Goal: Information Seeking & Learning: Learn about a topic

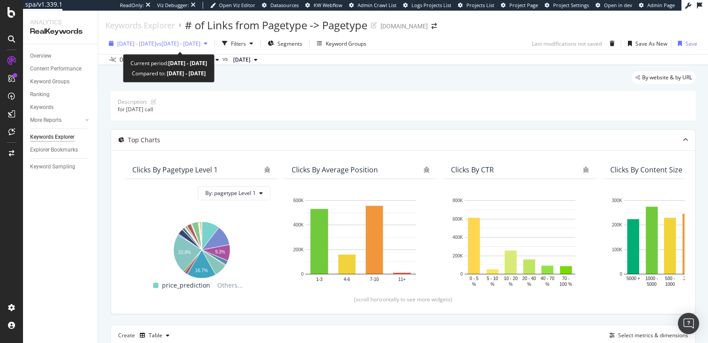
click at [186, 47] on div "2025 Sep. 8th - Oct. 5th vs 2025 Aug. 12th - Sep. 8th" at bounding box center [158, 43] width 106 height 13
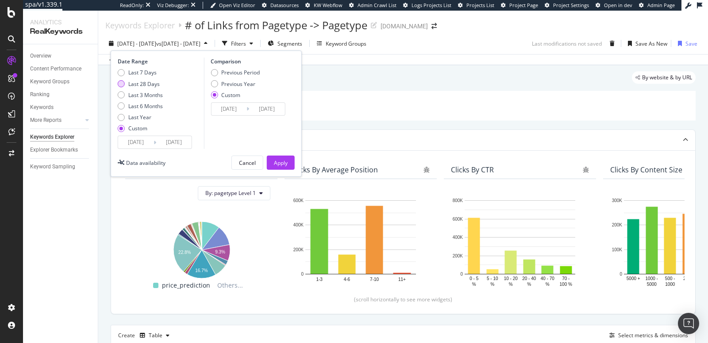
click at [122, 81] on div "Last 28 Days" at bounding box center [121, 83] width 7 height 7
type input "2025/09/14"
type input "2025/10/11"
click at [281, 161] on div "Apply" at bounding box center [281, 163] width 14 height 8
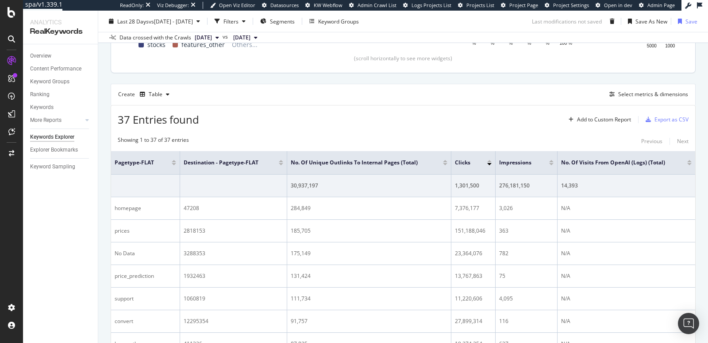
scroll to position [244, 0]
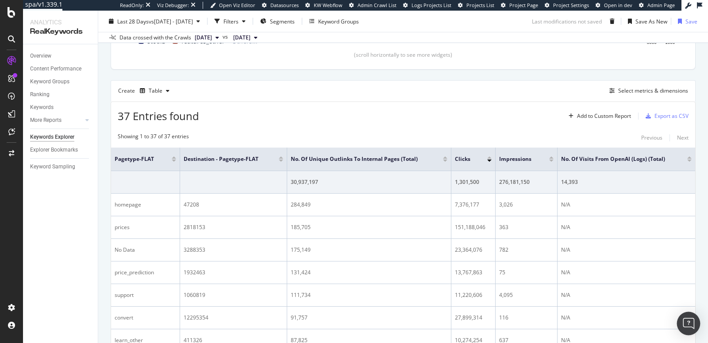
click at [686, 327] on img "Open Intercom Messenger" at bounding box center [689, 323] width 12 height 12
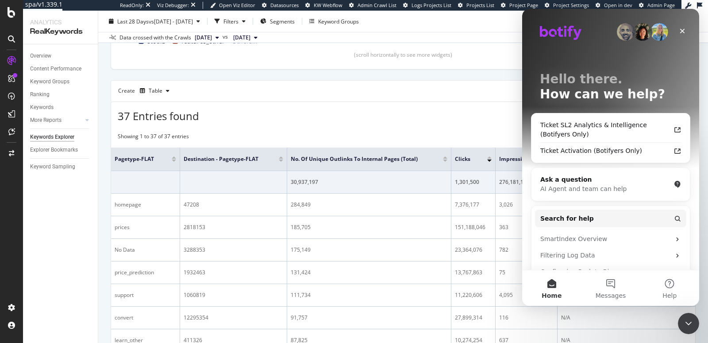
scroll to position [0, 0]
click at [558, 132] on div "Ticket SL2 Analytics & Intelligence (Botifyers Only)" at bounding box center [605, 129] width 130 height 19
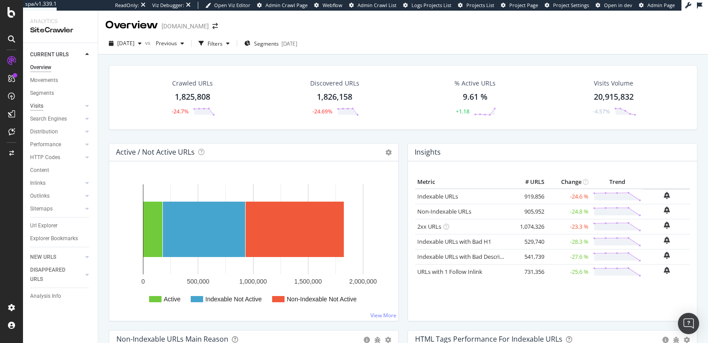
click at [35, 107] on div "Visits" at bounding box center [36, 105] width 13 height 9
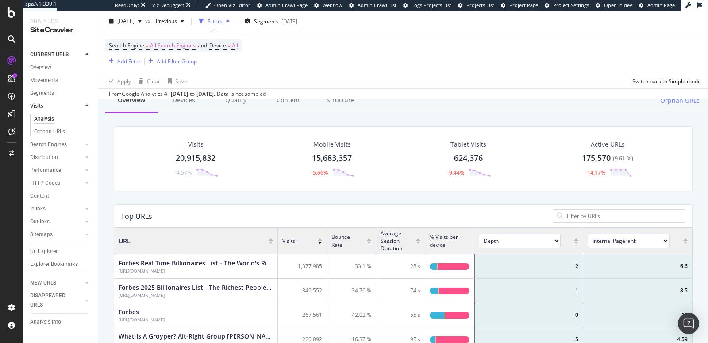
scroll to position [66, 0]
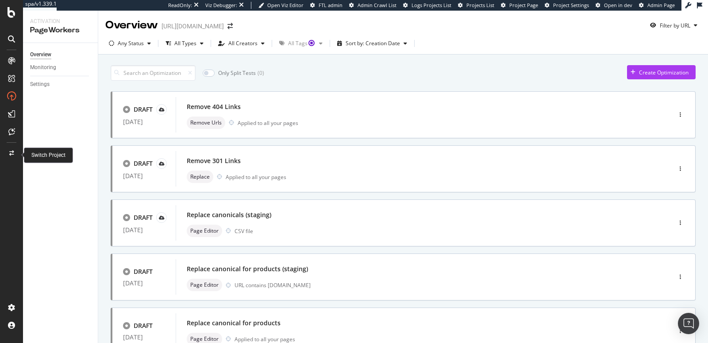
scroll to position [39, 0]
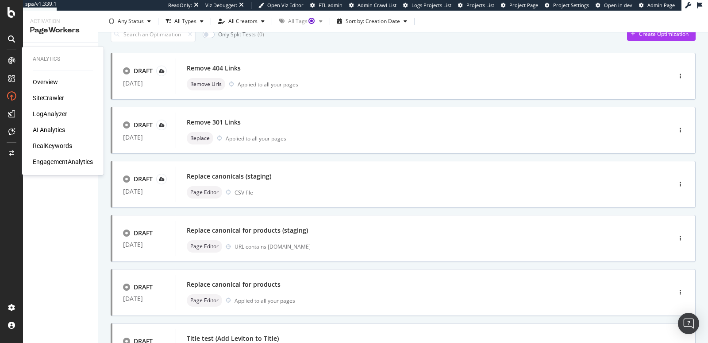
click at [44, 96] on div "SiteCrawler" at bounding box center [48, 97] width 31 height 9
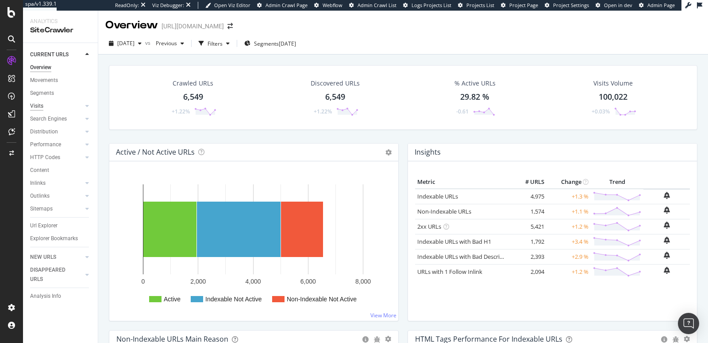
click at [42, 102] on div "Visits" at bounding box center [36, 105] width 13 height 9
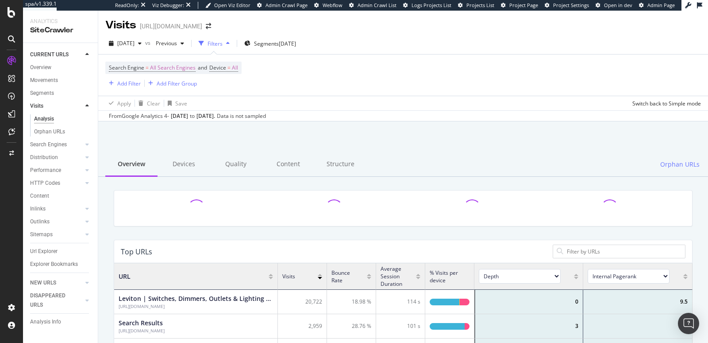
scroll to position [266, 578]
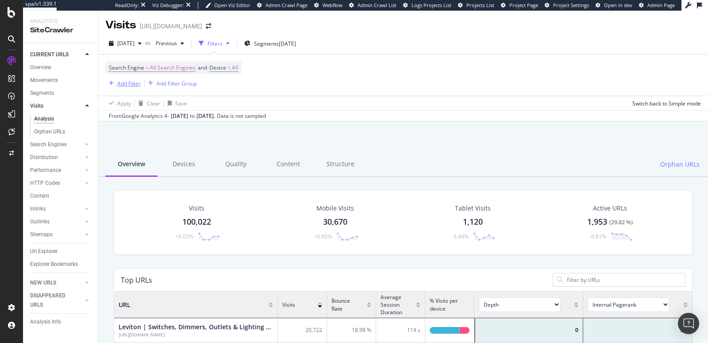
click at [126, 86] on div "Add Filter" at bounding box center [128, 84] width 23 height 8
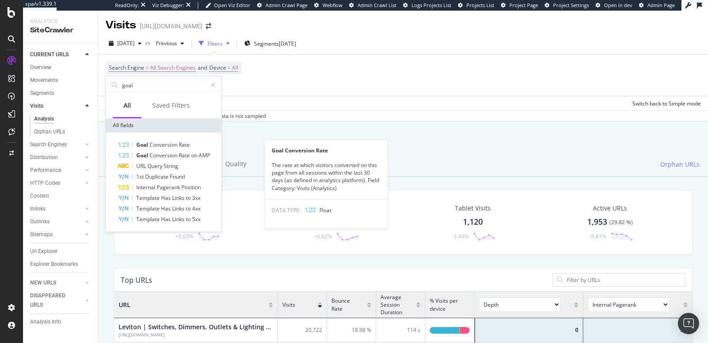
type input "goal"
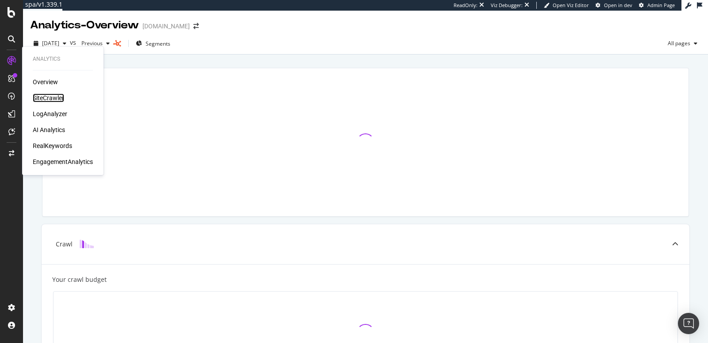
click at [41, 96] on div "SiteCrawler" at bounding box center [48, 97] width 31 height 9
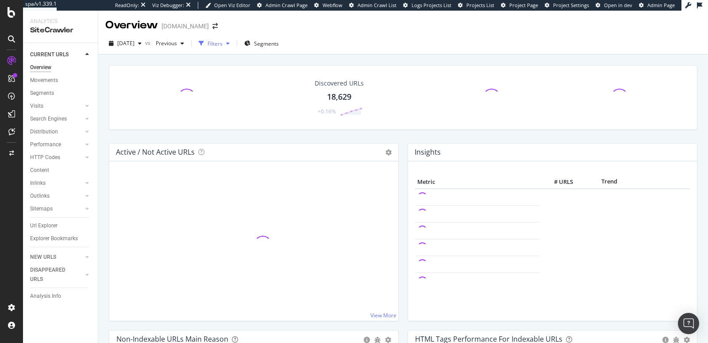
click at [223, 43] on div "Filters" at bounding box center [215, 44] width 15 height 8
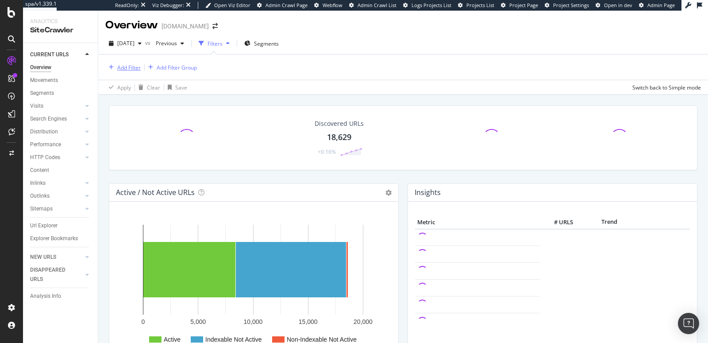
click at [123, 69] on div "Add Filter" at bounding box center [128, 68] width 23 height 8
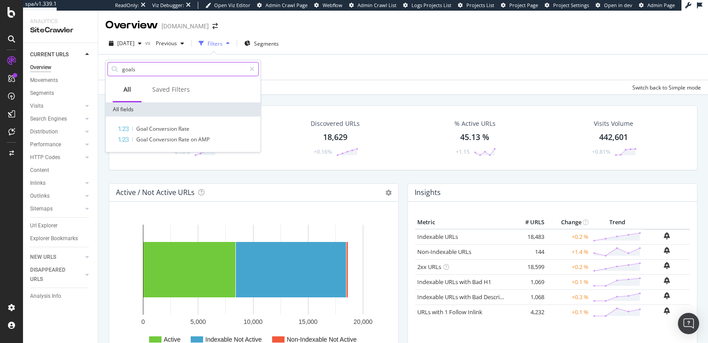
click at [149, 71] on input "goals" at bounding box center [183, 68] width 124 height 13
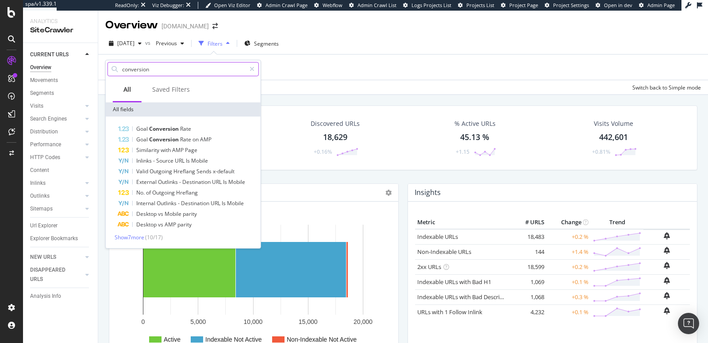
click at [150, 70] on input "conversion" at bounding box center [183, 68] width 124 height 13
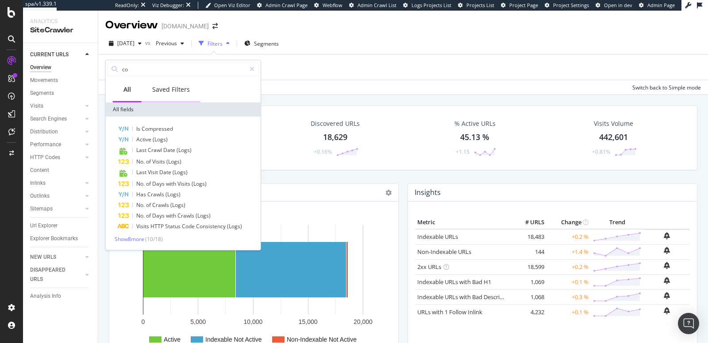
type input "c"
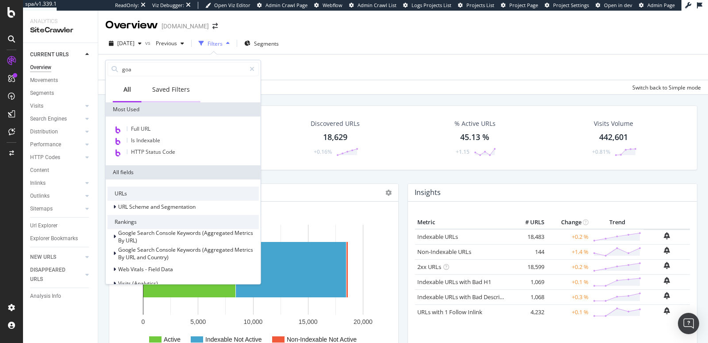
type input "goal"
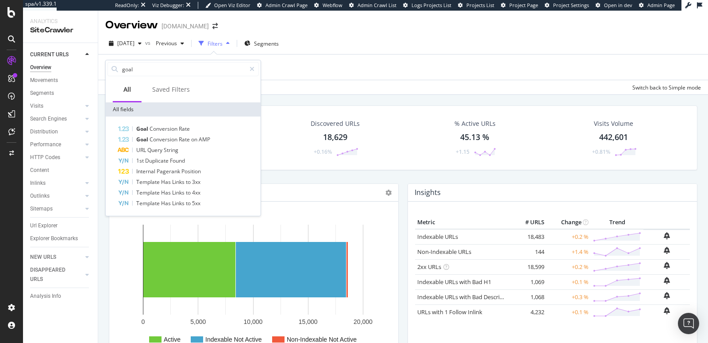
click at [312, 171] on div "Crawled URLs 18,627 +0.16% Discovered URLs 18,629 +0.16% % Active URLs 45.13 % …" at bounding box center [402, 144] width 597 height 78
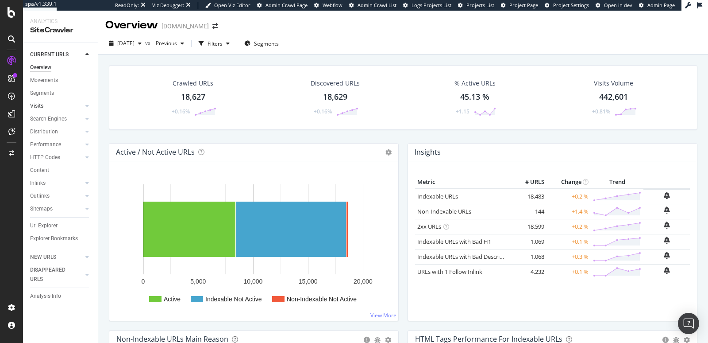
click at [44, 105] on link "Visits" at bounding box center [56, 105] width 53 height 9
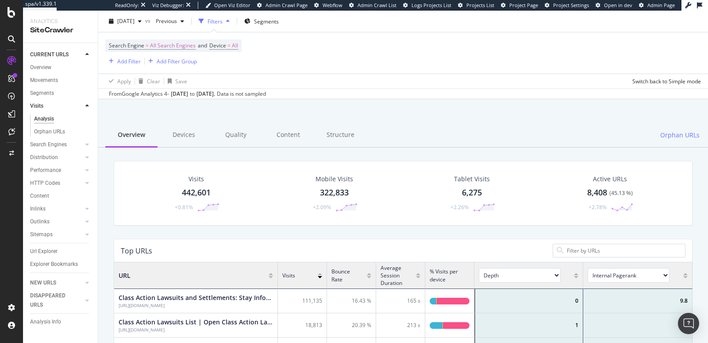
scroll to position [38, 0]
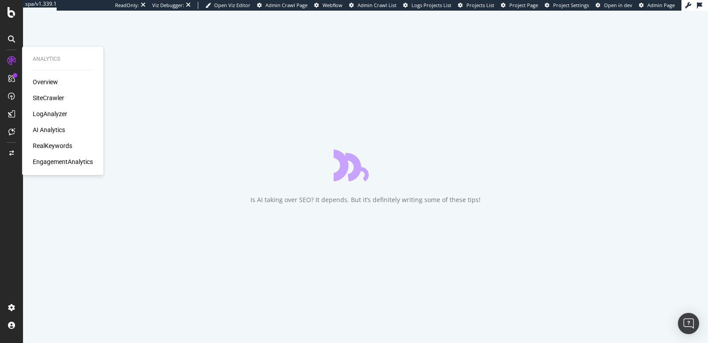
click at [42, 98] on div "SiteCrawler" at bounding box center [48, 97] width 31 height 9
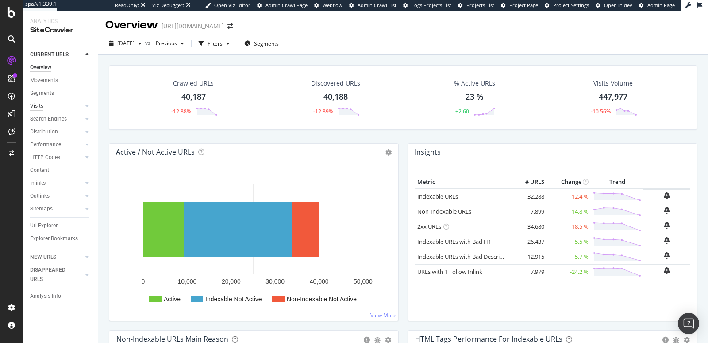
click at [41, 106] on div "Visits" at bounding box center [36, 105] width 13 height 9
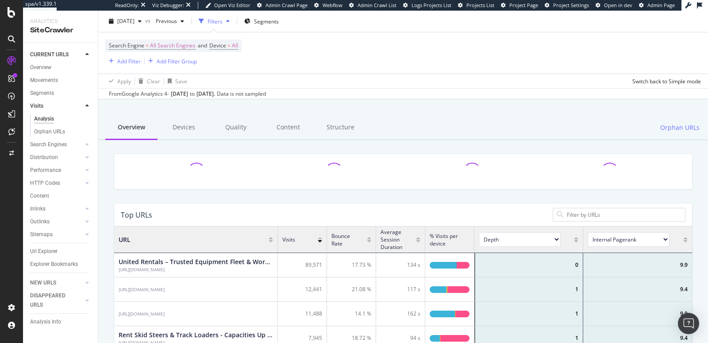
scroll to position [266, 578]
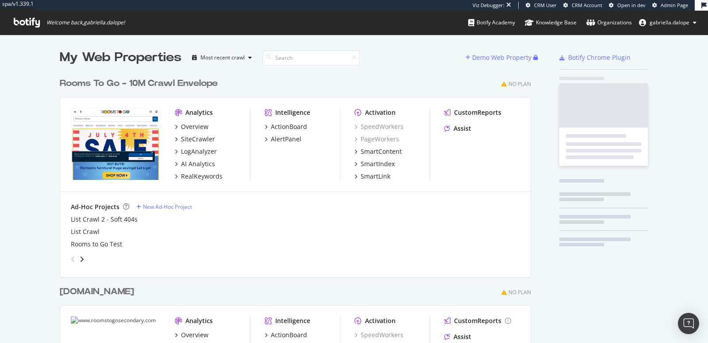
scroll to position [487, 478]
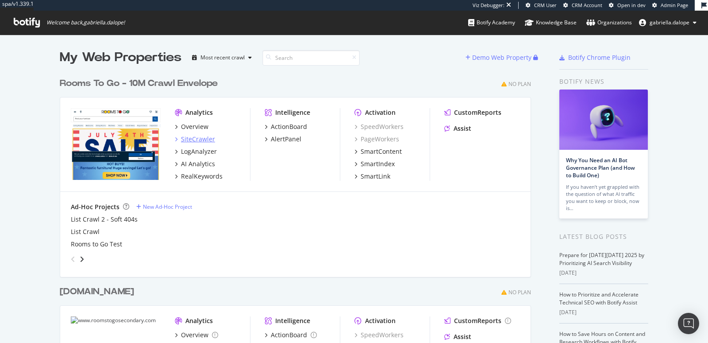
click at [193, 136] on div "SiteCrawler" at bounding box center [198, 139] width 34 height 9
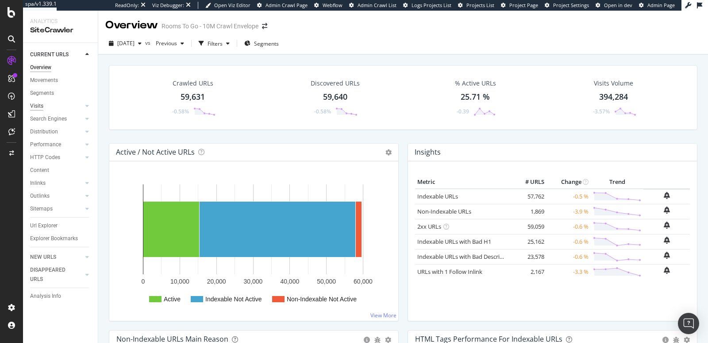
click at [37, 108] on div "Visits" at bounding box center [36, 105] width 13 height 9
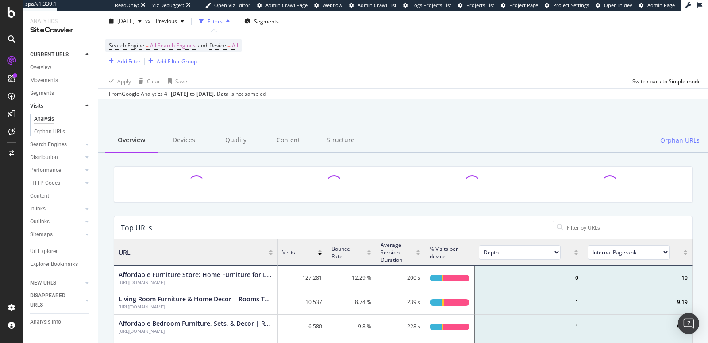
scroll to position [266, 578]
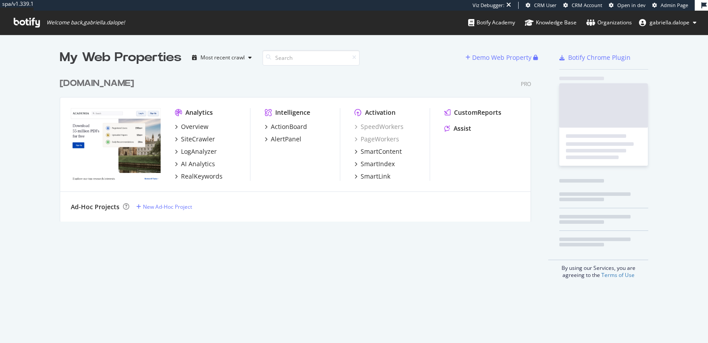
scroll to position [155, 478]
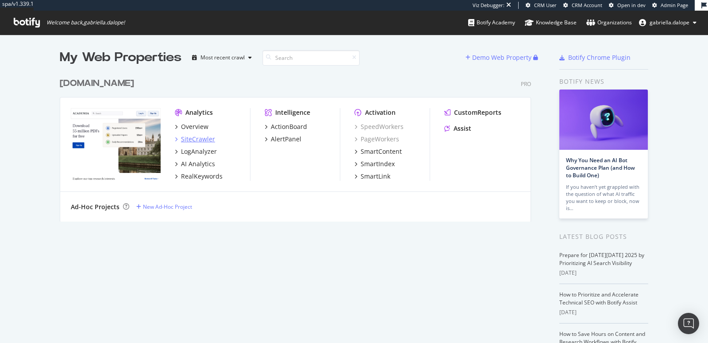
click at [203, 138] on div "SiteCrawler" at bounding box center [198, 139] width 34 height 9
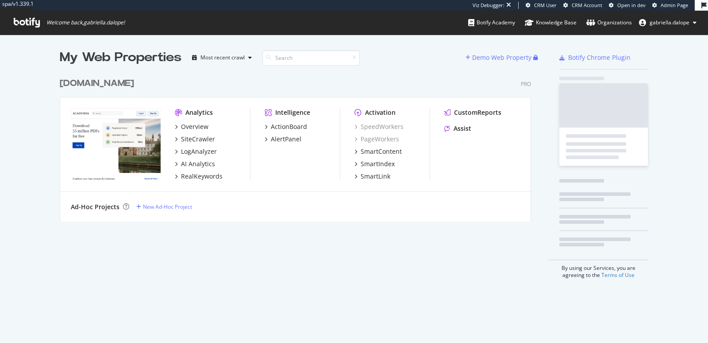
scroll to position [155, 478]
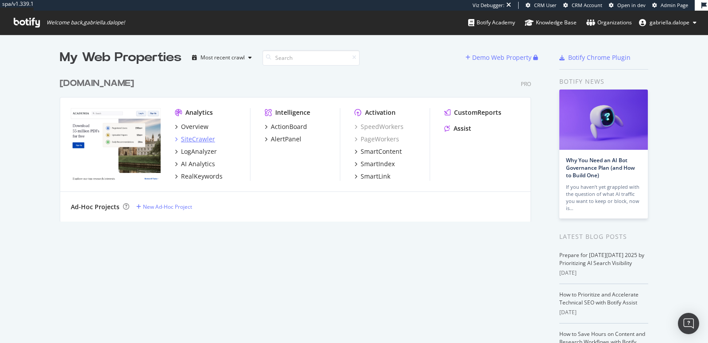
click at [198, 140] on div "SiteCrawler" at bounding box center [198, 139] width 34 height 9
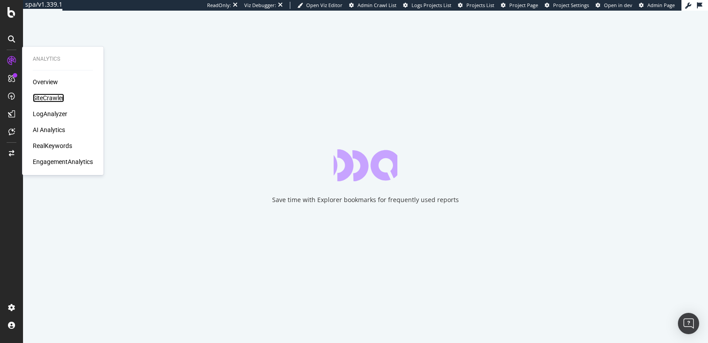
click at [50, 96] on div "SiteCrawler" at bounding box center [48, 97] width 31 height 9
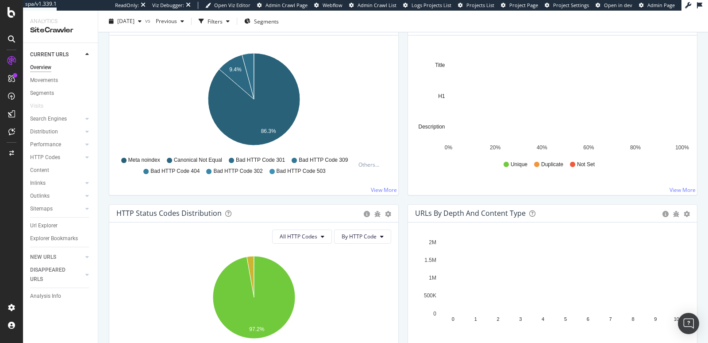
scroll to position [356, 0]
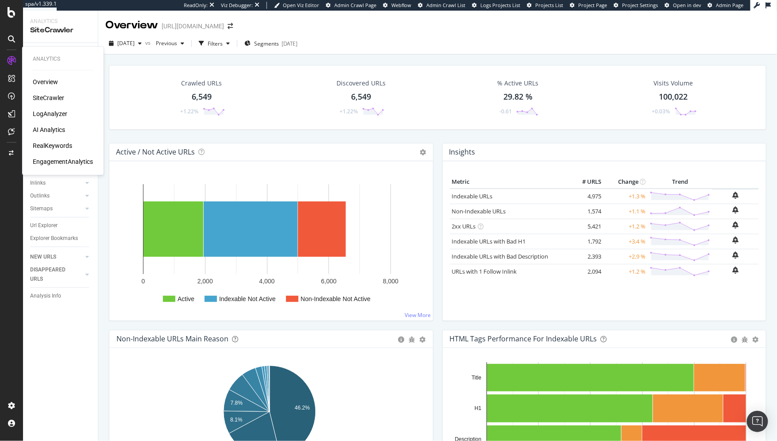
click at [53, 111] on div "LogAnalyzer" at bounding box center [50, 113] width 35 height 9
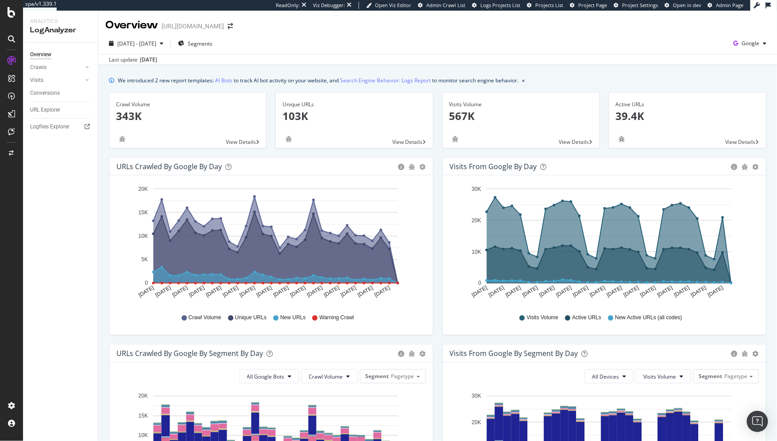
click at [85, 204] on div "Overview Crawls Daily Distribution Segments Distribution HTTP Codes Resources V…" at bounding box center [60, 242] width 75 height 398
click at [53, 69] on link "Crawls" at bounding box center [56, 67] width 53 height 9
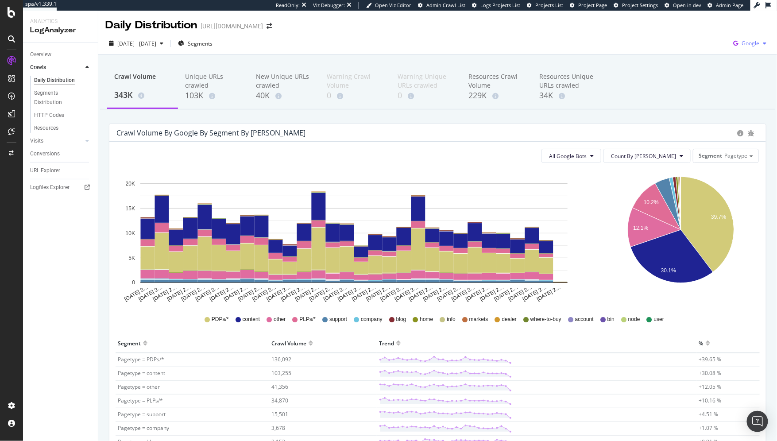
click at [746, 44] on span "Google" at bounding box center [750, 43] width 18 height 8
click at [695, 67] on span "Other AI Bots" at bounding box center [698, 69] width 33 height 8
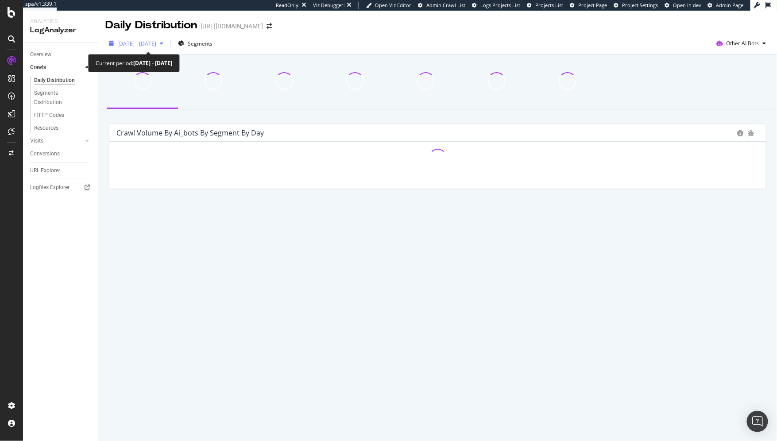
click at [167, 44] on div "button" at bounding box center [161, 43] width 11 height 5
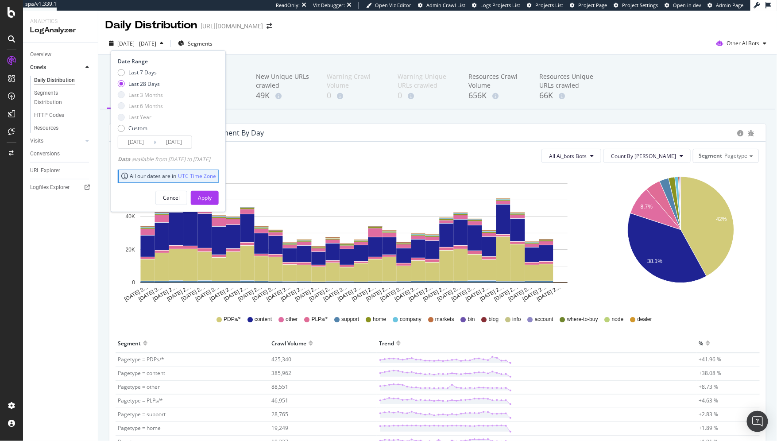
click at [129, 142] on input "2025/09/17" at bounding box center [135, 142] width 35 height 12
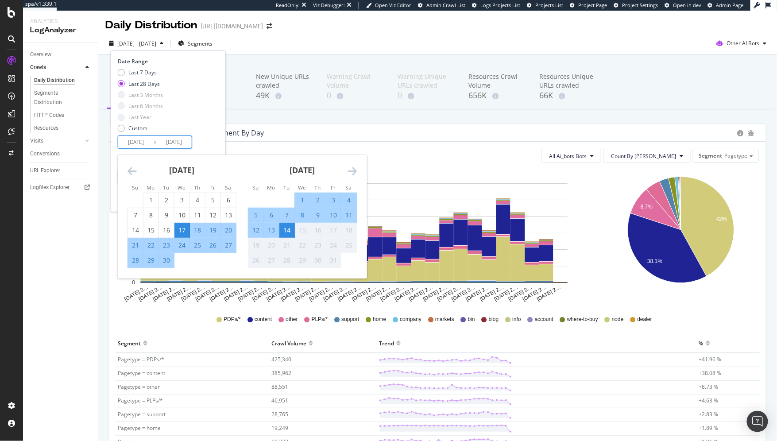
click at [135, 168] on icon "Move backward to switch to the previous month." at bounding box center [131, 171] width 9 height 11
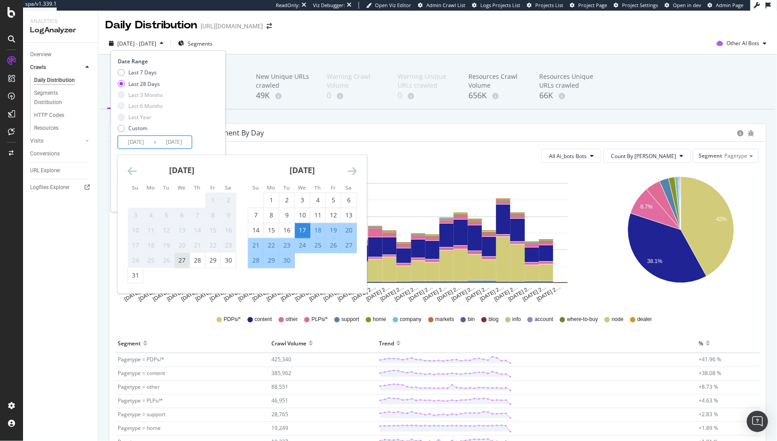
click at [177, 260] on div "27" at bounding box center [181, 260] width 15 height 9
type input "2025/08/27"
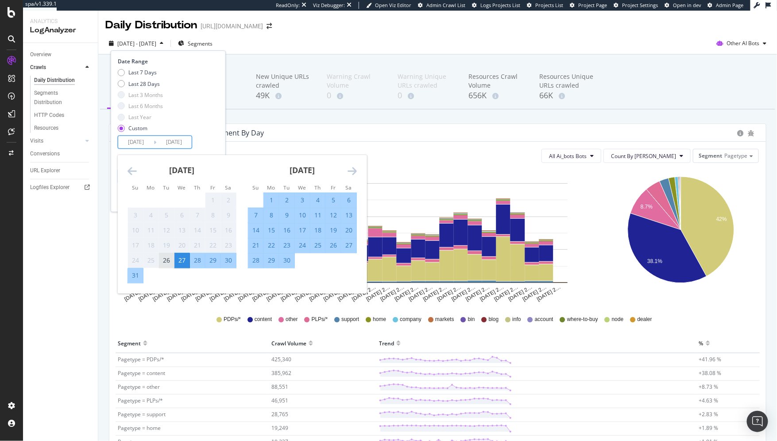
click at [167, 259] on div "26" at bounding box center [166, 260] width 15 height 9
click at [216, 131] on div "Last 7 Days Last 28 Days Last 3 Months Last 6 Months Last Year Custom" at bounding box center [167, 102] width 99 height 67
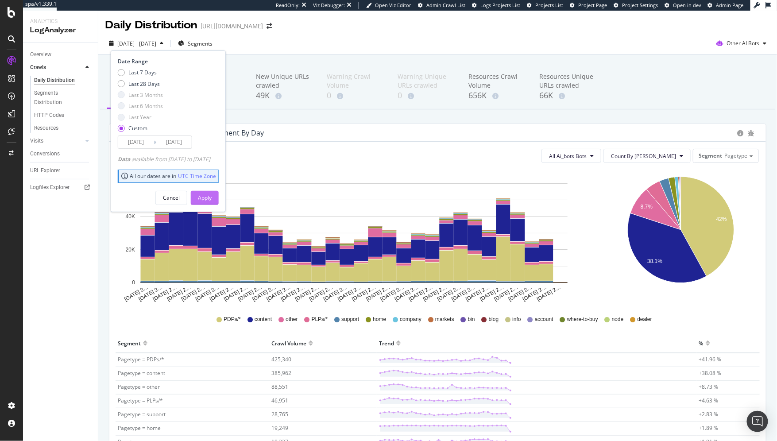
click at [212, 195] on div "Apply" at bounding box center [205, 198] width 14 height 8
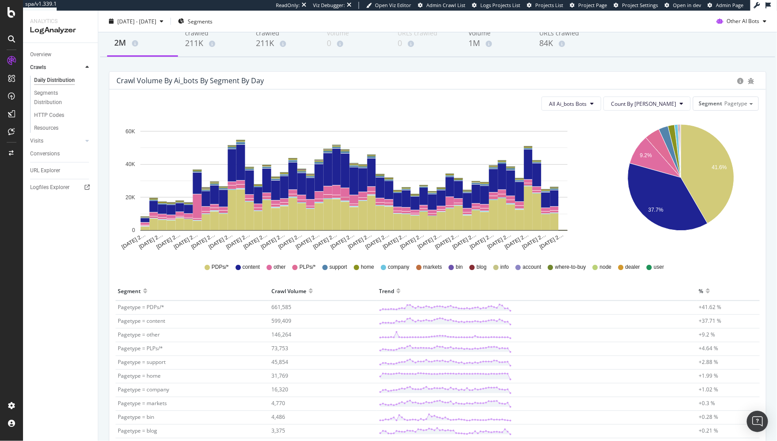
scroll to position [27, 0]
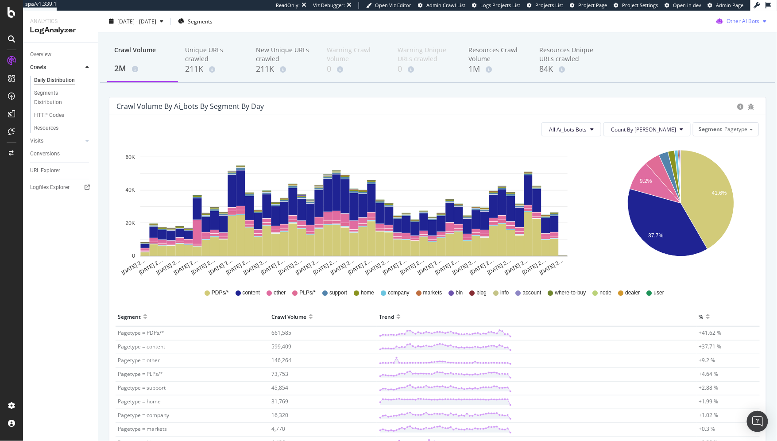
click at [726, 19] on span "Other AI Bots" at bounding box center [742, 21] width 33 height 8
click at [732, 69] on span "OpenAI" at bounding box center [744, 71] width 35 height 8
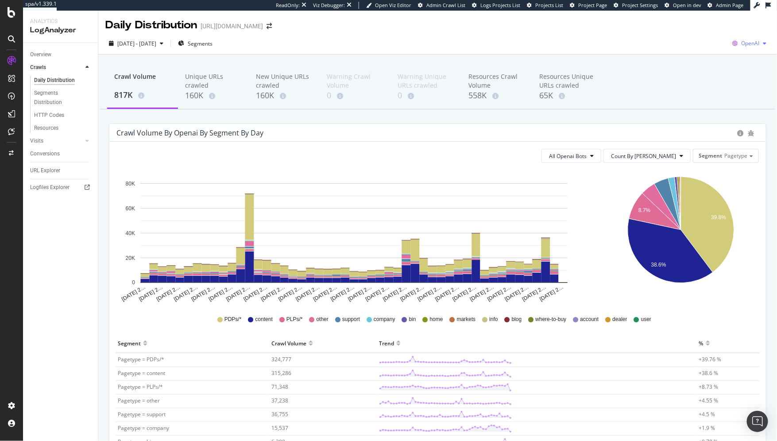
click at [732, 44] on icon "button" at bounding box center [734, 43] width 12 height 12
click at [684, 40] on div "Bing" at bounding box center [689, 35] width 61 height 13
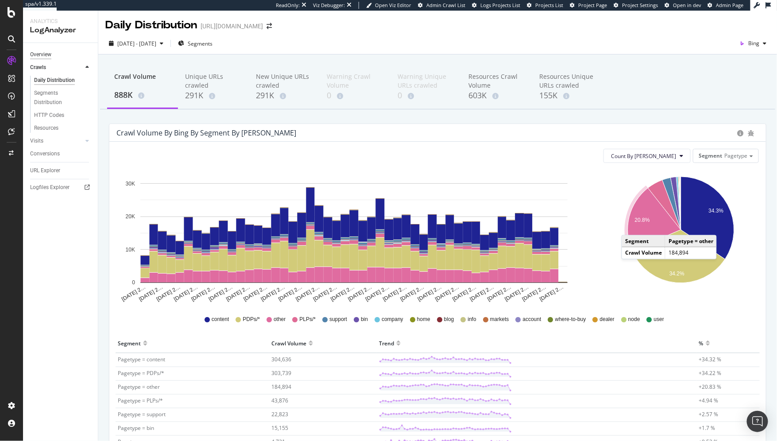
click at [43, 52] on div "Overview" at bounding box center [40, 54] width 21 height 9
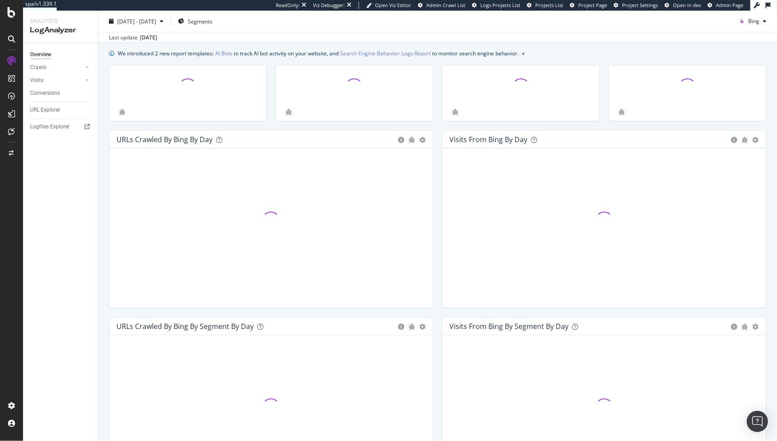
scroll to position [29, 0]
click at [33, 66] on div "Crawls" at bounding box center [38, 67] width 16 height 9
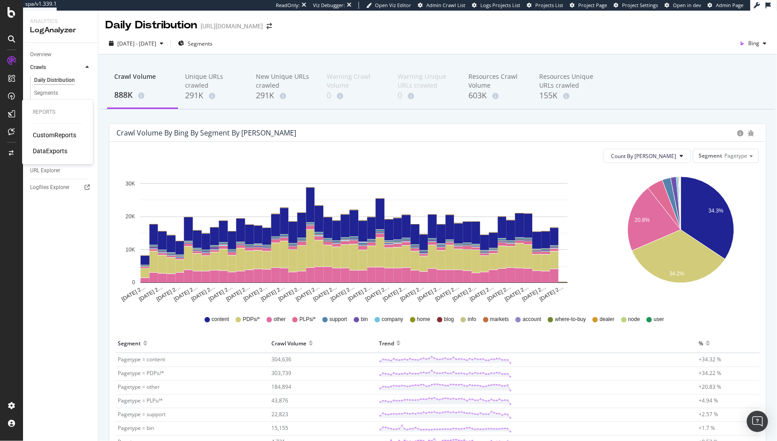
click at [44, 137] on div "CustomReports" at bounding box center [54, 135] width 43 height 9
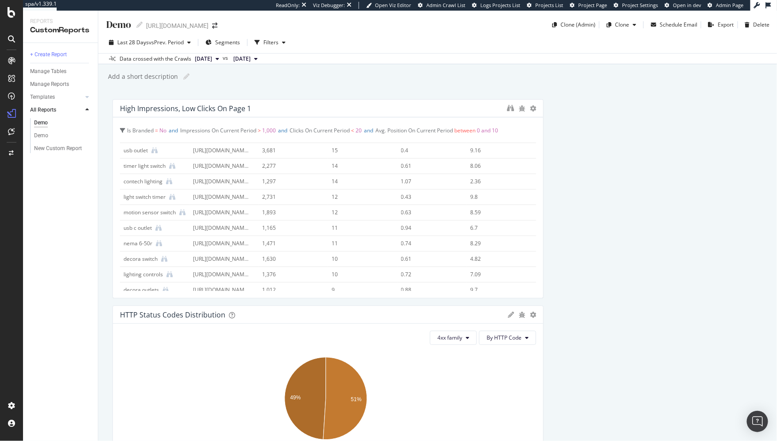
scroll to position [60, 0]
click at [36, 97] on div "Templates" at bounding box center [42, 96] width 25 height 9
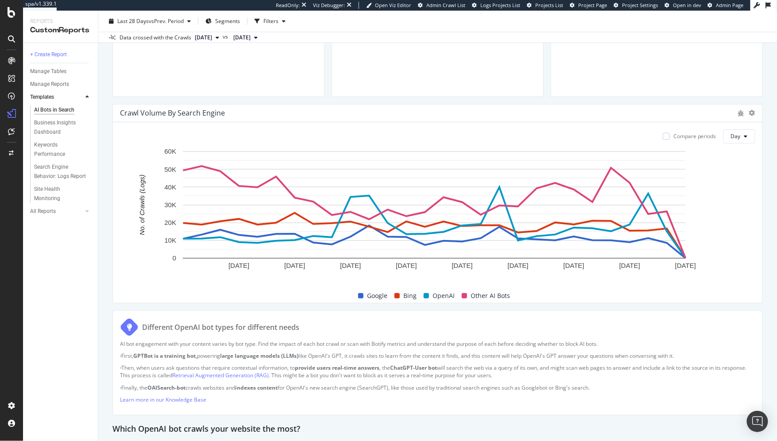
scroll to position [372, 0]
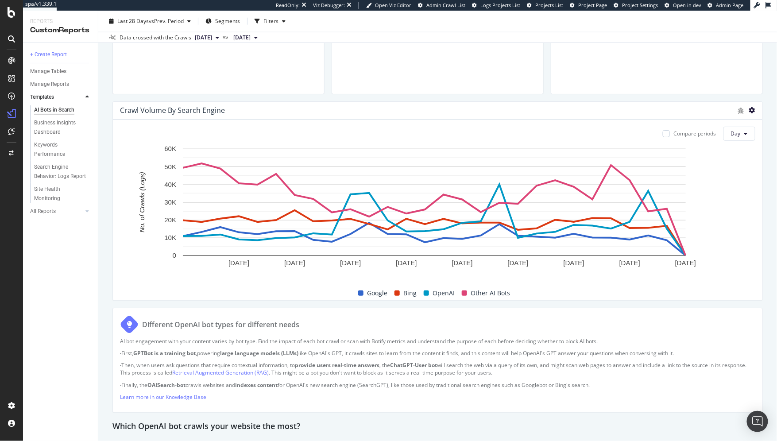
click at [749, 108] on icon at bounding box center [752, 110] width 6 height 6
click at [680, 127] on span "Table" at bounding box center [701, 126] width 66 height 8
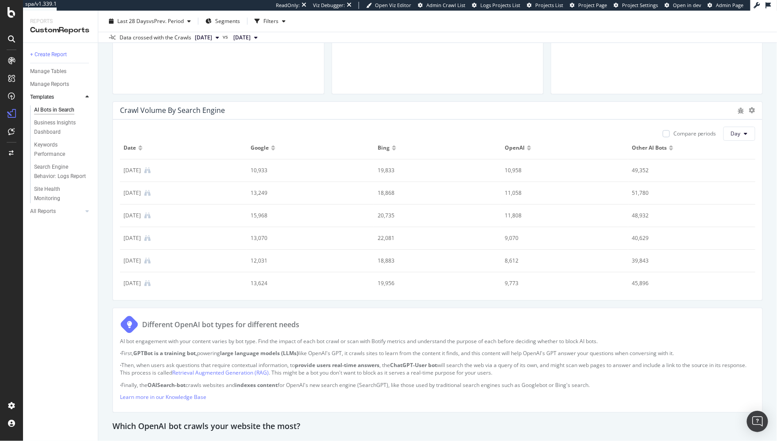
scroll to position [0, 0]
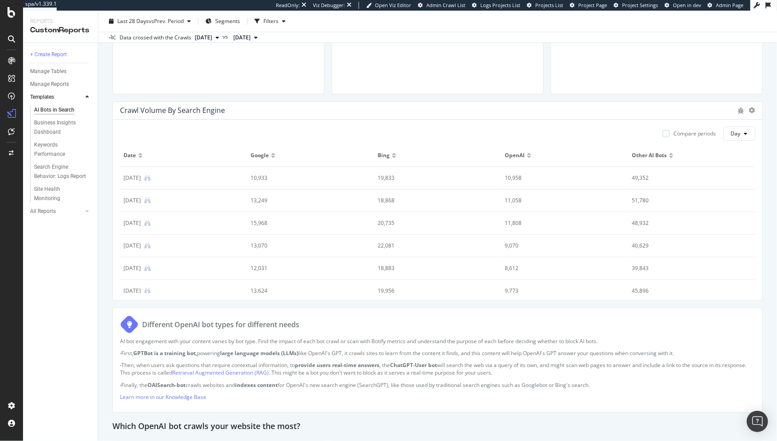
click at [750, 108] on div "Crawl Volume By Search Engine" at bounding box center [437, 111] width 649 height 18
click at [749, 108] on icon at bounding box center [752, 110] width 6 height 6
click at [674, 107] on span "Pie" at bounding box center [701, 109] width 66 height 8
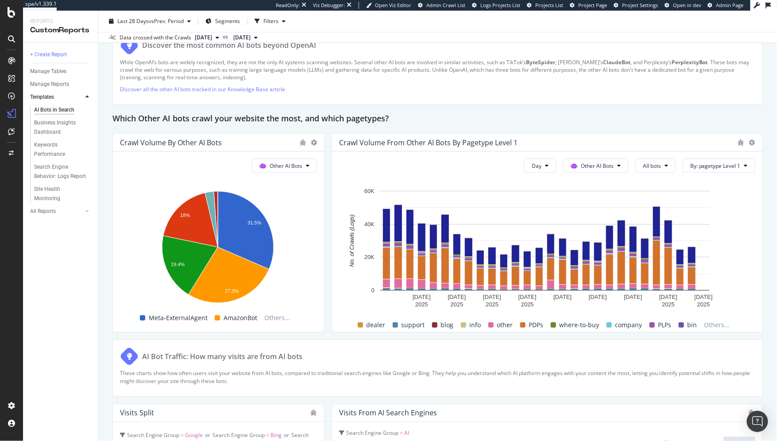
scroll to position [1224, 0]
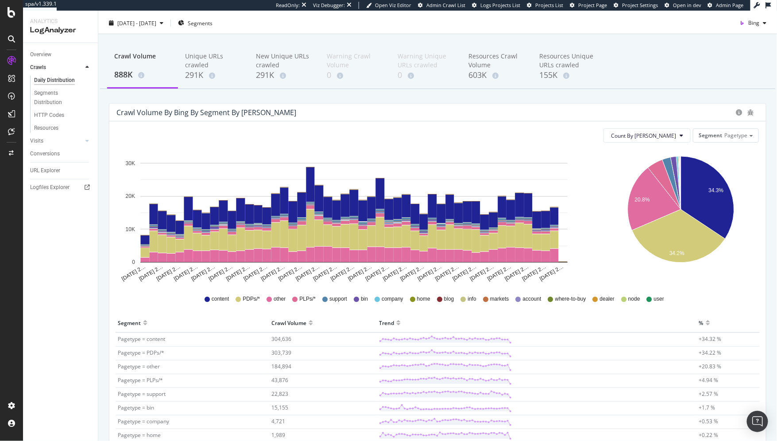
scroll to position [1, 0]
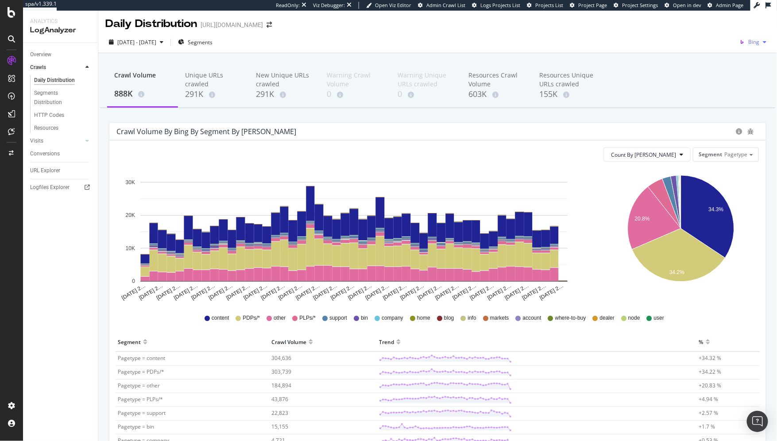
click at [738, 46] on icon "button" at bounding box center [742, 42] width 12 height 12
click at [701, 50] on span "OpenAI" at bounding box center [704, 50] width 33 height 8
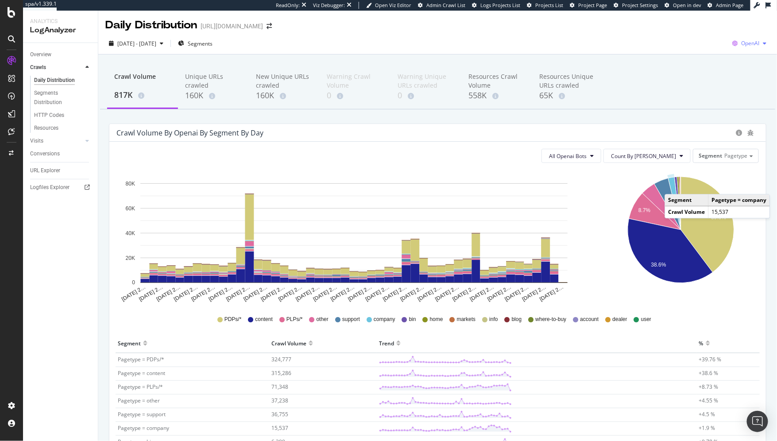
click at [741, 42] on span "OpenAI" at bounding box center [750, 43] width 18 height 8
click at [702, 68] on span "Other AI Bots" at bounding box center [697, 69] width 33 height 8
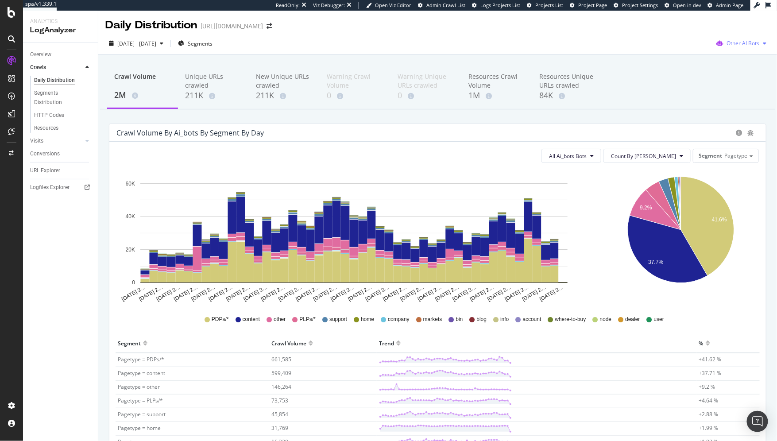
click at [728, 41] on span "Other AI Bots" at bounding box center [742, 43] width 33 height 8
click at [726, 58] on div "Google" at bounding box center [737, 60] width 63 height 13
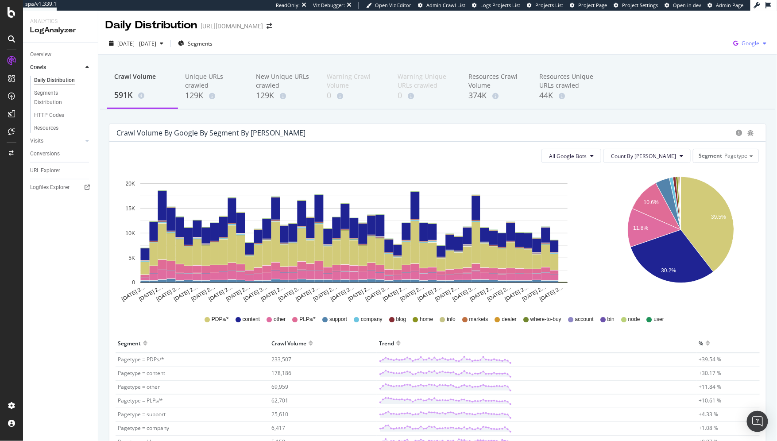
click at [731, 43] on icon "button" at bounding box center [735, 43] width 12 height 12
click at [703, 68] on span "Other AI Bots" at bounding box center [698, 69] width 33 height 8
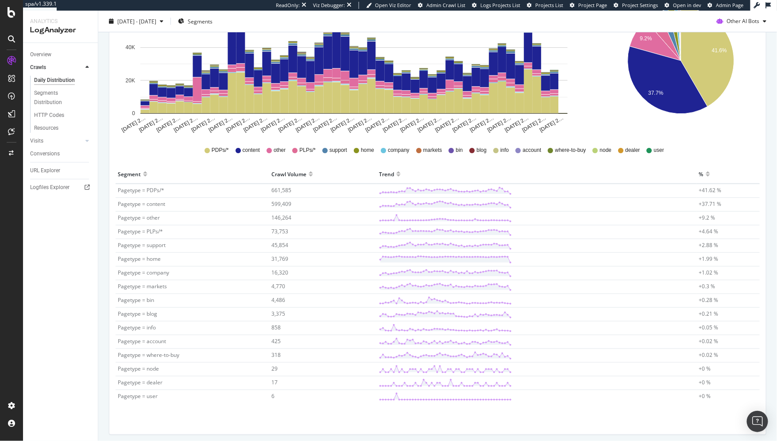
scroll to position [198, 0]
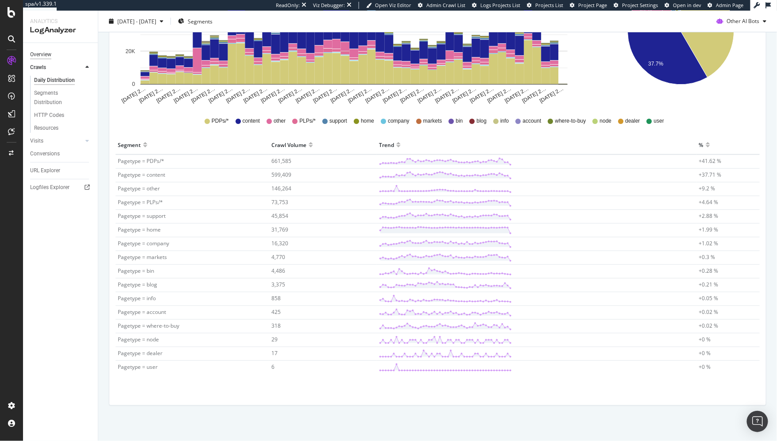
click at [44, 51] on div "Overview" at bounding box center [40, 54] width 21 height 9
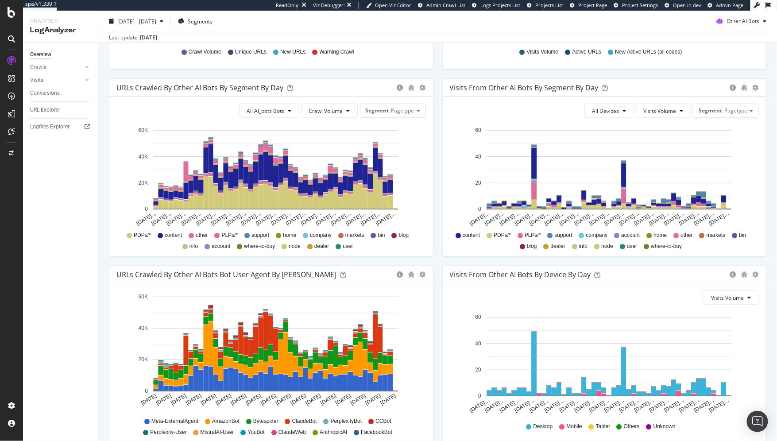
scroll to position [267, 0]
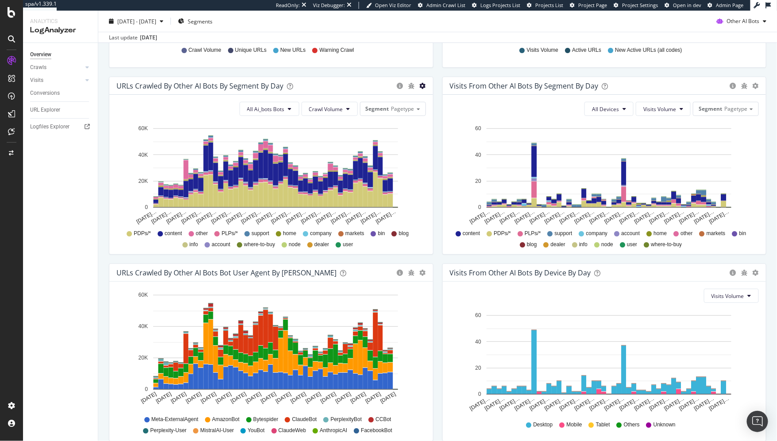
click at [420, 87] on icon "gear" at bounding box center [423, 86] width 6 height 6
click at [398, 122] on span "Table" at bounding box center [396, 119] width 73 height 12
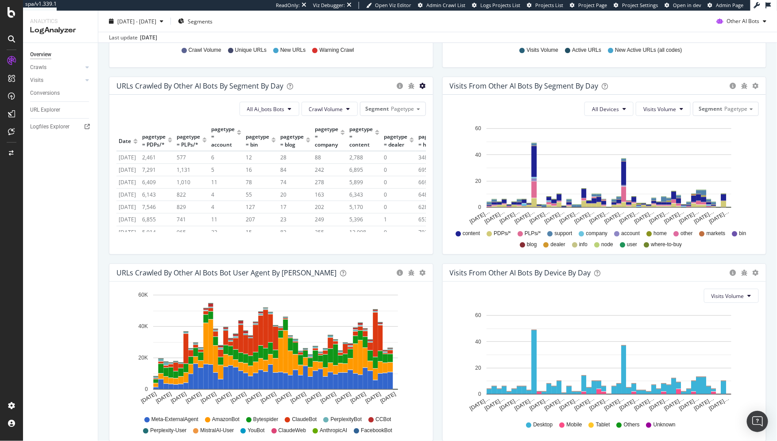
click at [421, 86] on icon "gear" at bounding box center [423, 86] width 6 height 6
click at [405, 105] on span "Timeline (by Value)" at bounding box center [396, 103] width 73 height 12
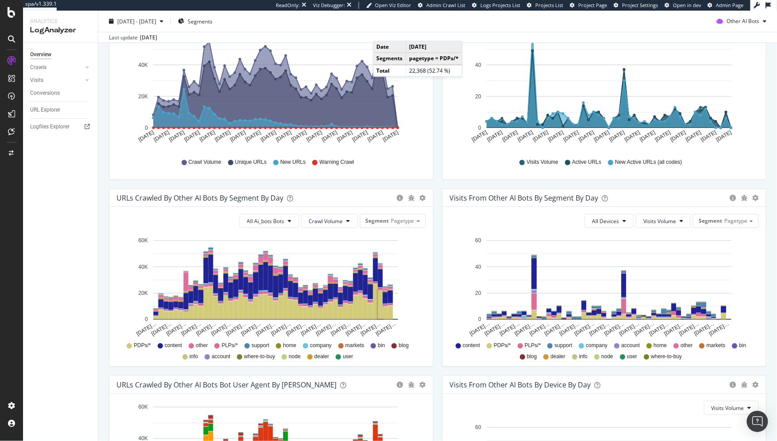
scroll to position [0, 0]
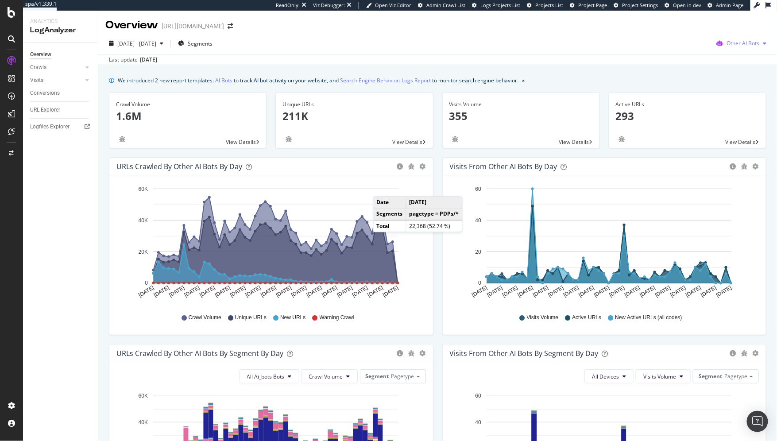
click at [726, 43] on span "Other AI Bots" at bounding box center [742, 43] width 33 height 8
click at [726, 95] on div "OpenAI" at bounding box center [737, 93] width 63 height 13
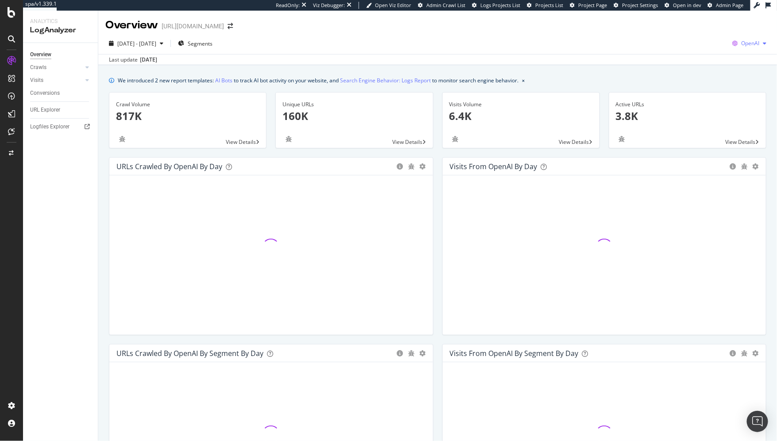
click at [741, 44] on span "OpenAI" at bounding box center [750, 43] width 18 height 8
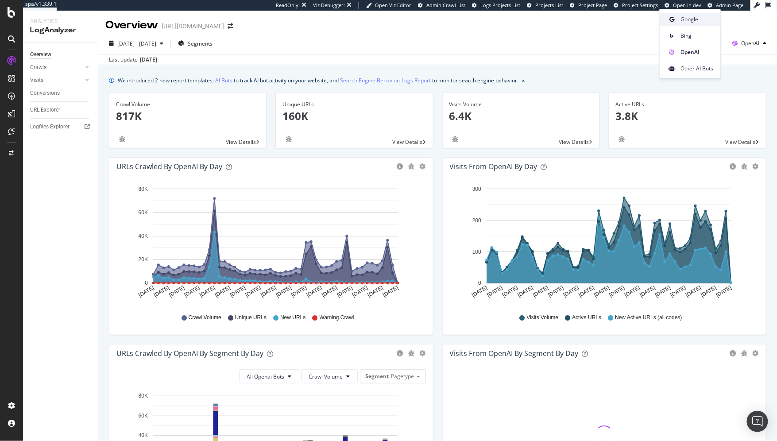
click at [708, 18] on span "Google" at bounding box center [697, 19] width 33 height 8
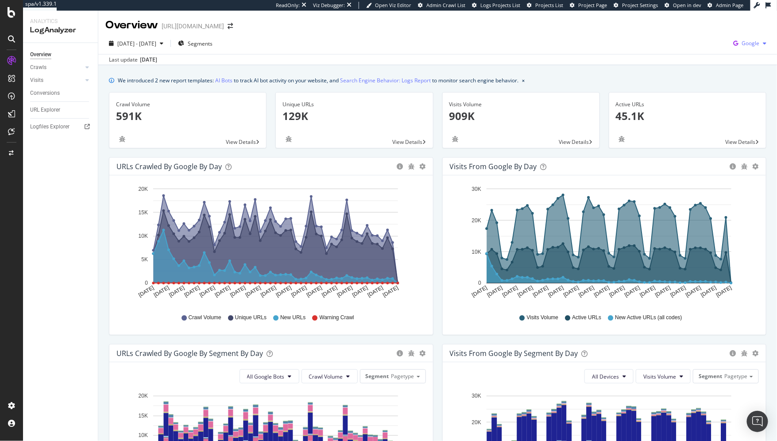
click at [741, 41] on span "Google" at bounding box center [750, 43] width 18 height 8
click at [700, 50] on span "OpenAI" at bounding box center [698, 52] width 33 height 8
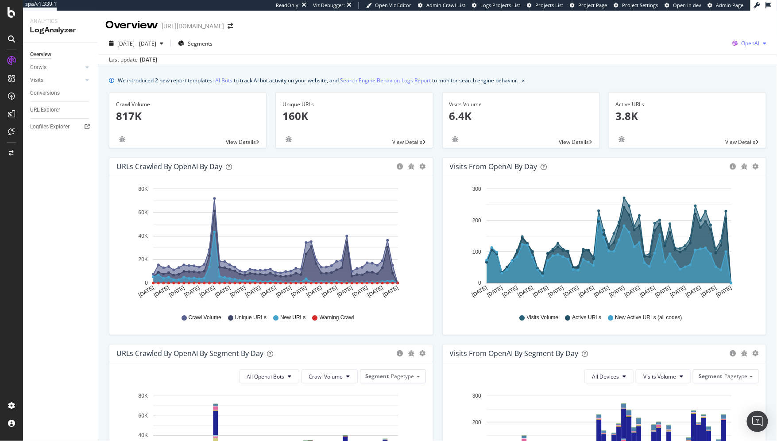
click at [741, 42] on span "OpenAI" at bounding box center [750, 43] width 18 height 8
click at [705, 68] on span "Other AI Bots" at bounding box center [697, 69] width 33 height 8
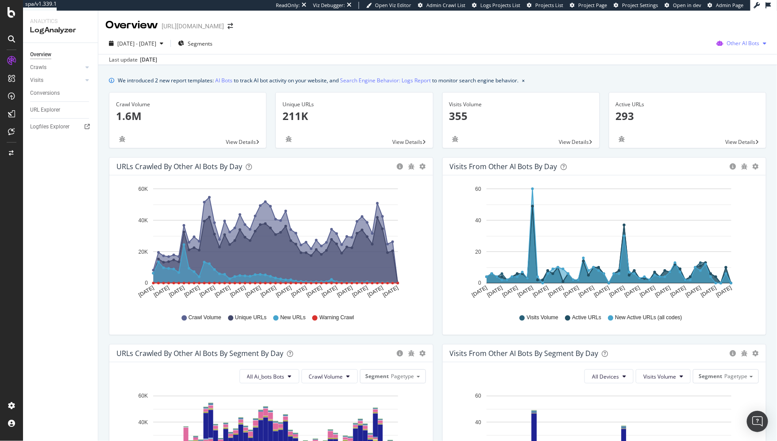
click at [734, 42] on span "Other AI Bots" at bounding box center [742, 43] width 33 height 8
click at [438, 162] on div "Visits from Other AI Bots by day Area Table Hold CMD (⌘) while clicking to filt…" at bounding box center [604, 250] width 333 height 187
click at [139, 42] on span "2025 Aug. 27th - Oct. 14th" at bounding box center [136, 44] width 39 height 8
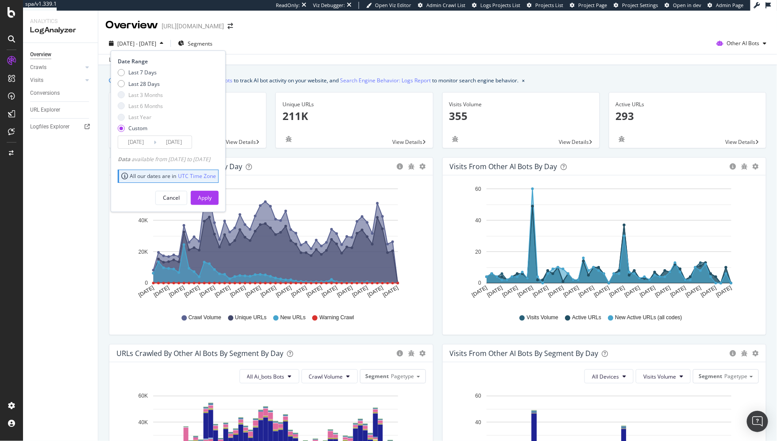
click at [134, 141] on input "2025/08/27" at bounding box center [135, 142] width 35 height 12
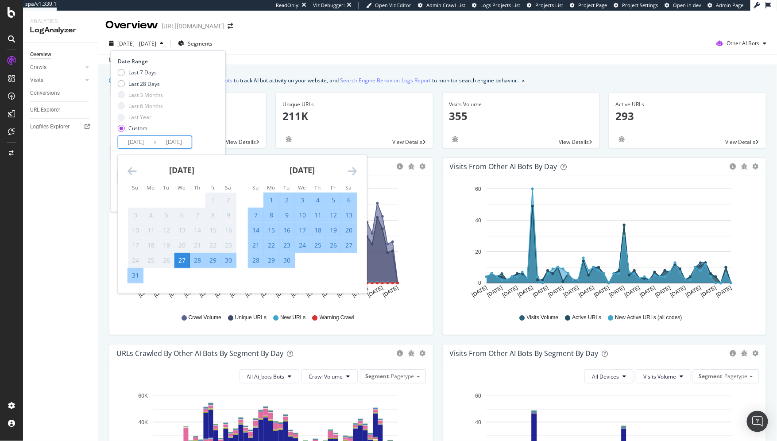
click at [352, 172] on icon "Move forward to switch to the next month." at bounding box center [351, 171] width 9 height 11
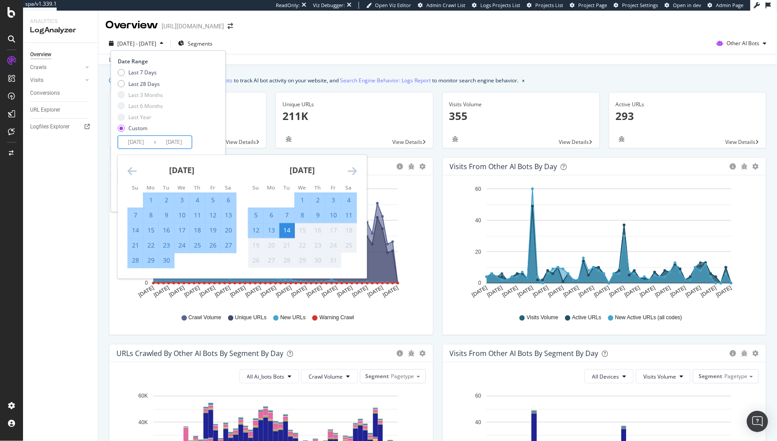
click at [166, 232] on div "16" at bounding box center [166, 230] width 15 height 9
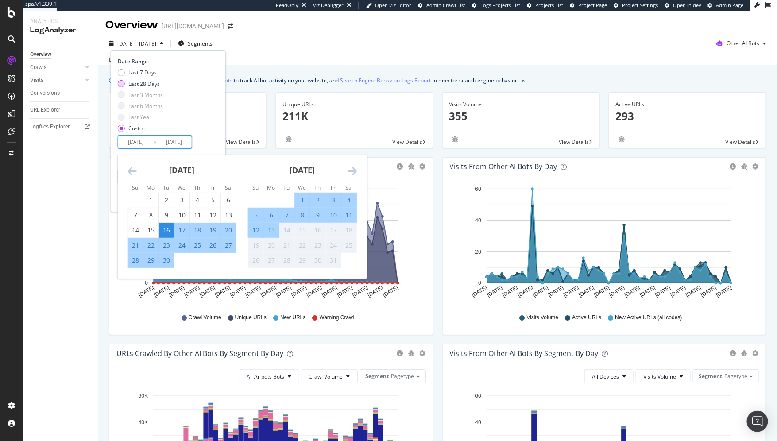
click at [122, 83] on div "Last 28 Days" at bounding box center [121, 83] width 7 height 7
type input "2025/09/17"
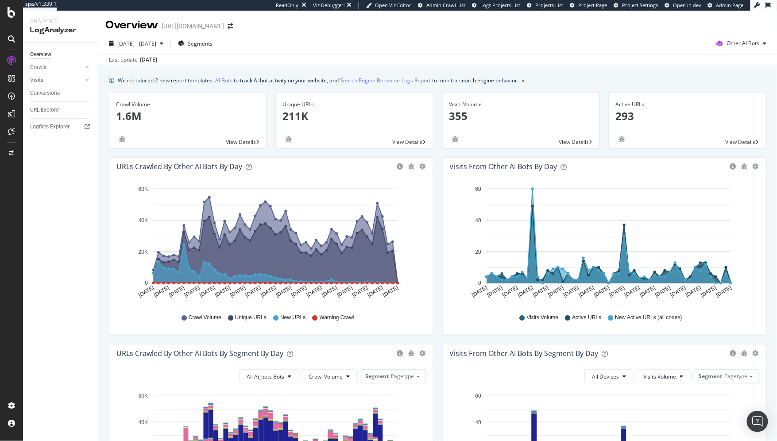
click at [74, 206] on div "Overview Crawls Daily Distribution Segments Distribution HTTP Codes Resources V…" at bounding box center [60, 242] width 75 height 398
click at [48, 112] on div "URL Explorer" at bounding box center [45, 109] width 30 height 9
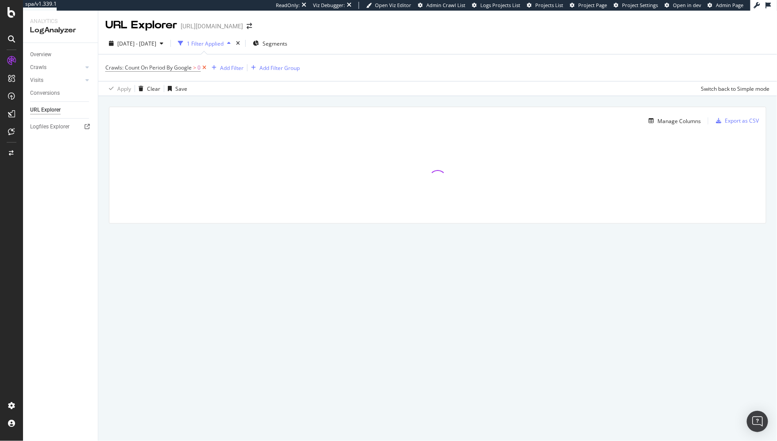
click at [206, 67] on icon at bounding box center [204, 67] width 8 height 9
click at [674, 123] on div "Manage Columns" at bounding box center [673, 120] width 56 height 10
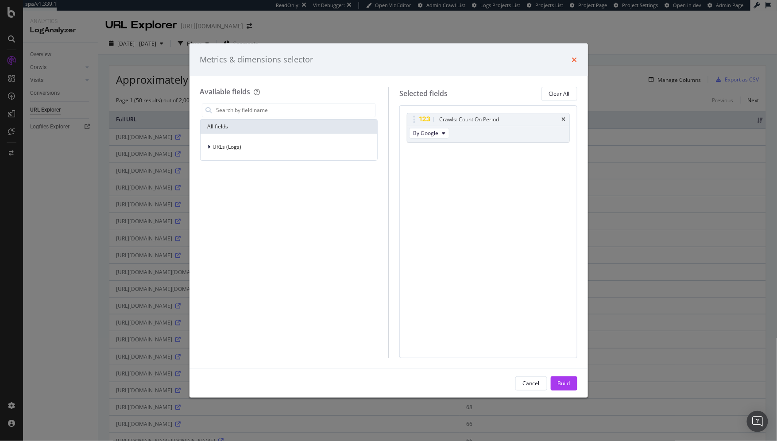
click at [575, 57] on icon "times" at bounding box center [574, 59] width 5 height 7
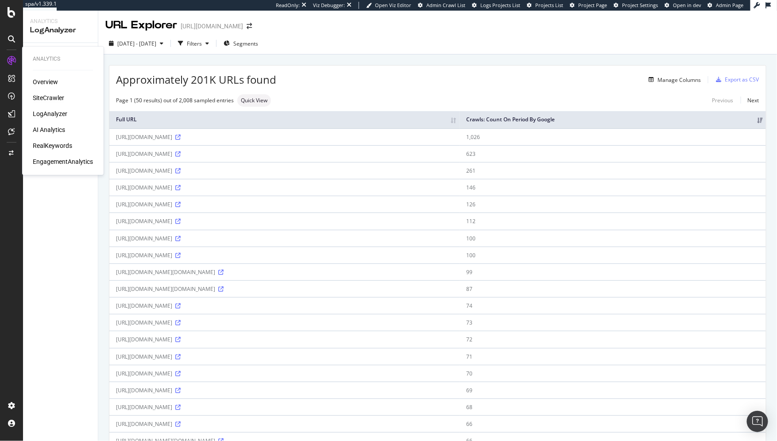
click at [44, 96] on div "SiteCrawler" at bounding box center [48, 97] width 31 height 9
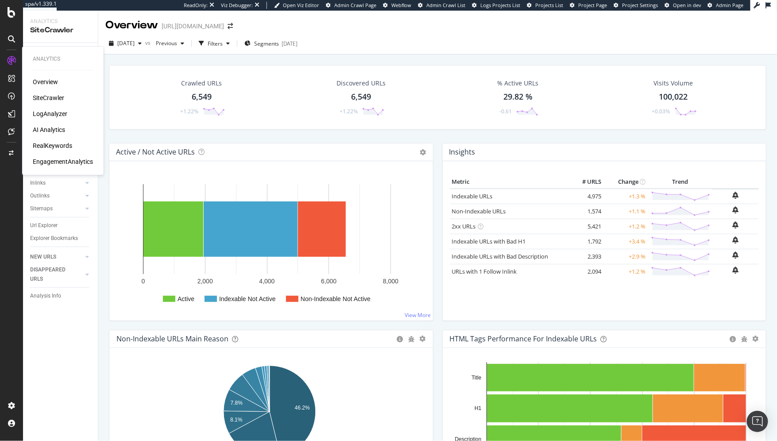
click at [52, 146] on div "RealKeywords" at bounding box center [52, 145] width 39 height 9
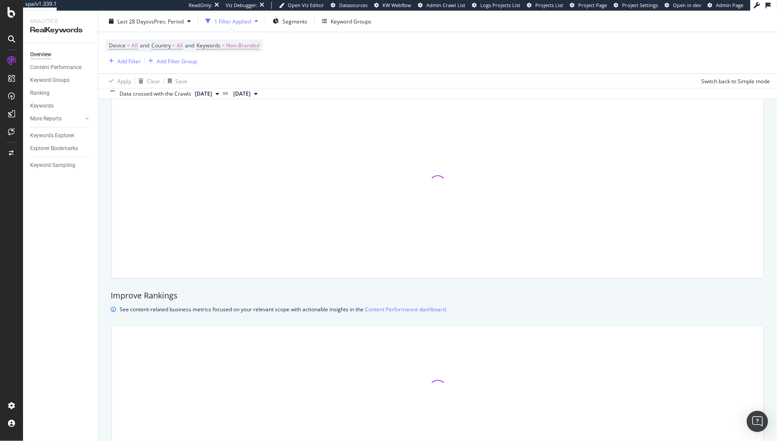
scroll to position [426, 0]
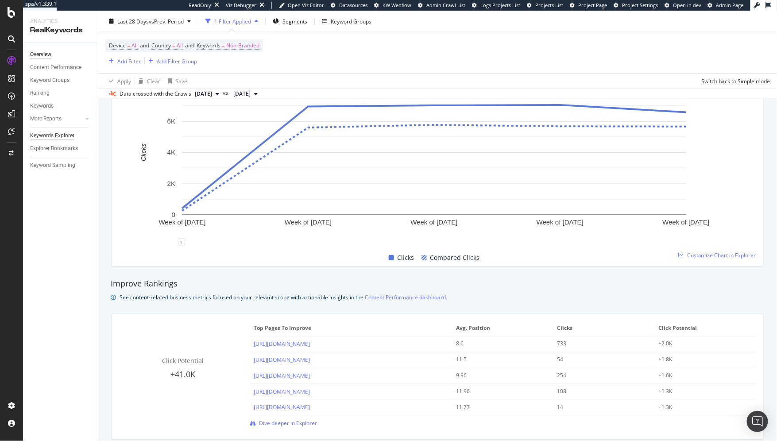
click at [53, 136] on div "Keywords Explorer" at bounding box center [52, 135] width 44 height 9
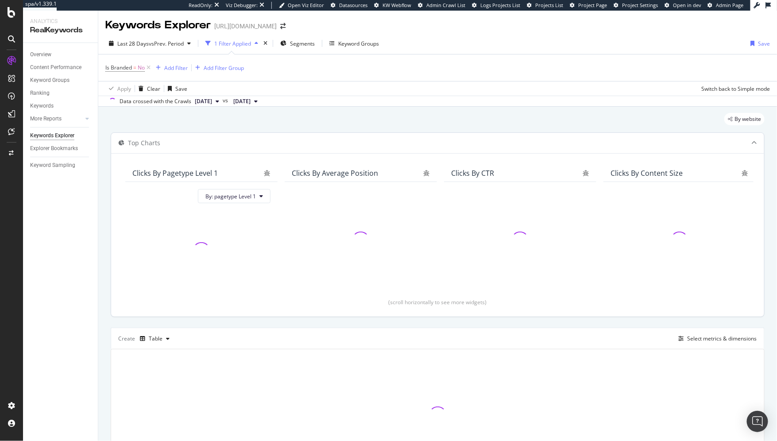
scroll to position [36, 0]
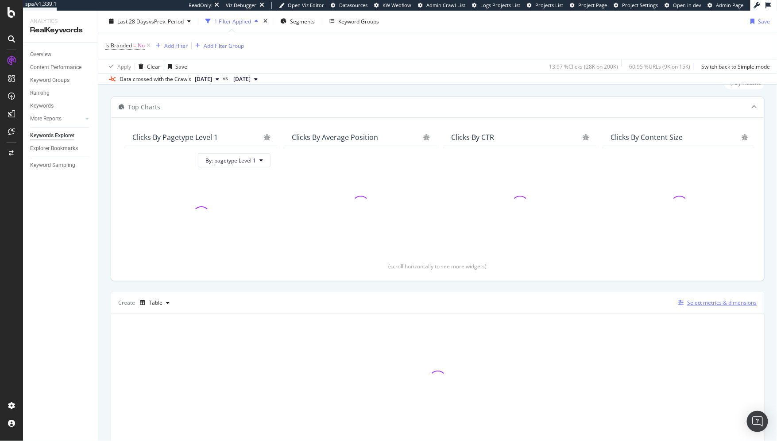
click at [693, 297] on button "Select metrics & dimensions" at bounding box center [715, 302] width 82 height 11
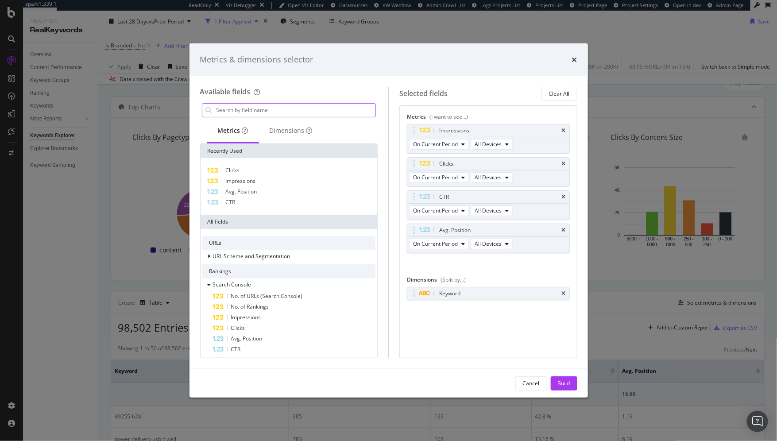
click at [287, 112] on input "modal" at bounding box center [296, 110] width 160 height 13
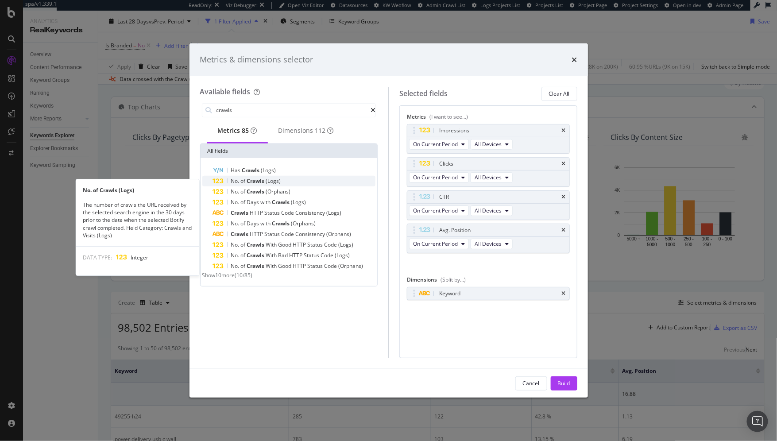
click at [253, 183] on span "Crawls" at bounding box center [256, 181] width 19 height 8
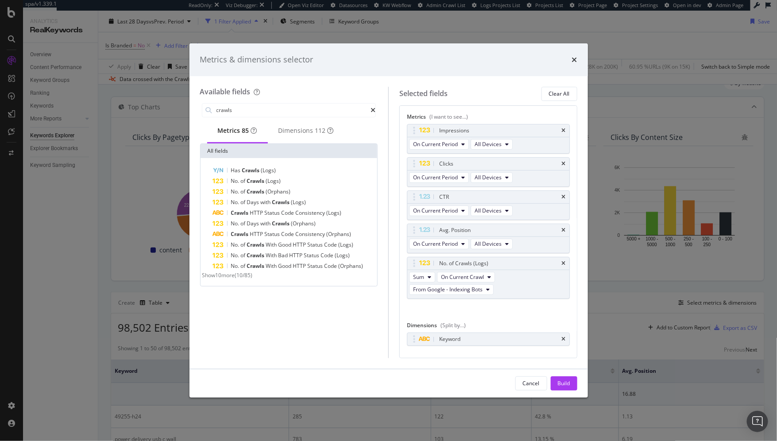
click at [253, 183] on span "Crawls" at bounding box center [256, 181] width 19 height 8
click at [562, 228] on icon "times" at bounding box center [564, 229] width 4 height 5
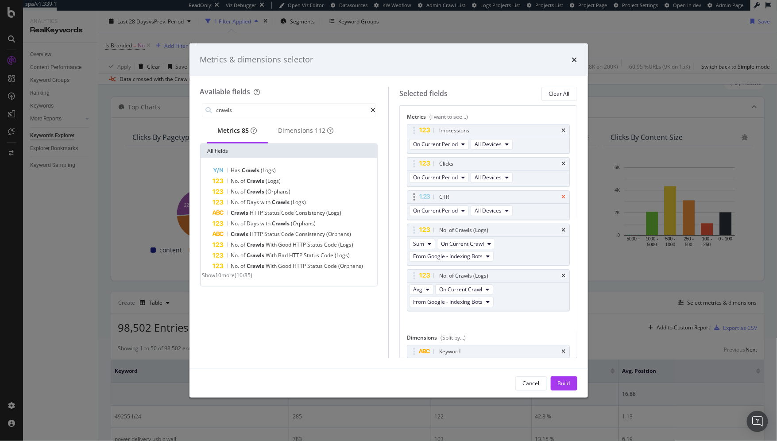
click at [562, 195] on icon "times" at bounding box center [564, 196] width 4 height 5
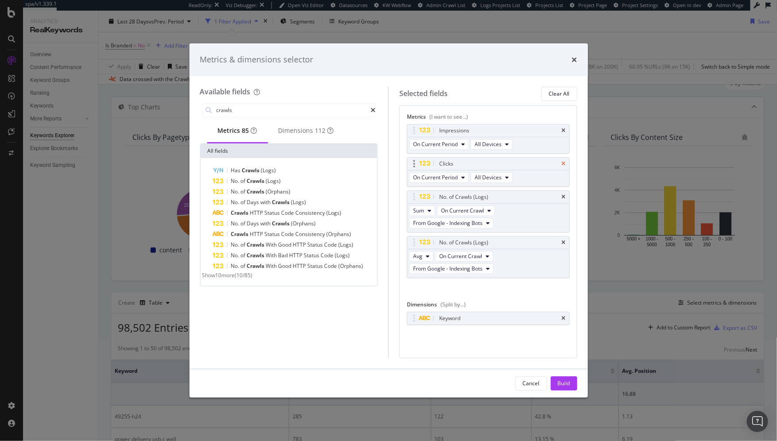
click at [565, 161] on icon "times" at bounding box center [564, 163] width 4 height 5
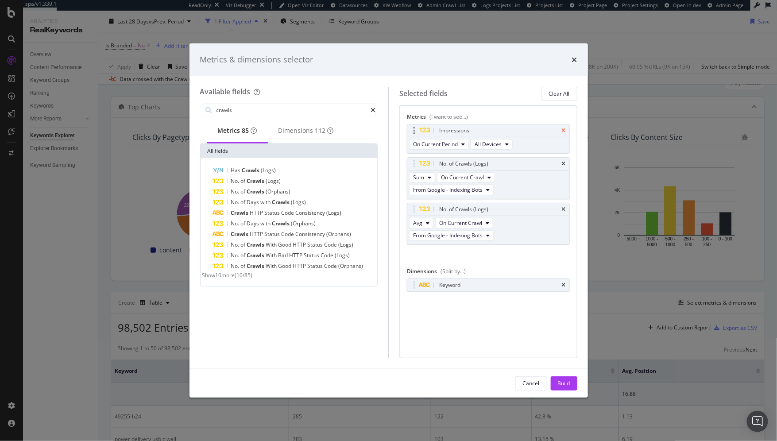
click at [564, 128] on icon "times" at bounding box center [564, 130] width 4 height 5
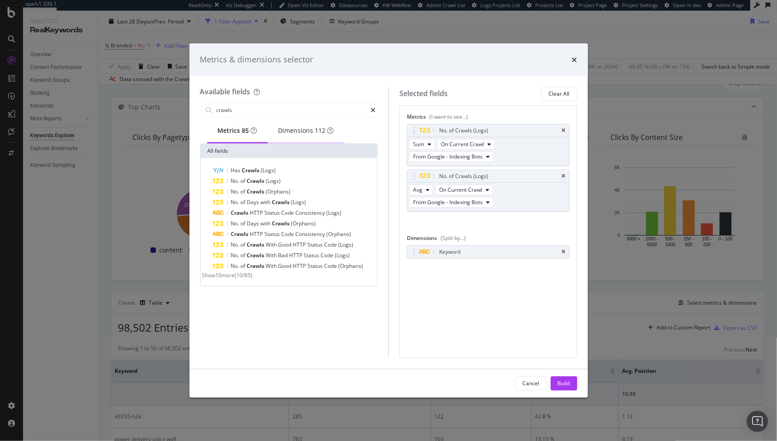
click at [290, 132] on div "Dimensions 112" at bounding box center [305, 130] width 55 height 9
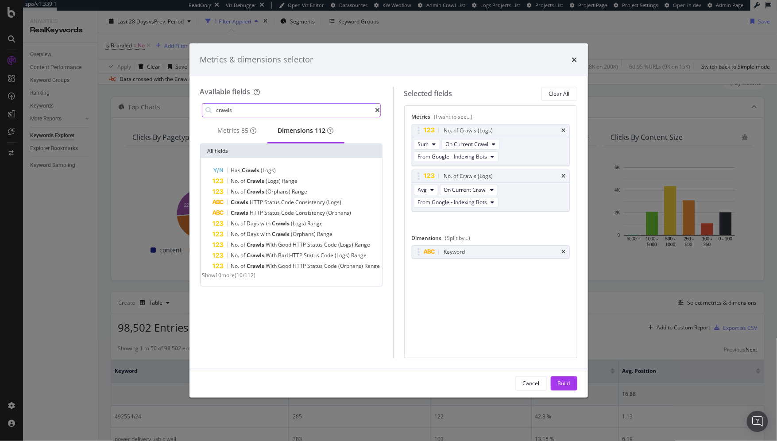
click at [275, 109] on input "crawls" at bounding box center [296, 110] width 160 height 13
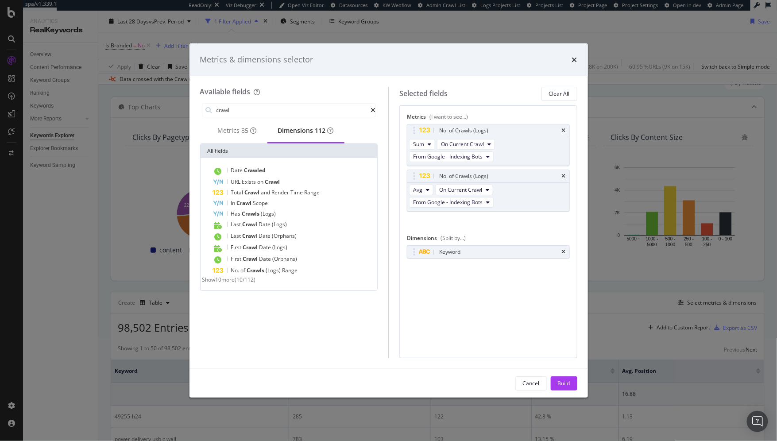
click at [228, 283] on span "Show 10 more" at bounding box center [218, 280] width 33 height 8
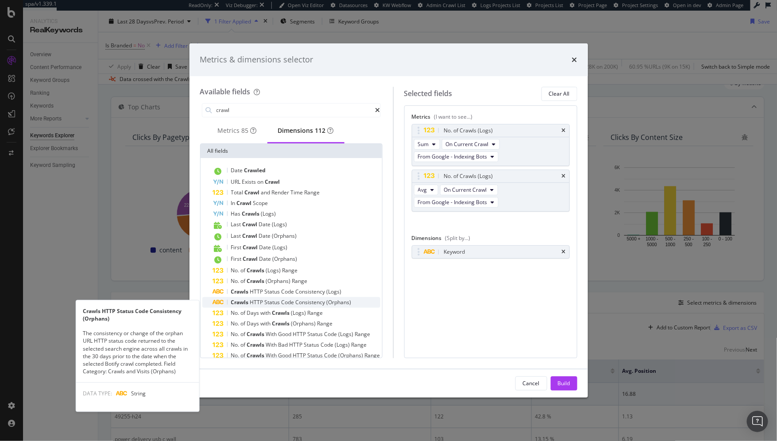
scroll to position [45, 0]
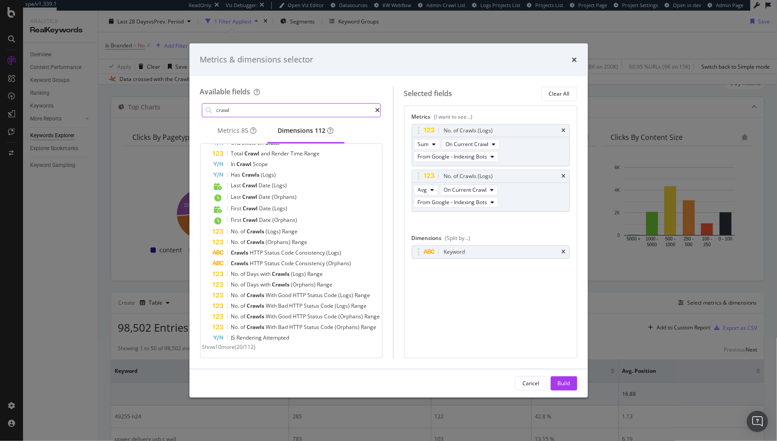
click at [265, 109] on input "crawl" at bounding box center [296, 110] width 160 height 13
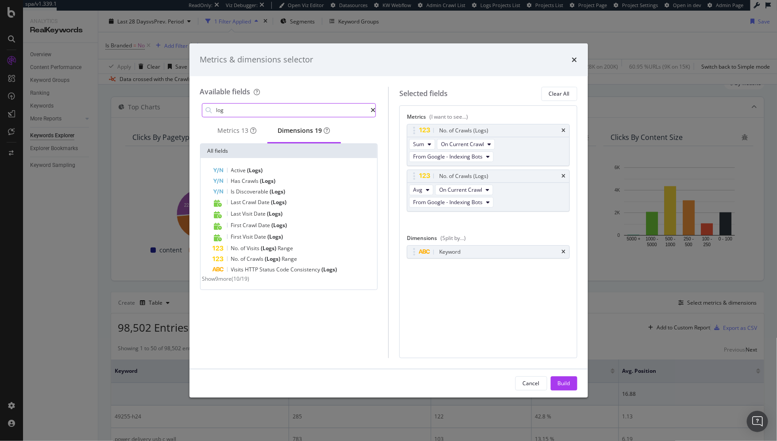
scroll to position [0, 0]
click at [225, 282] on span "Show 9 more" at bounding box center [217, 279] width 30 height 8
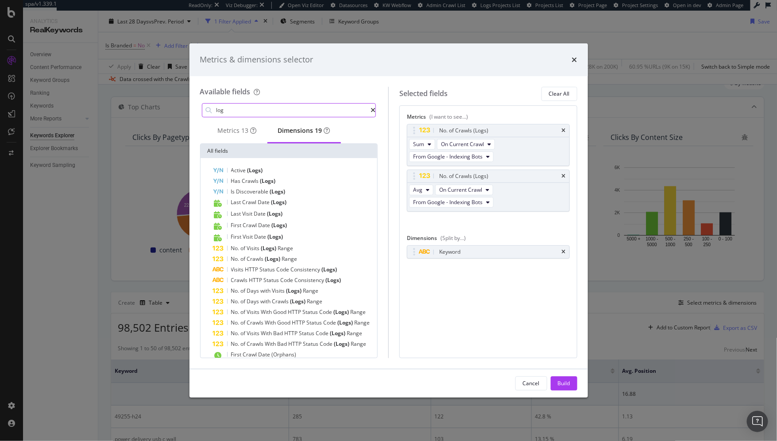
click at [281, 113] on input "log" at bounding box center [293, 110] width 155 height 13
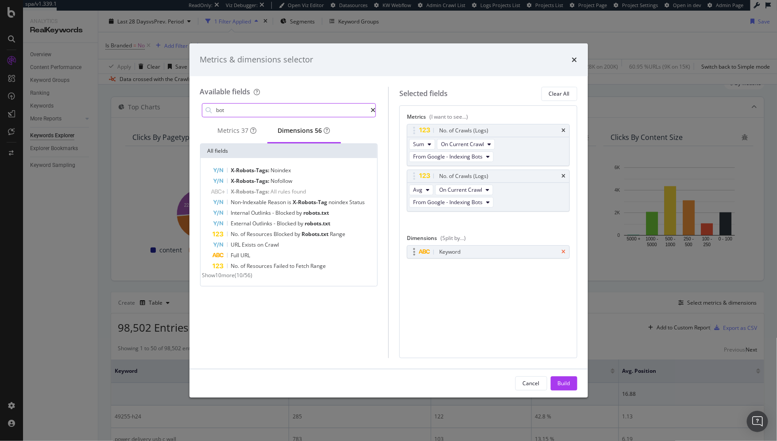
type input "bot"
click at [564, 250] on icon "times" at bounding box center [564, 251] width 4 height 5
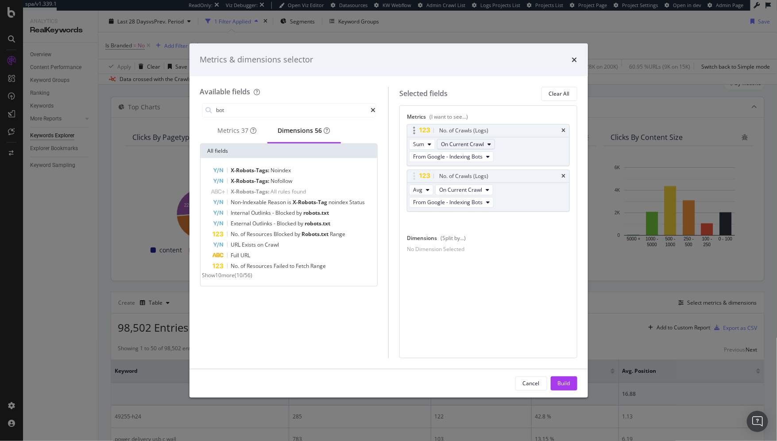
click at [463, 144] on span "On Current Crawl" at bounding box center [462, 144] width 43 height 8
click at [463, 209] on span "Diff. between Crawls - Value" at bounding box center [485, 209] width 84 height 8
click at [462, 146] on span "Diff. between Crawls - Value" at bounding box center [475, 144] width 69 height 8
click at [472, 193] on span "Diff. between Crawls - Percentage" at bounding box center [485, 193] width 84 height 8
click at [413, 193] on button "Avg" at bounding box center [421, 190] width 24 height 11
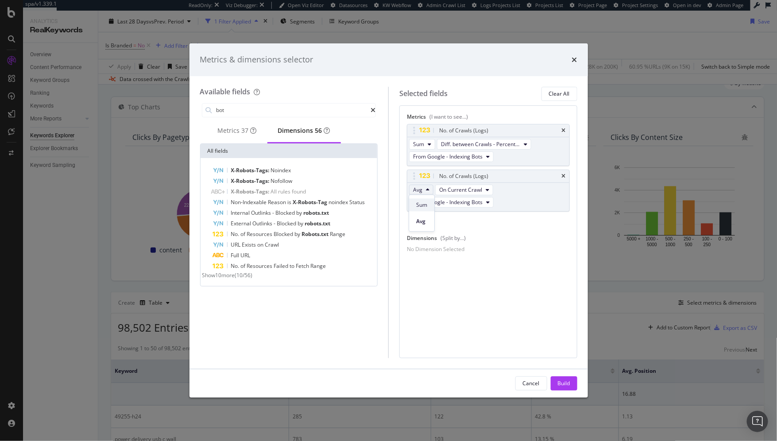
click at [416, 207] on span "Sum" at bounding box center [421, 205] width 11 height 8
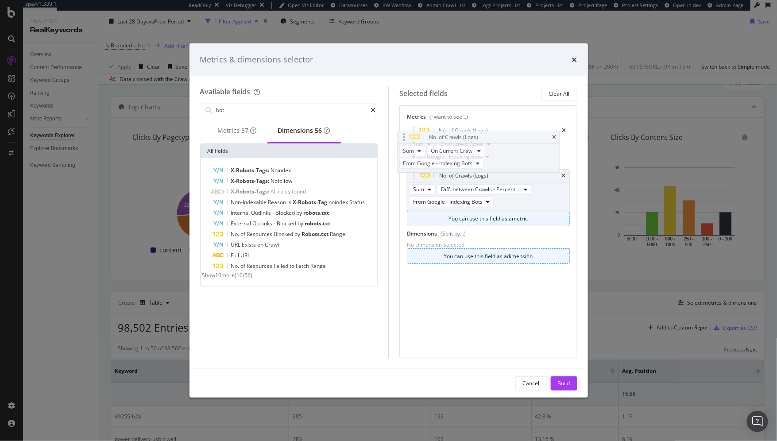
drag, startPoint x: 514, startPoint y: 175, endPoint x: 504, endPoint y: 132, distance: 43.6
click at [504, 132] on body "spa/v1.339.1 ReadOnly: Viz Debugger: Open Viz Editor Datasources KW Webflow Adm…" at bounding box center [388, 220] width 777 height 441
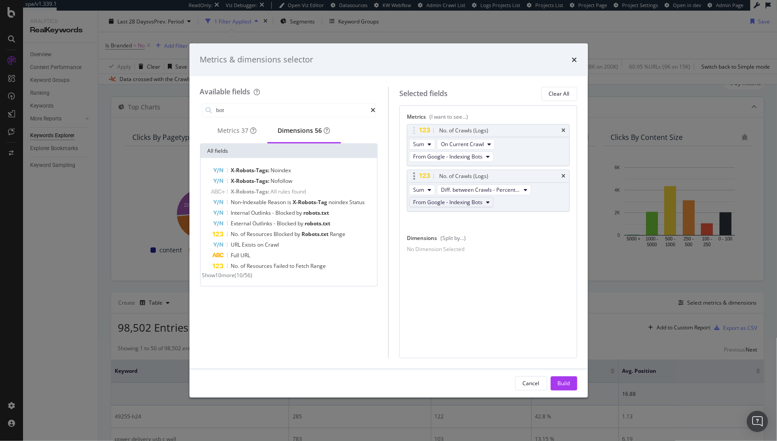
click at [439, 202] on span "From Google - Indexing Bots" at bounding box center [447, 202] width 69 height 8
click at [446, 237] on span "From OpenAI - Indexing Bots" at bounding box center [458, 239] width 85 height 8
click at [445, 155] on span "From Google - Indexing Bots" at bounding box center [447, 157] width 69 height 8
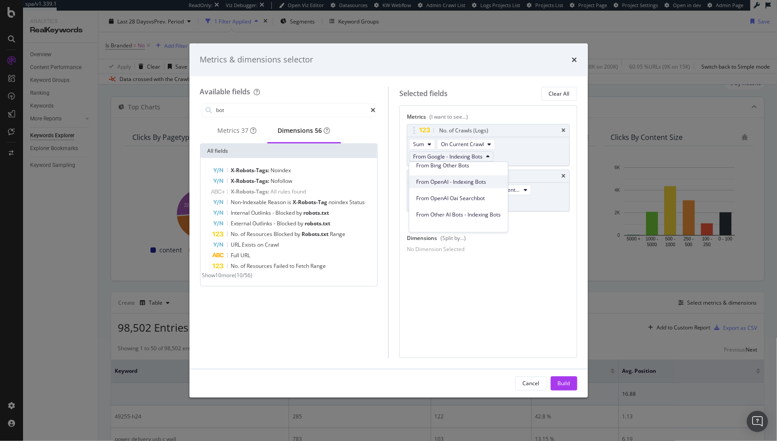
click at [443, 181] on span "From OpenAI - Indexing Bots" at bounding box center [458, 182] width 85 height 8
click at [461, 157] on span "From OpenAI - Indexing Bots" at bounding box center [448, 157] width 70 height 8
click at [455, 218] on span "From Other AI Bots - Indexing Bots" at bounding box center [458, 220] width 85 height 8
click at [456, 202] on span "From OpenAI - Indexing Bots" at bounding box center [448, 202] width 70 height 8
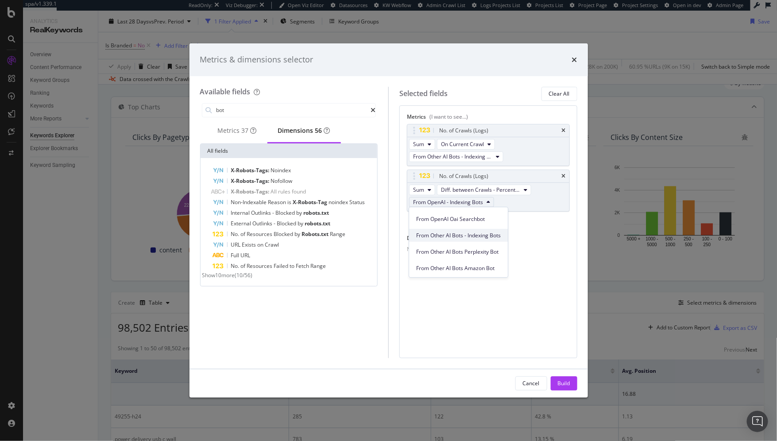
scroll to position [160, 0]
click at [464, 238] on span "From Other AI Bots - Indexing Bots" at bounding box center [458, 237] width 85 height 8
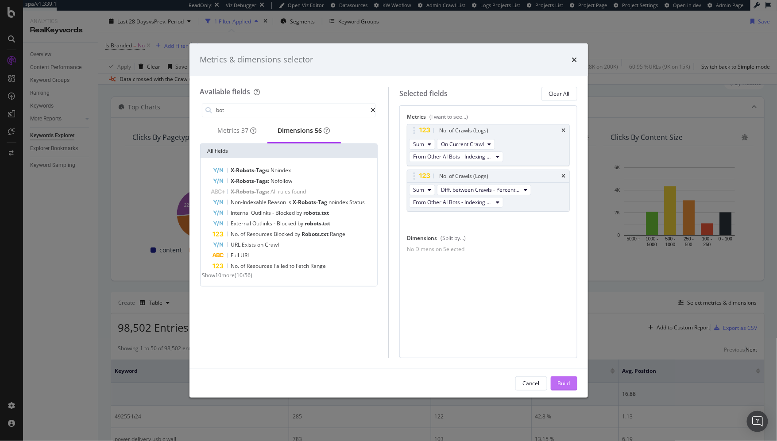
click at [558, 380] on div "Build" at bounding box center [564, 383] width 12 height 8
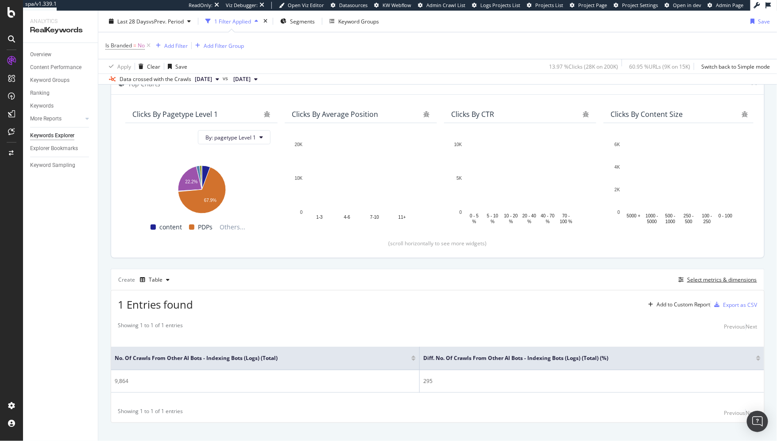
scroll to position [70, 0]
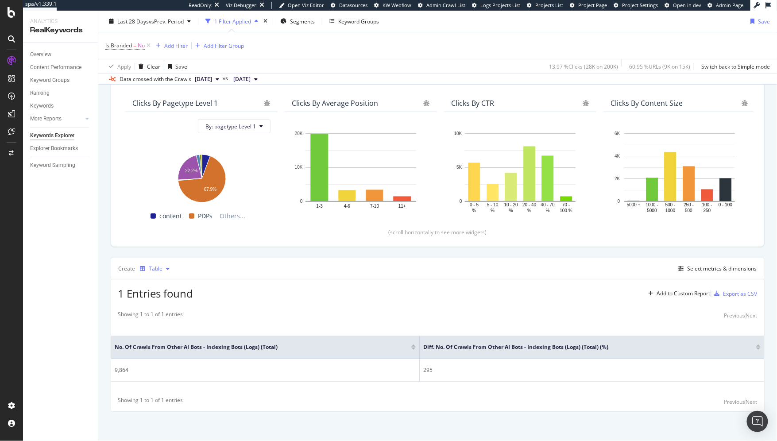
click at [146, 266] on div "button" at bounding box center [142, 268] width 12 height 5
click at [158, 310] on div "Series" at bounding box center [165, 311] width 15 height 8
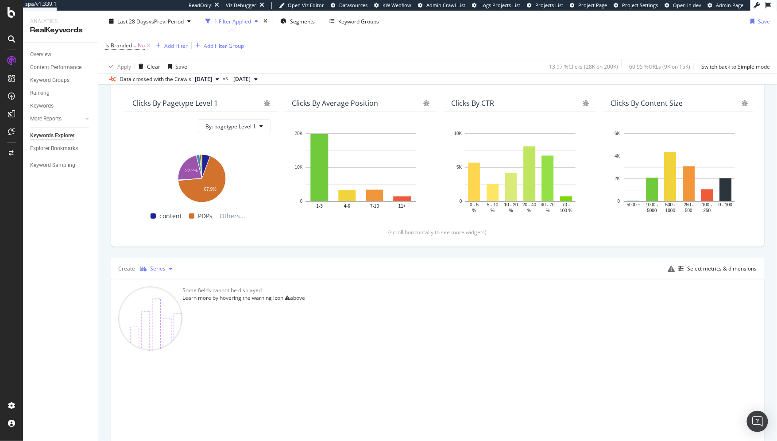
click at [151, 268] on div "Series" at bounding box center [157, 268] width 15 height 5
click at [162, 328] on div "Bar" at bounding box center [162, 326] width 9 height 8
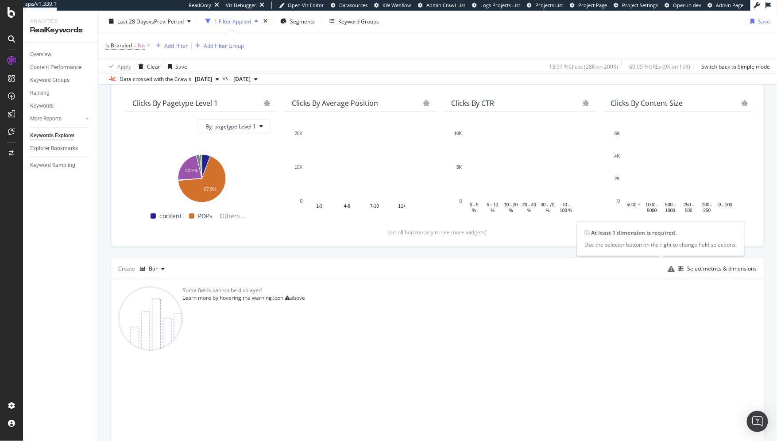
click at [667, 269] on icon at bounding box center [670, 268] width 7 height 7
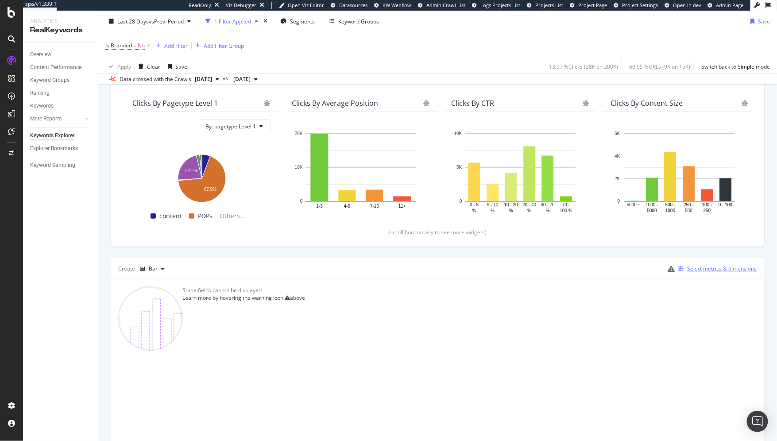
click at [688, 267] on div "Select metrics & dimensions" at bounding box center [722, 269] width 70 height 8
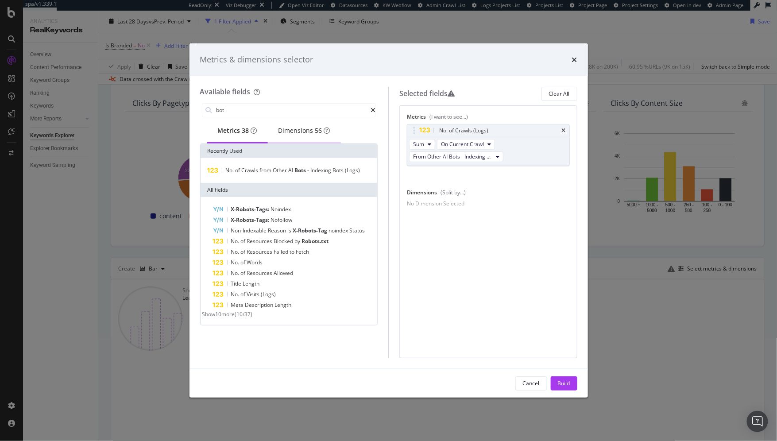
type input "bot"
click at [301, 131] on div "Dimensions 56" at bounding box center [304, 130] width 52 height 9
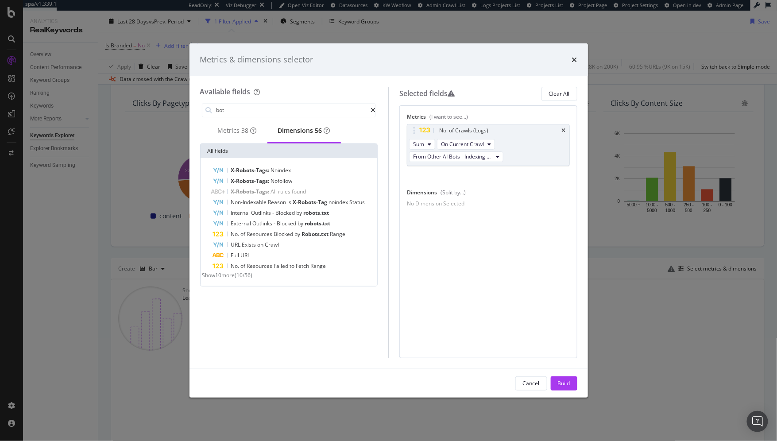
click at [222, 279] on span "Show 10 more" at bounding box center [218, 275] width 33 height 8
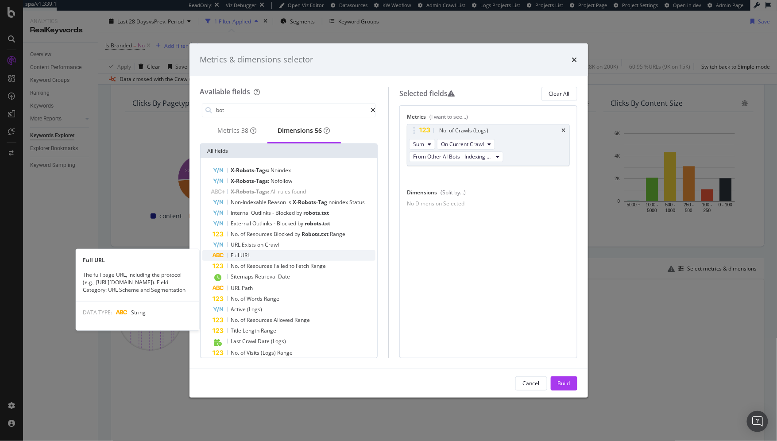
scroll to position [43, 0]
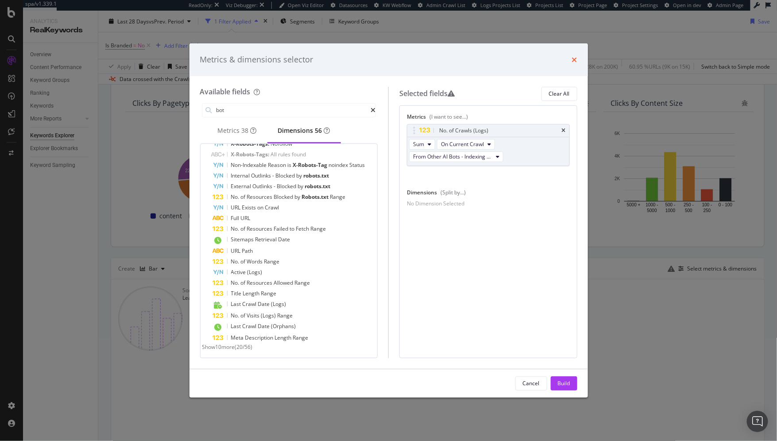
click at [574, 60] on icon "times" at bounding box center [574, 59] width 5 height 7
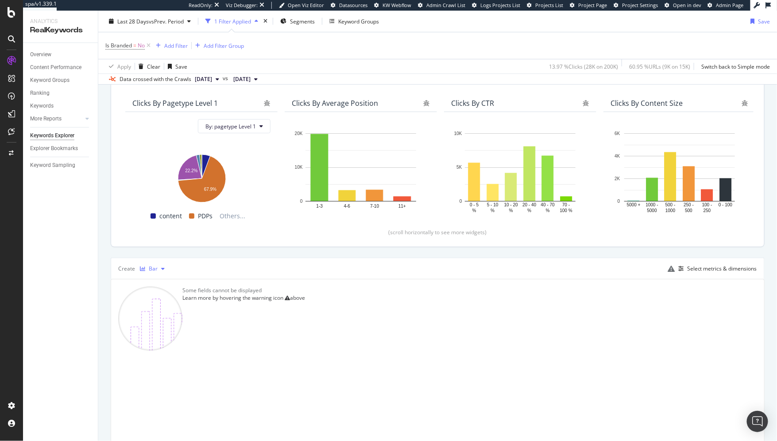
click at [149, 266] on div "Bar" at bounding box center [153, 268] width 9 height 5
click at [162, 341] on div "Stacked Bar" at bounding box center [173, 340] width 30 height 8
click at [678, 266] on div "button" at bounding box center [680, 268] width 12 height 5
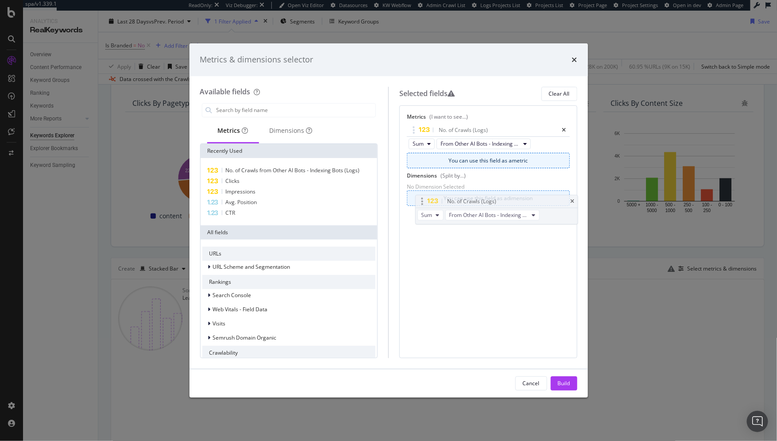
drag, startPoint x: 413, startPoint y: 131, endPoint x: 422, endPoint y: 201, distance: 71.3
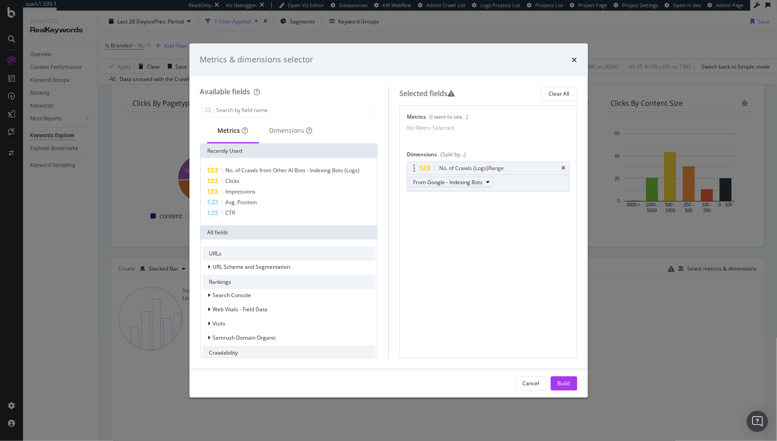
click at [447, 186] on span "From Google - Indexing Bots" at bounding box center [447, 182] width 69 height 8
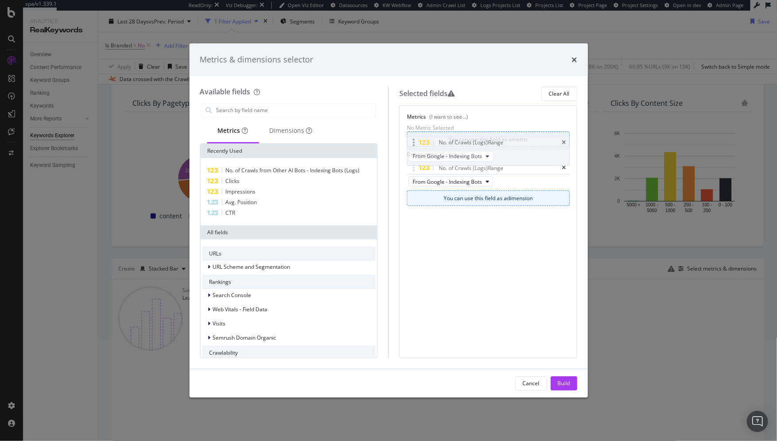
drag, startPoint x: 415, startPoint y: 171, endPoint x: 415, endPoint y: 131, distance: 40.7
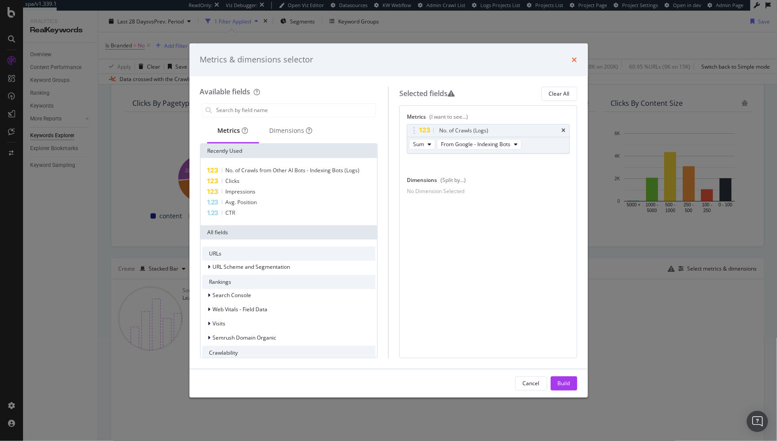
click at [573, 60] on icon "times" at bounding box center [574, 59] width 5 height 7
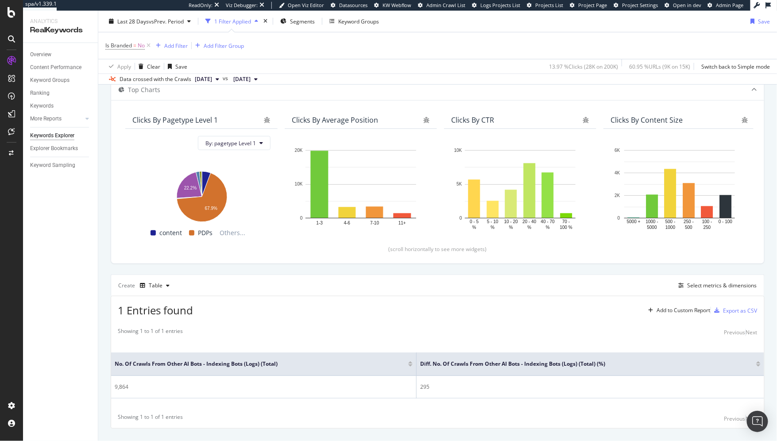
scroll to position [70, 0]
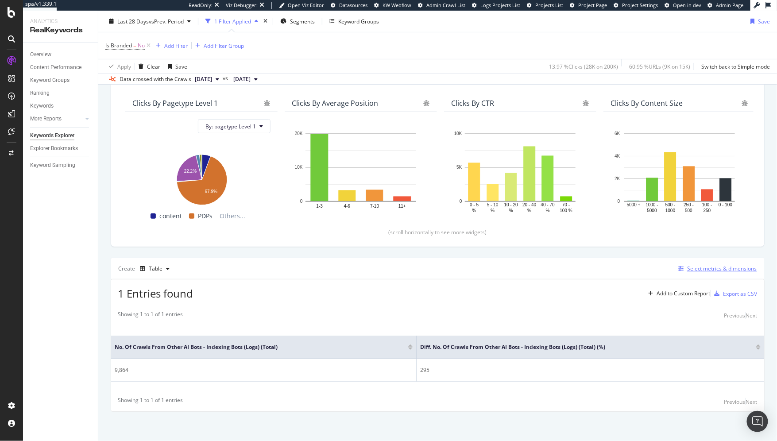
click at [687, 270] on div "Select metrics & dimensions" at bounding box center [722, 269] width 70 height 8
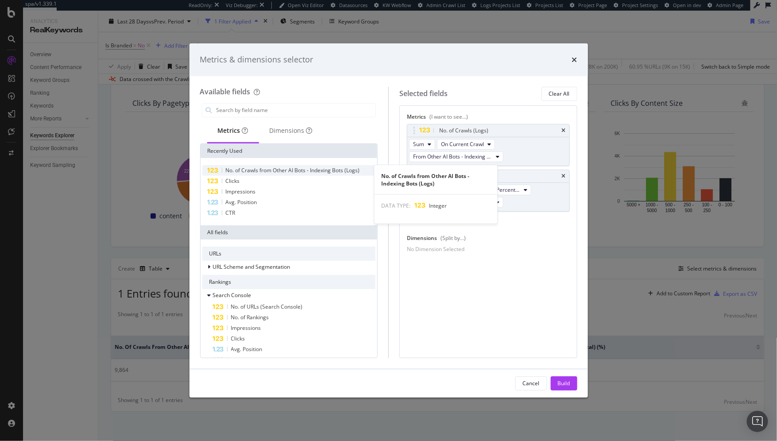
click at [289, 172] on span "No. of Crawls from Other AI Bots - Indexing Bots (Logs)" at bounding box center [293, 170] width 134 height 8
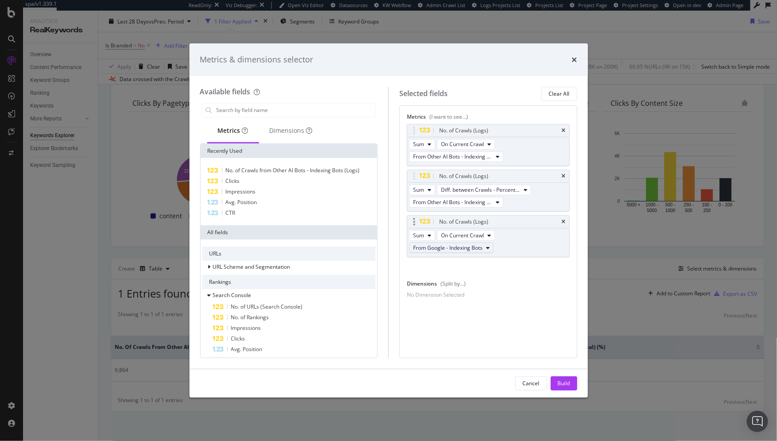
click at [475, 244] on span "From Google - Indexing Bots" at bounding box center [447, 248] width 69 height 8
click at [574, 57] on icon "times" at bounding box center [574, 59] width 5 height 7
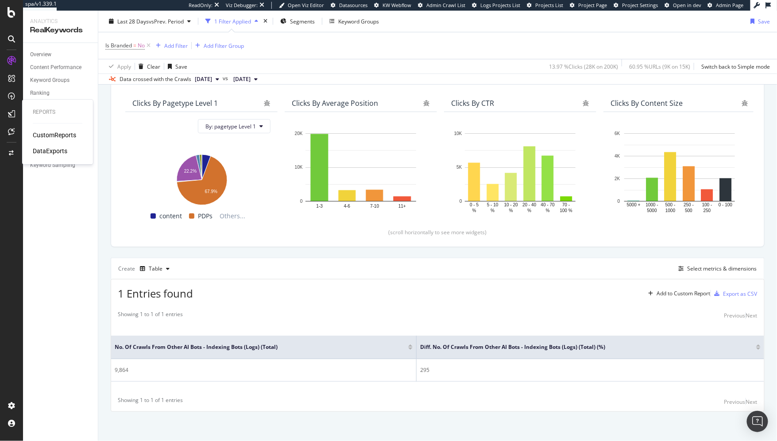
click at [51, 137] on div "CustomReports" at bounding box center [54, 135] width 43 height 9
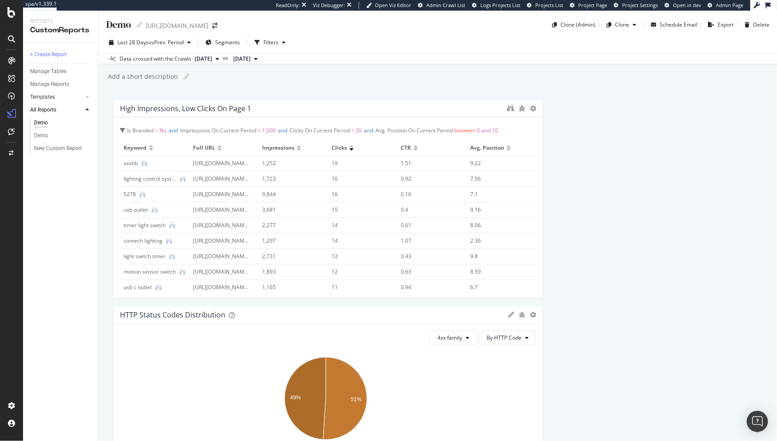
click at [56, 98] on link "Templates" at bounding box center [56, 96] width 53 height 9
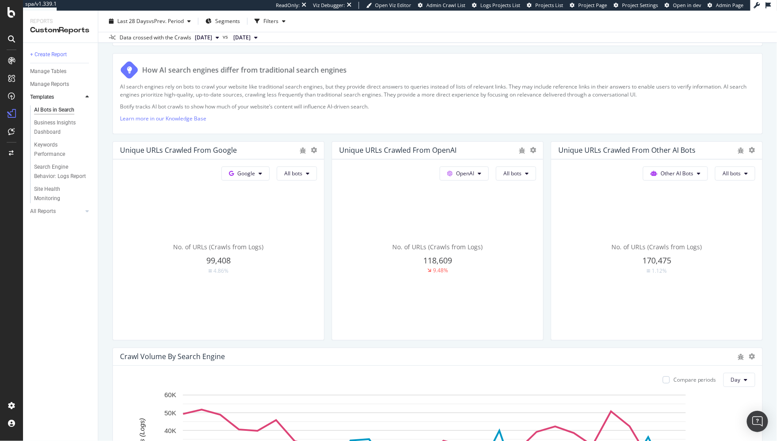
scroll to position [43, 0]
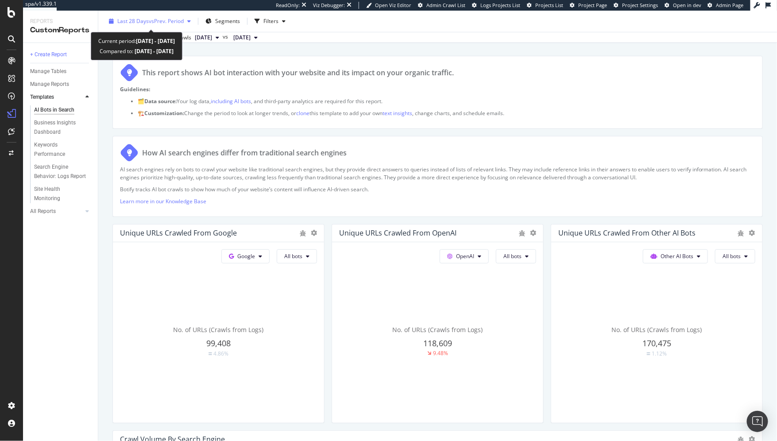
click at [175, 21] on span "vs Prev. Period" at bounding box center [166, 21] width 35 height 8
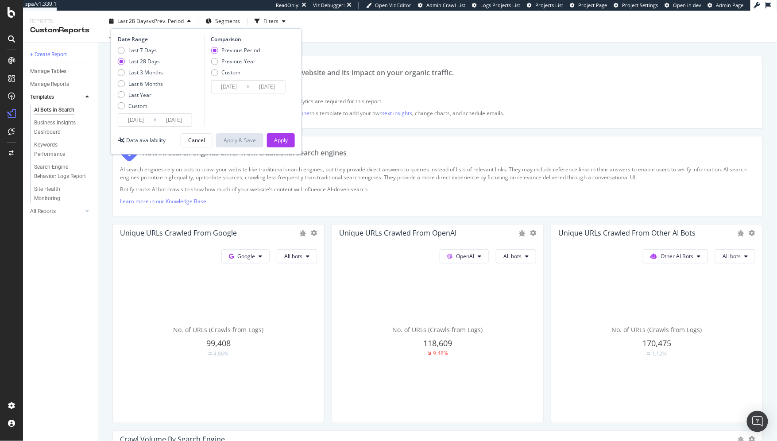
click at [143, 124] on input "2025/09/17" at bounding box center [135, 120] width 35 height 12
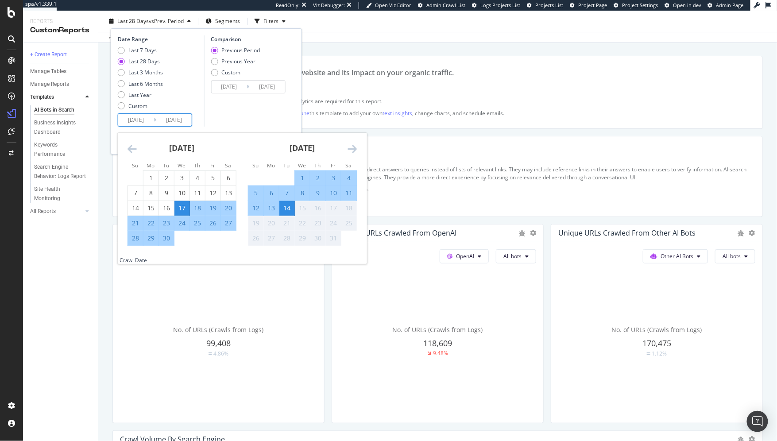
click at [304, 178] on div "1" at bounding box center [302, 177] width 15 height 9
type input "2025/10/01"
type input "2025/09/17"
type input "2025/09/30"
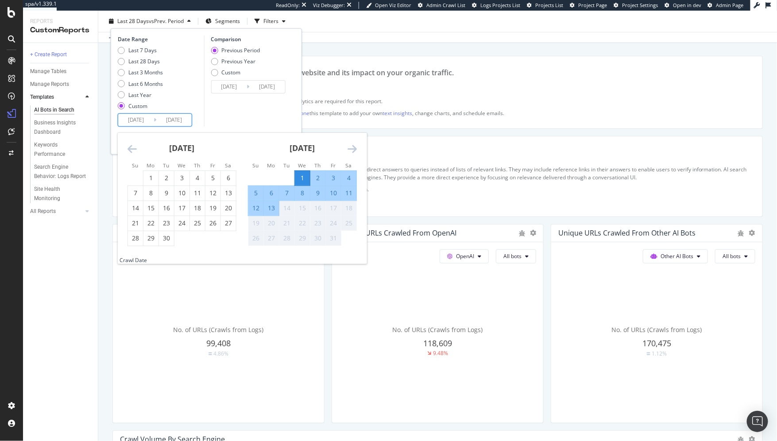
click at [235, 115] on div "Comparison Previous Period Previous Year Custom 2025/09/17 Navigate forward to …" at bounding box center [246, 80] width 84 height 91
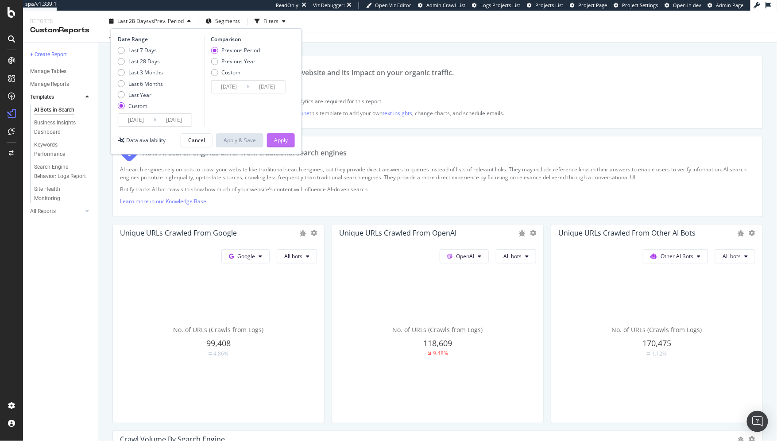
click at [276, 139] on div "Apply" at bounding box center [281, 140] width 14 height 8
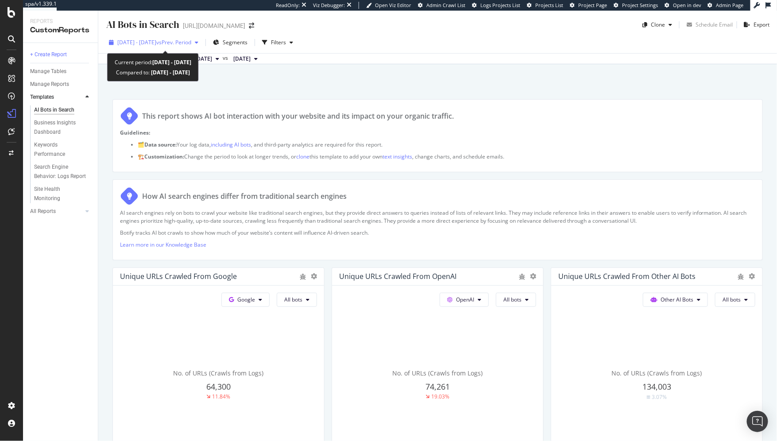
click at [191, 39] on span "vs Prev. Period" at bounding box center [173, 43] width 35 height 8
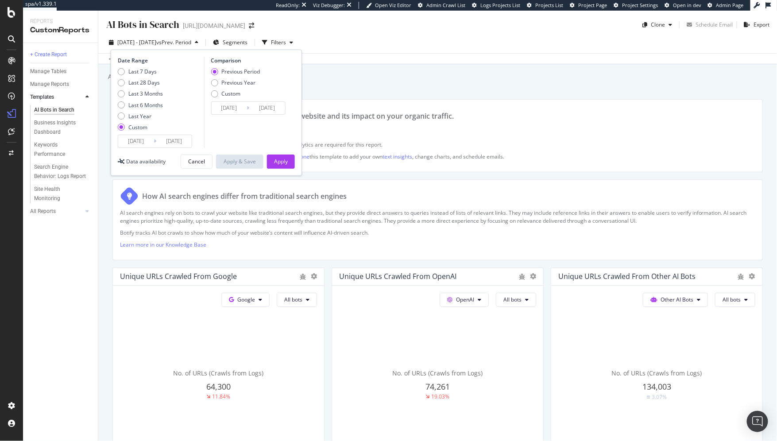
click at [461, 87] on div "AI Bots in Search AI Bots in Search https://leviton.com/ Clone Schedule Email E…" at bounding box center [437, 226] width 678 height 430
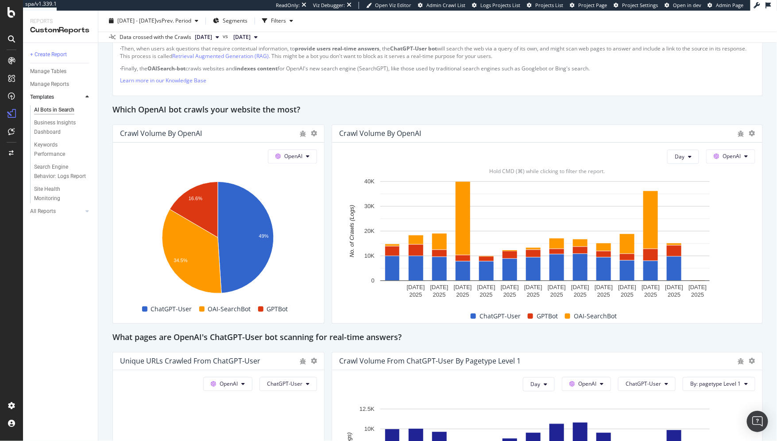
scroll to position [694, 0]
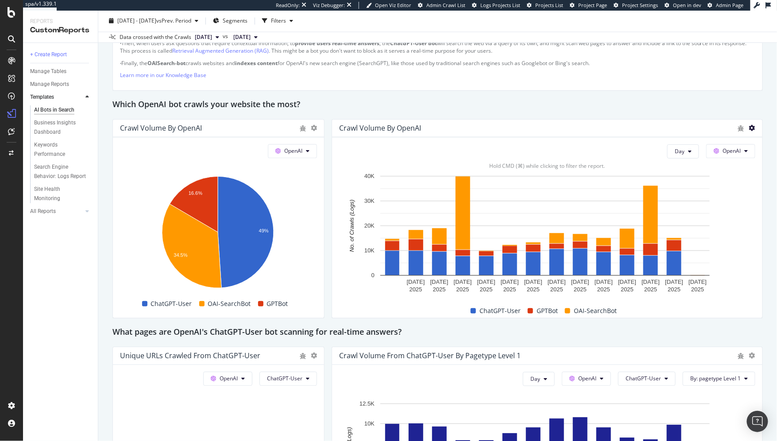
click at [749, 126] on icon at bounding box center [752, 128] width 6 height 6
click at [689, 144] on span "Table" at bounding box center [701, 143] width 66 height 8
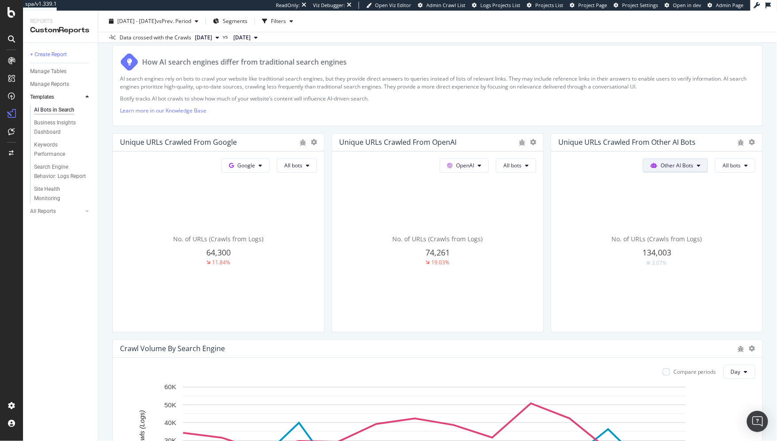
scroll to position [142, 0]
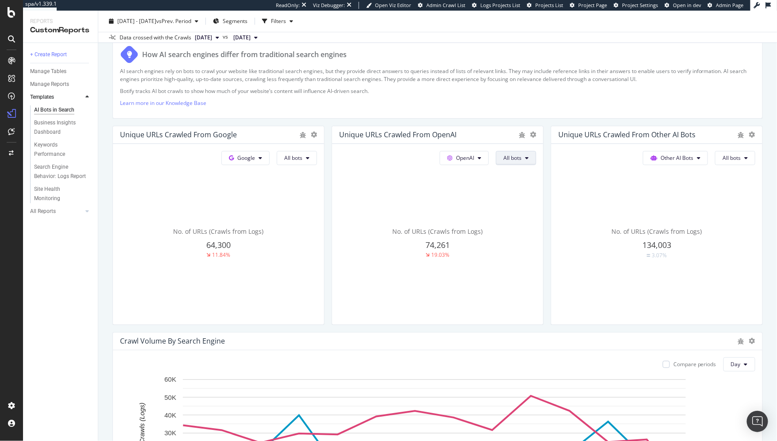
click at [514, 156] on span "All bots" at bounding box center [512, 158] width 18 height 8
click at [474, 162] on button "OpenAI" at bounding box center [463, 158] width 49 height 14
click at [586, 199] on div "No. of URLs (Crawls from Logs) 134,003 3.07%" at bounding box center [656, 243] width 197 height 149
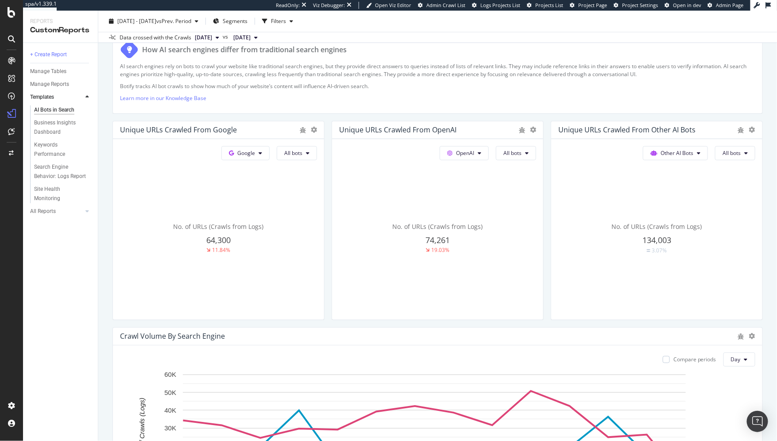
scroll to position [150, 0]
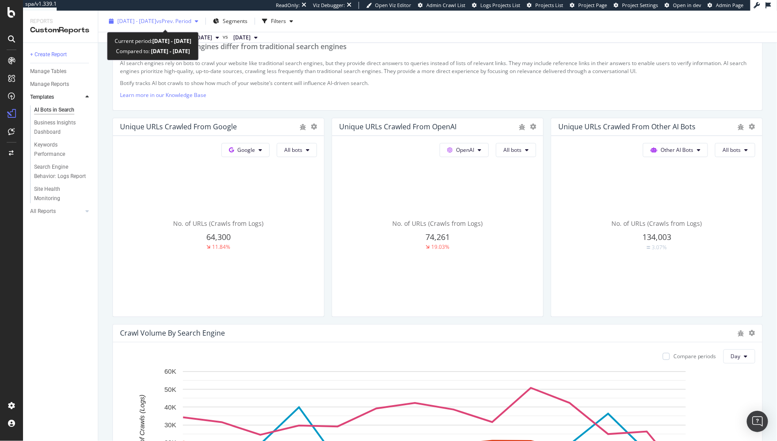
click at [132, 24] on span "2025 Oct. 1st - Oct. 14th" at bounding box center [136, 21] width 39 height 8
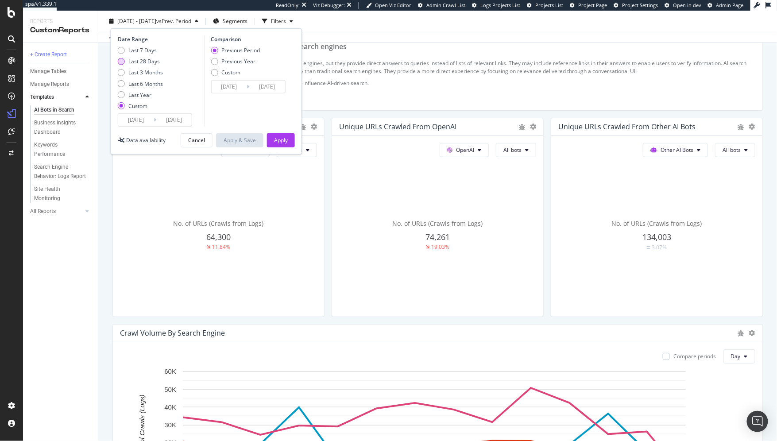
click at [122, 59] on div "Last 28 Days" at bounding box center [121, 61] width 7 height 7
type input "2025/09/17"
type input "2025/08/20"
type input "2025/09/16"
click at [277, 134] on div "Apply" at bounding box center [281, 140] width 14 height 13
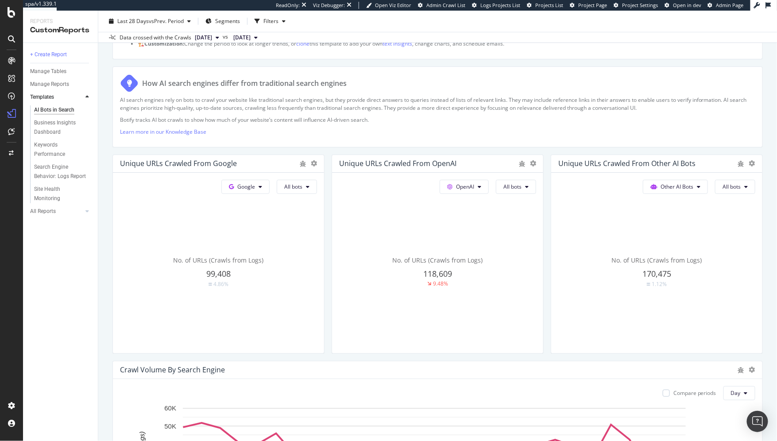
scroll to position [134, 0]
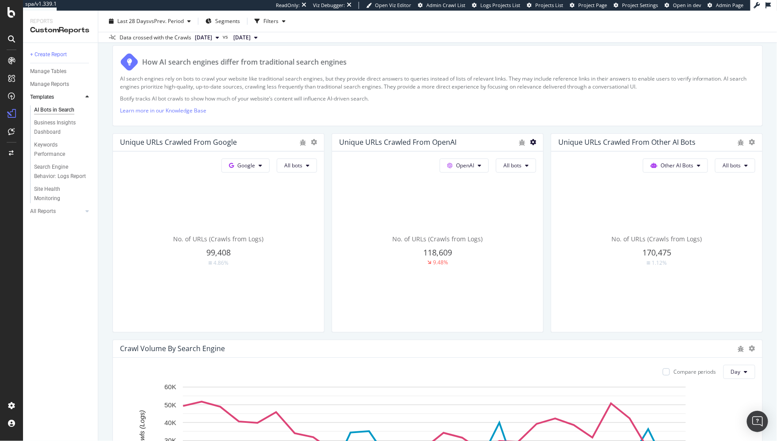
click at [530, 142] on icon at bounding box center [533, 142] width 6 height 6
click at [545, 170] on div "Bar (by Value)" at bounding box center [573, 171] width 95 height 13
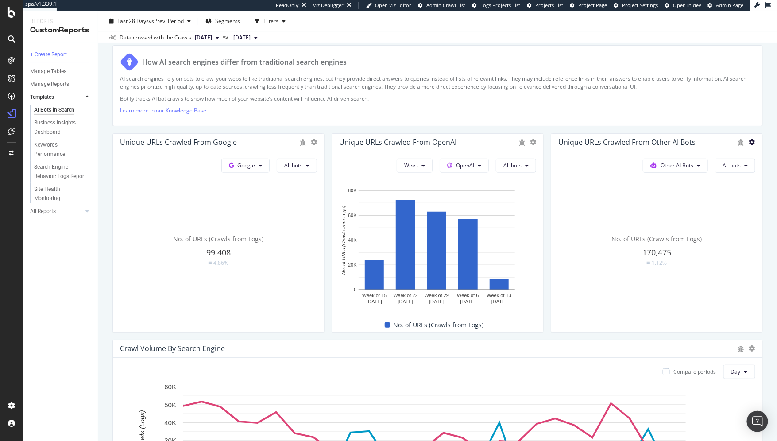
click at [749, 142] on icon at bounding box center [752, 142] width 6 height 6
click at [413, 164] on span "Week" at bounding box center [411, 166] width 14 height 8
click at [408, 183] on span "Day" at bounding box center [409, 181] width 16 height 8
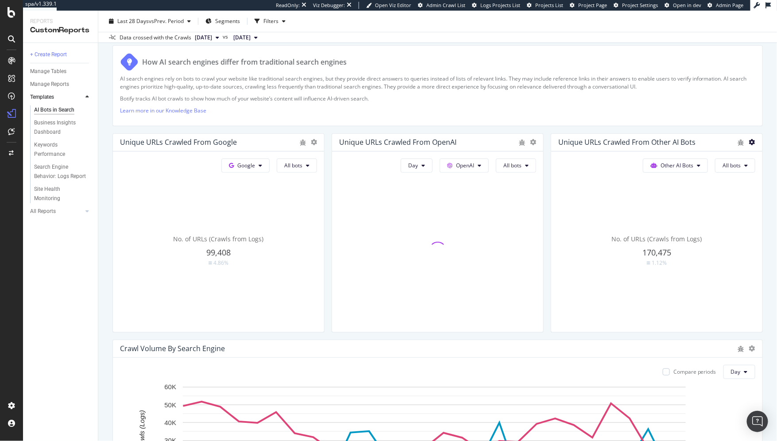
click at [749, 141] on icon at bounding box center [752, 142] width 6 height 6
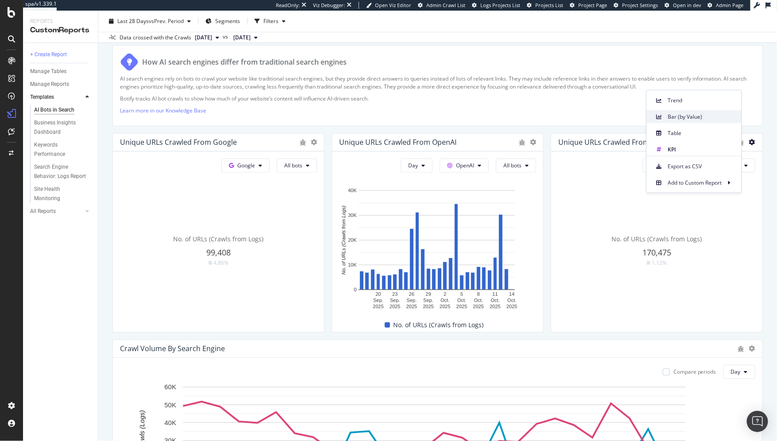
click at [674, 118] on span "Bar (by Value)" at bounding box center [701, 116] width 66 height 8
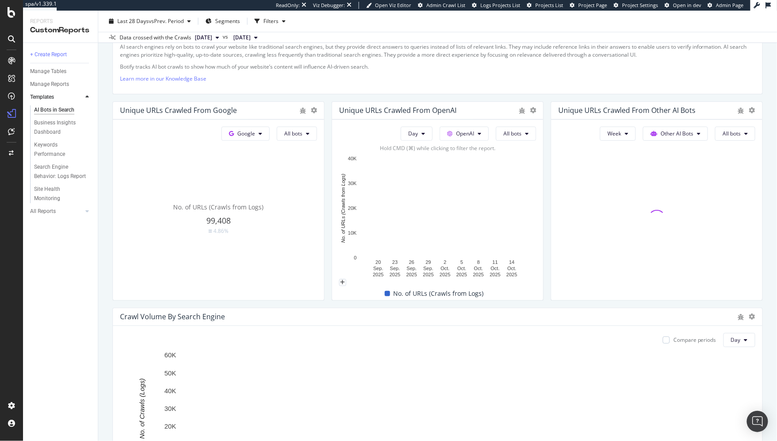
scroll to position [182, 0]
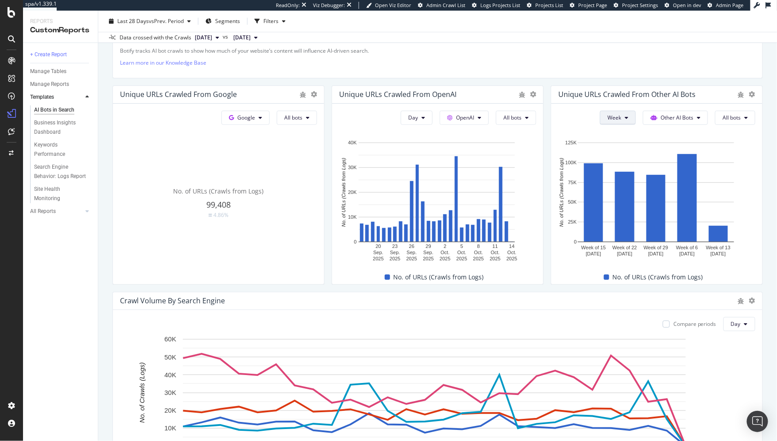
click at [617, 113] on button "Week" at bounding box center [618, 118] width 36 height 14
click at [611, 131] on span "Day" at bounding box center [610, 134] width 16 height 8
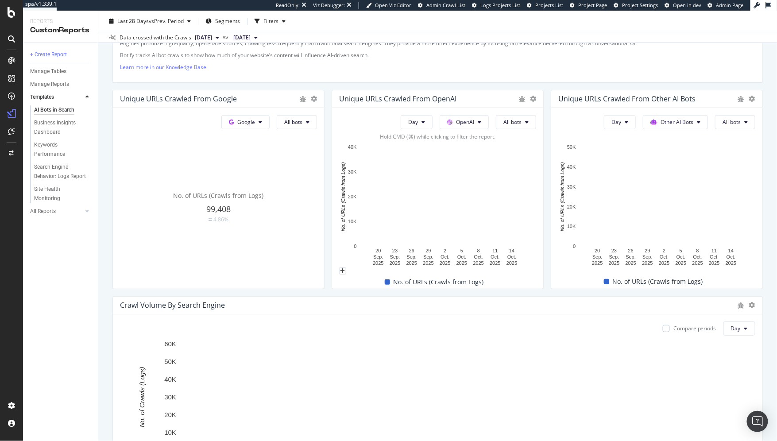
scroll to position [0, 0]
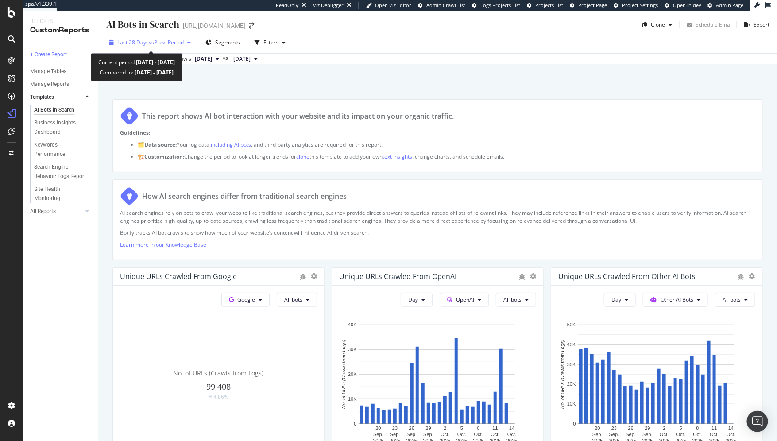
click at [157, 41] on span "vs Prev. Period" at bounding box center [166, 43] width 35 height 8
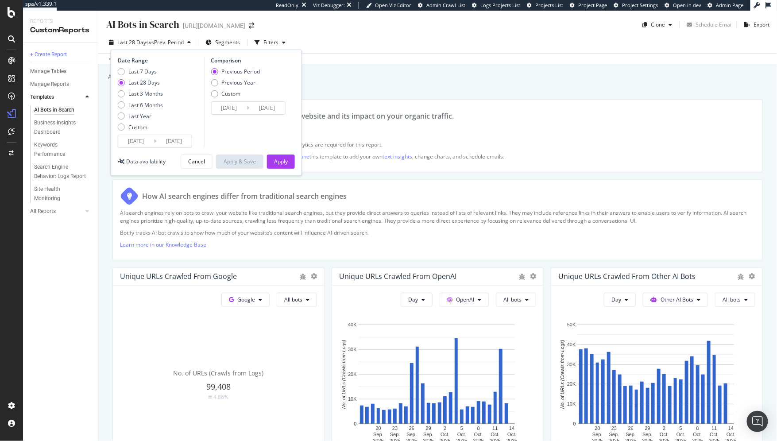
click at [377, 71] on div "Add a short description Add a short description" at bounding box center [442, 76] width 670 height 13
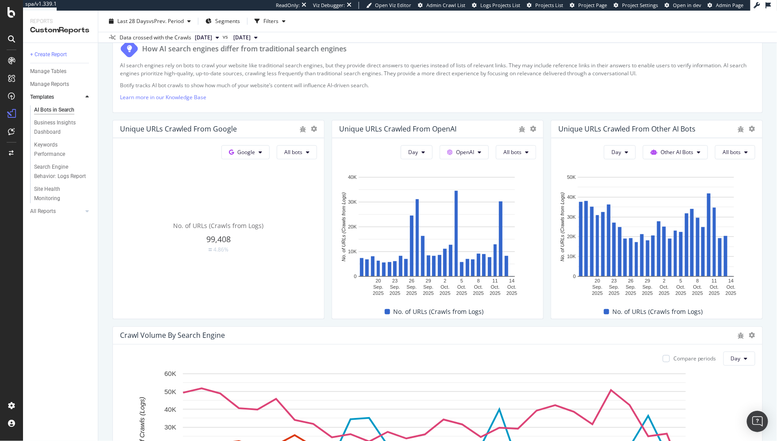
scroll to position [174, 0]
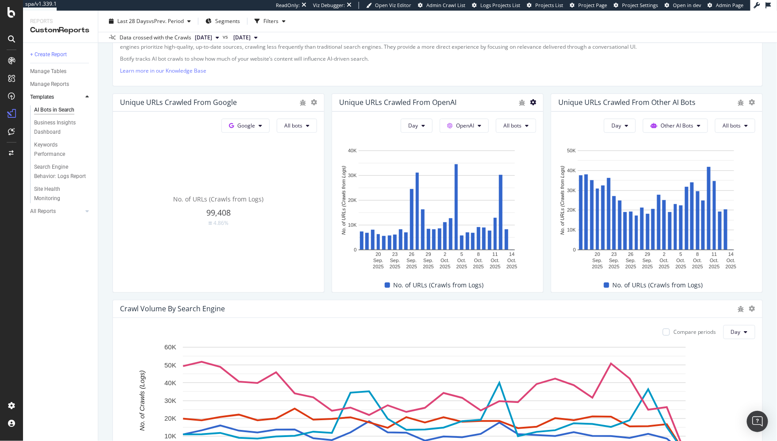
click at [530, 103] on icon at bounding box center [533, 102] width 6 height 6
click at [550, 162] on span "KPI" at bounding box center [580, 164] width 66 height 8
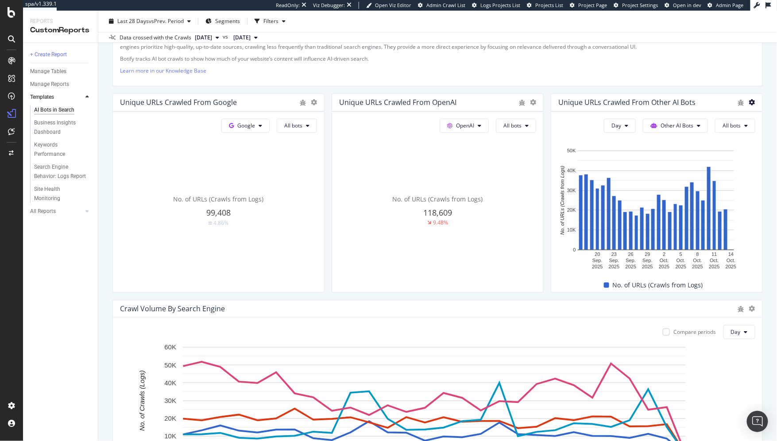
click at [749, 101] on icon at bounding box center [752, 102] width 6 height 6
click at [683, 105] on div "KPI" at bounding box center [694, 109] width 95 height 13
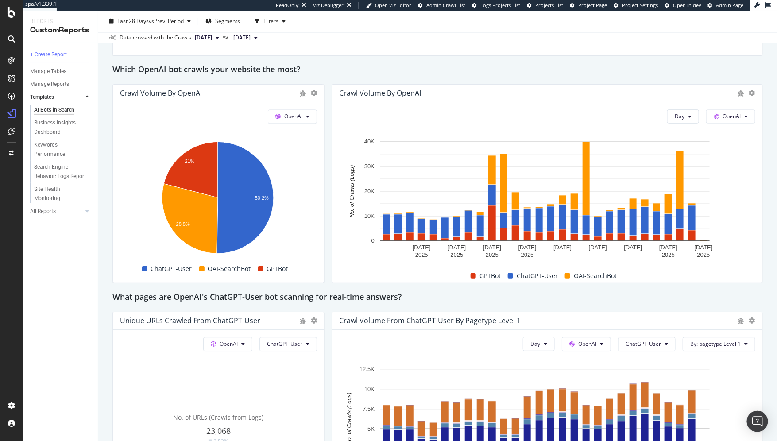
scroll to position [800, 0]
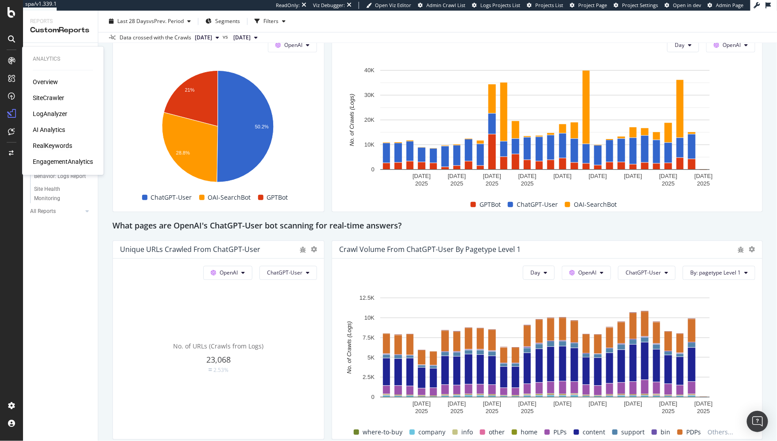
click at [60, 147] on div "RealKeywords" at bounding box center [52, 145] width 39 height 9
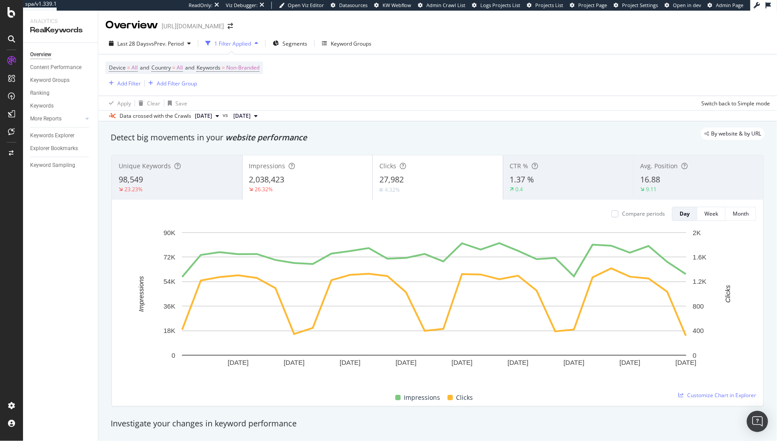
click at [52, 200] on div "Overview Content Performance Keyword Groups Ranking Keywords More Reports Count…" at bounding box center [60, 242] width 75 height 398
click at [48, 137] on div "Keywords Explorer" at bounding box center [52, 135] width 44 height 9
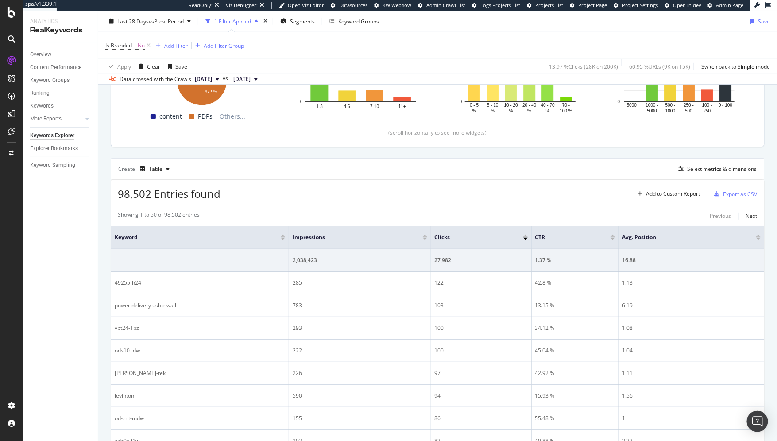
scroll to position [170, 0]
click at [717, 169] on div "Select metrics & dimensions" at bounding box center [722, 169] width 70 height 8
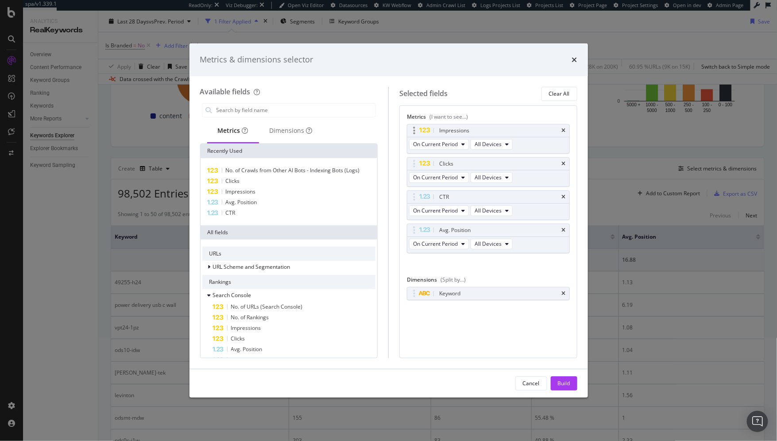
click at [558, 127] on div "Impressions" at bounding box center [498, 130] width 123 height 9
click at [565, 130] on icon "times" at bounding box center [564, 130] width 4 height 5
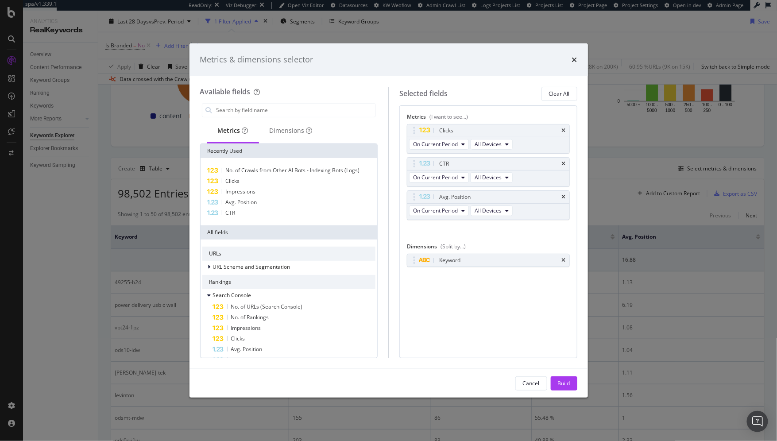
click at [565, 130] on icon "times" at bounding box center [564, 130] width 4 height 5
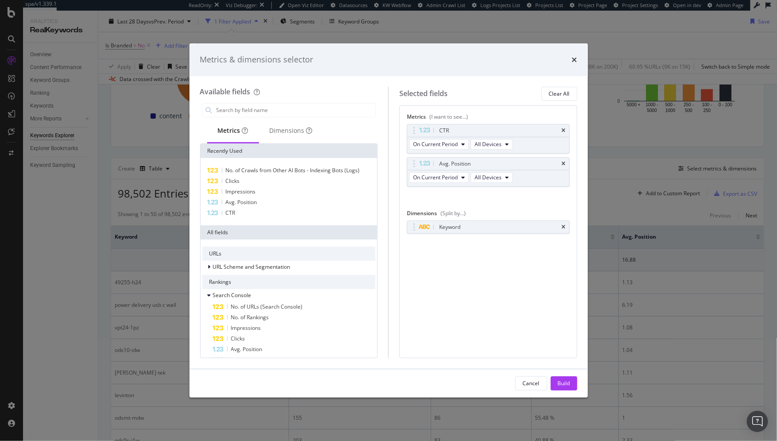
click at [565, 130] on icon "times" at bounding box center [564, 130] width 4 height 5
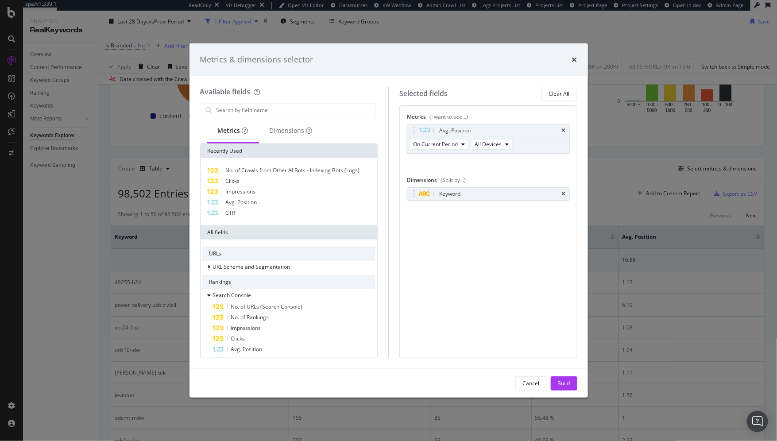
click at [565, 130] on icon "times" at bounding box center [564, 130] width 4 height 5
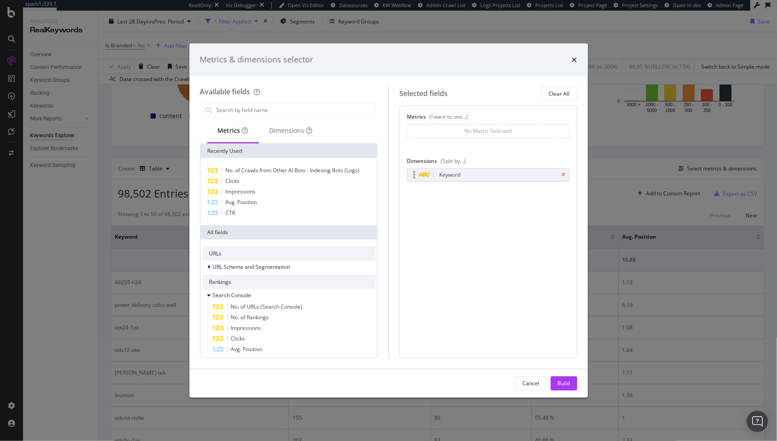
click at [563, 176] on icon "times" at bounding box center [564, 174] width 4 height 5
click at [298, 112] on input "modal" at bounding box center [296, 110] width 160 height 13
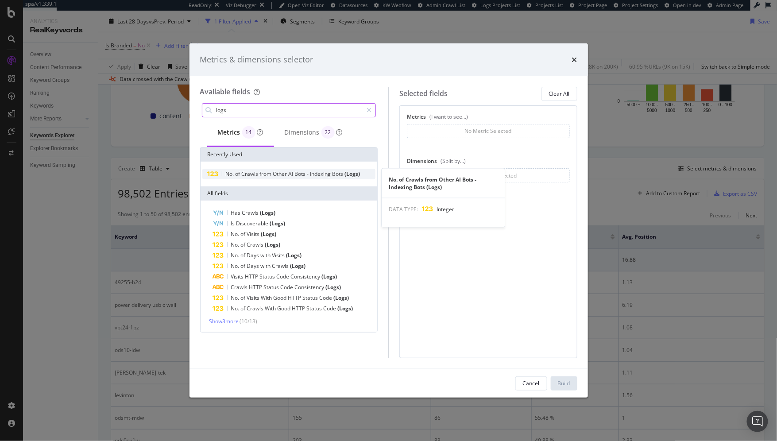
type input "logs"
click at [265, 171] on span "from" at bounding box center [266, 174] width 13 height 8
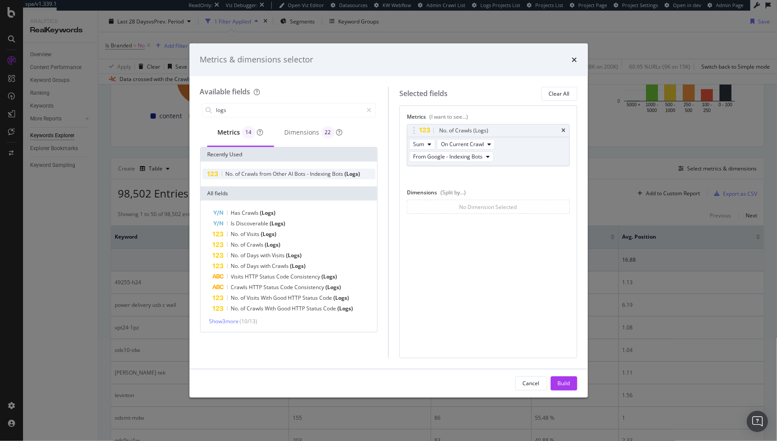
click at [265, 171] on span "from" at bounding box center [266, 174] width 13 height 8
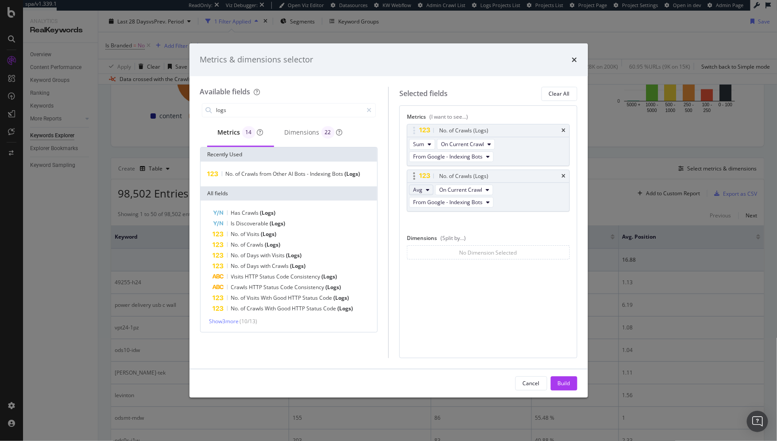
click at [415, 189] on span "Avg" at bounding box center [417, 190] width 9 height 8
click at [418, 202] on span "Sum" at bounding box center [421, 205] width 11 height 8
click at [460, 187] on span "On Current Crawl" at bounding box center [462, 190] width 43 height 8
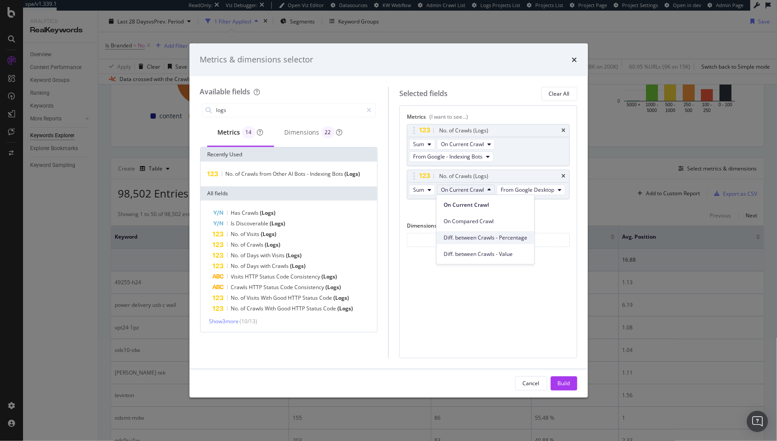
click at [462, 236] on span "Diff. between Crawls - Percentage" at bounding box center [485, 238] width 84 height 8
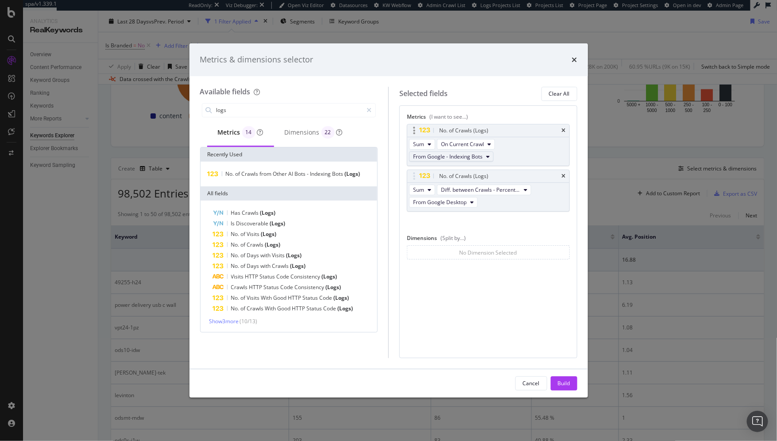
click at [472, 158] on span "From Google - Indexing Bots" at bounding box center [447, 157] width 69 height 8
click at [466, 199] on span "From OpenAI - Indexing Bots" at bounding box center [458, 196] width 85 height 8
click at [471, 191] on span "Diff. between Crawls - Percentage" at bounding box center [480, 190] width 79 height 8
click at [475, 190] on span "Diff. between Crawls - Percentage" at bounding box center [480, 190] width 79 height 8
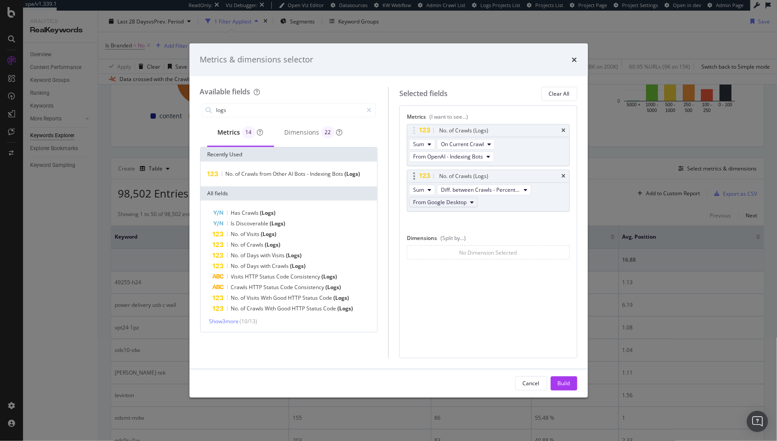
click at [448, 202] on span "From Google Desktop" at bounding box center [440, 202] width 54 height 8
click at [453, 253] on span "From OpenAI - Indexing Bots" at bounding box center [458, 257] width 85 height 8
click at [266, 174] on span "from" at bounding box center [266, 174] width 13 height 8
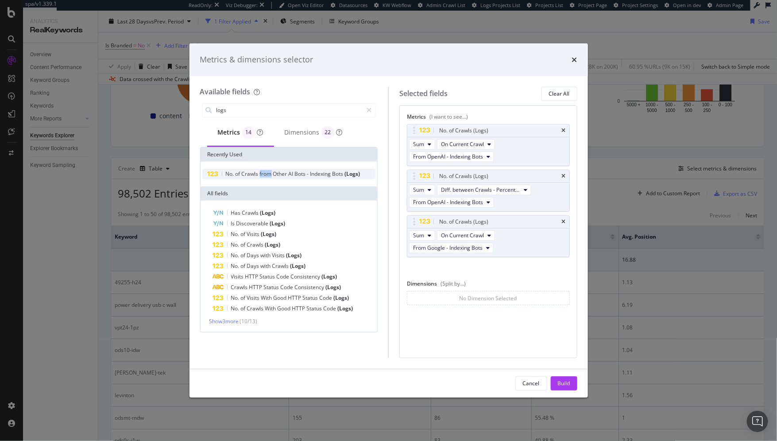
click at [266, 174] on span "from" at bounding box center [266, 174] width 13 height 8
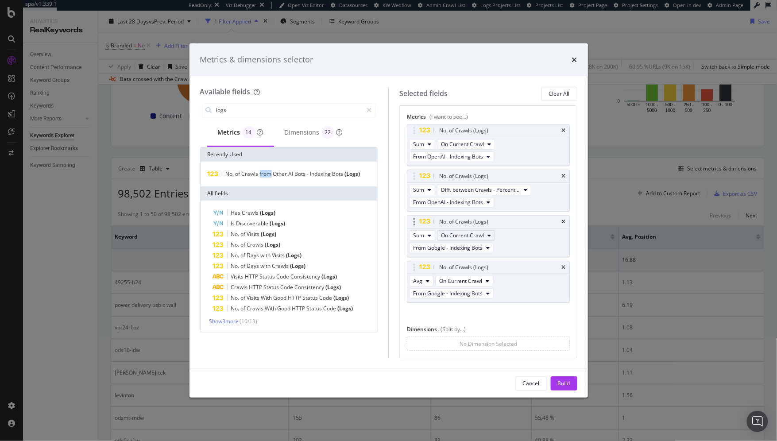
click at [451, 237] on span "On Current Crawl" at bounding box center [462, 235] width 43 height 8
click at [440, 247] on span "From Google - Indexing Bots" at bounding box center [447, 248] width 69 height 8
click at [455, 273] on span "From Other AI Bots - Indexing Bots" at bounding box center [458, 276] width 85 height 8
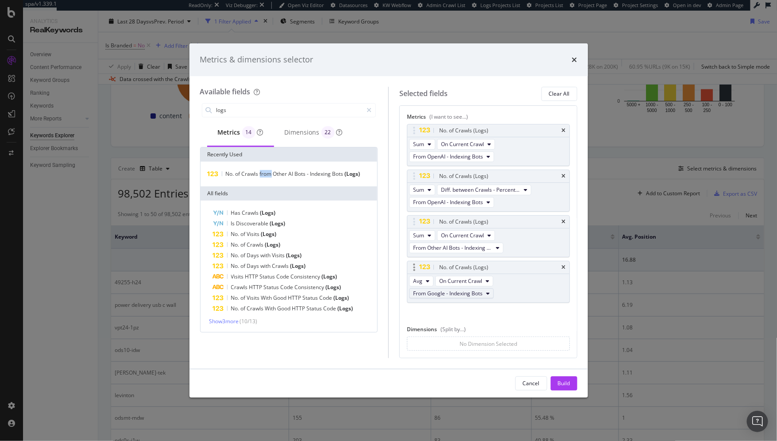
click at [454, 290] on span "From Google - Indexing Bots" at bounding box center [447, 293] width 69 height 8
click at [463, 352] on span "From Other AI Bots - Indexing Bots" at bounding box center [458, 356] width 85 height 8
click at [420, 284] on button "Avg" at bounding box center [421, 281] width 24 height 11
click at [420, 296] on span "Sum" at bounding box center [421, 295] width 11 height 8
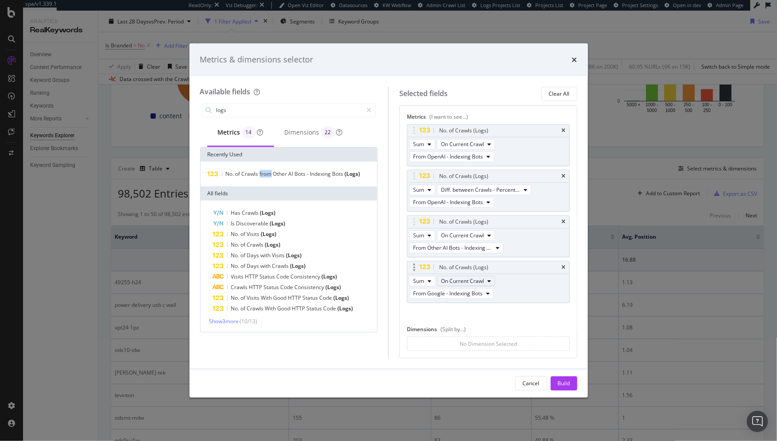
click at [458, 277] on span "On Current Crawl" at bounding box center [462, 281] width 43 height 8
click at [465, 329] on span "Diff. between Crawls - Percentage" at bounding box center [485, 328] width 84 height 8
click at [437, 289] on span "From Google - Indexing Bots" at bounding box center [447, 293] width 69 height 8
click at [454, 315] on span "From Other AI Bots - Indexing Bots" at bounding box center [458, 316] width 85 height 8
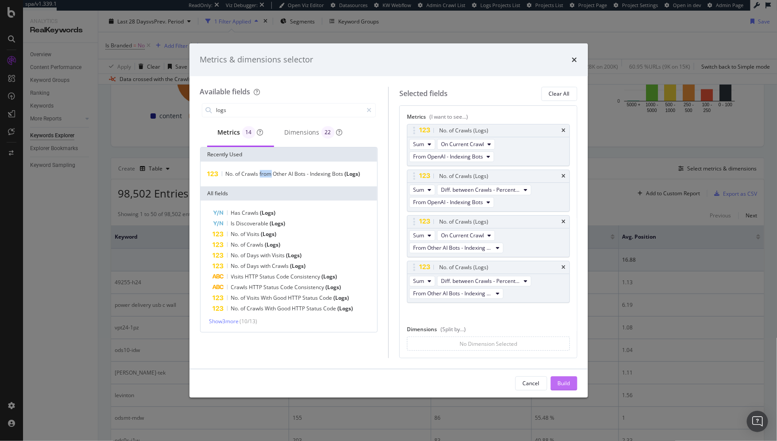
click at [562, 381] on div "Build" at bounding box center [564, 383] width 12 height 8
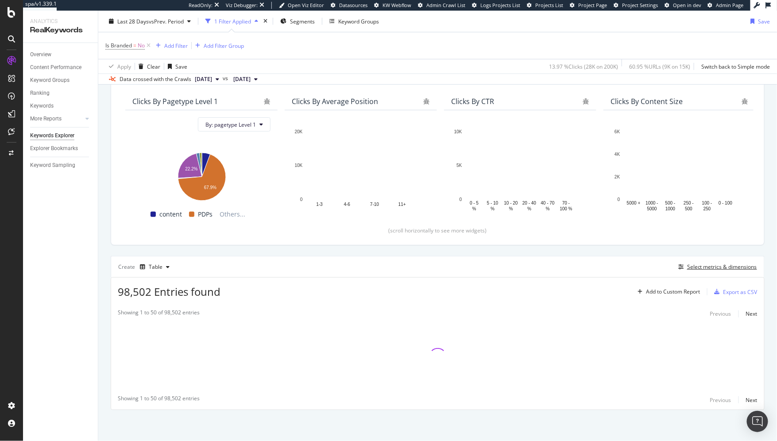
scroll to position [70, 0]
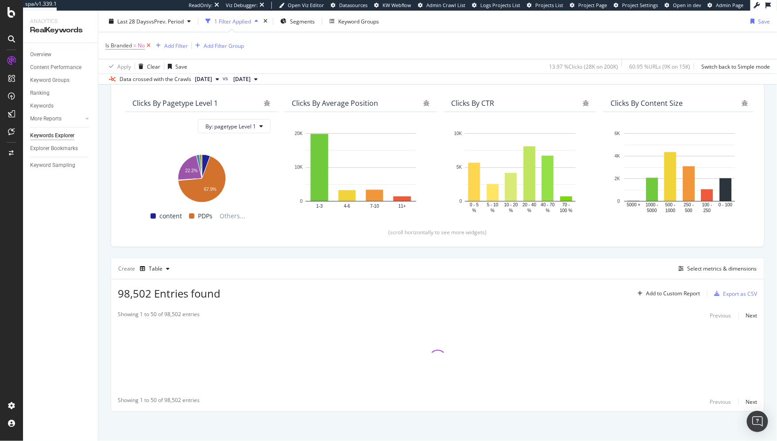
click at [149, 48] on icon at bounding box center [149, 45] width 8 height 9
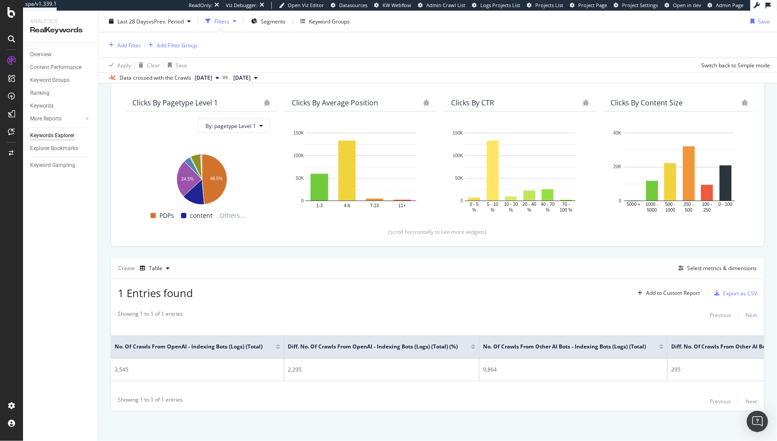
click at [697, 260] on div "Create Table Select metrics & dimensions" at bounding box center [438, 267] width 654 height 21
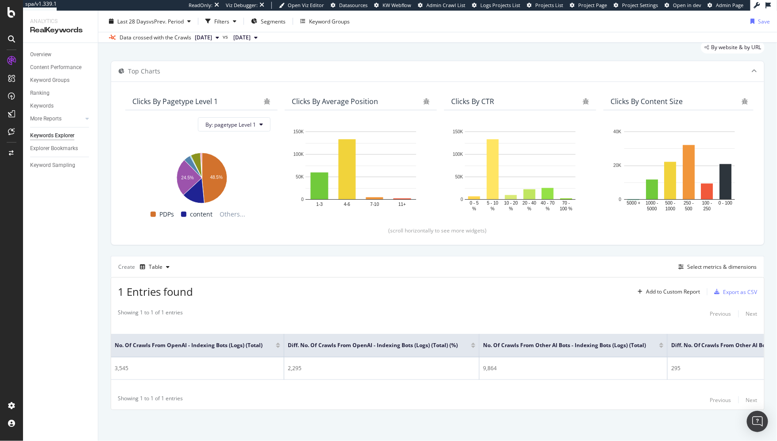
scroll to position [29, 0]
click at [696, 264] on div "Select metrics & dimensions" at bounding box center [722, 268] width 70 height 8
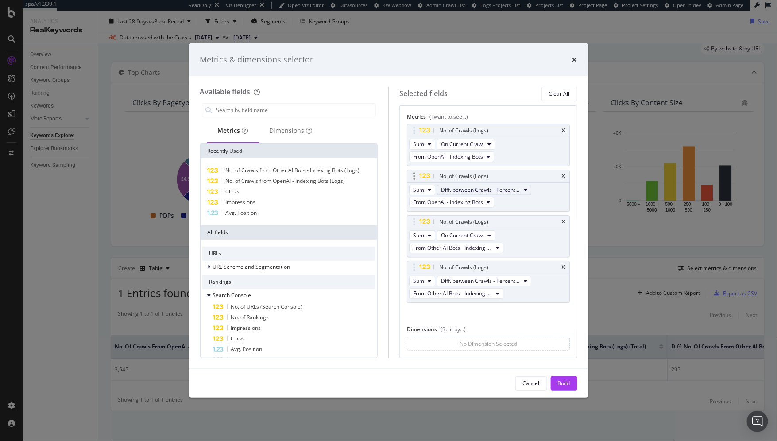
click at [504, 190] on span "Diff. between Crawls - Percentage" at bounding box center [480, 190] width 79 height 8
click at [483, 254] on span "Diff. between Crawls - Value" at bounding box center [486, 254] width 87 height 8
click at [505, 281] on span "Diff. between Crawls - Percentage" at bounding box center [480, 281] width 79 height 8
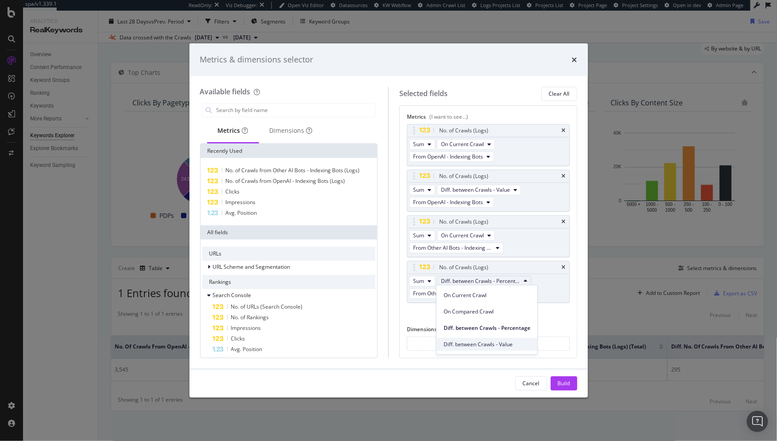
click at [477, 342] on span "Diff. between Crawls - Value" at bounding box center [486, 344] width 87 height 8
click at [567, 382] on div "Build" at bounding box center [564, 383] width 12 height 8
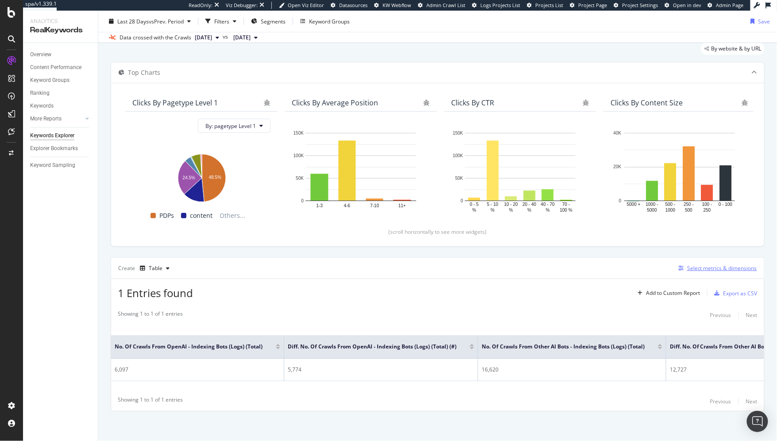
click at [719, 264] on div "Select metrics & dimensions" at bounding box center [722, 268] width 70 height 8
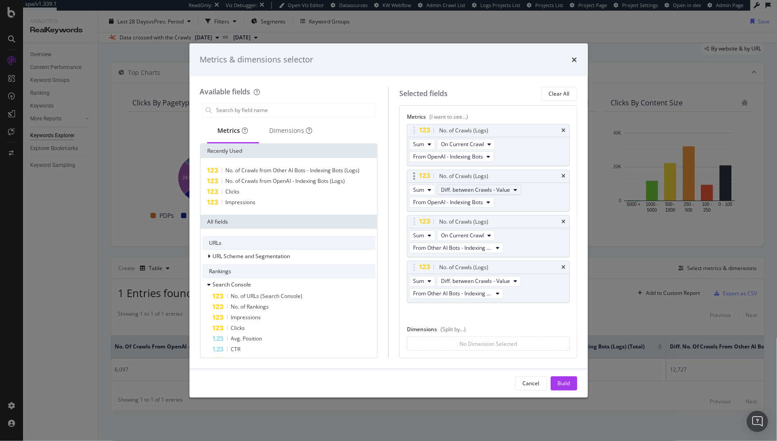
click at [484, 192] on span "Diff. between Crawls - Value" at bounding box center [475, 190] width 69 height 8
click at [479, 238] on span "Diff. between Crawls - Percentage" at bounding box center [485, 238] width 84 height 8
click at [481, 279] on span "Diff. between Crawls - Value" at bounding box center [475, 281] width 69 height 8
click at [482, 324] on span "Diff. between Crawls - Percentage" at bounding box center [485, 328] width 84 height 8
click at [559, 383] on div "Build" at bounding box center [564, 383] width 12 height 8
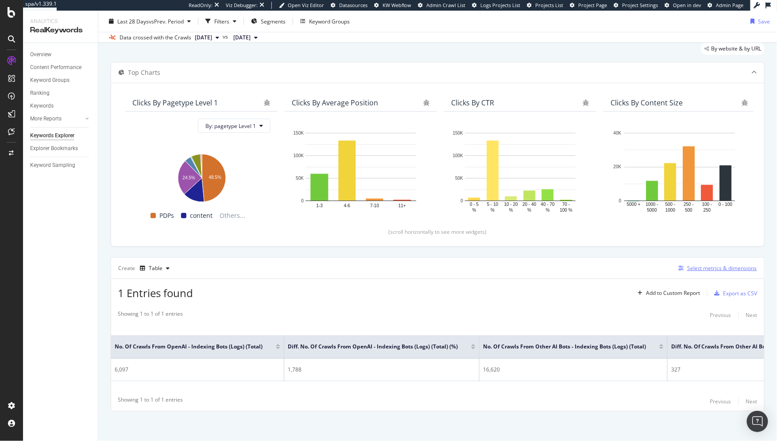
click at [702, 266] on div "Select metrics & dimensions" at bounding box center [722, 268] width 70 height 8
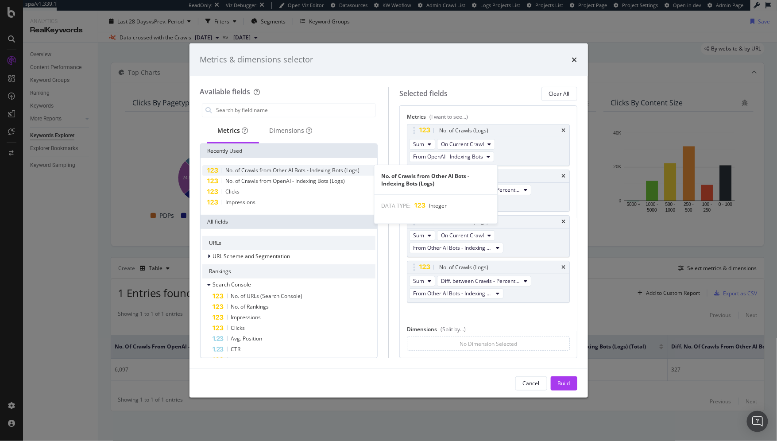
click at [291, 173] on span "No. of Crawls from Other AI Bots - Indexing Bots (Logs)" at bounding box center [293, 170] width 134 height 8
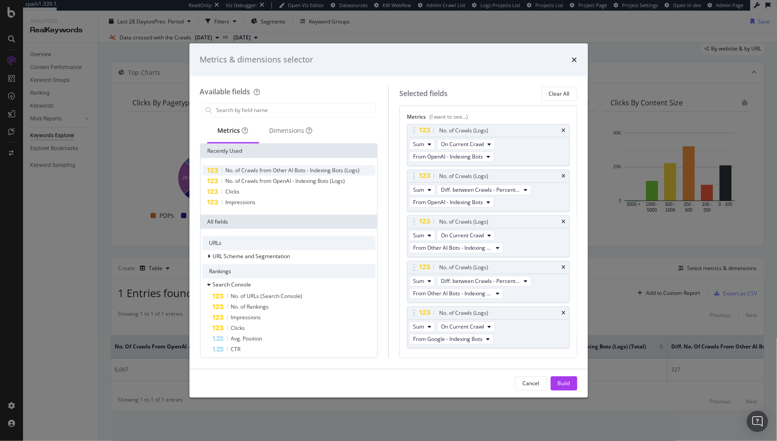
click at [291, 173] on span "No. of Crawls from Other AI Bots - Indexing Bots (Logs)" at bounding box center [293, 170] width 134 height 8
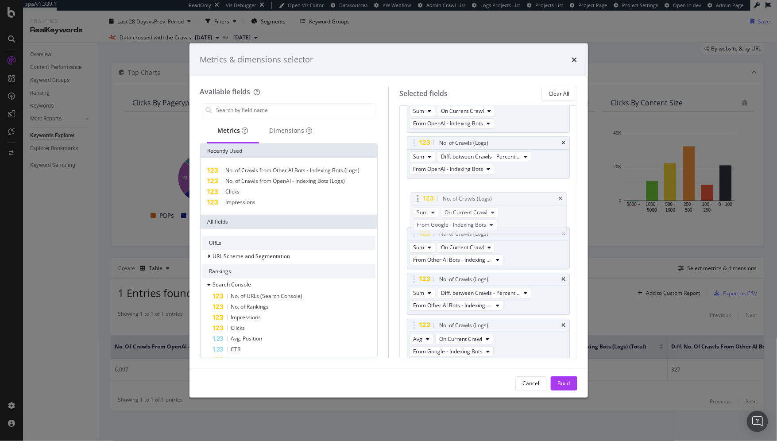
drag, startPoint x: 411, startPoint y: 276, endPoint x: 411, endPoint y: 185, distance: 91.2
click at [411, 185] on body "spa/v1.339.1 ReadOnly: Viz Debugger: Open Viz Editor Datasources KW Webflow Adm…" at bounding box center [388, 220] width 777 height 441
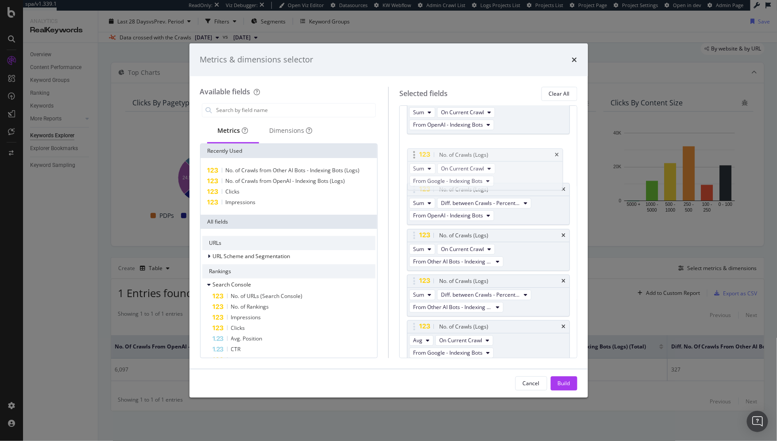
drag, startPoint x: 412, startPoint y: 189, endPoint x: 413, endPoint y: 150, distance: 38.5
click at [412, 148] on body "spa/v1.339.1 ReadOnly: Viz Debugger: Open Viz Editor Datasources KW Webflow Adm…" at bounding box center [388, 220] width 777 height 441
click at [459, 155] on span "On Current Crawl" at bounding box center [462, 159] width 43 height 8
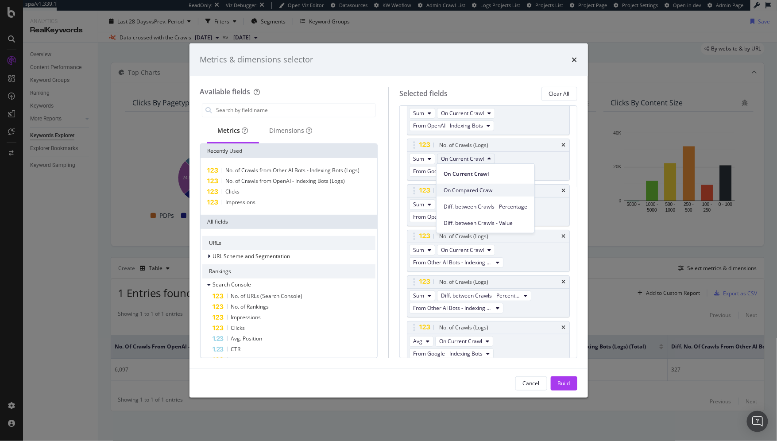
click at [459, 188] on span "On Compared Crawl" at bounding box center [485, 190] width 84 height 8
click at [447, 170] on span "From Google - Indexing Bots" at bounding box center [447, 171] width 69 height 8
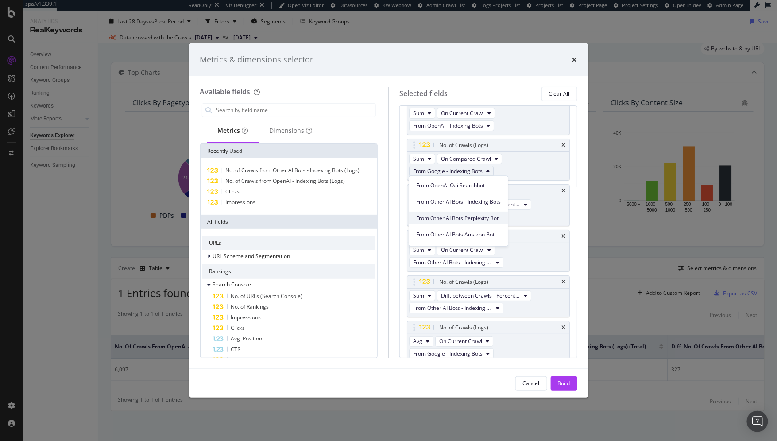
scroll to position [162, 0]
click at [455, 201] on span "From Other AI Bots - Indexing Bots" at bounding box center [458, 204] width 85 height 8
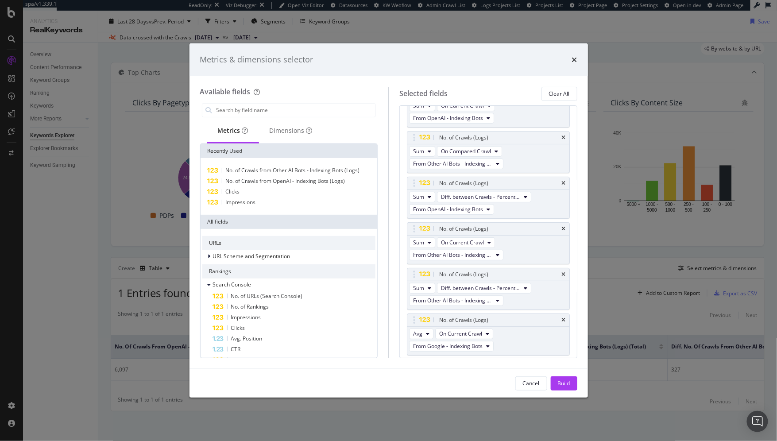
scroll to position [39, 0]
click at [443, 162] on span "From Other AI Bots - Indexing Bots" at bounding box center [452, 163] width 79 height 8
click at [455, 189] on span "From OpenAI - Indexing Bots" at bounding box center [460, 193] width 89 height 8
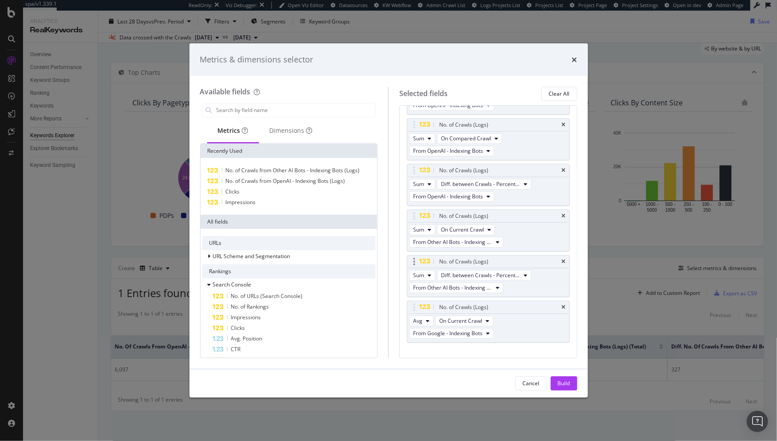
scroll to position [52, 0]
click at [456, 318] on span "On Current Crawl" at bounding box center [460, 320] width 43 height 8
click at [463, 347] on span "On Compared Crawl" at bounding box center [483, 350] width 84 height 8
click at [418, 316] on span "Avg" at bounding box center [417, 320] width 9 height 8
click at [421, 331] on span "Sum" at bounding box center [421, 333] width 11 height 8
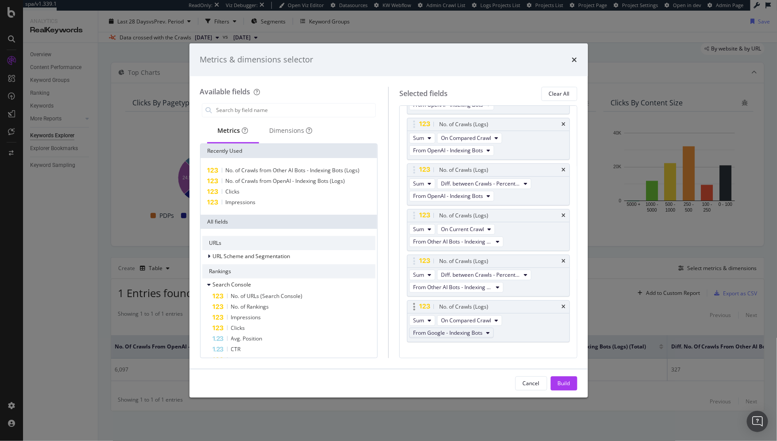
click at [435, 331] on span "From Google - Indexing Bots" at bounding box center [447, 333] width 69 height 8
click at [466, 351] on span "From Other AI Bots - Indexing Bots" at bounding box center [458, 348] width 85 height 8
click at [570, 385] on button "Build" at bounding box center [564, 383] width 27 height 14
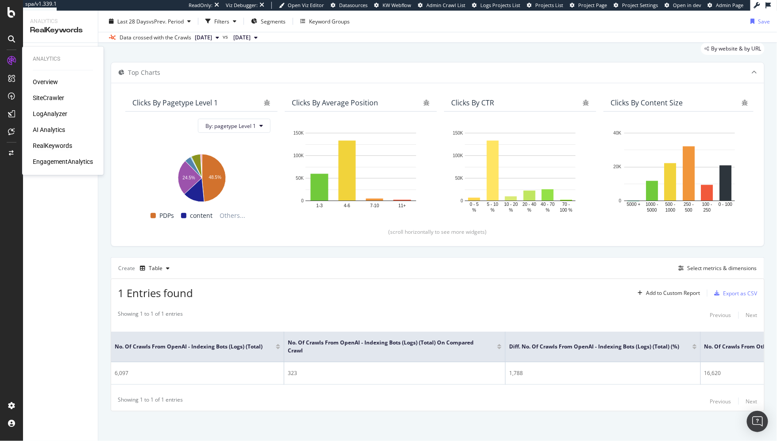
click at [46, 111] on div "LogAnalyzer" at bounding box center [50, 113] width 35 height 9
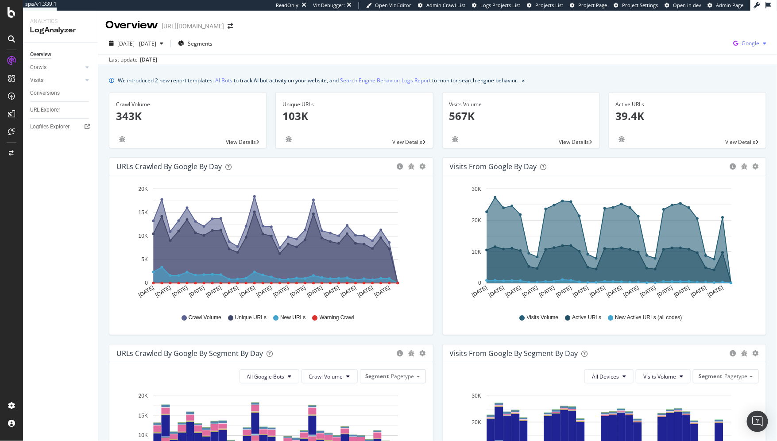
click at [759, 41] on div "button" at bounding box center [764, 43] width 11 height 5
click at [703, 34] on span "Bing" at bounding box center [698, 36] width 33 height 8
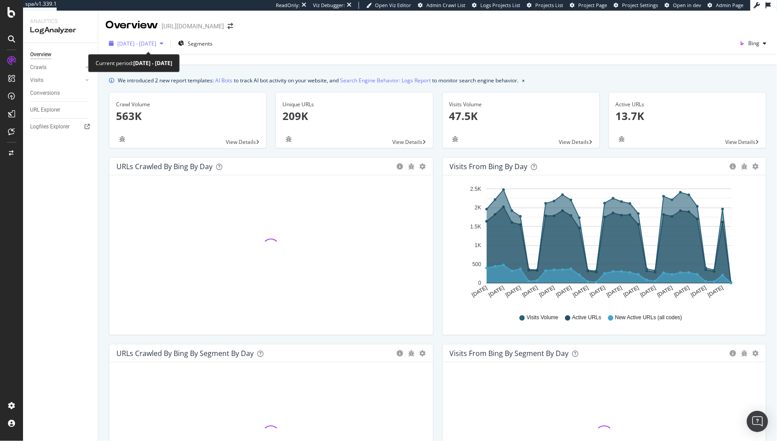
click at [156, 46] on span "2025 Sep. 15th - Oct. 14th" at bounding box center [136, 44] width 39 height 8
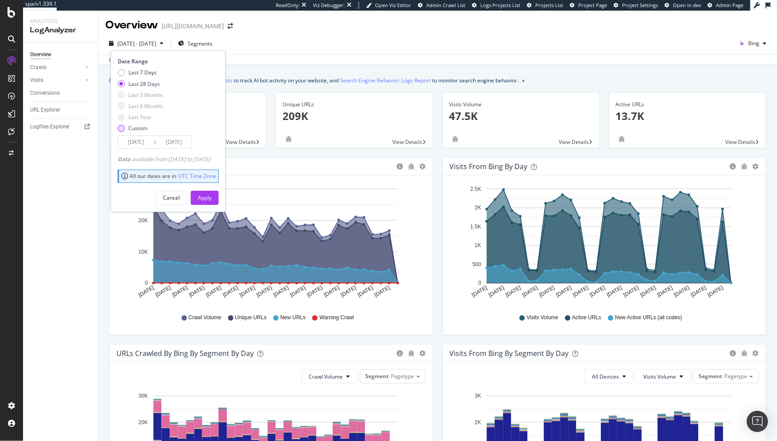
click at [132, 131] on div "Custom" at bounding box center [137, 128] width 19 height 8
click at [130, 143] on input "2025/09/17" at bounding box center [135, 142] width 35 height 12
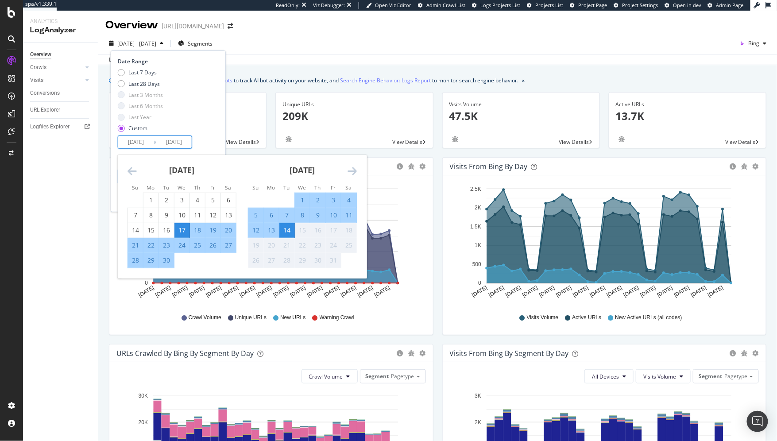
click at [123, 165] on div "September 2025 1 2 3 4 5 6 7 8 9 10 11 12 13 14 15 16 17 18 19 20 21 22 23 24 2…" at bounding box center [182, 211] width 120 height 113
click at [128, 169] on icon "Move backward to switch to the previous month." at bounding box center [131, 171] width 9 height 11
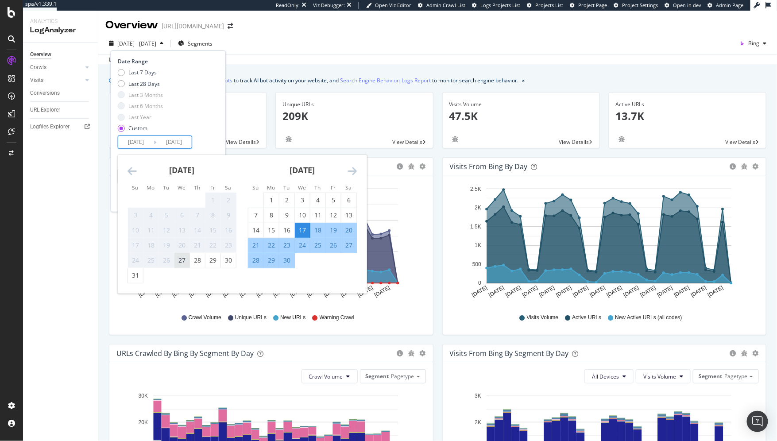
click at [183, 259] on div "27" at bounding box center [181, 260] width 15 height 9
type input "2025/08/27"
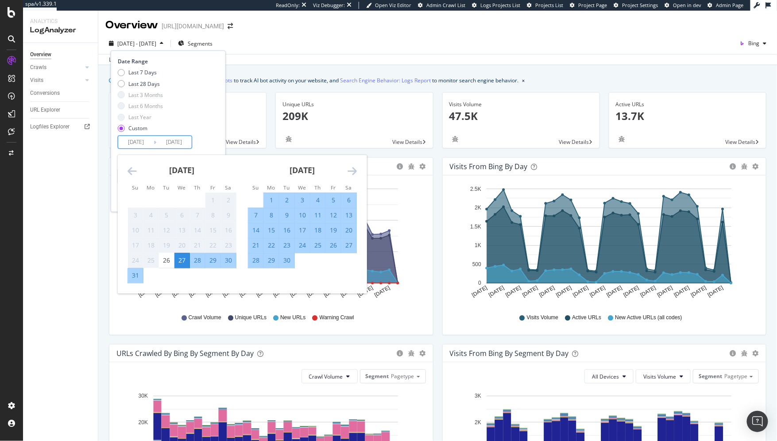
click at [216, 135] on div "Date Range Last 7 Days Last 28 Days Last 3 Months Last 6 Months Last Year Custo…" at bounding box center [167, 103] width 99 height 91
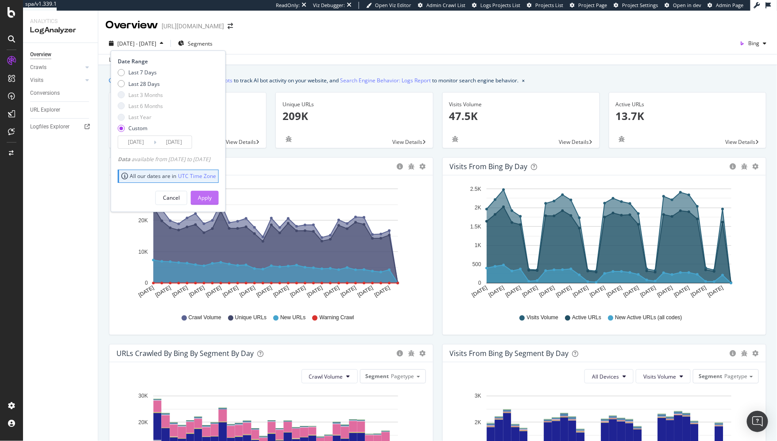
click at [212, 196] on div "Apply" at bounding box center [205, 198] width 14 height 8
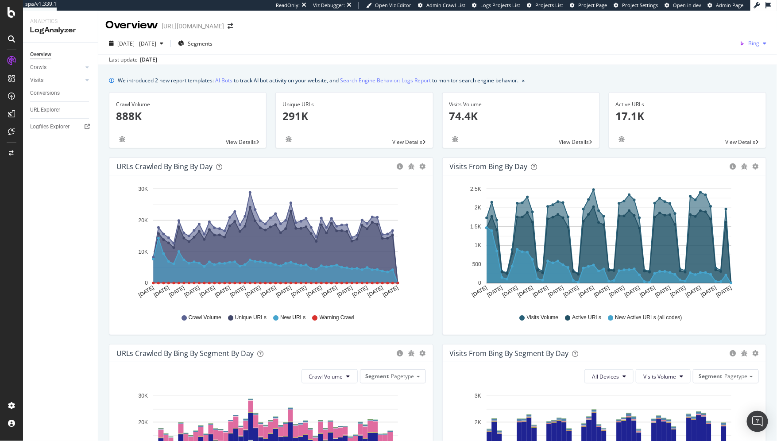
click at [748, 41] on span "Bing" at bounding box center [753, 43] width 11 height 8
click at [695, 50] on span "OpenAI" at bounding box center [704, 52] width 33 height 8
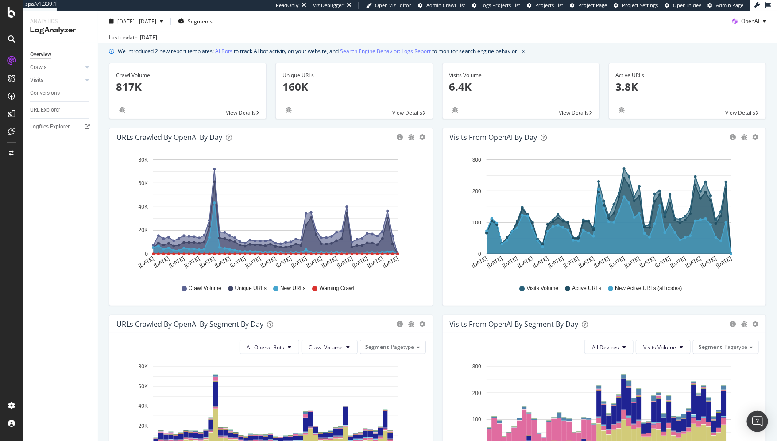
scroll to position [4, 0]
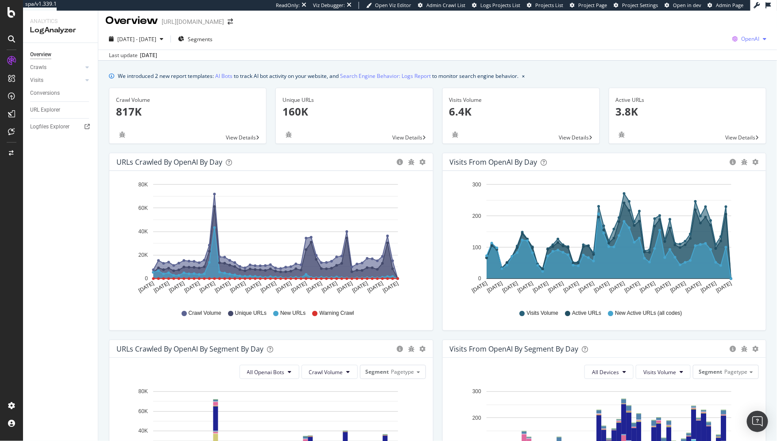
click at [728, 39] on icon "button" at bounding box center [734, 39] width 12 height 12
click at [688, 16] on span "Google" at bounding box center [697, 15] width 33 height 8
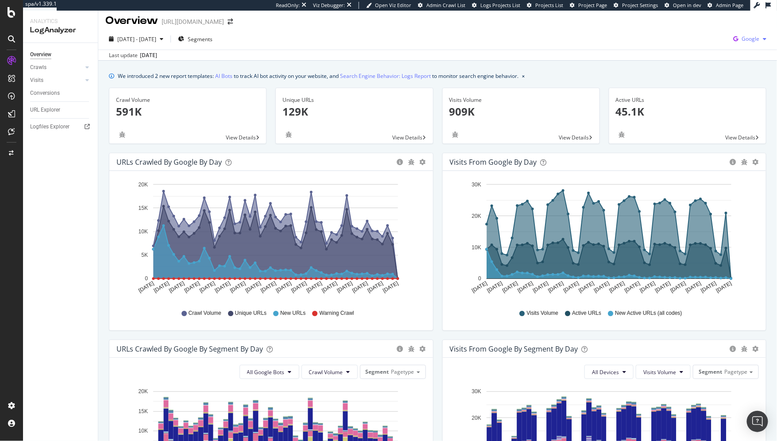
click at [734, 38] on icon "button" at bounding box center [735, 39] width 12 height 12
click at [689, 31] on span "Bing" at bounding box center [698, 31] width 33 height 8
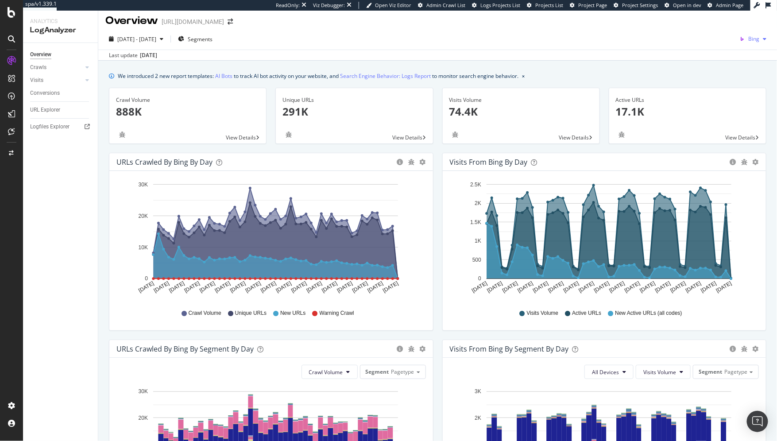
click at [738, 40] on icon "button" at bounding box center [742, 39] width 12 height 12
click at [721, 50] on div "OpenAI" at bounding box center [697, 47] width 61 height 13
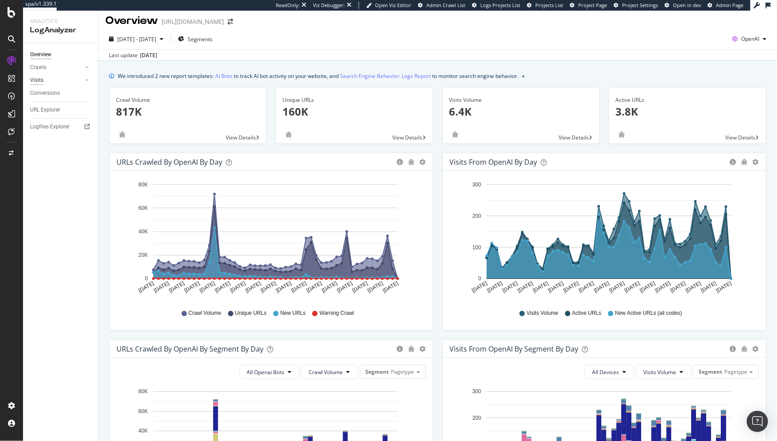
click at [41, 80] on div "Visits" at bounding box center [36, 80] width 13 height 9
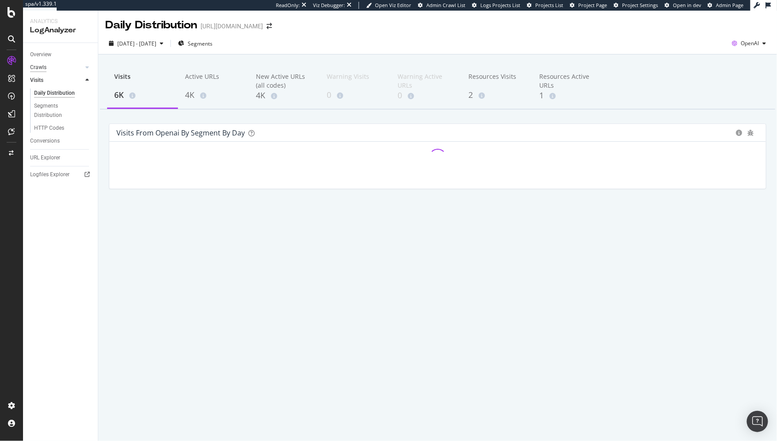
click at [39, 65] on div "Crawls" at bounding box center [38, 67] width 16 height 9
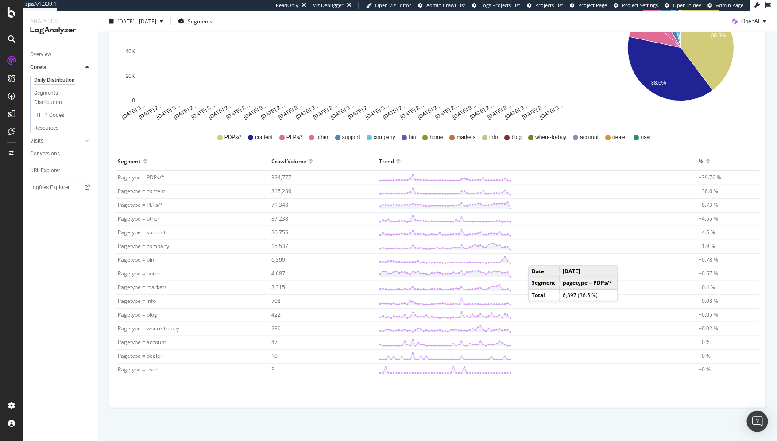
scroll to position [185, 0]
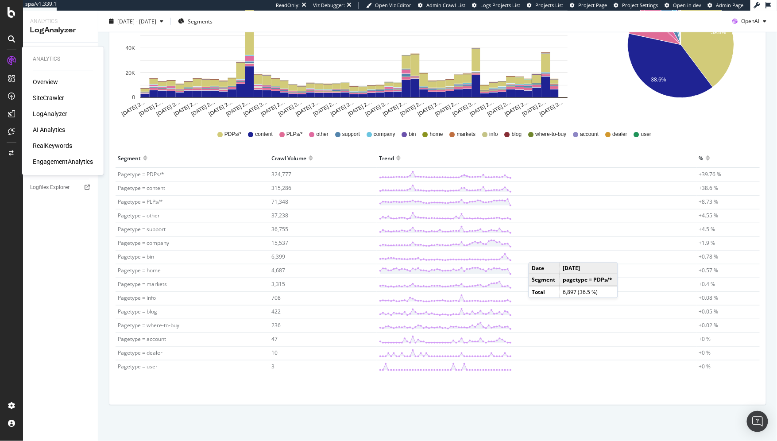
click at [50, 147] on div "RealKeywords" at bounding box center [52, 145] width 39 height 9
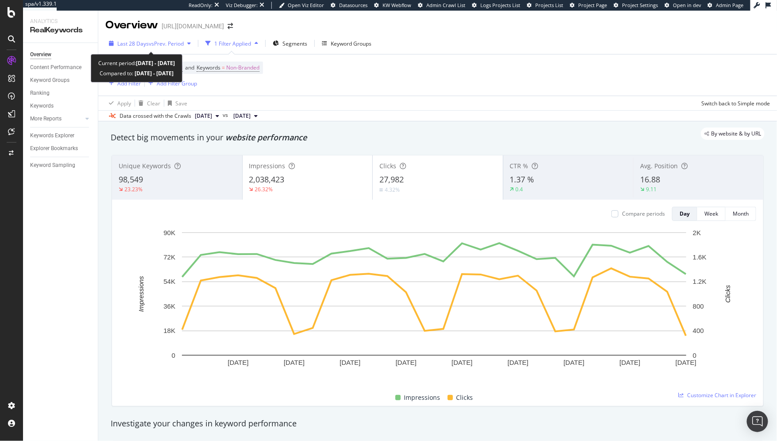
click at [140, 46] on span "Last 28 Days" at bounding box center [132, 44] width 31 height 8
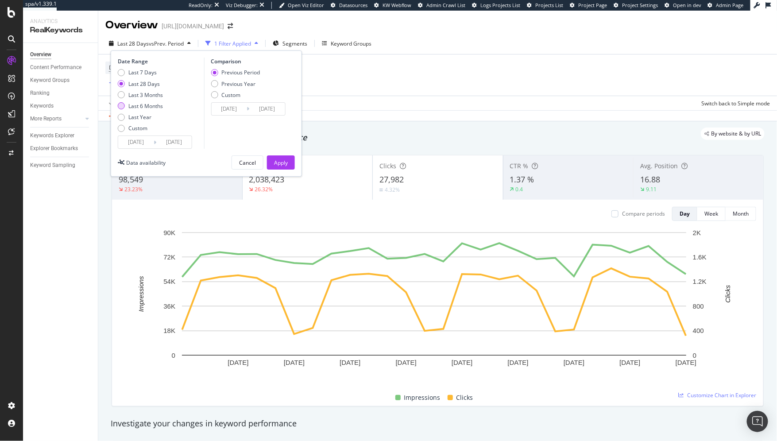
click at [134, 105] on div "Last 6 Months" at bounding box center [145, 106] width 35 height 8
type input "2025/04/12"
type input "2024/10/11"
type input "2025/04/11"
click at [278, 159] on div "Apply" at bounding box center [281, 163] width 14 height 8
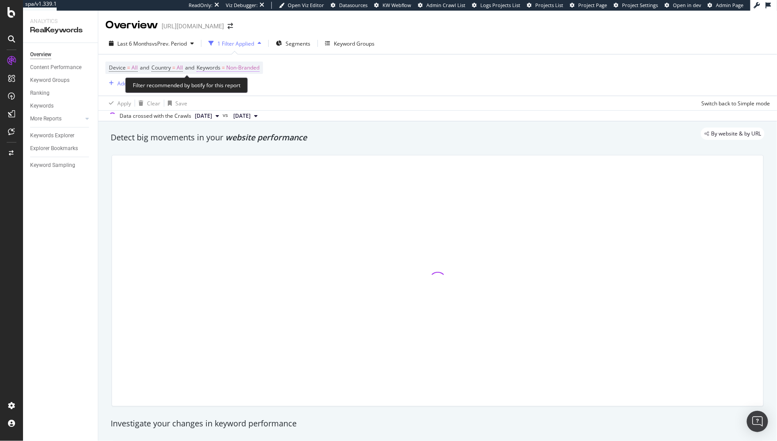
click at [236, 63] on span "Non-Branded" at bounding box center [242, 68] width 33 height 12
click at [229, 79] on div "Non-Branded" at bounding box center [226, 74] width 47 height 12
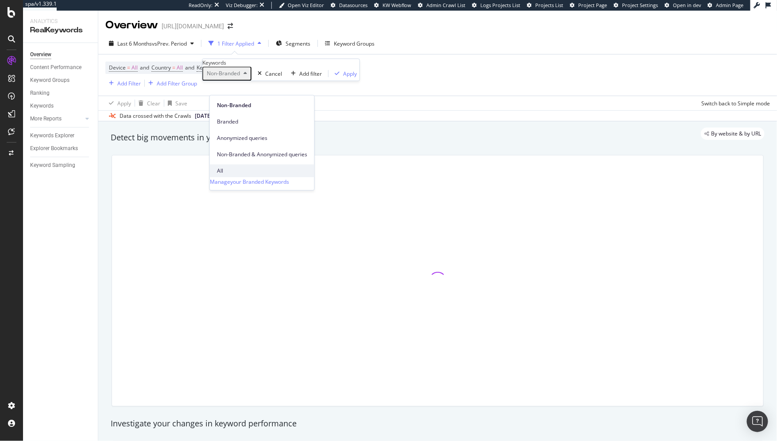
click at [225, 167] on span "All" at bounding box center [262, 171] width 90 height 8
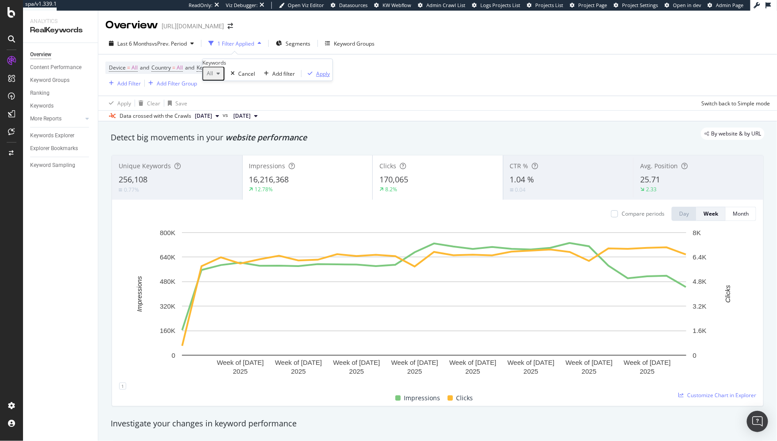
click at [316, 77] on div "Apply" at bounding box center [323, 74] width 14 height 8
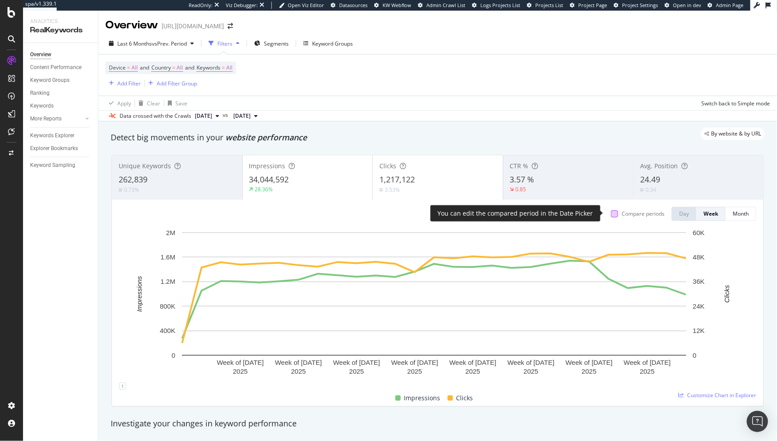
click at [611, 215] on div at bounding box center [614, 213] width 7 height 7
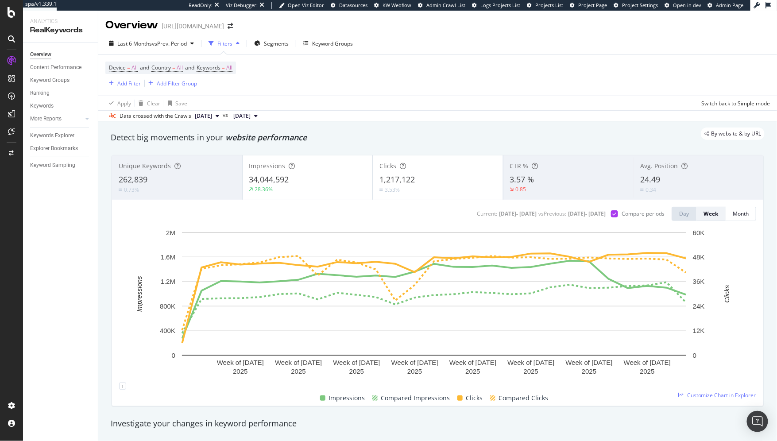
click at [345, 172] on div "Impressions 34,044,592 28.36%" at bounding box center [308, 178] width 130 height 40
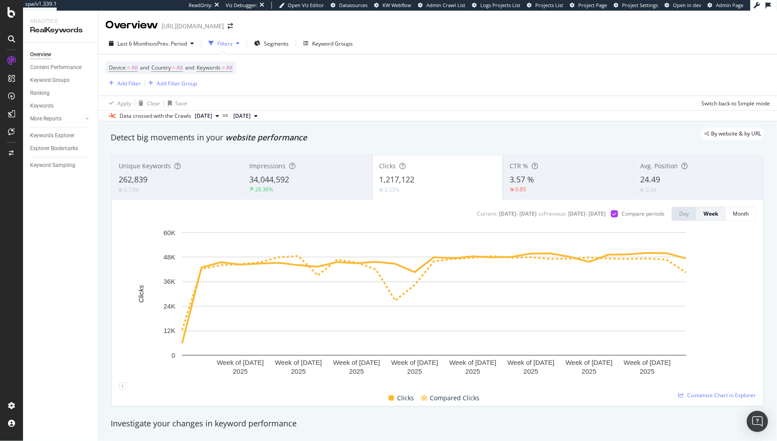
click at [410, 176] on span "1,217,122" at bounding box center [396, 179] width 35 height 11
click at [329, 173] on div "Impressions 34,044,592 28.36%" at bounding box center [307, 178] width 130 height 40
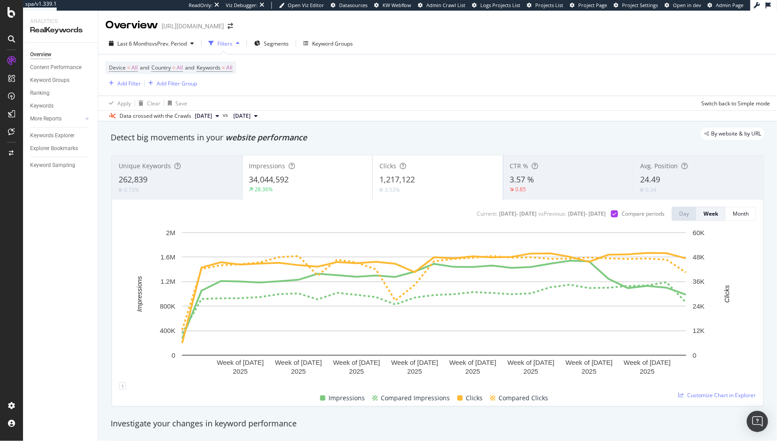
click at [412, 175] on div "1,217,122" at bounding box center [437, 180] width 117 height 12
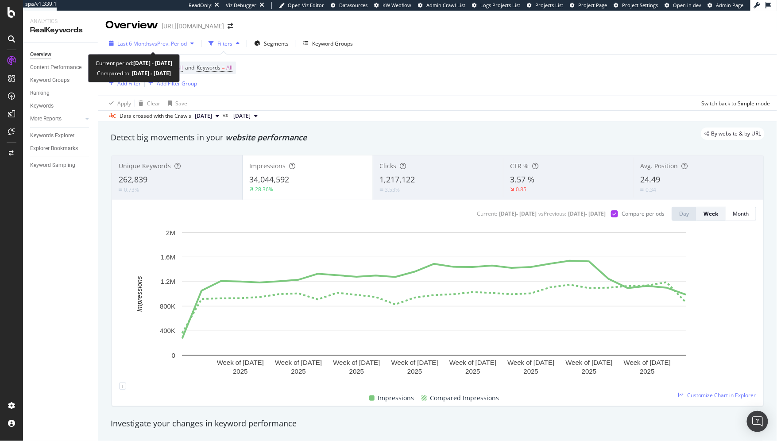
click at [143, 45] on span "Last 6 Months" at bounding box center [134, 44] width 35 height 8
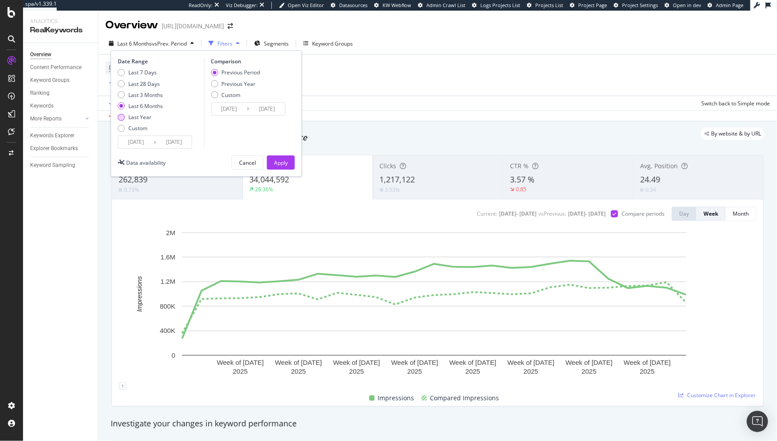
click at [125, 116] on div "Last Year" at bounding box center [140, 117] width 45 height 8
type input "2024/10/12"
type input "2023/10/13"
type input "2024/10/11"
click at [280, 163] on div "Apply" at bounding box center [281, 163] width 14 height 8
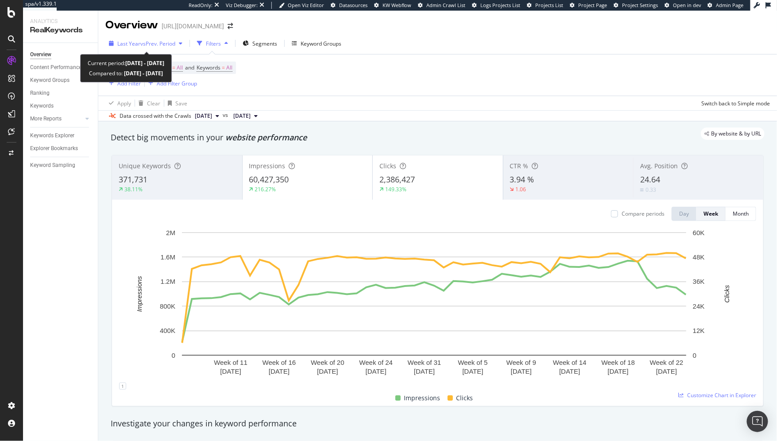
click at [142, 47] on div "Last Year vs Prev. Period" at bounding box center [146, 44] width 58 height 8
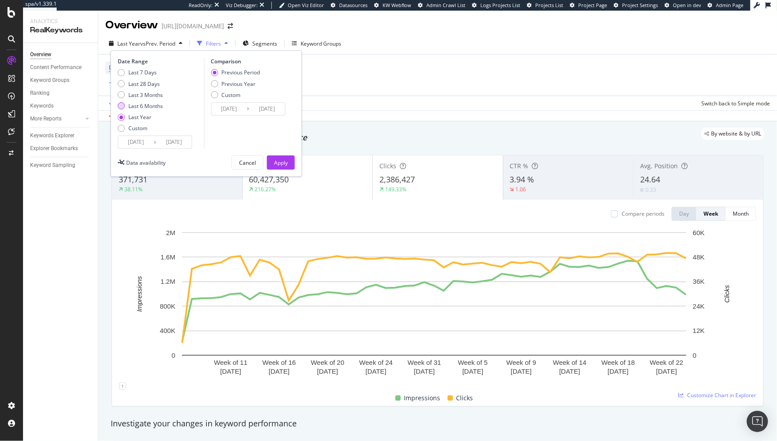
click at [137, 105] on div "Last 6 Months" at bounding box center [145, 106] width 35 height 8
type input "2025/04/12"
type input "2024/10/11"
type input "2025/04/11"
click at [274, 164] on div "Apply" at bounding box center [281, 163] width 14 height 8
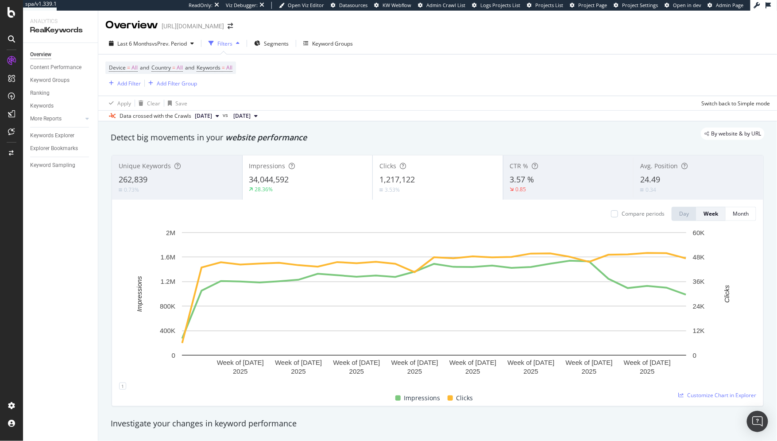
click at [411, 189] on div "3.53%" at bounding box center [437, 189] width 117 height 8
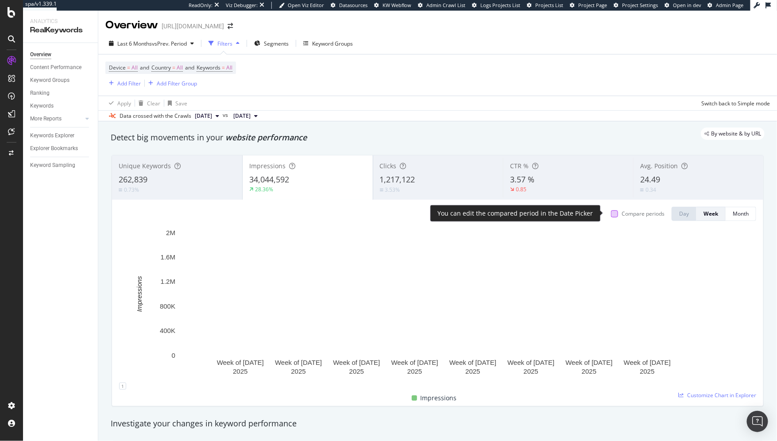
click at [611, 212] on div at bounding box center [614, 213] width 7 height 7
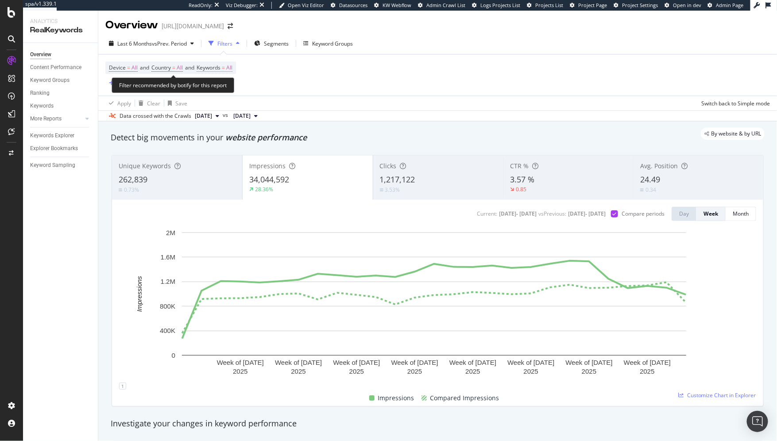
click at [220, 67] on span "Keywords" at bounding box center [209, 68] width 24 height 8
click at [219, 76] on div "button" at bounding box center [218, 73] width 11 height 5
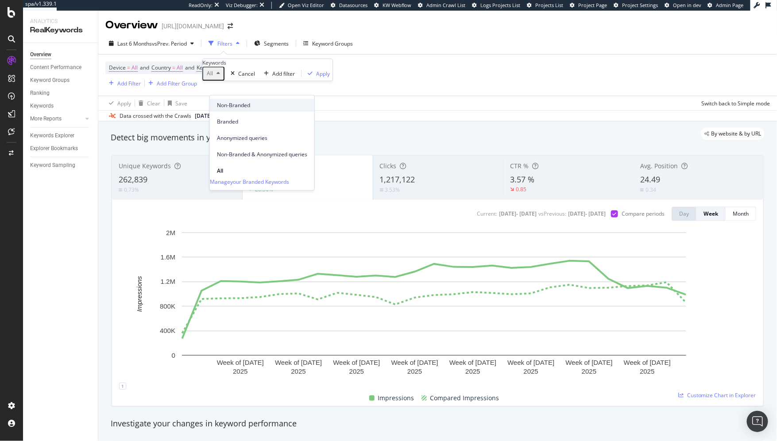
click at [220, 107] on span "Non-Branded" at bounding box center [262, 105] width 90 height 8
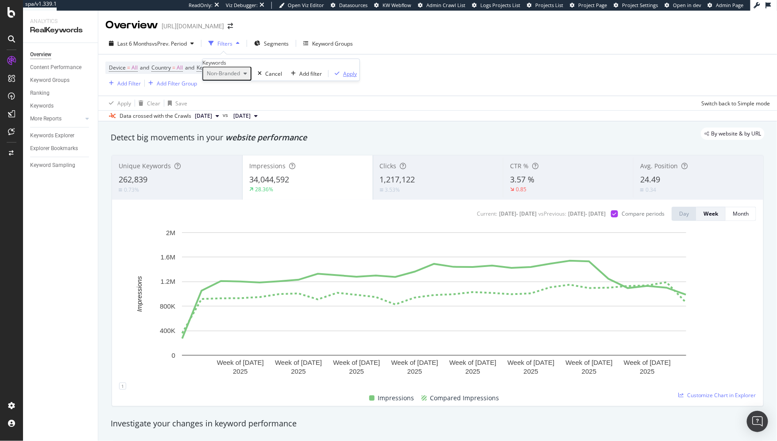
click at [343, 77] on div "Apply" at bounding box center [350, 74] width 14 height 8
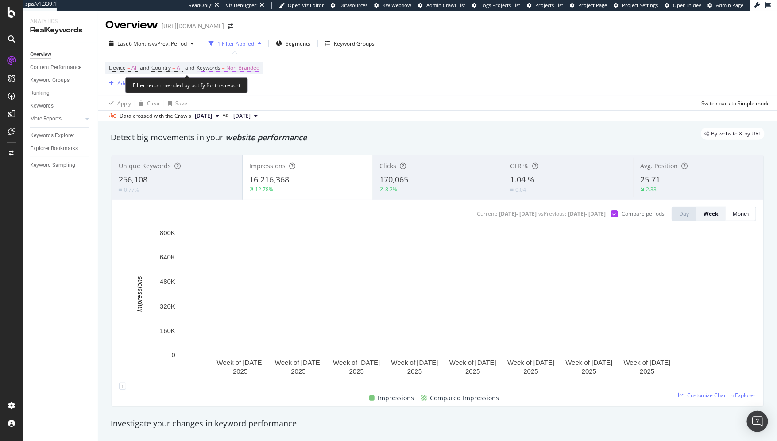
click at [242, 68] on span "Non-Branded" at bounding box center [242, 68] width 33 height 12
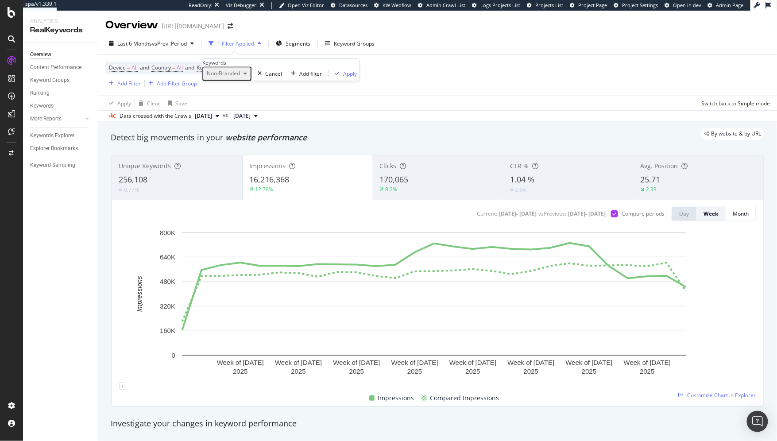
click at [224, 77] on span "Non-Branded" at bounding box center [221, 73] width 37 height 8
click at [223, 167] on span "All" at bounding box center [262, 171] width 90 height 8
click at [316, 77] on div "Apply" at bounding box center [323, 74] width 14 height 8
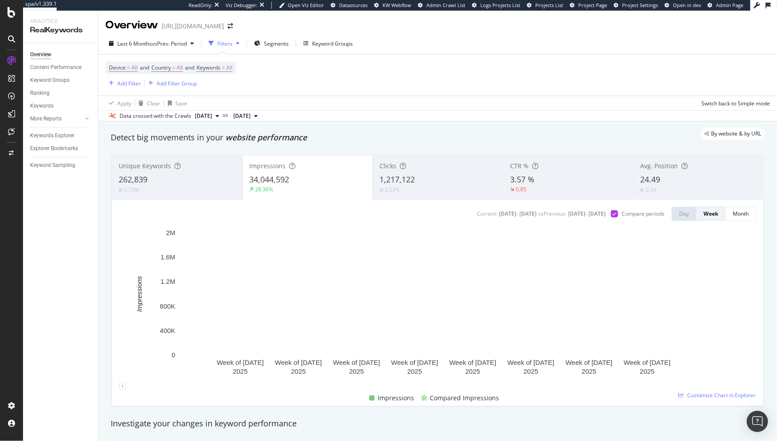
click at [307, 188] on div "28.36%" at bounding box center [307, 189] width 117 height 8
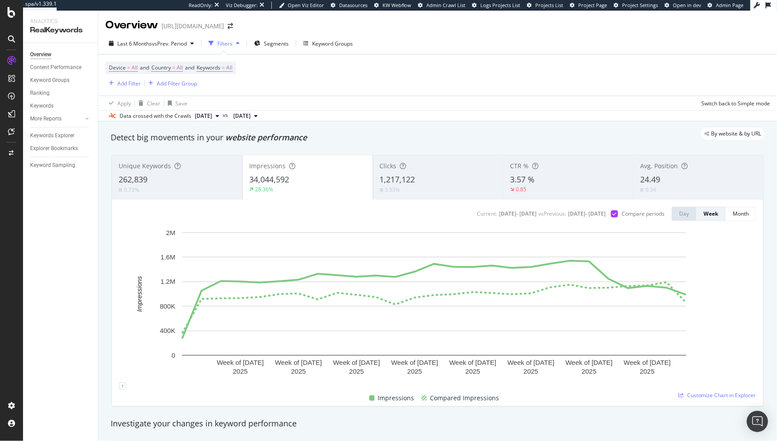
click at [397, 185] on div "3.53%" at bounding box center [391, 189] width 22 height 8
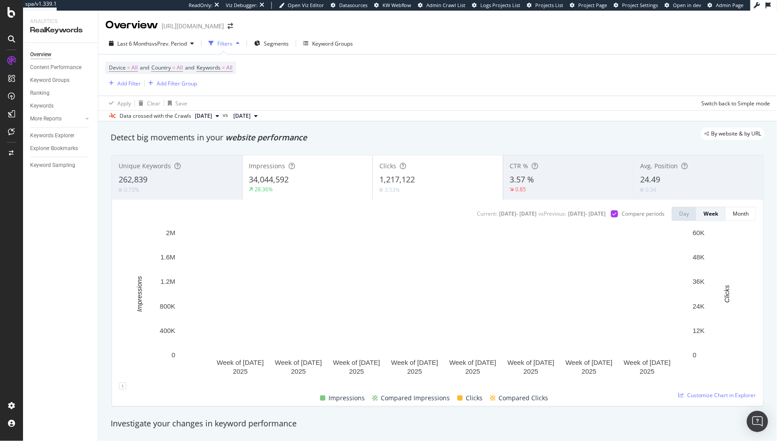
click at [311, 178] on div "34,044,592" at bounding box center [307, 180] width 117 height 12
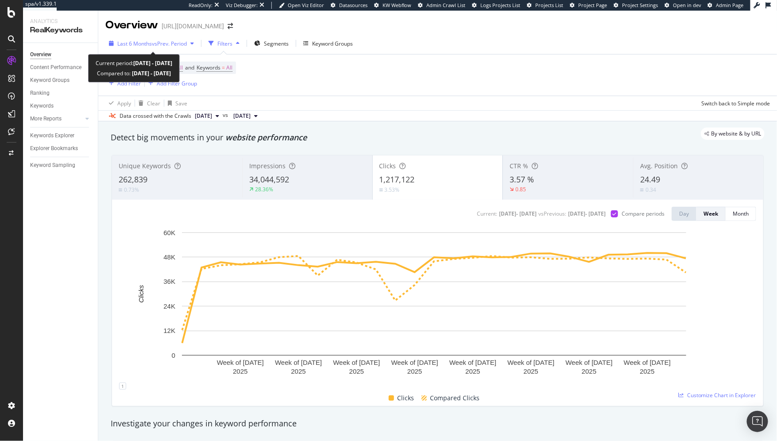
click at [140, 40] on span "Last 6 Months" at bounding box center [134, 44] width 35 height 8
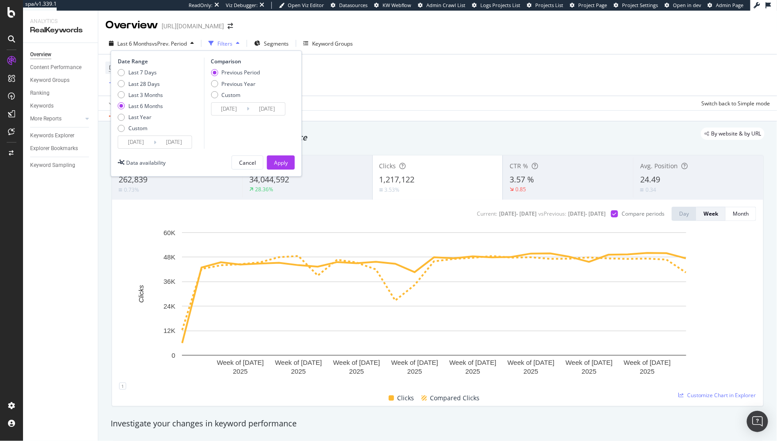
click at [134, 101] on div "Last 7 Days Last 28 Days Last 3 Months Last 6 Months Last Year Custom" at bounding box center [140, 102] width 45 height 67
click at [134, 98] on div "Last 3 Months" at bounding box center [145, 95] width 35 height 8
type input "2025/07/12"
type input "2025/04/11"
type input "2025/07/11"
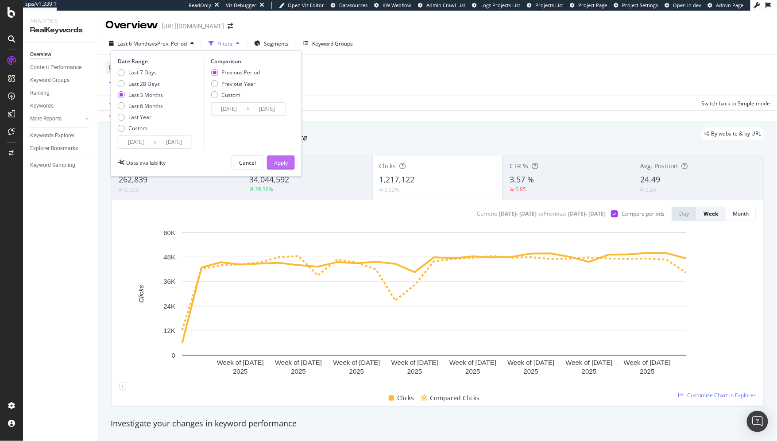
click at [285, 160] on div "Apply" at bounding box center [281, 163] width 14 height 8
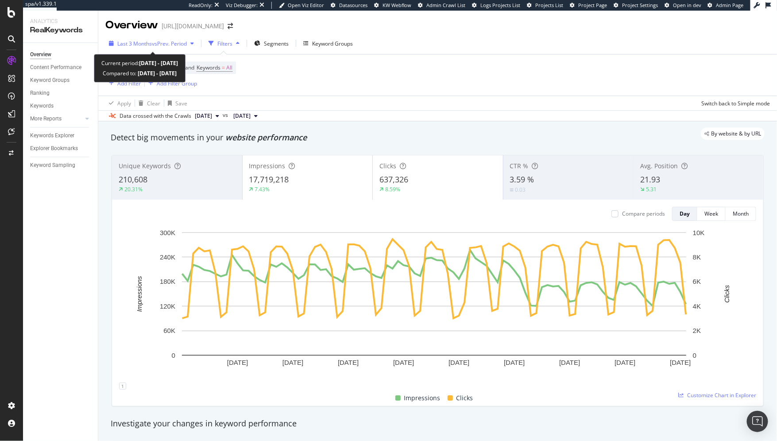
click at [157, 42] on span "vs Prev. Period" at bounding box center [169, 44] width 35 height 8
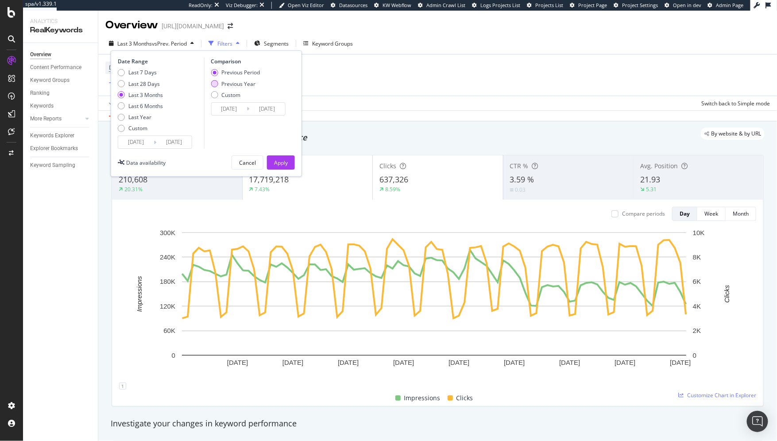
click at [216, 83] on div "Previous Year" at bounding box center [214, 83] width 7 height 7
type input "2024/07/13"
type input "2024/10/12"
click at [281, 162] on div "Apply" at bounding box center [281, 163] width 14 height 8
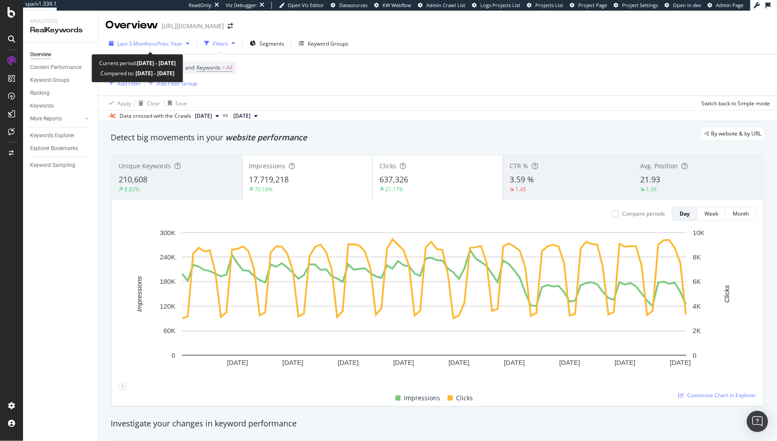
click at [134, 46] on span "Last 3 Months" at bounding box center [134, 44] width 35 height 8
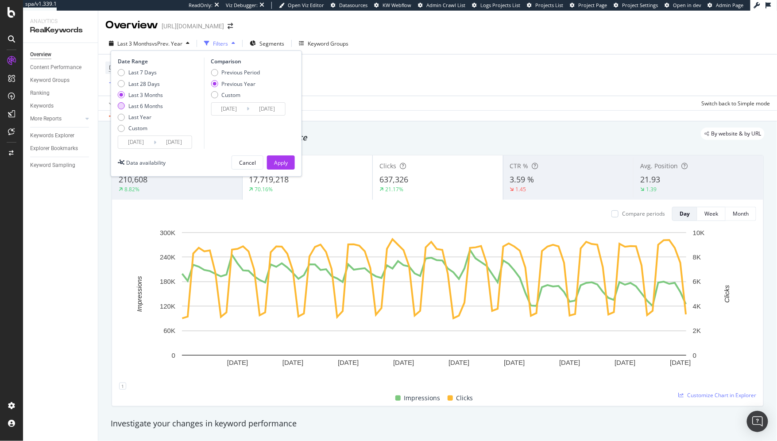
click at [123, 104] on div "Last 6 Months" at bounding box center [121, 105] width 7 height 7
type input "2025/04/12"
type input "2024/04/13"
click at [278, 161] on div "Apply" at bounding box center [281, 163] width 14 height 8
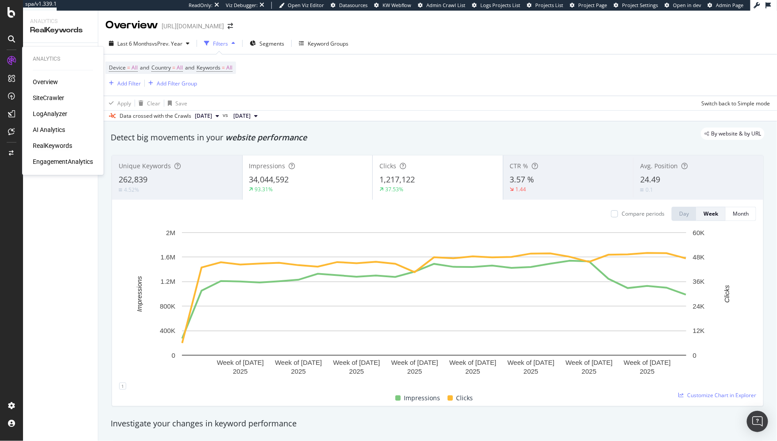
click at [41, 84] on div "Overview" at bounding box center [45, 81] width 25 height 9
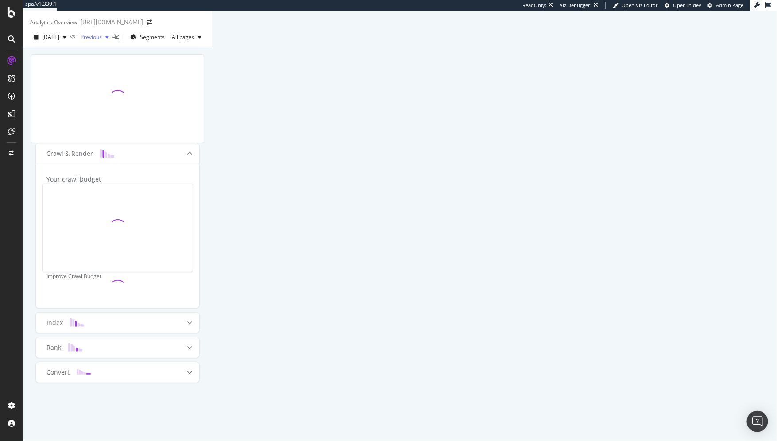
click at [102, 41] on span "Previous" at bounding box center [89, 37] width 25 height 8
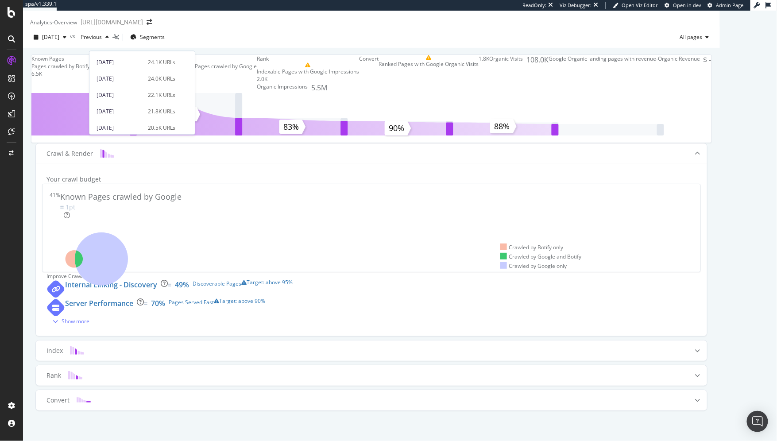
scroll to position [226, 0]
click at [122, 119] on div "2025 Jan. 29th 20.5K URLs" at bounding box center [141, 125] width 105 height 13
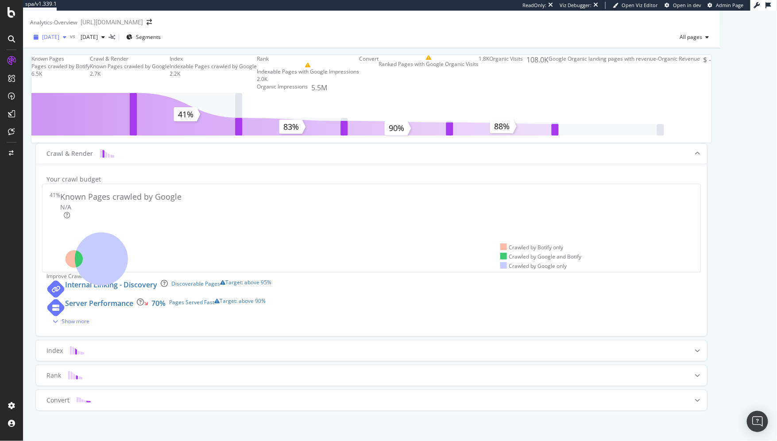
click at [62, 44] on div "[DATE]" at bounding box center [50, 37] width 40 height 13
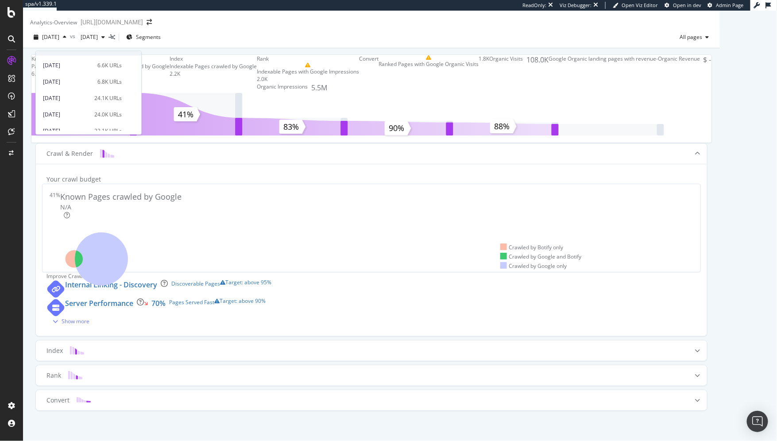
scroll to position [226, 0]
click at [66, 123] on div "2025 Jan. 29th" at bounding box center [66, 125] width 46 height 8
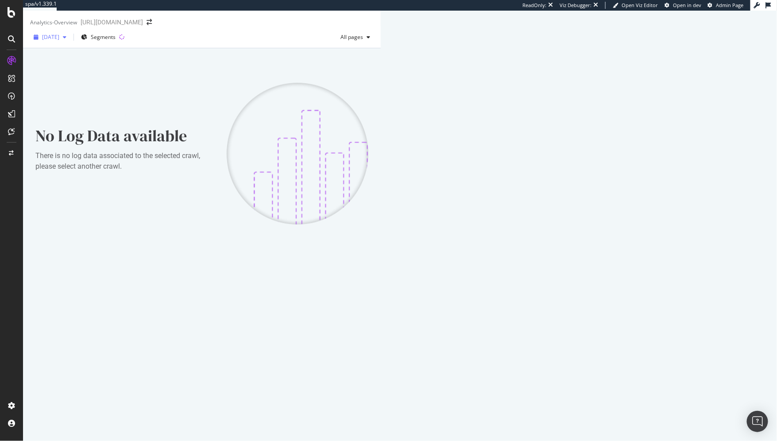
click at [51, 41] on span "2025 Jan. 29th" at bounding box center [50, 37] width 17 height 8
click at [70, 102] on div "2025 Aug. 31st" at bounding box center [56, 99] width 27 height 8
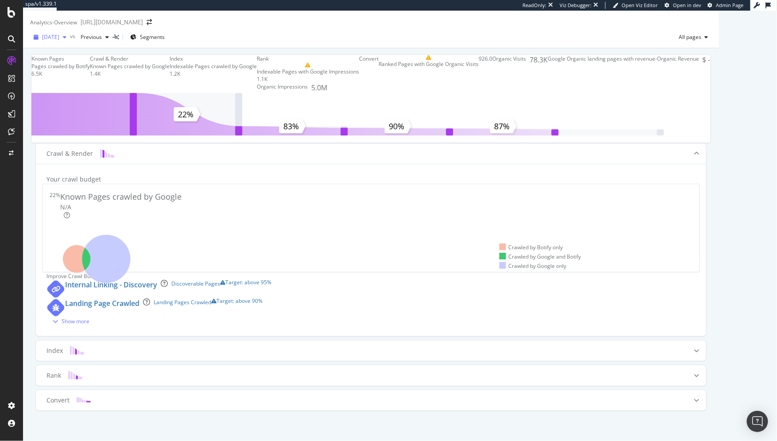
click at [59, 41] on span "2025 Aug. 31st" at bounding box center [50, 37] width 17 height 8
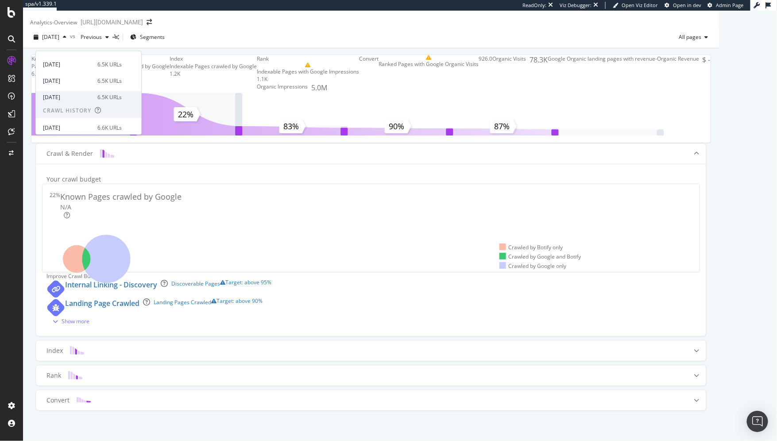
scroll to position [127, 0]
click at [77, 94] on div "2025 Aug. 3rd" at bounding box center [67, 95] width 49 height 8
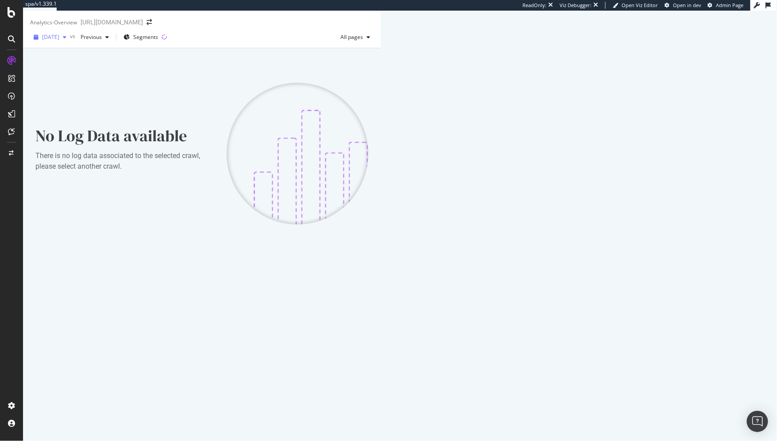
click at [54, 41] on span "2025 Aug. 3rd" at bounding box center [50, 37] width 17 height 8
click at [73, 81] on div "2025 Aug. 3rd" at bounding box center [67, 82] width 48 height 8
click at [59, 41] on span "2025 Aug. 3rd" at bounding box center [50, 37] width 17 height 8
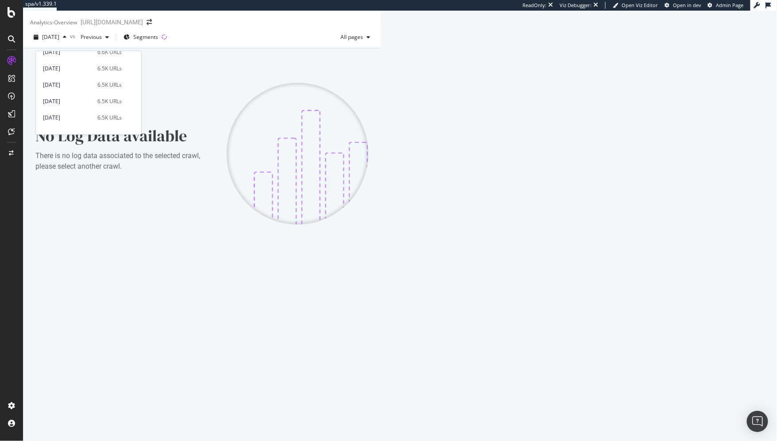
scroll to position [89, 0]
click at [75, 82] on div "2025 Aug. 31st" at bounding box center [67, 84] width 49 height 8
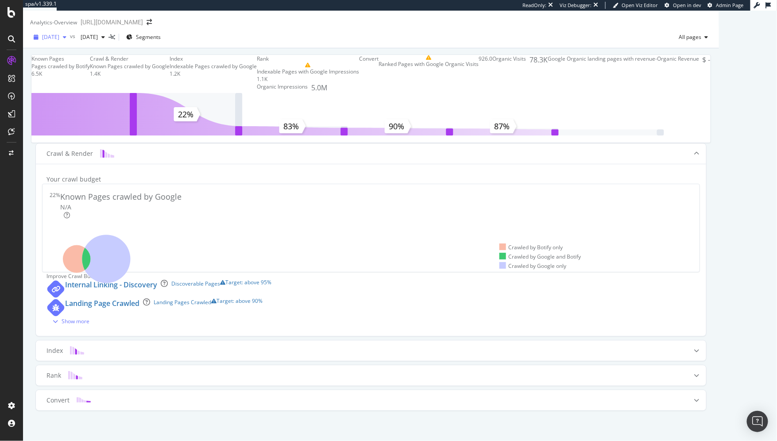
click at [59, 41] on span "2025 Aug. 31st" at bounding box center [50, 37] width 17 height 8
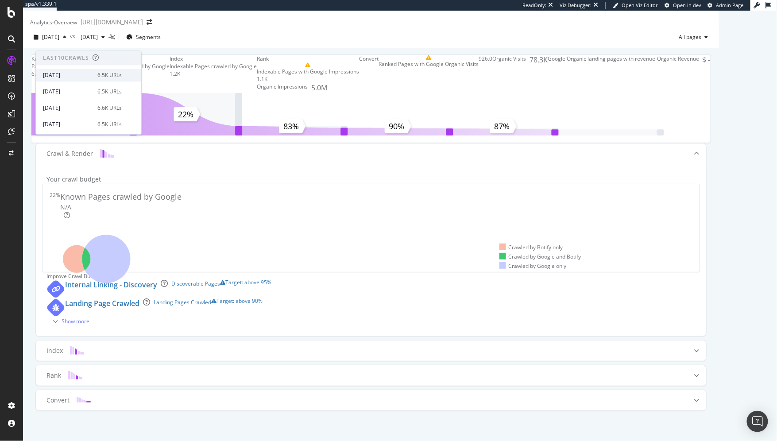
click at [77, 73] on div "[DATE]" at bounding box center [67, 75] width 49 height 8
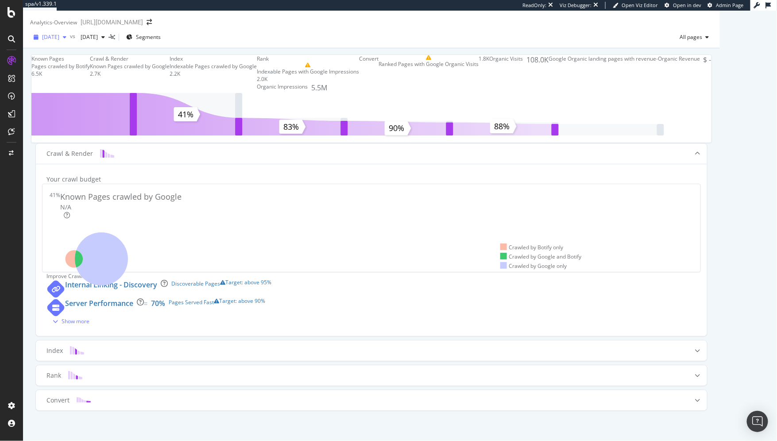
click at [59, 41] on span "[DATE]" at bounding box center [50, 37] width 17 height 8
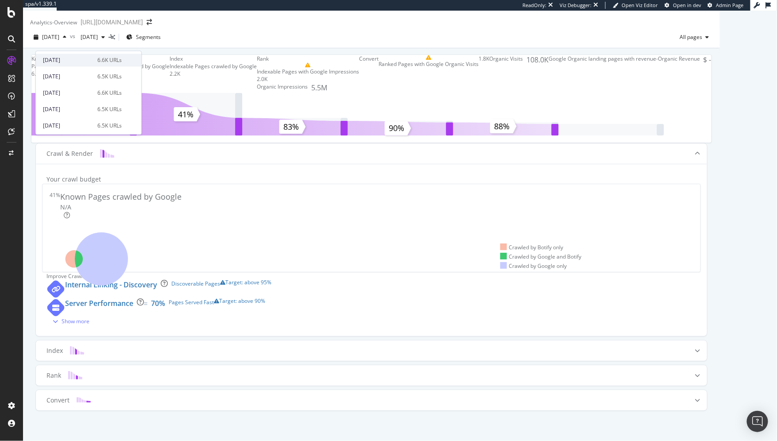
scroll to position [63, 0]
click at [71, 112] on div "2025 Aug. 31st" at bounding box center [67, 111] width 49 height 8
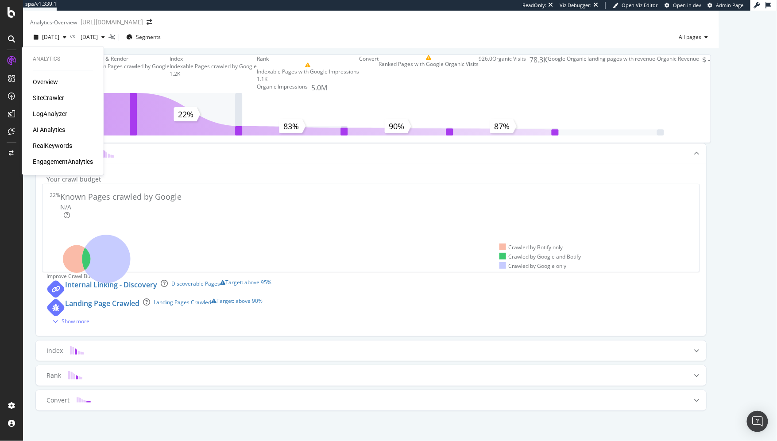
click at [44, 116] on div "LogAnalyzer" at bounding box center [50, 113] width 35 height 9
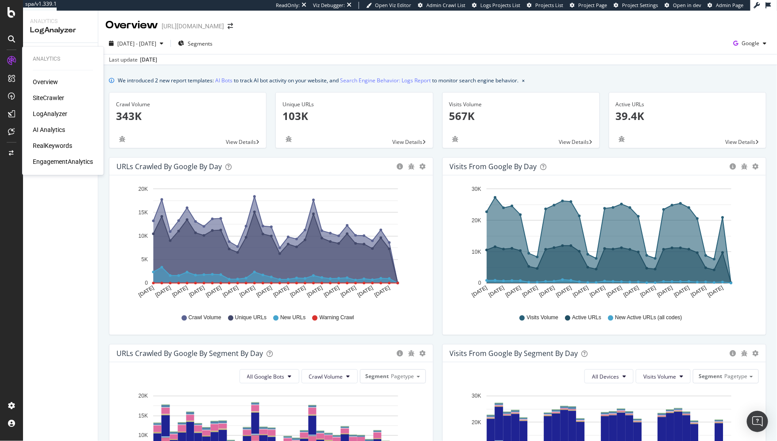
click at [42, 86] on div "Overview SiteCrawler LogAnalyzer AI Analytics RealKeywords EngagementAnalytics" at bounding box center [63, 121] width 60 height 89
click at [45, 79] on div "Overview" at bounding box center [45, 81] width 25 height 9
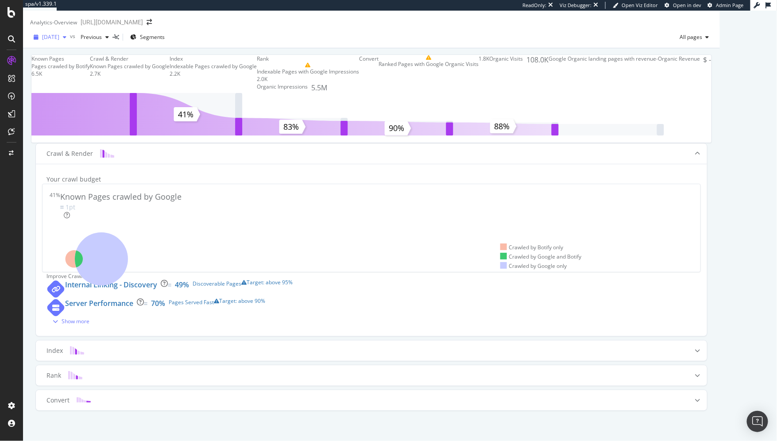
click at [59, 41] on span "[DATE]" at bounding box center [50, 37] width 17 height 8
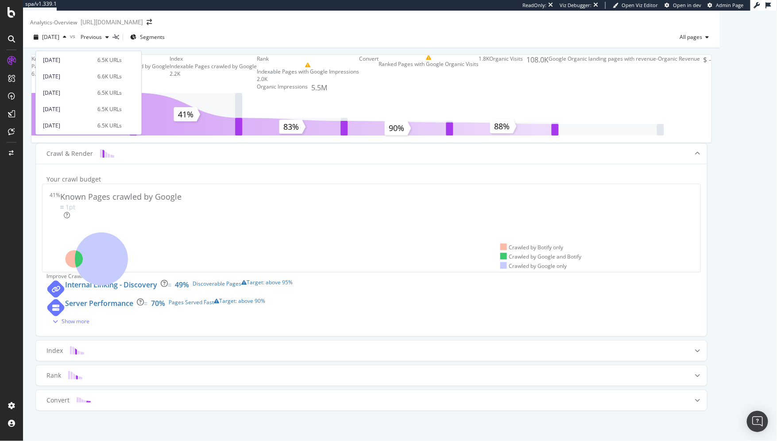
scroll to position [69, 0]
click at [64, 103] on div "2025 Aug. 31st" at bounding box center [67, 105] width 49 height 8
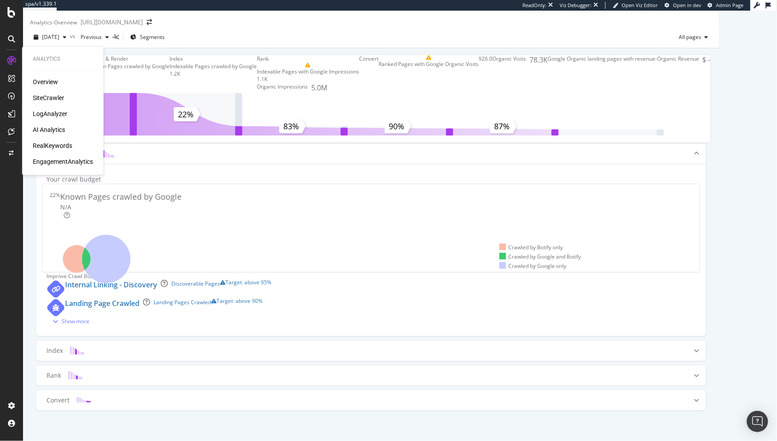
click at [40, 114] on div "LogAnalyzer" at bounding box center [50, 113] width 35 height 9
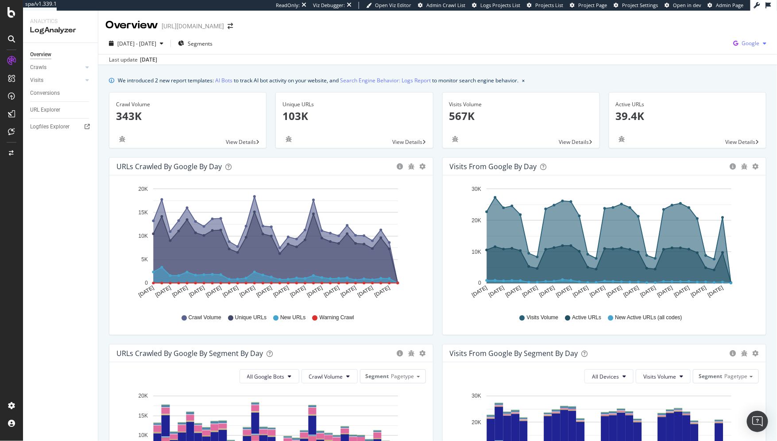
click at [729, 47] on icon "button" at bounding box center [735, 43] width 12 height 12
click at [683, 67] on span "Other AI Bots" at bounding box center [698, 69] width 33 height 8
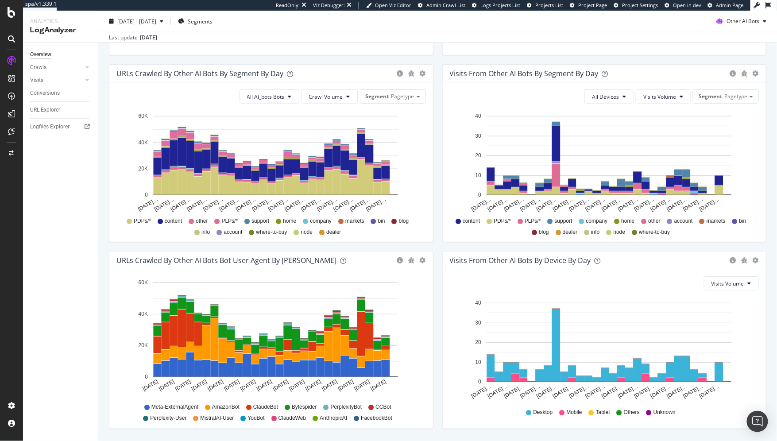
scroll to position [306, 0]
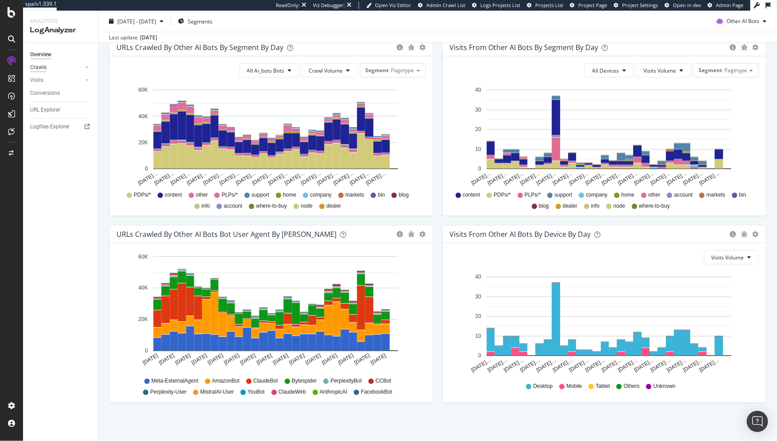
click at [41, 67] on div "Crawls" at bounding box center [38, 67] width 16 height 9
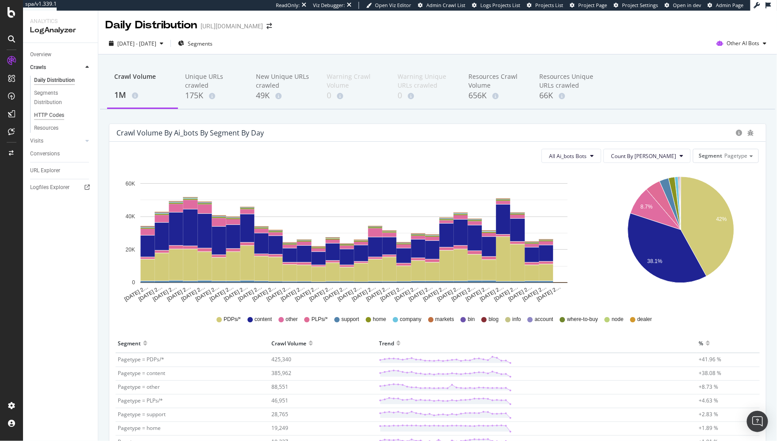
click at [48, 115] on div "HTTP Codes" at bounding box center [49, 115] width 30 height 9
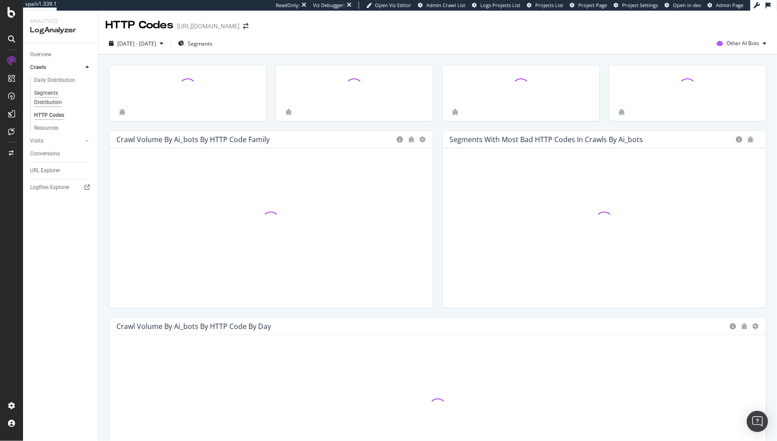
click at [46, 92] on div "Segments Distribution" at bounding box center [58, 98] width 49 height 19
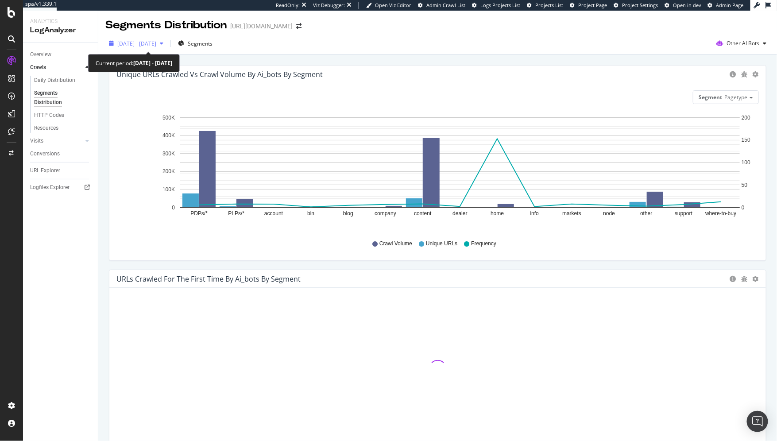
click at [156, 41] on span "2025 Sep. 15th - Oct. 14th" at bounding box center [136, 44] width 39 height 8
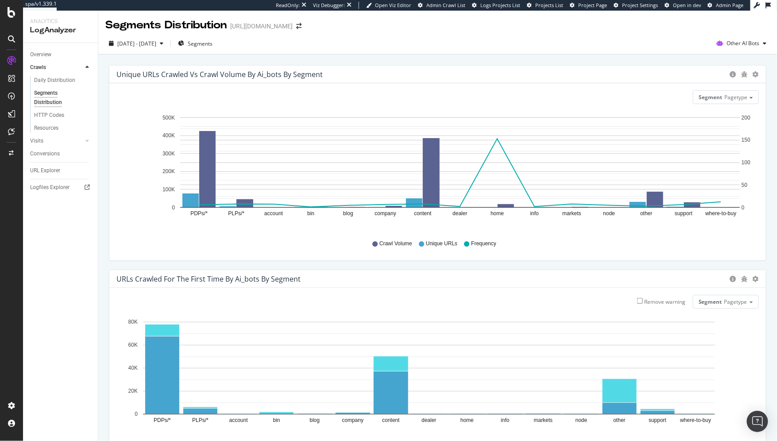
click at [312, 82] on div "Unique URLs Crawled vs Crawl Volume by ai_bots by Segment Chart (by Value) Table" at bounding box center [437, 75] width 656 height 18
click at [67, 77] on div "Daily Distribution" at bounding box center [54, 80] width 41 height 9
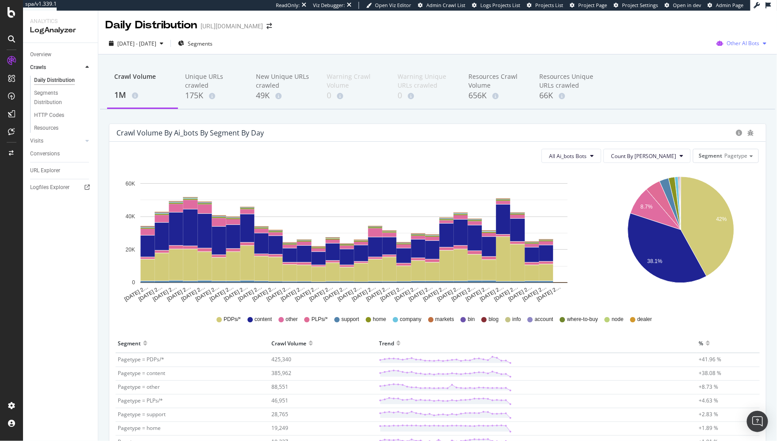
click at [726, 45] on span "Other AI Bots" at bounding box center [742, 43] width 33 height 8
click at [722, 95] on span at bounding box center [718, 94] width 11 height 11
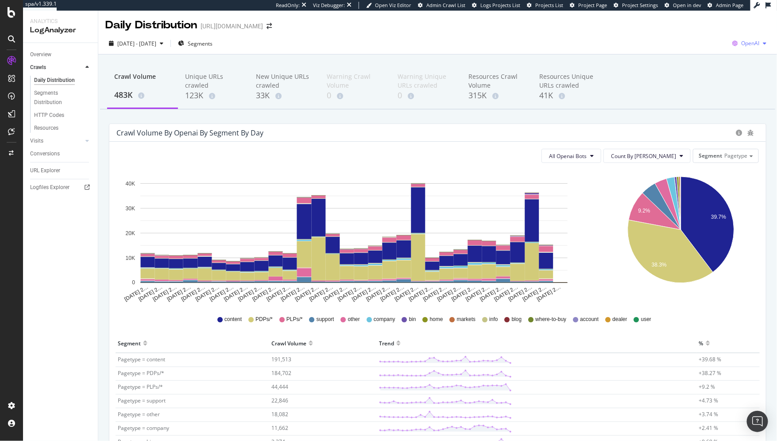
click at [728, 45] on icon "button" at bounding box center [734, 43] width 12 height 12
click at [691, 22] on span "Google" at bounding box center [697, 19] width 33 height 8
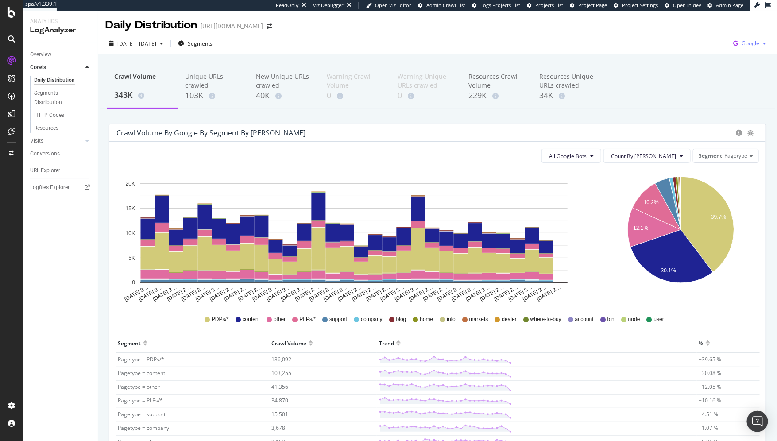
click at [741, 44] on span "Google" at bounding box center [750, 43] width 18 height 8
click at [692, 34] on span "Bing" at bounding box center [698, 36] width 33 height 8
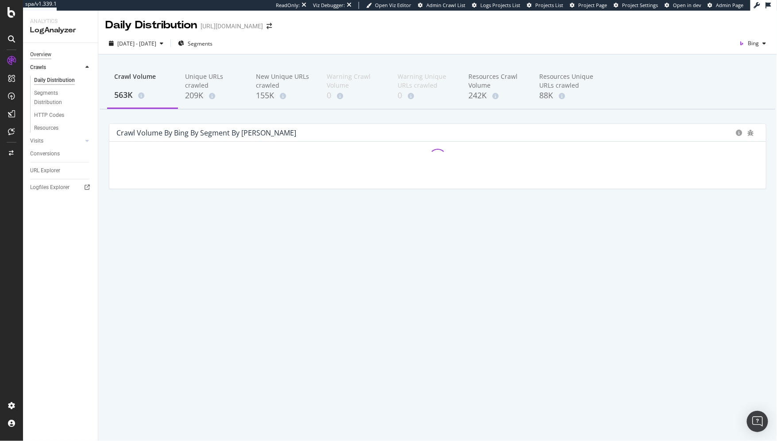
click at [39, 54] on div "Overview" at bounding box center [40, 54] width 21 height 9
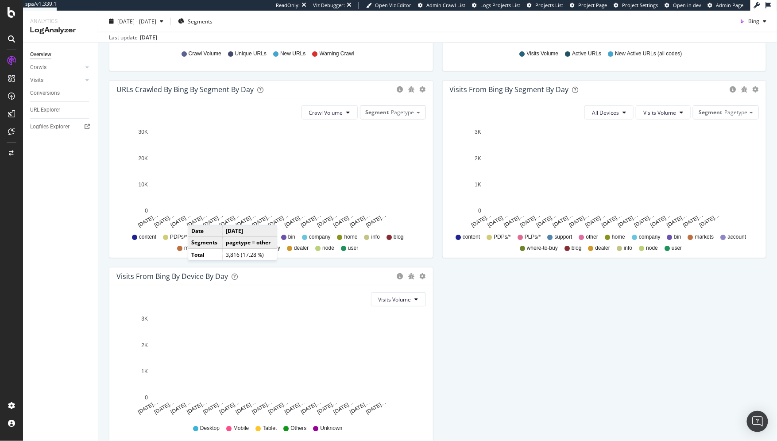
scroll to position [265, 0]
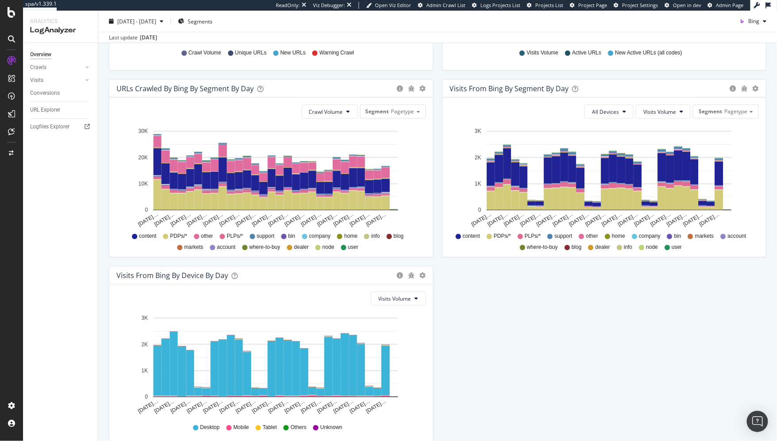
click at [315, 122] on div "Crawl Volume Segment Pagetype Hold CMD (⌘) while clicking to filter the report.…" at bounding box center [271, 176] width 324 height 159
click at [315, 108] on span "Crawl Volume" at bounding box center [326, 112] width 34 height 8
click at [313, 161] on span "New URLs" at bounding box center [324, 161] width 35 height 8
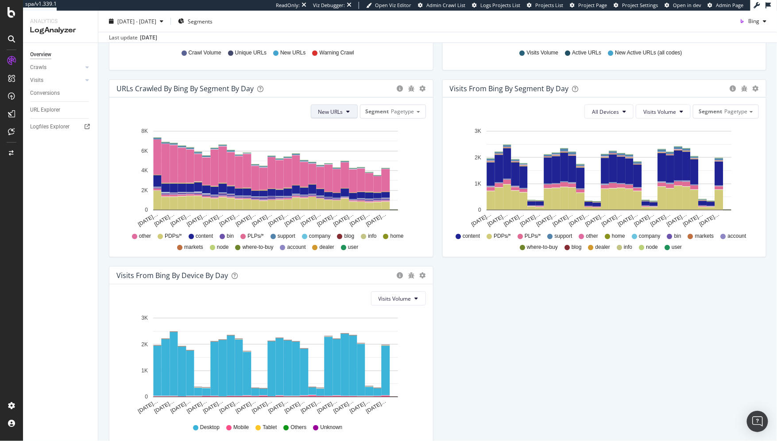
click at [325, 111] on span "New URLs" at bounding box center [330, 112] width 25 height 8
click at [322, 143] on span "Unique URLs" at bounding box center [333, 144] width 34 height 8
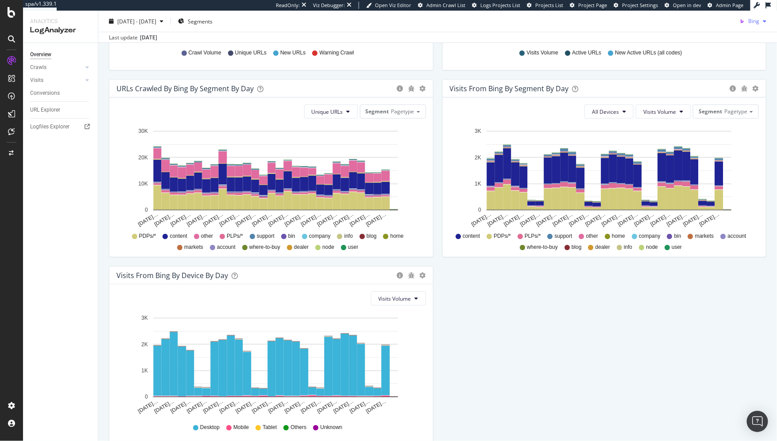
click at [736, 26] on icon "button" at bounding box center [742, 21] width 12 height 12
click at [728, 86] on span at bounding box center [726, 87] width 11 height 11
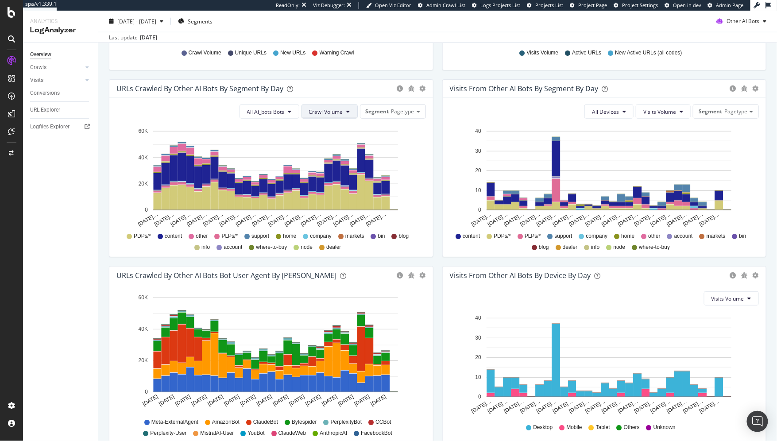
click at [330, 108] on span "Crawl Volume" at bounding box center [326, 112] width 34 height 8
click at [318, 145] on span "Unique URLs" at bounding box center [324, 144] width 35 height 8
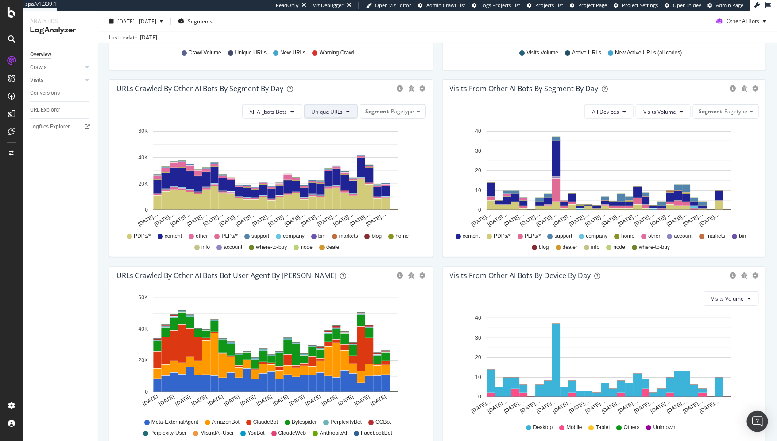
click at [324, 113] on span "Unique URLs" at bounding box center [327, 112] width 31 height 8
click at [322, 158] on span "New URLs" at bounding box center [326, 161] width 34 height 8
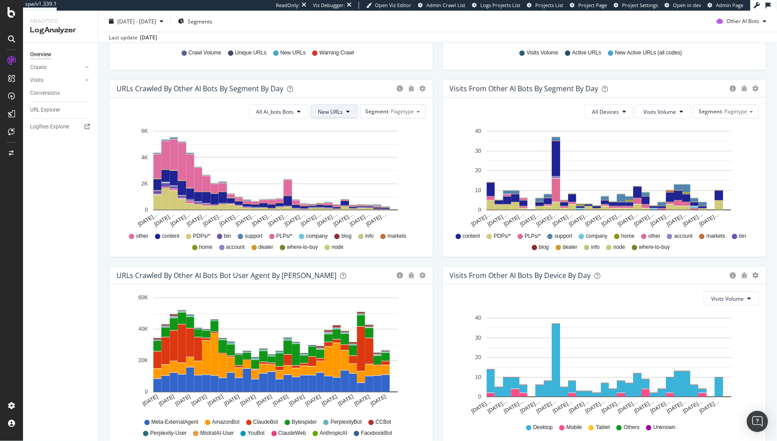
click at [324, 108] on span "New URLs" at bounding box center [330, 112] width 25 height 8
click at [324, 127] on span "Crawl Volume" at bounding box center [333, 128] width 34 height 8
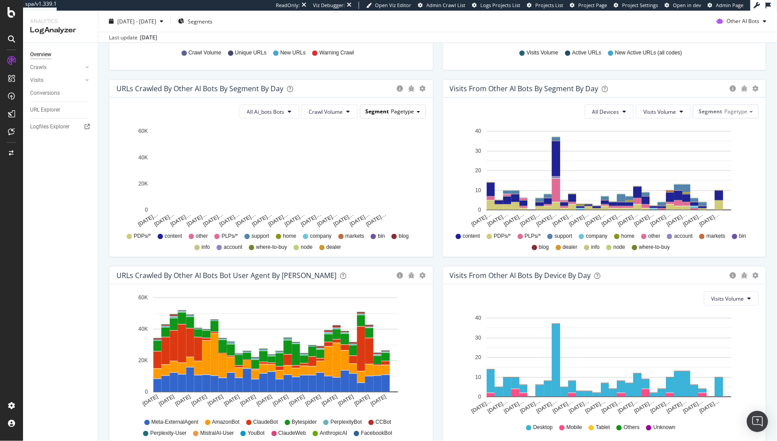
click at [387, 112] on div "Segment Pagetype" at bounding box center [392, 111] width 65 height 13
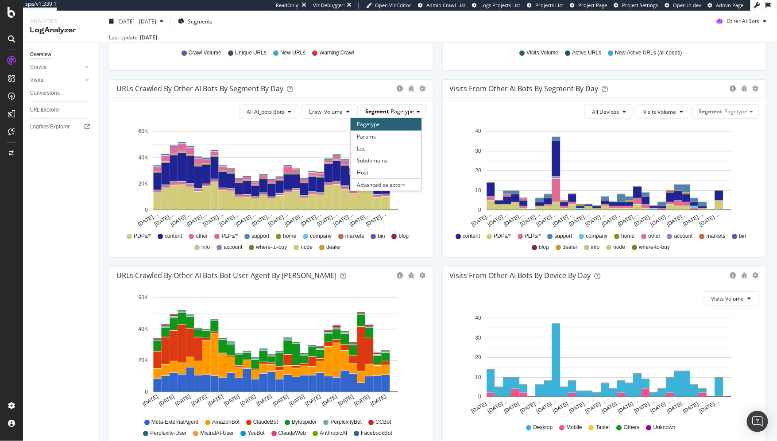
click at [387, 112] on div "Segment Pagetype" at bounding box center [392, 111] width 65 height 13
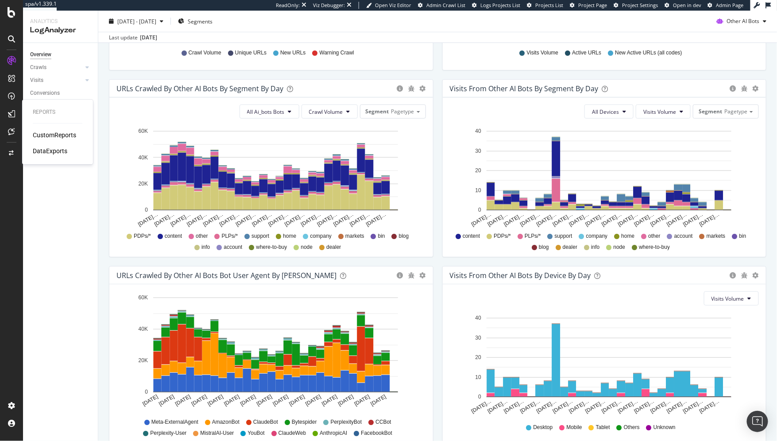
click at [40, 132] on div "CustomReports" at bounding box center [54, 135] width 43 height 9
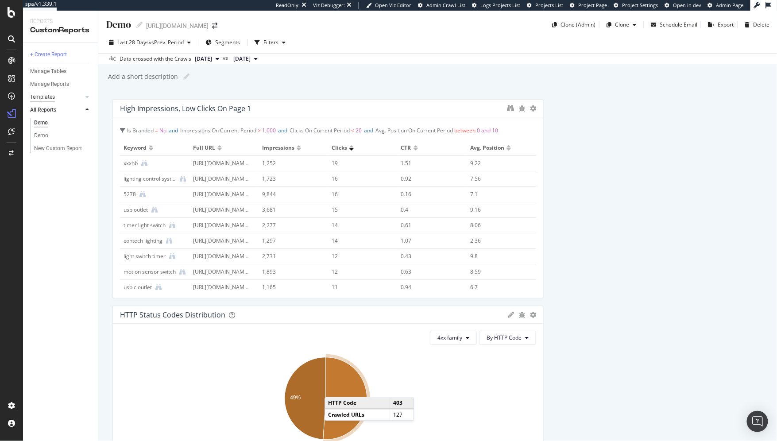
click at [46, 101] on div "Templates" at bounding box center [42, 96] width 25 height 9
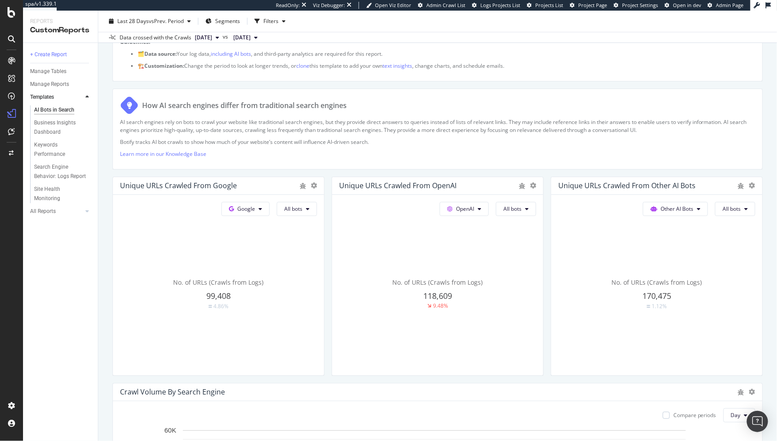
scroll to position [87, 0]
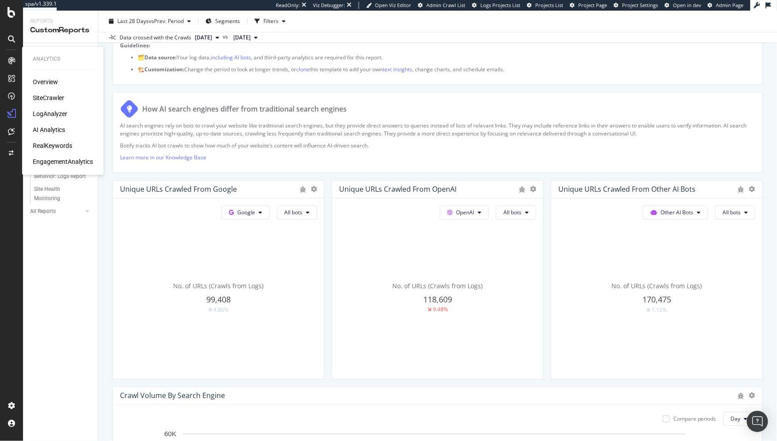
click at [51, 99] on div "SiteCrawler" at bounding box center [48, 97] width 31 height 9
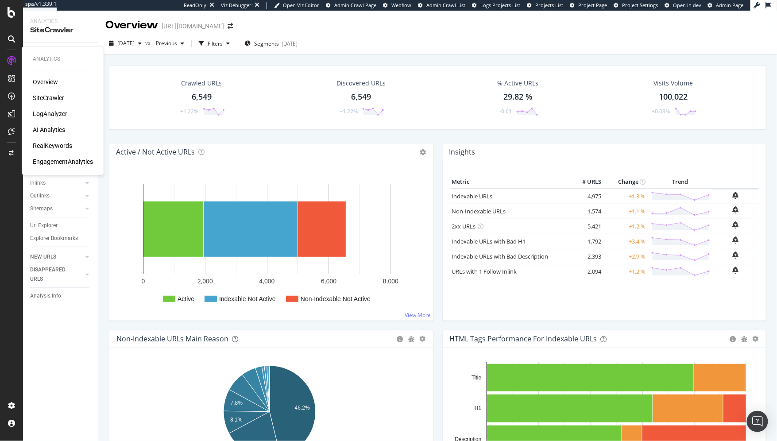
click at [44, 115] on div "LogAnalyzer" at bounding box center [50, 113] width 35 height 9
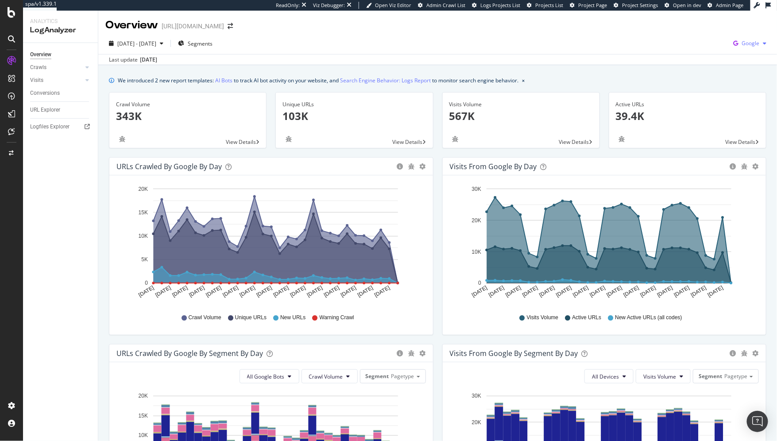
click at [748, 44] on span "Google" at bounding box center [750, 43] width 18 height 8
click at [683, 67] on span "Other AI Bots" at bounding box center [698, 69] width 33 height 8
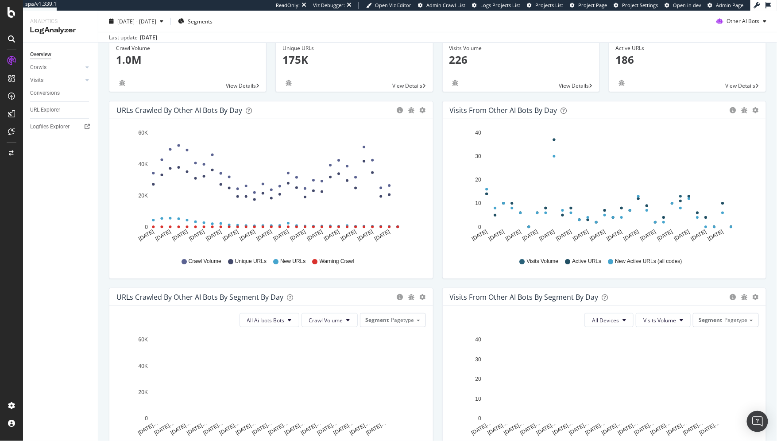
scroll to position [50, 0]
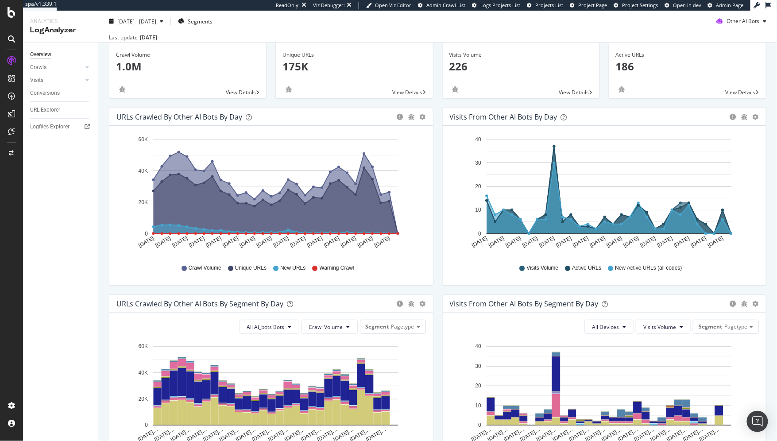
click at [241, 269] on span "Unique URLs" at bounding box center [250, 268] width 31 height 8
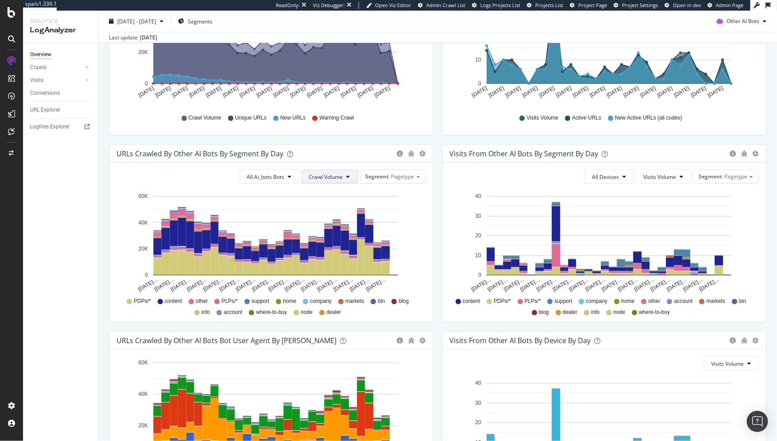
scroll to position [200, 0]
click at [330, 178] on span "Crawl Volume" at bounding box center [326, 177] width 34 height 8
click at [326, 207] on span "Unique URLs" at bounding box center [324, 209] width 35 height 8
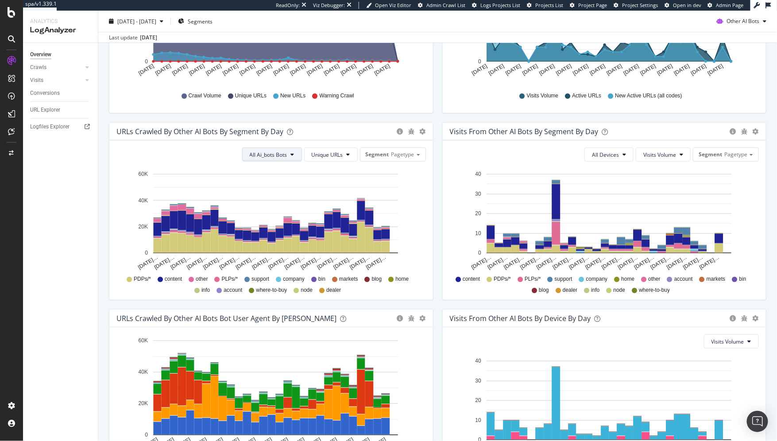
scroll to position [223, 0]
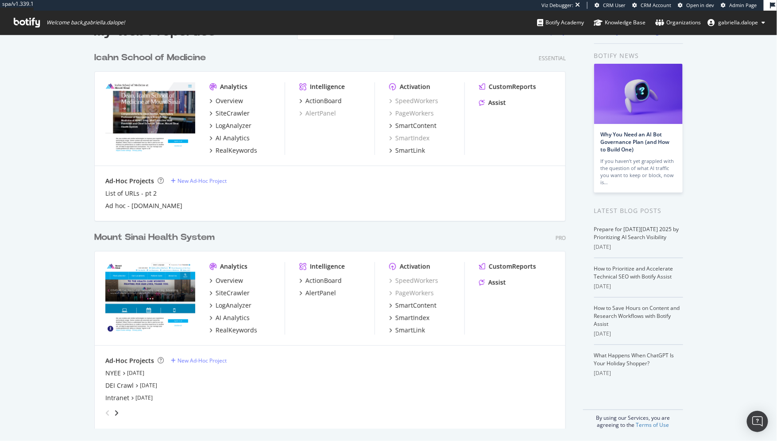
scroll to position [27, 0]
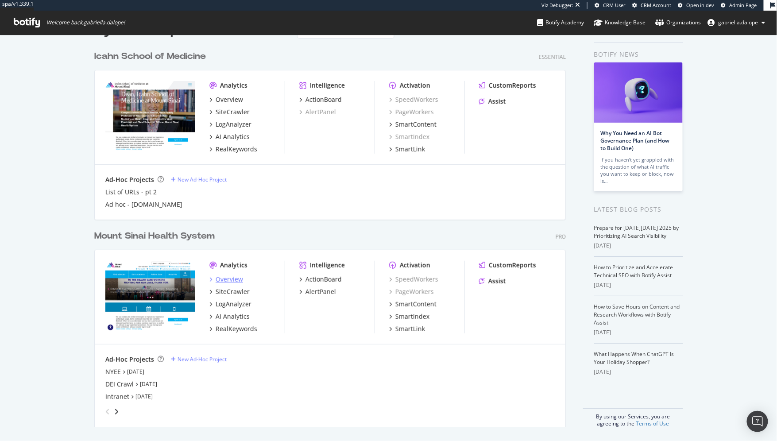
click at [225, 281] on div "Overview" at bounding box center [229, 279] width 27 height 9
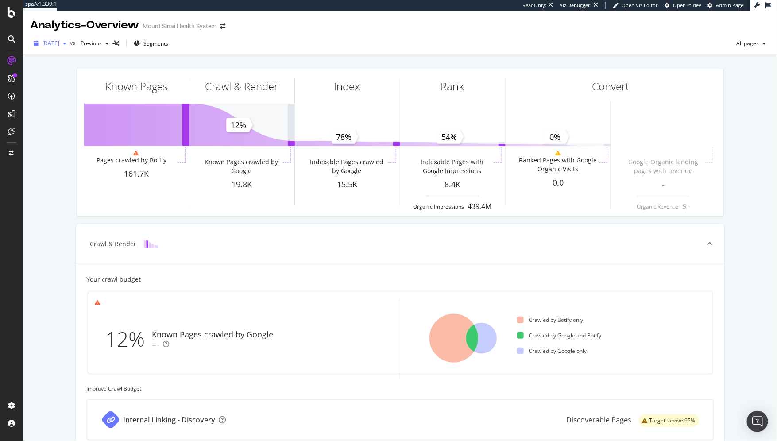
click at [59, 43] on span "[DATE]" at bounding box center [50, 43] width 17 height 8
click at [10, 406] on icon at bounding box center [11, 405] width 9 height 9
click at [67, 366] on div "Settings Project settings" at bounding box center [82, 362] width 117 height 16
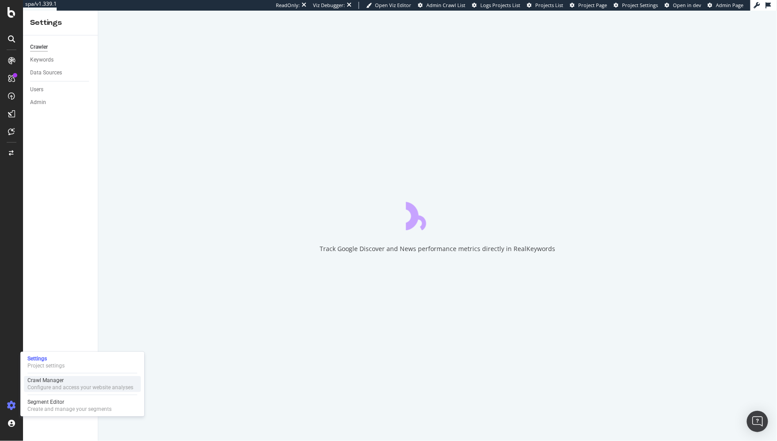
click at [68, 384] on div "Configure and access your website analyses" at bounding box center [80, 387] width 106 height 7
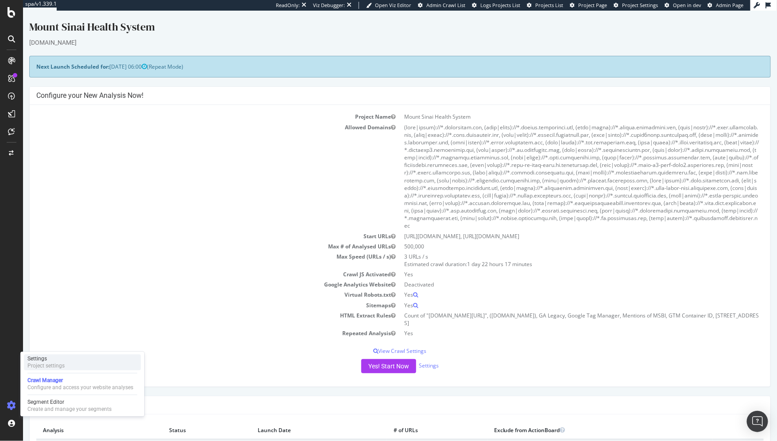
click at [67, 361] on div "Settings Project settings" at bounding box center [82, 362] width 117 height 16
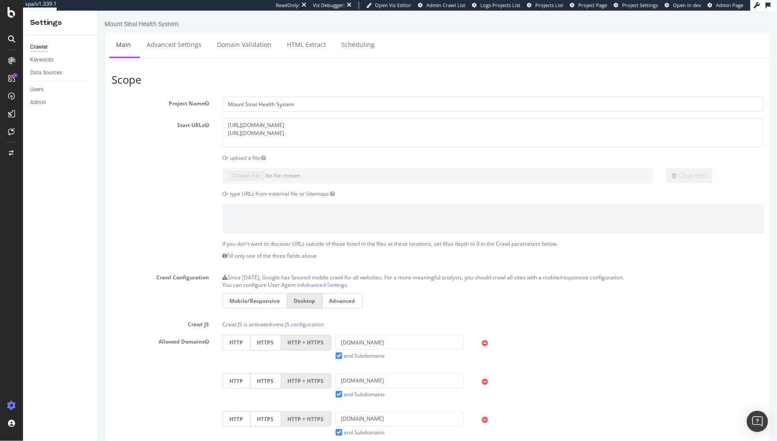
click at [14, 59] on icon at bounding box center [11, 60] width 7 height 7
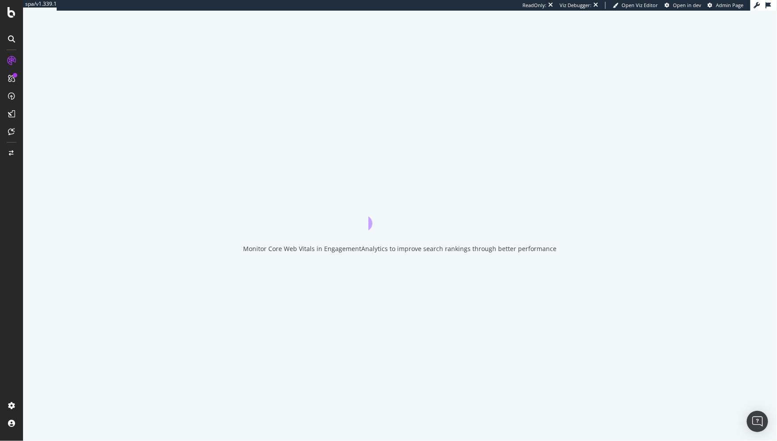
click at [14, 18] on div at bounding box center [11, 220] width 23 height 441
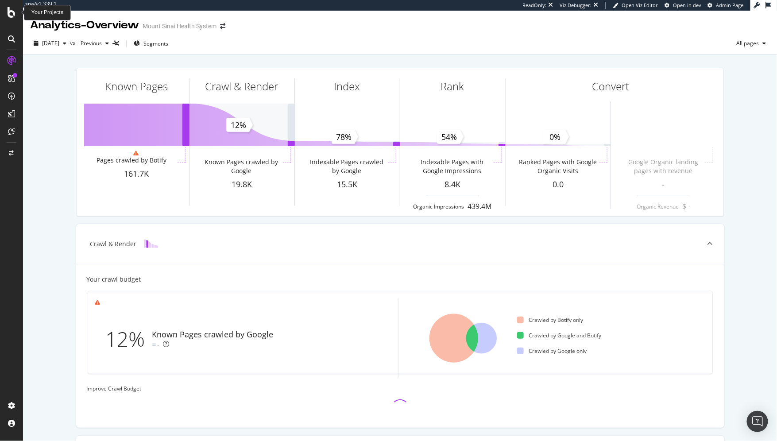
click at [14, 14] on icon at bounding box center [12, 12] width 8 height 11
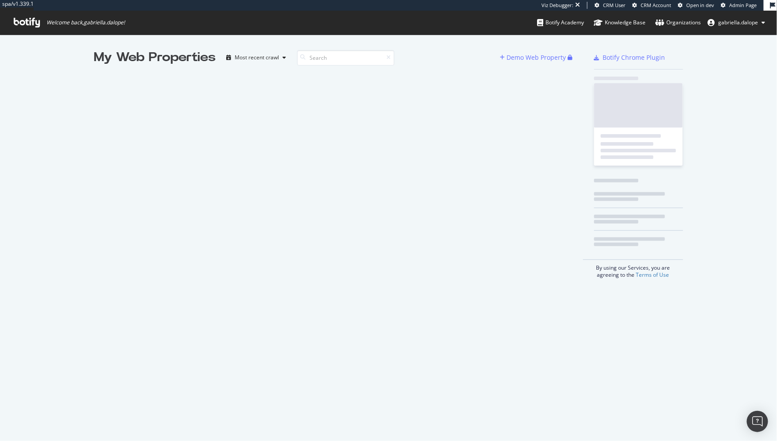
scroll to position [434, 762]
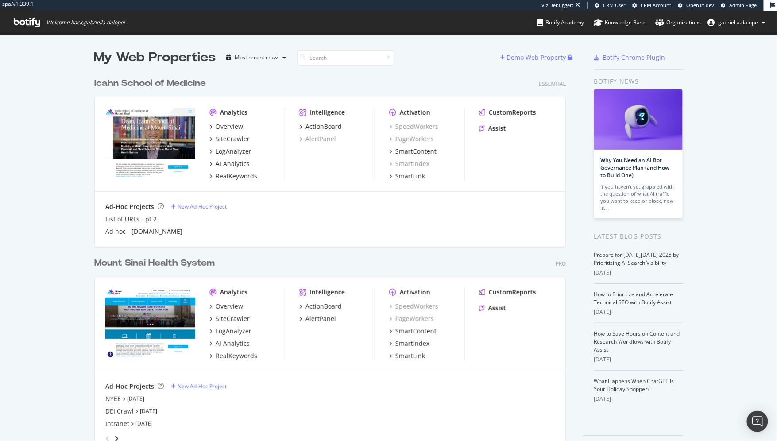
scroll to position [15, 0]
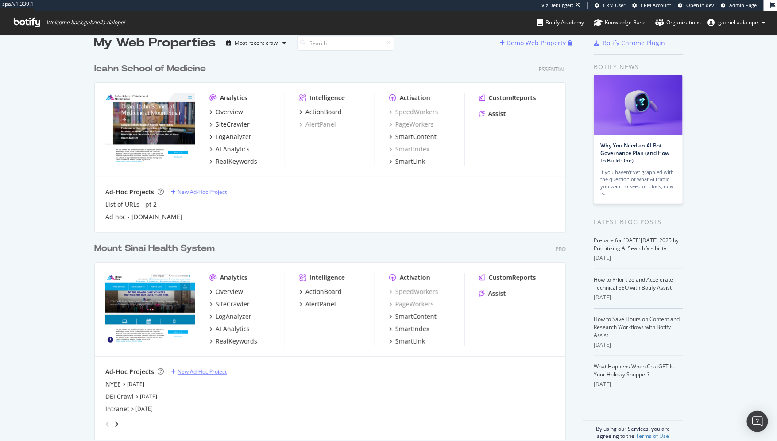
click at [188, 371] on div "New Ad-Hoc Project" at bounding box center [201, 372] width 49 height 8
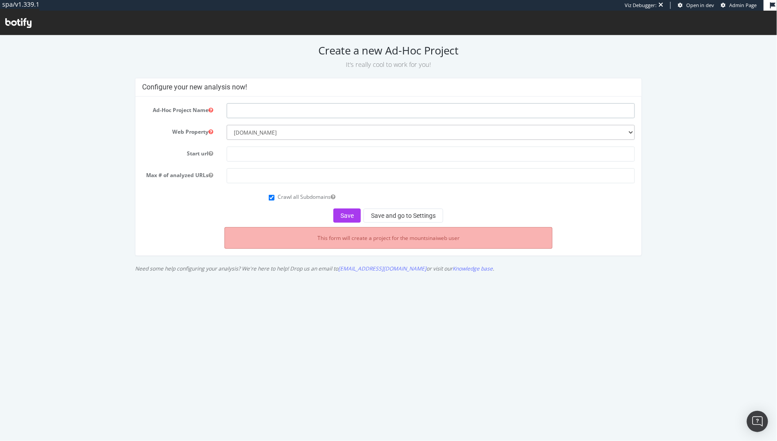
click at [249, 109] on input "text" at bounding box center [431, 110] width 408 height 15
type input "M"
type input "F"
type input "C"
type input "Ad Hoc Crawl: Stakeholder Audit"
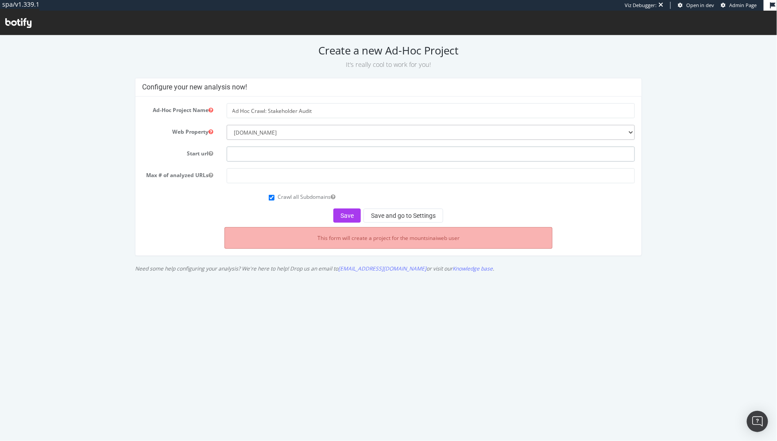
click at [253, 154] on input "text" at bounding box center [431, 153] width 408 height 15
paste input "[URL][DOMAIN_NAME]"
type input "https://www.mountsinai.org/"
click at [249, 176] on input "number" at bounding box center [431, 175] width 408 height 15
type input "1000000"
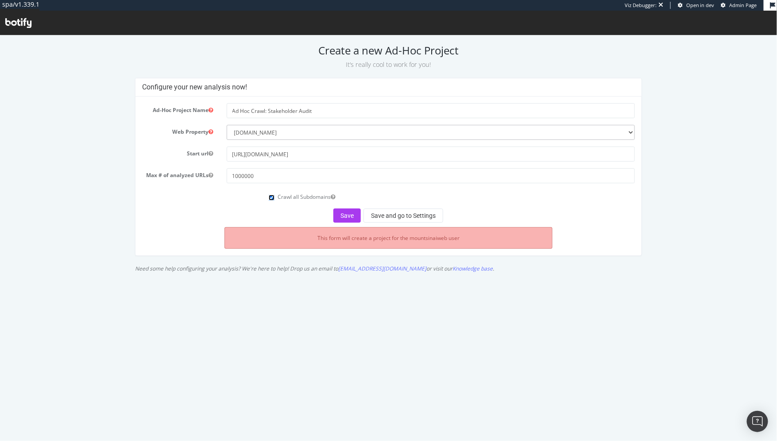
click at [270, 197] on input "Crawl all Subdomains" at bounding box center [272, 197] width 6 height 6
checkbox input "false"
click at [377, 218] on button "Save and go to Settings" at bounding box center [403, 215] width 80 height 14
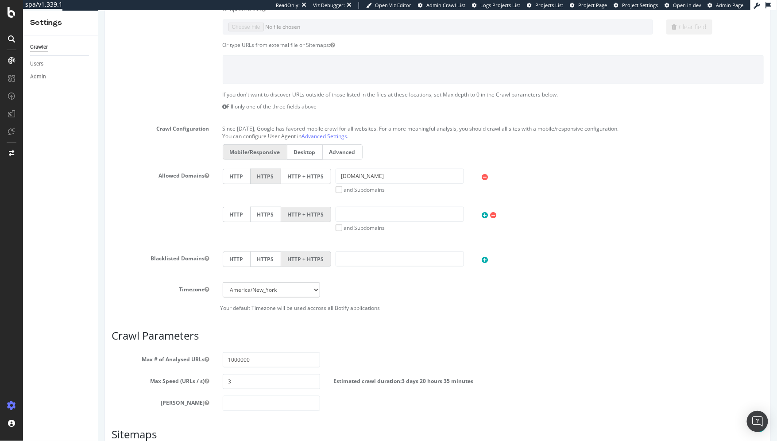
scroll to position [351, 0]
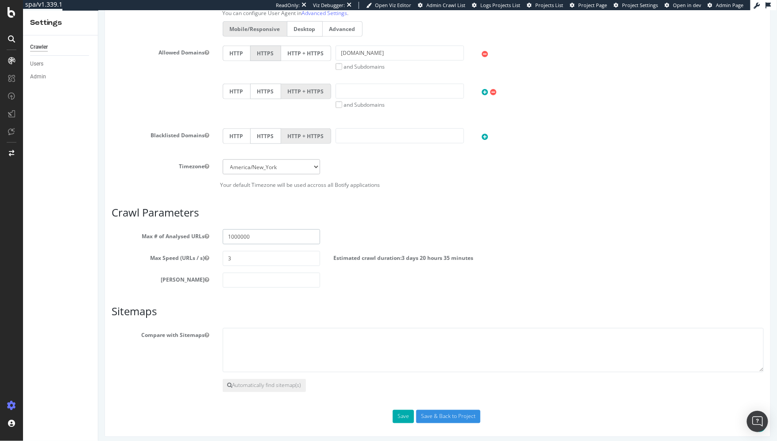
click at [249, 236] on input "1000000" at bounding box center [271, 236] width 98 height 15
click at [237, 236] on input "1000000" at bounding box center [271, 236] width 98 height 15
type input "2"
type input "0"
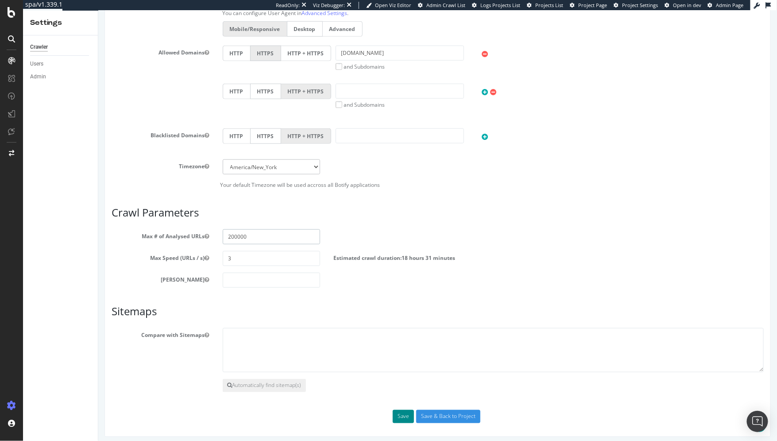
type input "200000"
click at [394, 412] on button "Save" at bounding box center [402, 416] width 21 height 13
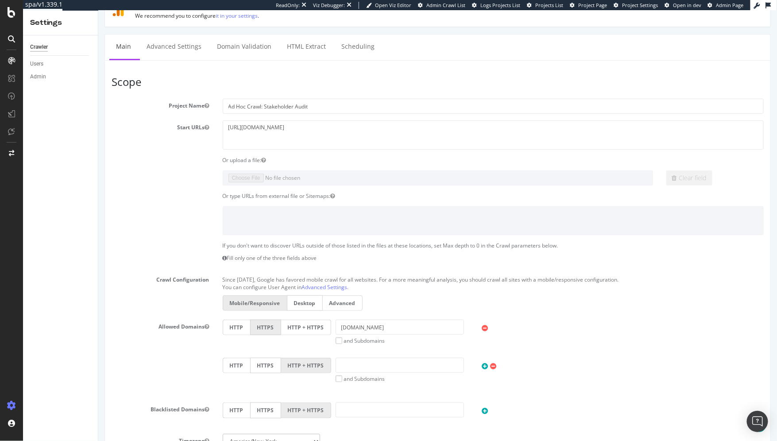
scroll to position [185, 0]
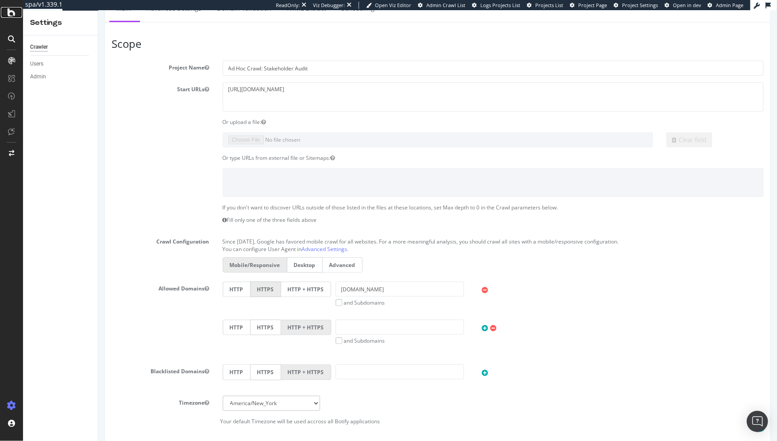
click at [8, 12] on icon at bounding box center [12, 12] width 8 height 11
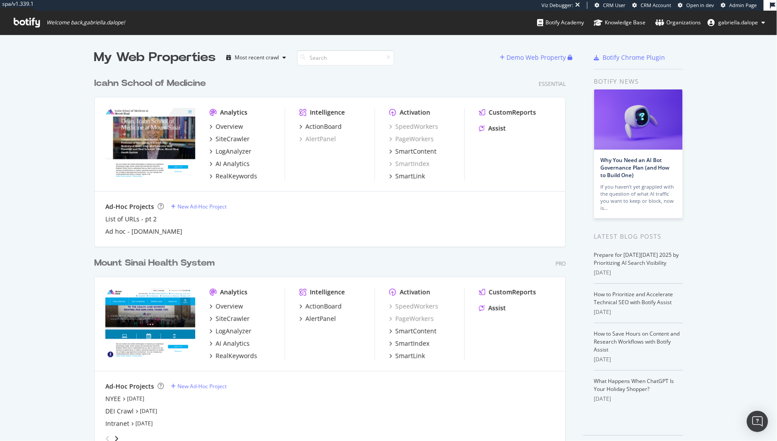
scroll to position [27, 0]
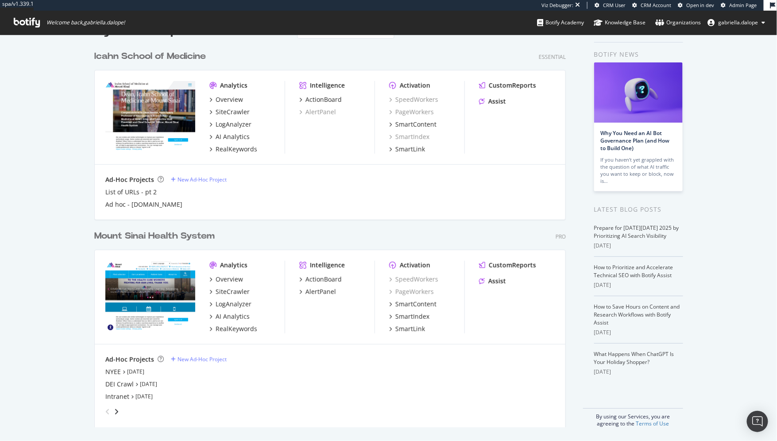
click at [112, 416] on div "grid" at bounding box center [111, 412] width 18 height 14
click at [114, 409] on icon "angle-right" at bounding box center [116, 411] width 4 height 7
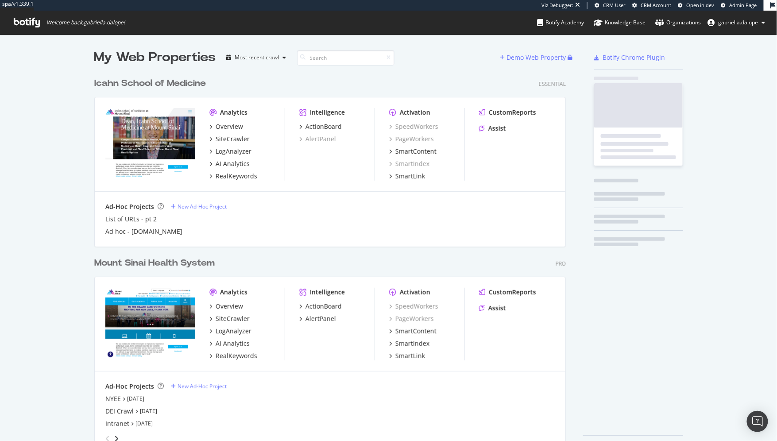
scroll to position [380, 471]
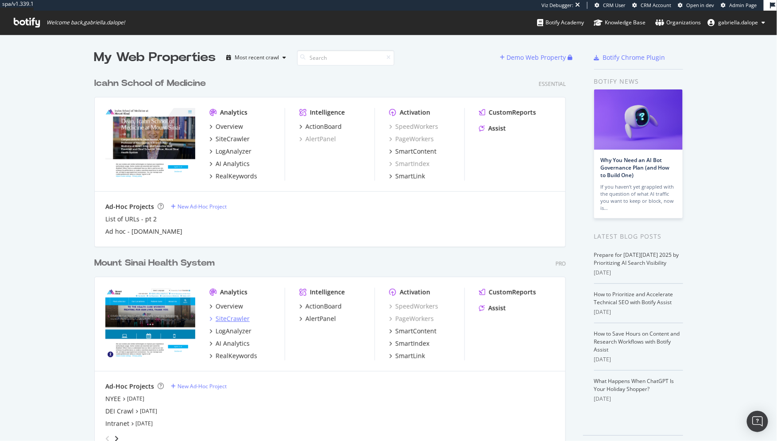
click at [224, 317] on div "SiteCrawler" at bounding box center [233, 318] width 34 height 9
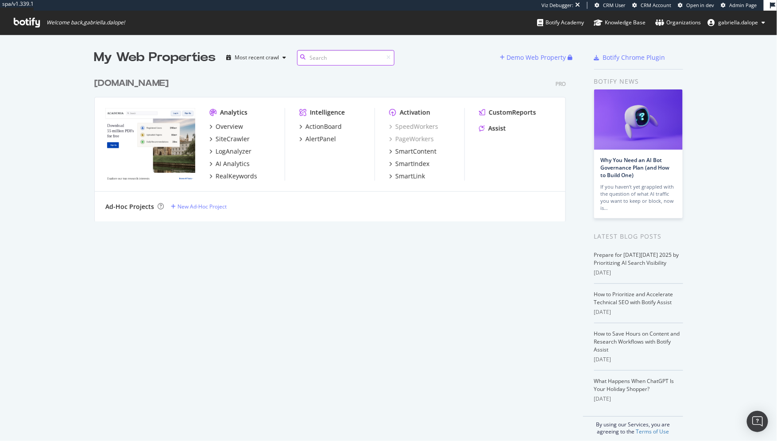
scroll to position [147, 471]
click at [224, 150] on div "LogAnalyzer" at bounding box center [234, 151] width 36 height 9
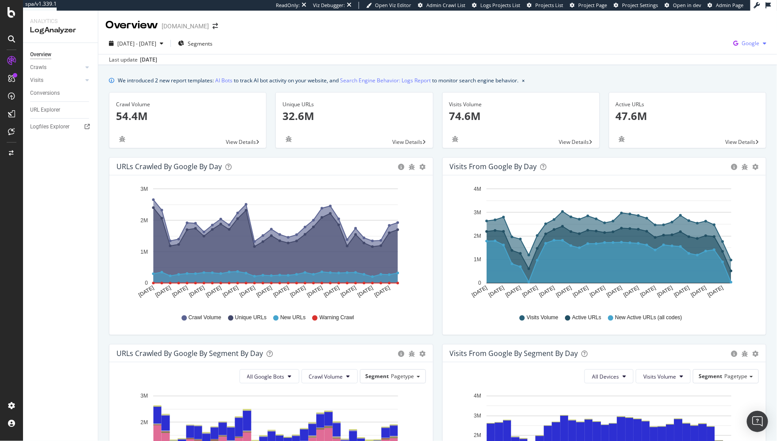
click at [741, 43] on span "Google" at bounding box center [750, 43] width 18 height 8
click at [698, 51] on span "OpenAI" at bounding box center [698, 52] width 33 height 8
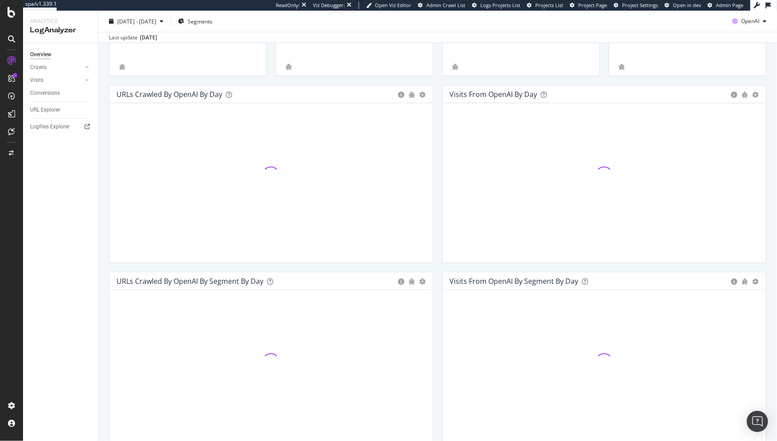
scroll to position [80, 0]
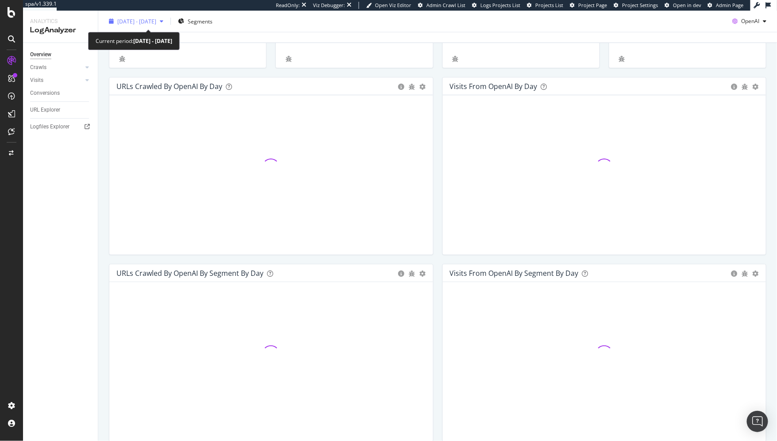
click at [139, 27] on div "2025 Sep. 13th - Oct. 12th" at bounding box center [136, 21] width 62 height 13
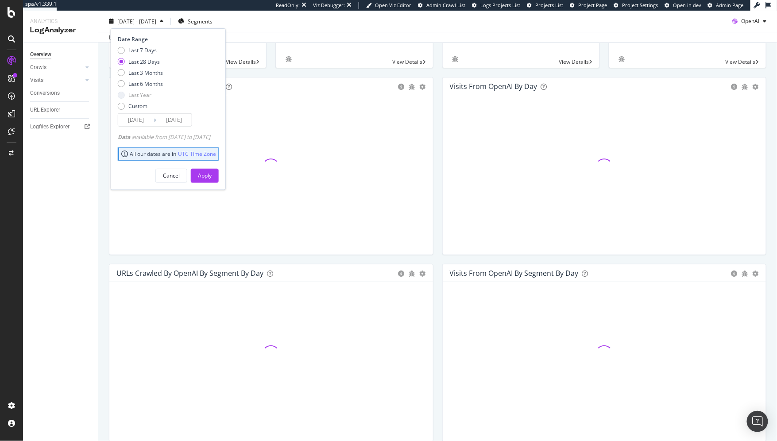
click at [68, 181] on div "Overview Crawls Daily Distribution Segments Distribution HTTP Codes Resources V…" at bounding box center [60, 242] width 75 height 398
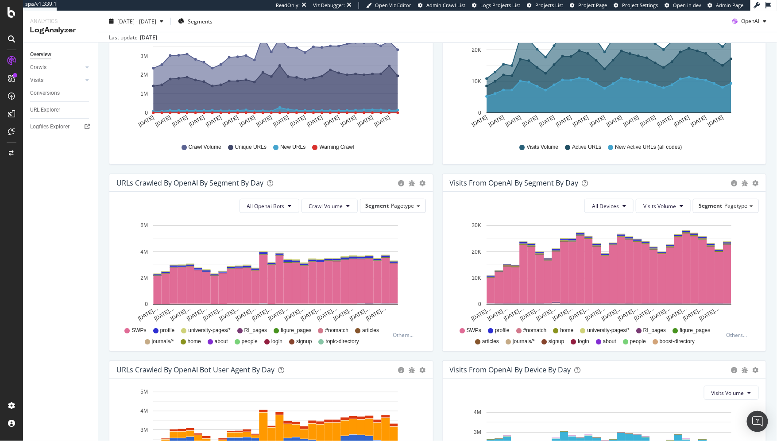
scroll to position [251, 0]
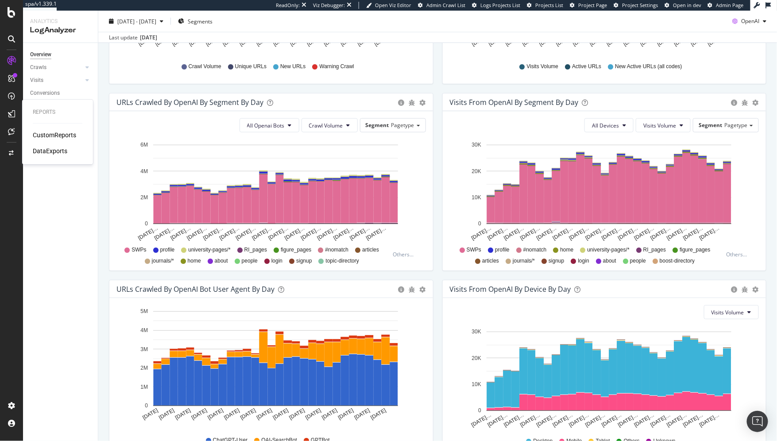
click at [61, 135] on div "CustomReports" at bounding box center [54, 135] width 43 height 9
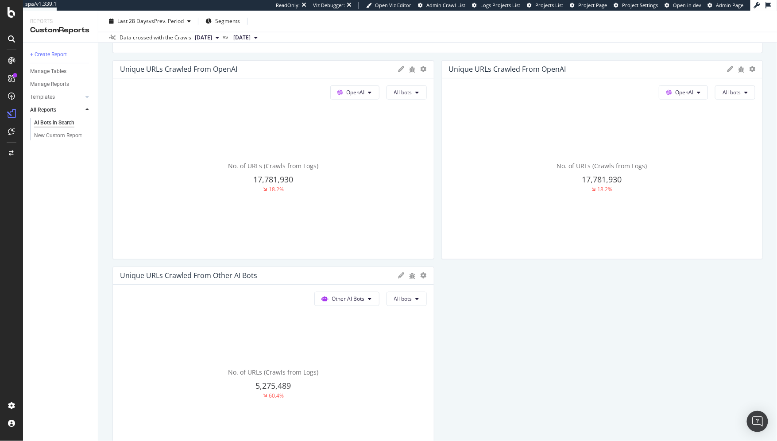
scroll to position [205, 0]
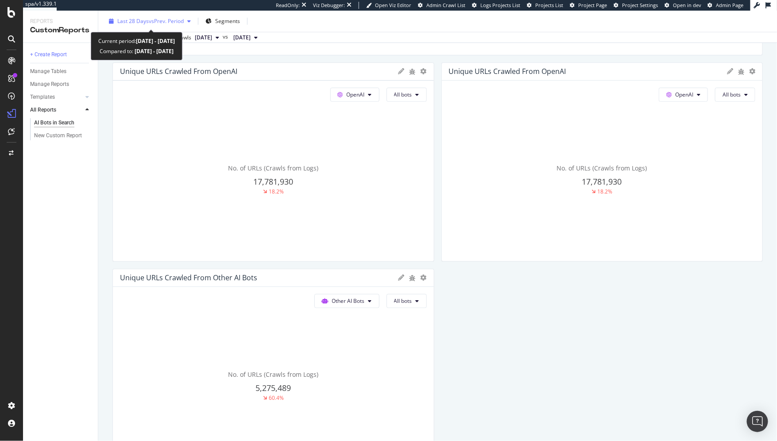
click at [174, 24] on span "vs Prev. Period" at bounding box center [166, 21] width 35 height 8
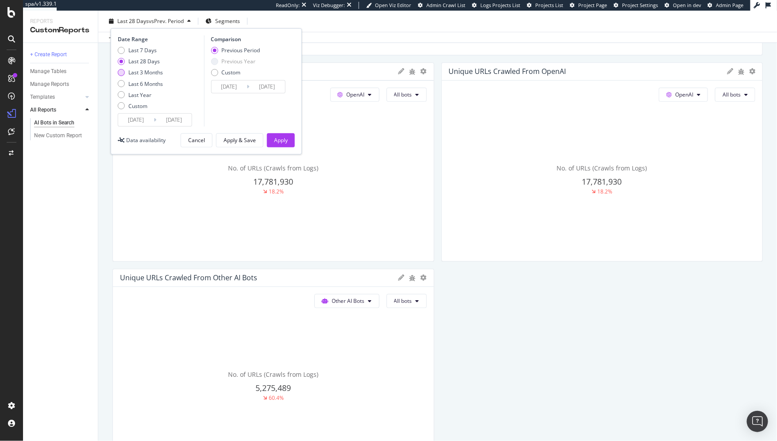
click at [121, 70] on div "Last 3 Months" at bounding box center [121, 72] width 7 height 7
type input "2025/07/13"
type input "2025/04/12"
type input "2025/07/12"
click at [290, 143] on button "Apply" at bounding box center [281, 140] width 28 height 14
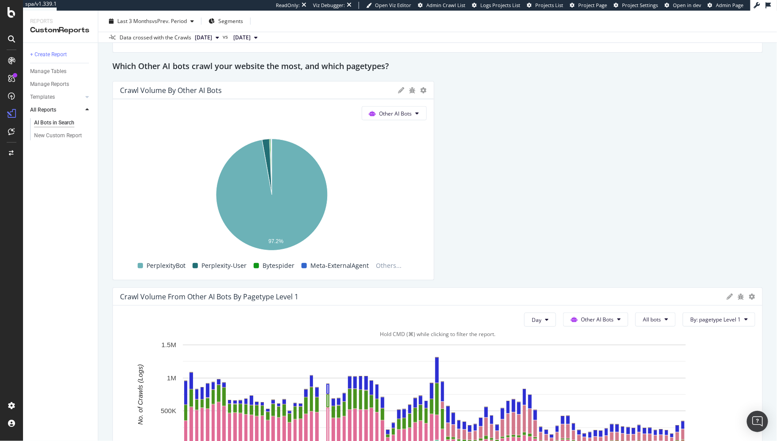
scroll to position [1890, 0]
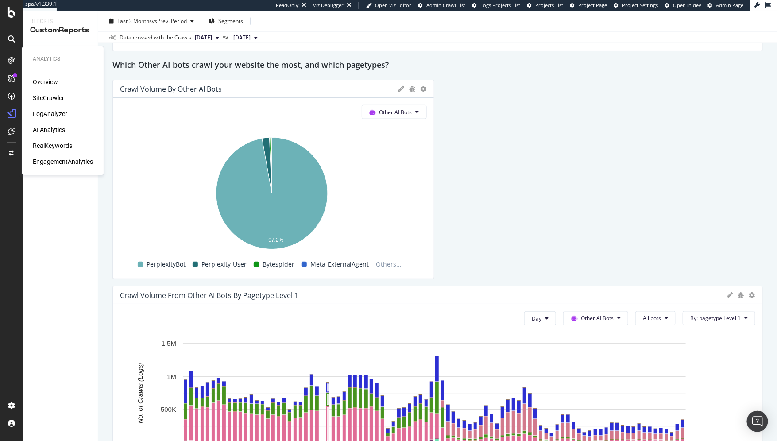
click at [50, 94] on div "SiteCrawler" at bounding box center [48, 97] width 31 height 9
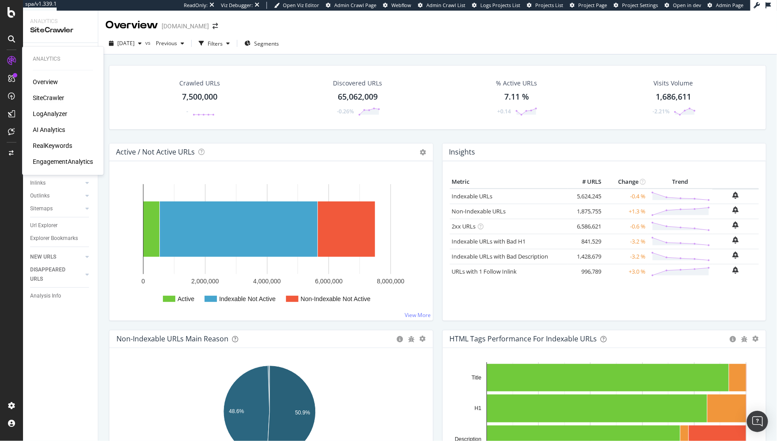
click at [41, 116] on div "LogAnalyzer" at bounding box center [50, 113] width 35 height 9
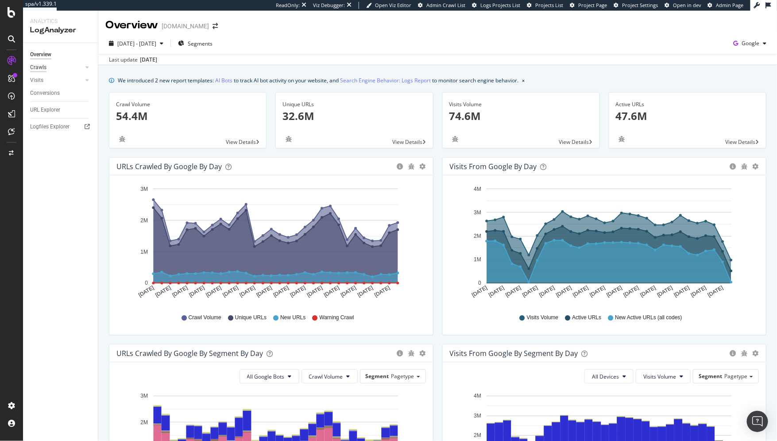
click at [44, 71] on div "Crawls" at bounding box center [38, 67] width 16 height 9
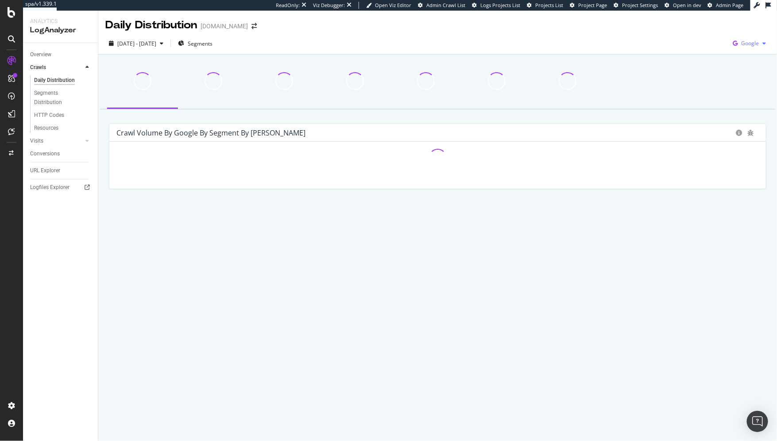
click at [747, 45] on span "Google" at bounding box center [750, 43] width 18 height 8
click at [692, 53] on span "OpenAI" at bounding box center [705, 52] width 33 height 8
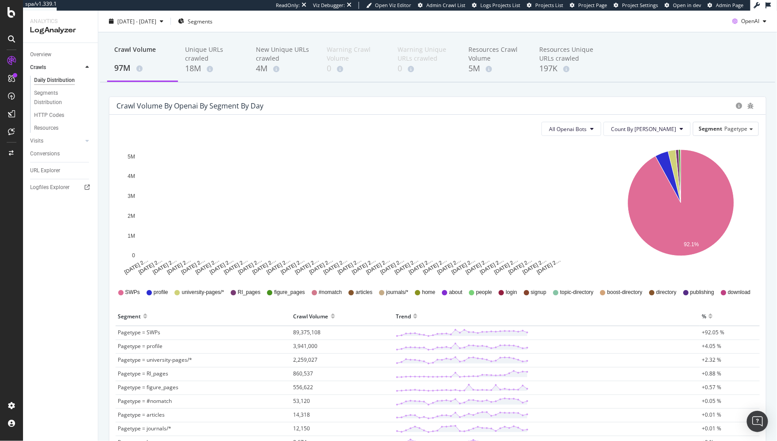
scroll to position [98, 0]
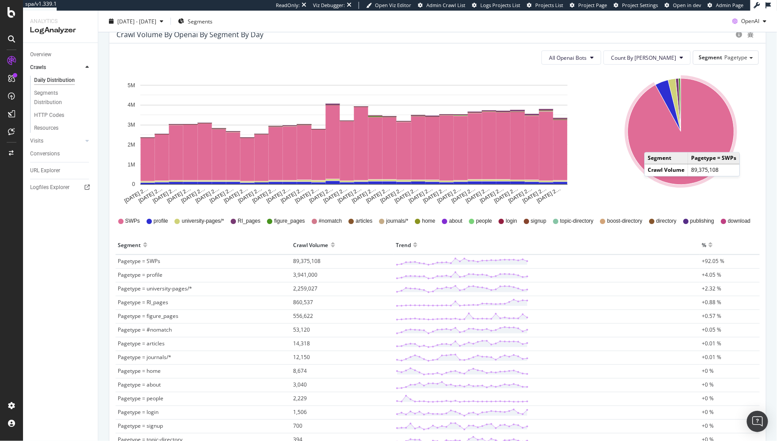
click at [648, 143] on icon "A chart." at bounding box center [681, 131] width 106 height 106
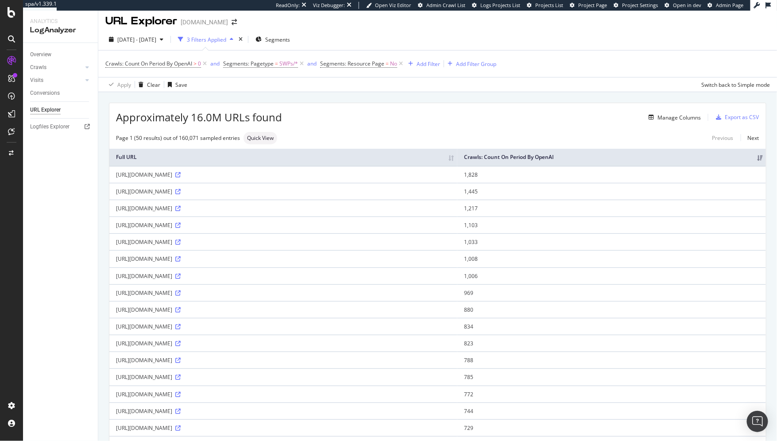
scroll to position [6, 0]
click at [181, 193] on icon at bounding box center [177, 189] width 5 height 5
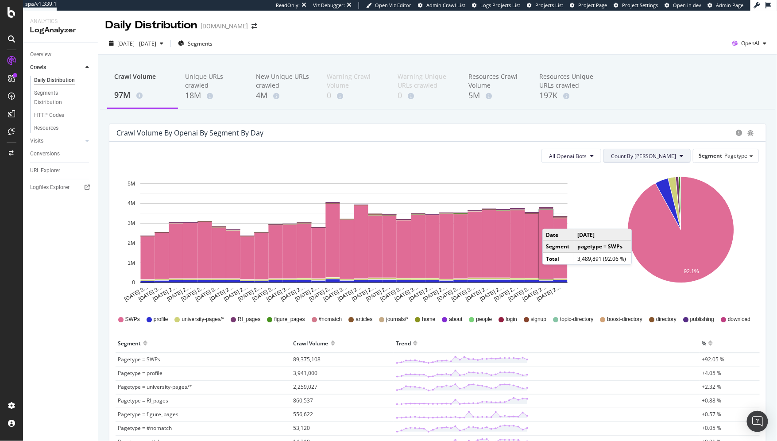
click at [648, 155] on span "Count By [PERSON_NAME]" at bounding box center [643, 156] width 65 height 8
click at [708, 156] on span "Segment" at bounding box center [709, 156] width 23 height 8
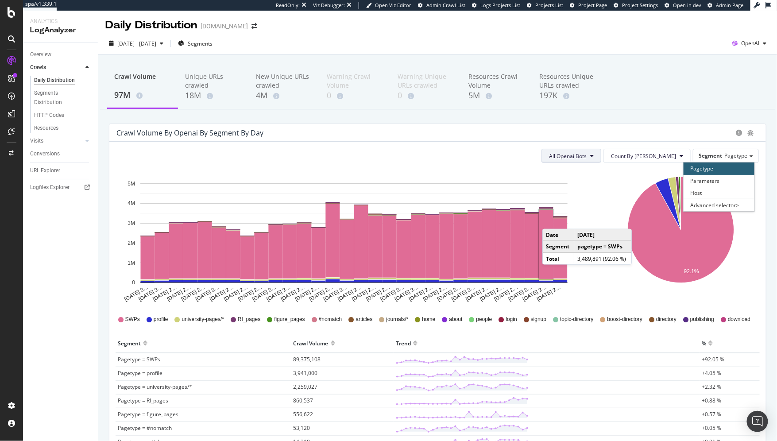
click at [601, 157] on button "All Openai Bots" at bounding box center [571, 156] width 60 height 14
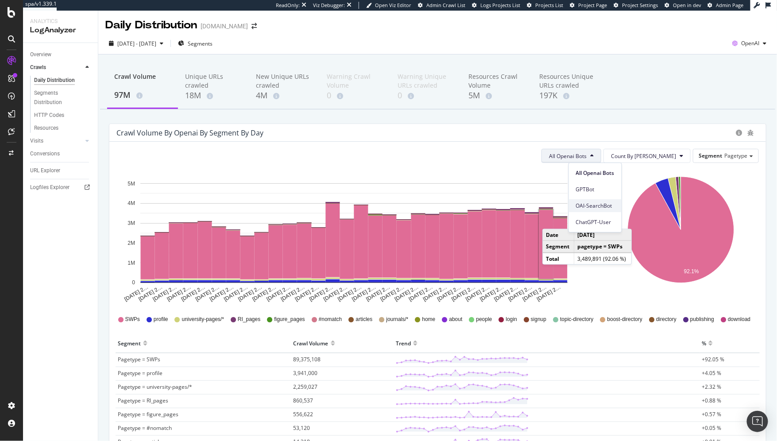
click at [597, 208] on span "OAI-SearchBot" at bounding box center [595, 206] width 39 height 8
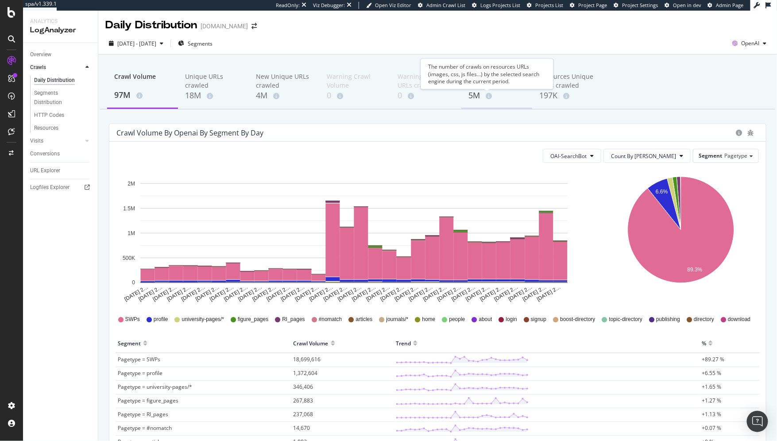
click at [480, 93] on div "5M" at bounding box center [496, 96] width 57 height 12
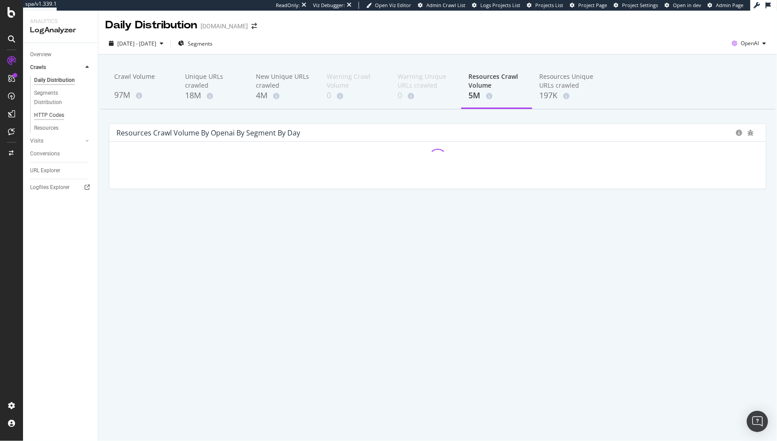
click at [62, 114] on div "HTTP Codes" at bounding box center [49, 115] width 30 height 9
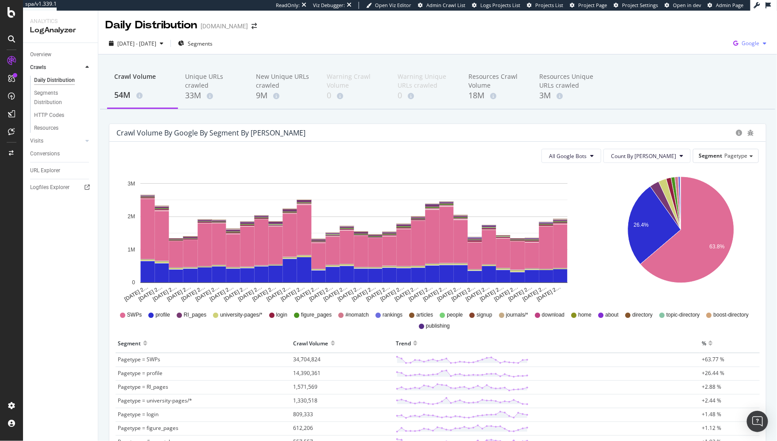
click at [749, 46] on span "Google" at bounding box center [750, 43] width 18 height 8
click at [694, 36] on span "Bing" at bounding box center [698, 36] width 33 height 8
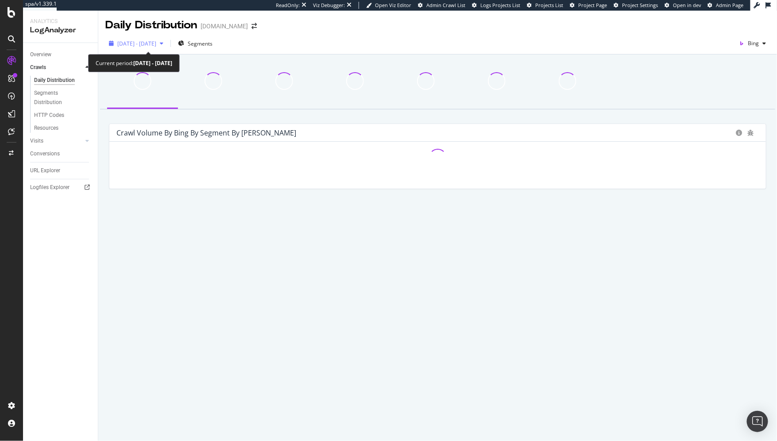
click at [156, 44] on span "2025 Sep. 13th - Oct. 12th" at bounding box center [136, 44] width 39 height 8
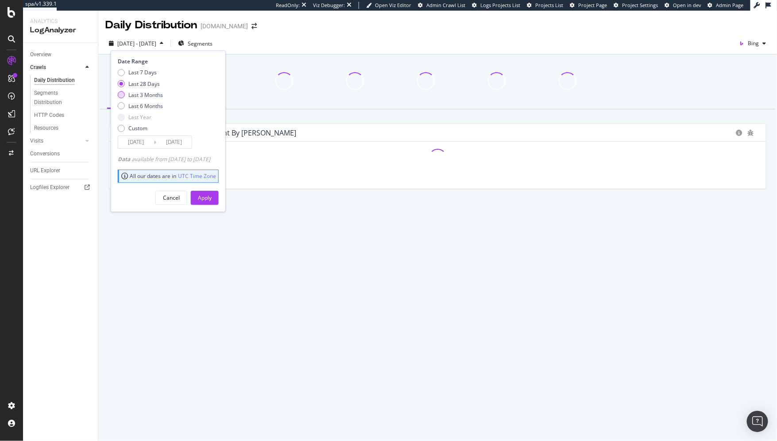
click at [136, 96] on div "Last 3 Months" at bounding box center [145, 95] width 35 height 8
type input "2025/07/13"
click at [212, 196] on div "Apply" at bounding box center [205, 198] width 14 height 8
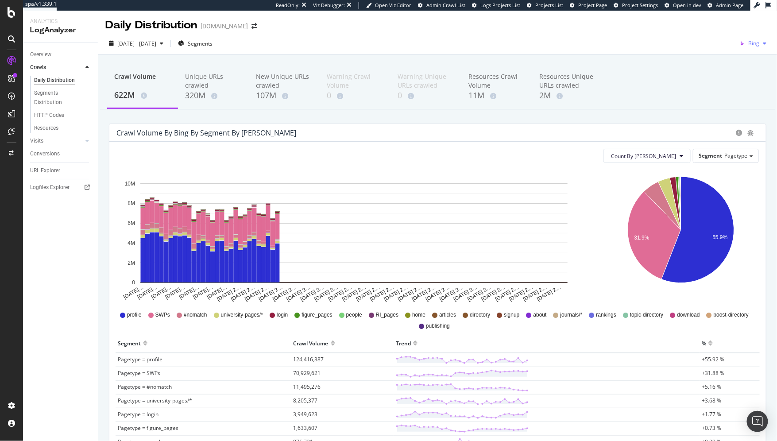
click at [749, 45] on span "Bing" at bounding box center [753, 43] width 11 height 8
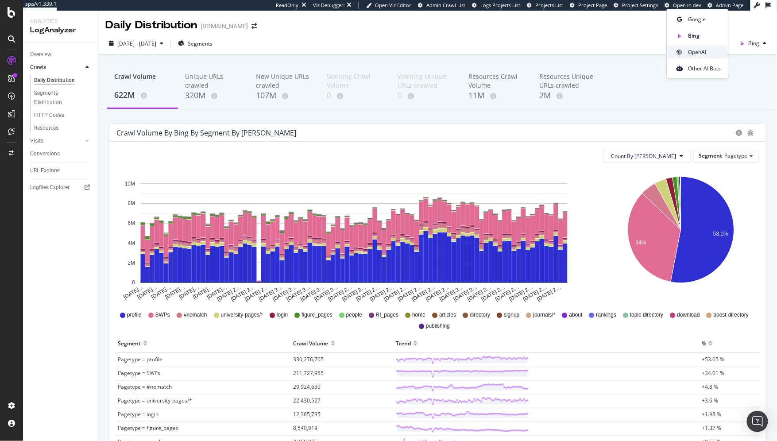
click at [700, 52] on span "OpenAI" at bounding box center [704, 52] width 33 height 8
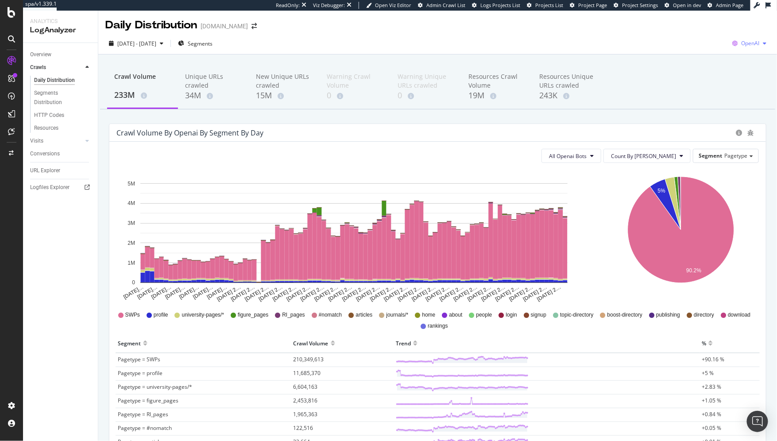
click at [741, 45] on span "OpenAI" at bounding box center [750, 43] width 18 height 8
click at [741, 44] on span "OpenAI" at bounding box center [750, 43] width 18 height 8
click at [693, 65] on span "Other AI Bots" at bounding box center [697, 69] width 33 height 8
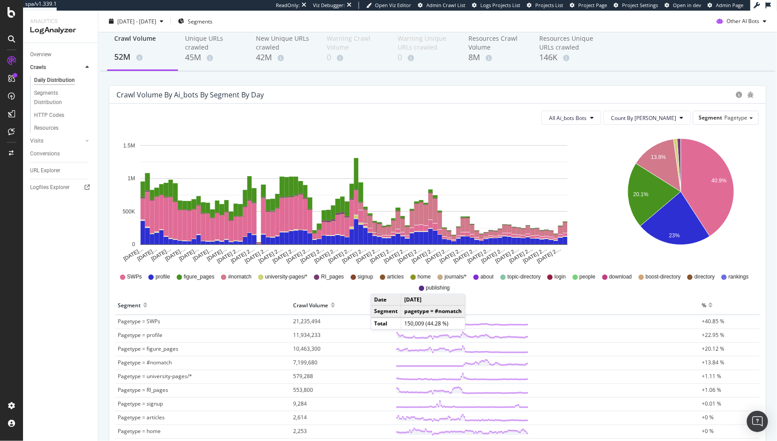
scroll to position [57, 0]
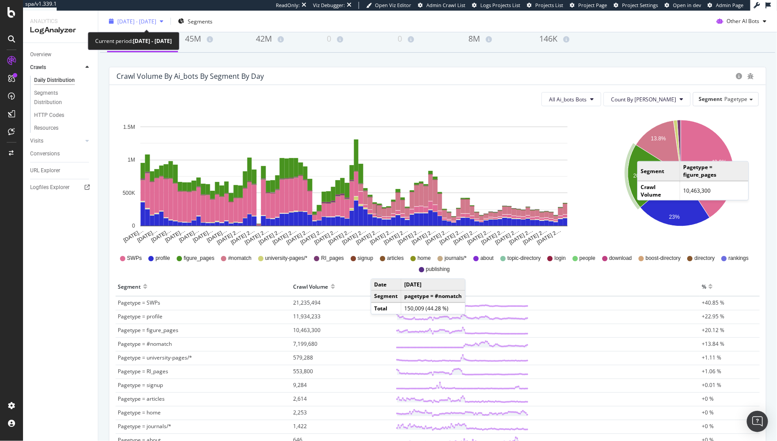
click at [144, 18] on span "[DATE] - [DATE]" at bounding box center [136, 21] width 39 height 8
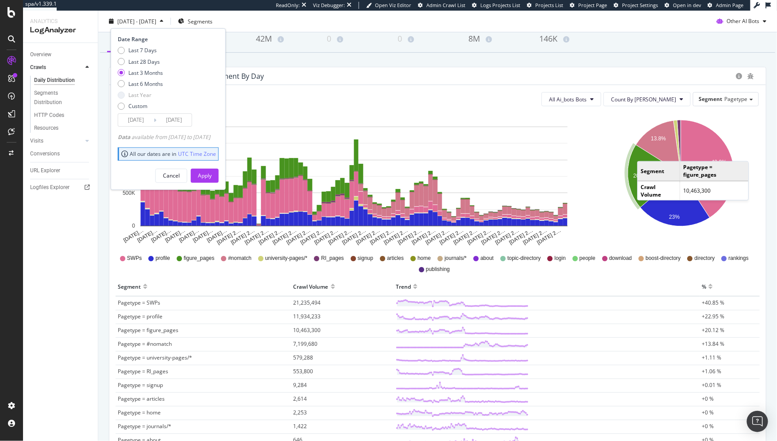
click at [600, 199] on div "40.9% 13.8% 20.1% 23% Segment Crawl Volume Pagetype = SWPs 21,235,494 Pagetype …" at bounding box center [681, 179] width 163 height 133
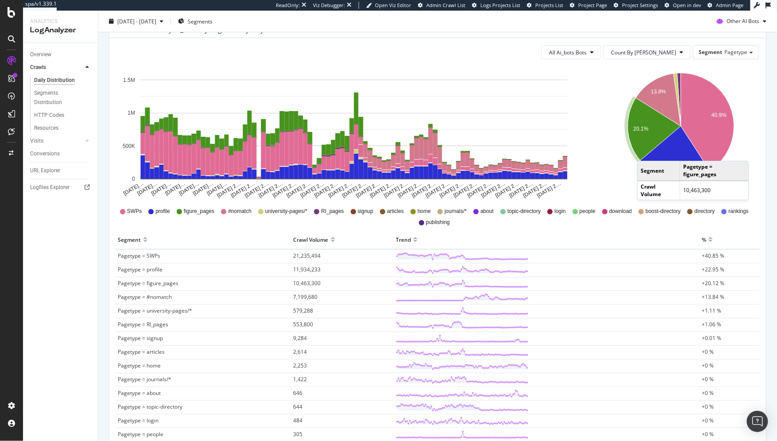
scroll to position [33, 0]
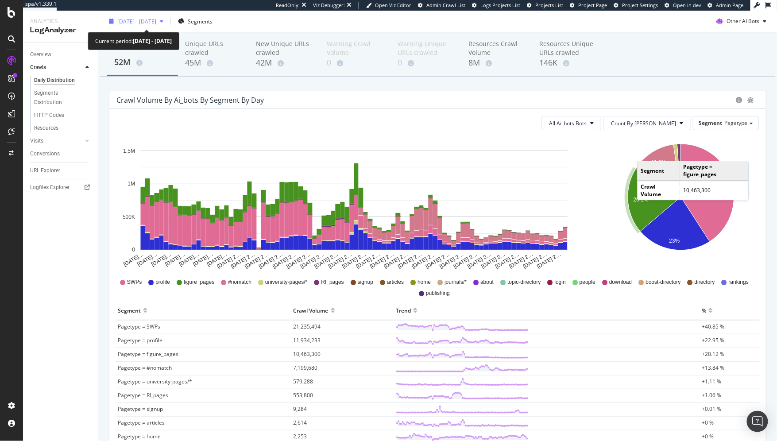
click at [143, 23] on span "[DATE] - [DATE]" at bounding box center [136, 21] width 39 height 8
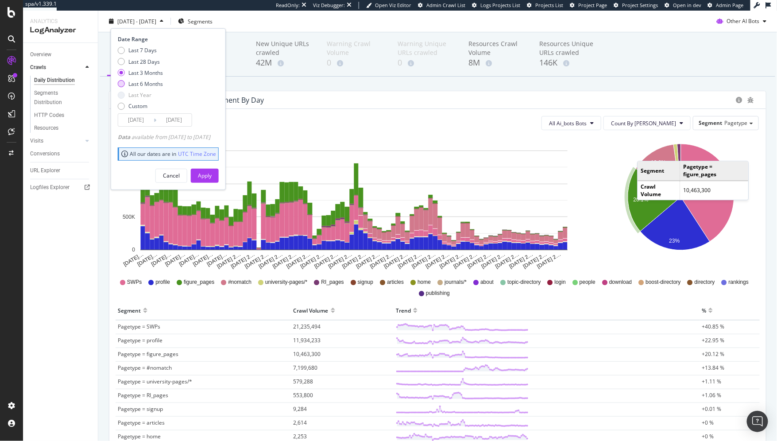
click at [129, 81] on div "Last 6 Months" at bounding box center [145, 84] width 35 height 8
type input "2025/04/13"
click at [212, 177] on div "Apply" at bounding box center [205, 176] width 14 height 8
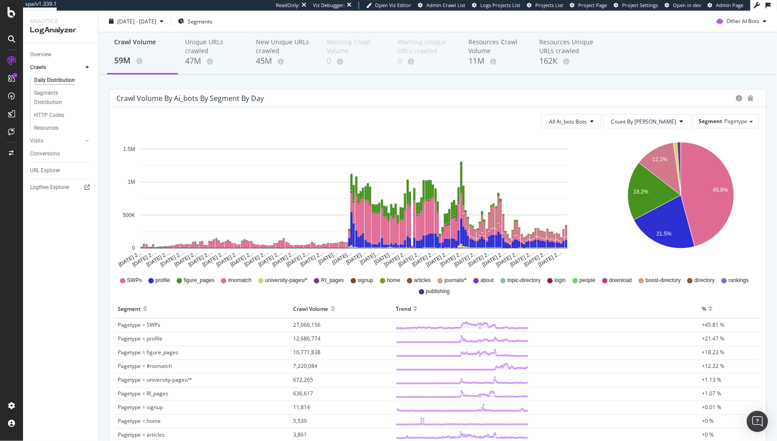
scroll to position [38, 0]
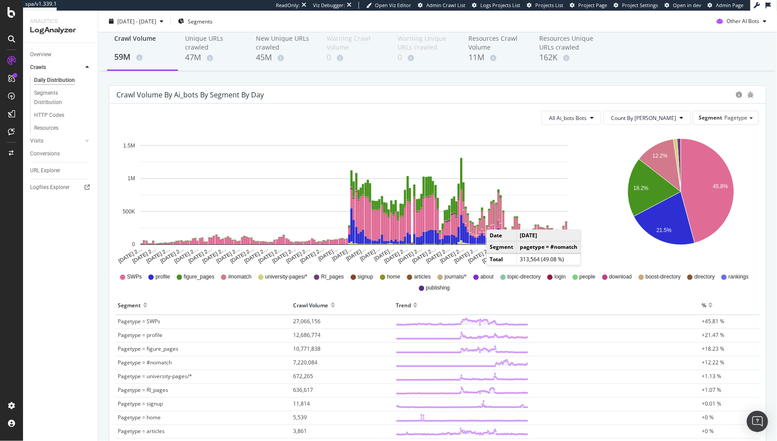
click at [156, 364] on span "Pagetype = #nomatch" at bounding box center [145, 362] width 54 height 8
click at [300, 362] on span "7,220,084" at bounding box center [305, 362] width 24 height 8
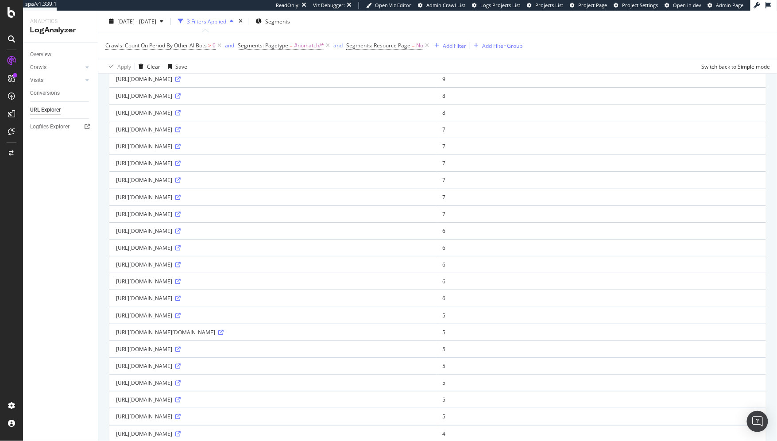
scroll to position [202, 0]
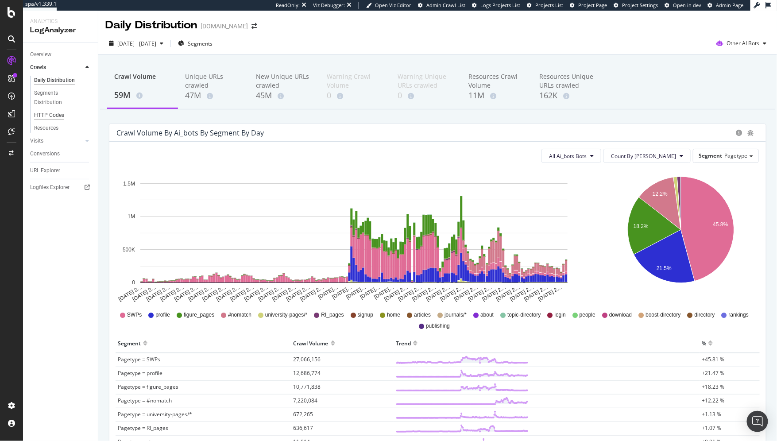
click at [56, 115] on div "HTTP Codes" at bounding box center [49, 115] width 30 height 9
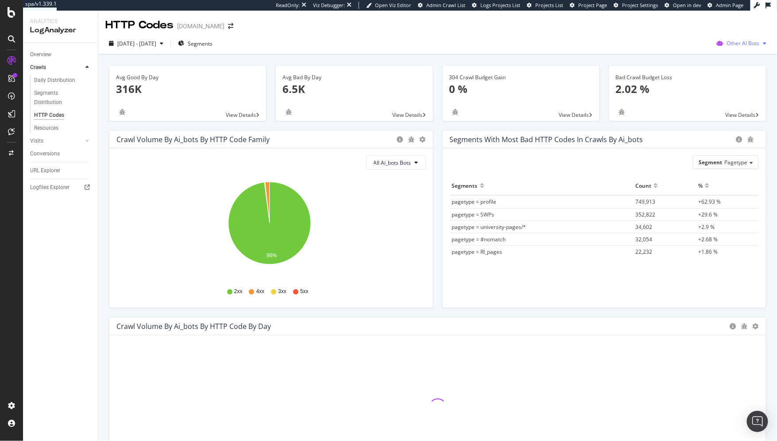
click at [714, 45] on icon "button" at bounding box center [720, 43] width 14 height 12
click at [718, 96] on icon at bounding box center [718, 93] width 5 height 5
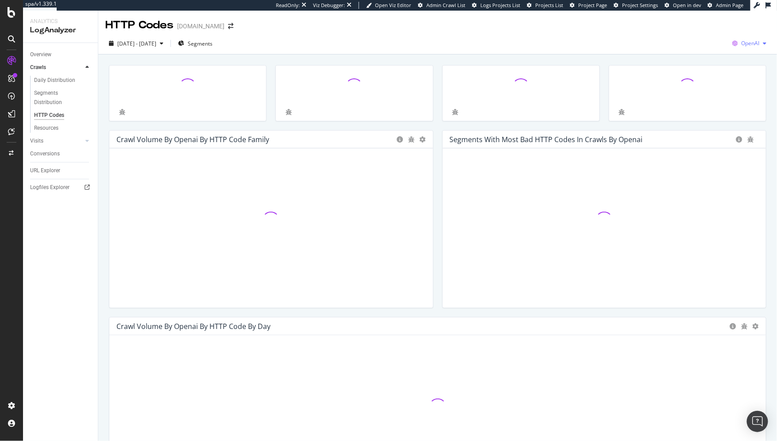
click at [731, 44] on icon "button" at bounding box center [734, 43] width 12 height 12
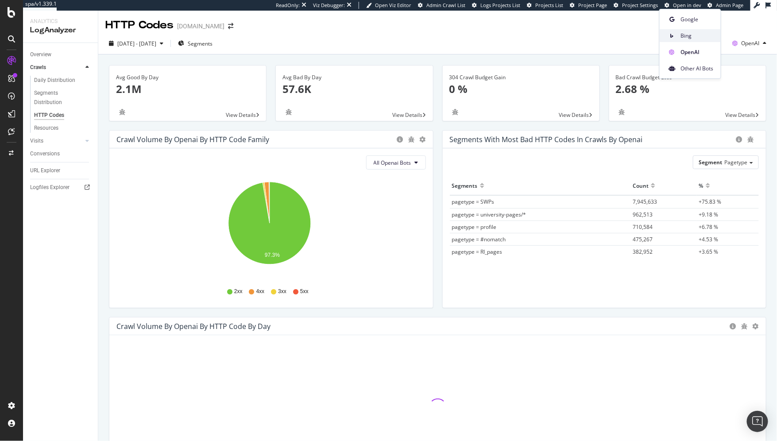
click at [691, 37] on span "Bing" at bounding box center [697, 36] width 33 height 8
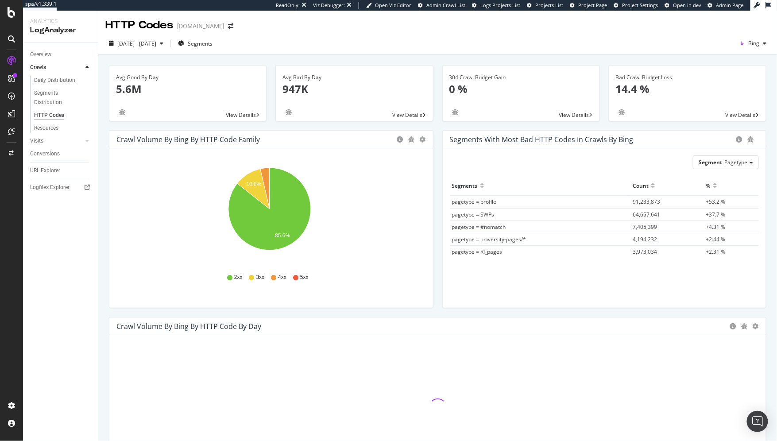
click at [66, 220] on div "Overview Crawls Daily Distribution Segments Distribution HTTP Codes Resources V…" at bounding box center [60, 242] width 75 height 398
click at [51, 146] on div "RealKeywords" at bounding box center [52, 145] width 39 height 9
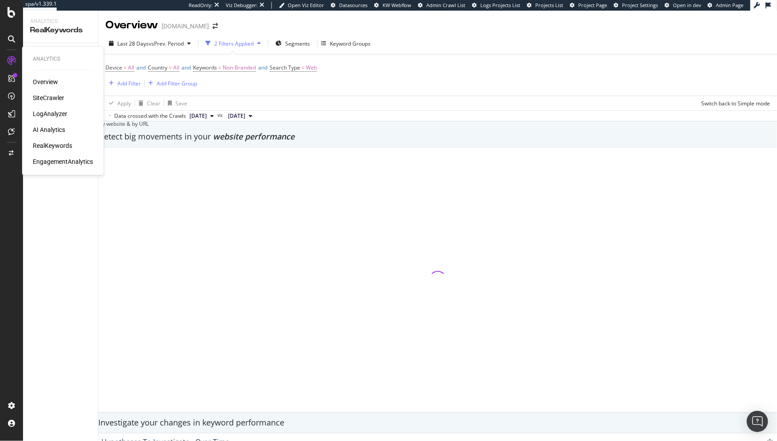
click at [42, 112] on div "LogAnalyzer" at bounding box center [50, 113] width 35 height 9
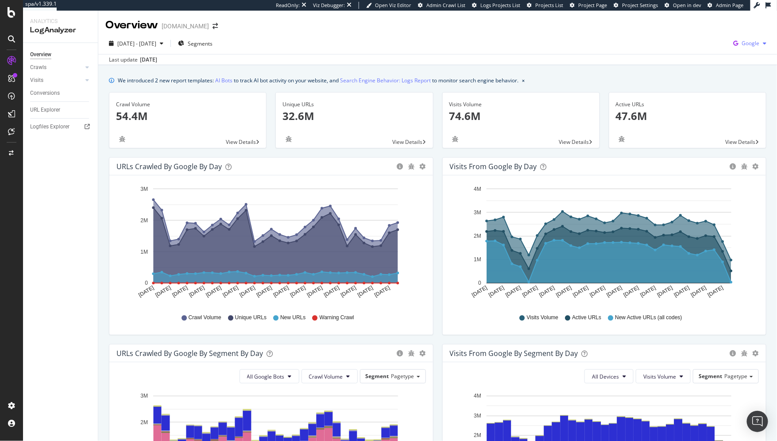
click at [734, 40] on icon "button" at bounding box center [735, 43] width 12 height 12
click at [696, 50] on span "OpenAI" at bounding box center [698, 52] width 33 height 8
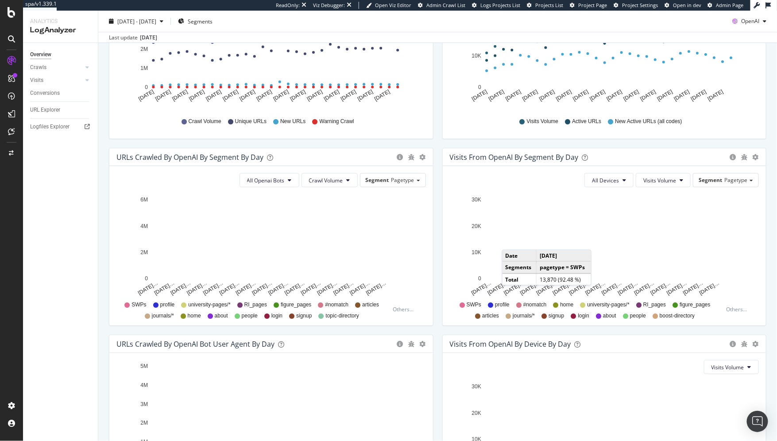
scroll to position [181, 0]
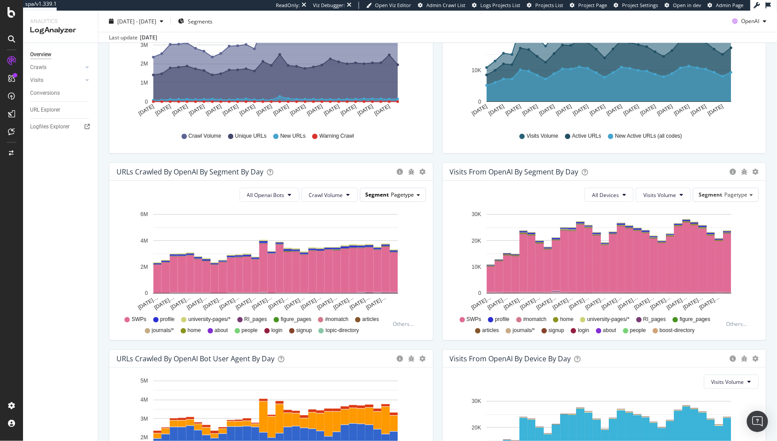
click at [394, 193] on span "Pagetype" at bounding box center [402, 195] width 23 height 8
click at [323, 193] on span "Crawl Volume" at bounding box center [326, 195] width 34 height 8
click at [388, 194] on div "Segment Pagetype" at bounding box center [392, 194] width 65 height 13
click at [378, 228] on div "Host" at bounding box center [386, 232] width 71 height 12
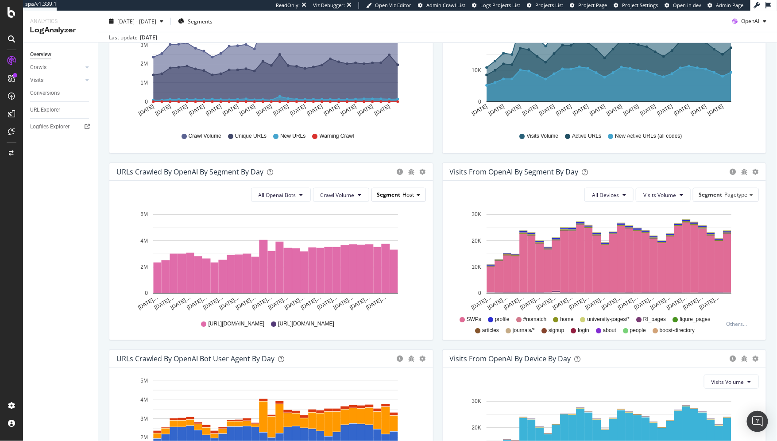
click at [389, 195] on span "Segment" at bounding box center [388, 195] width 23 height 8
click at [382, 206] on div "Pagetype" at bounding box center [386, 207] width 71 height 12
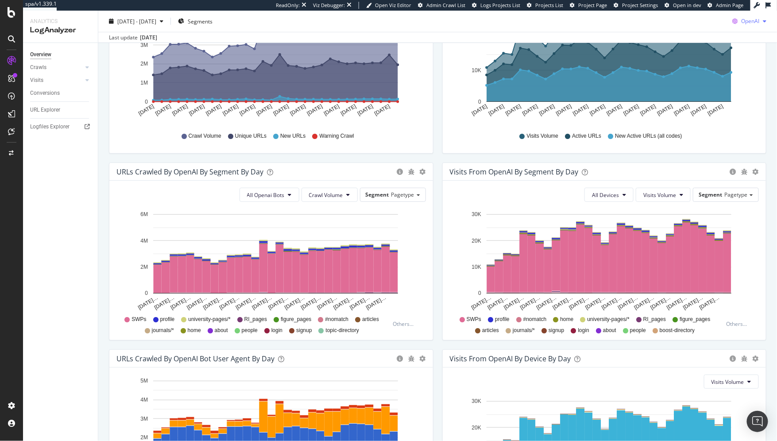
click at [759, 23] on div "button" at bounding box center [764, 21] width 11 height 5
click at [734, 86] on span "Other AI Bots" at bounding box center [749, 88] width 33 height 8
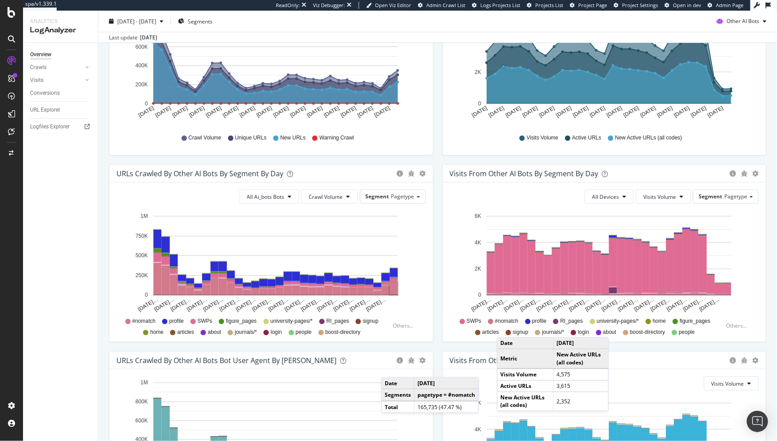
scroll to position [289, 0]
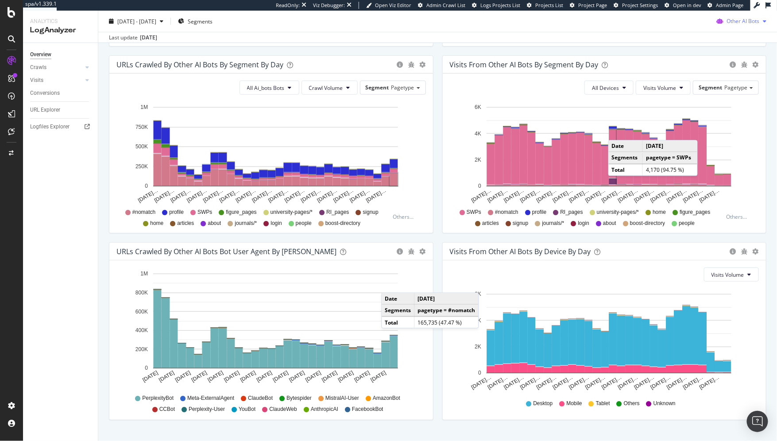
click at [728, 19] on span "Other AI Bots" at bounding box center [742, 21] width 33 height 8
click at [716, 55] on icon at bounding box center [718, 54] width 5 height 5
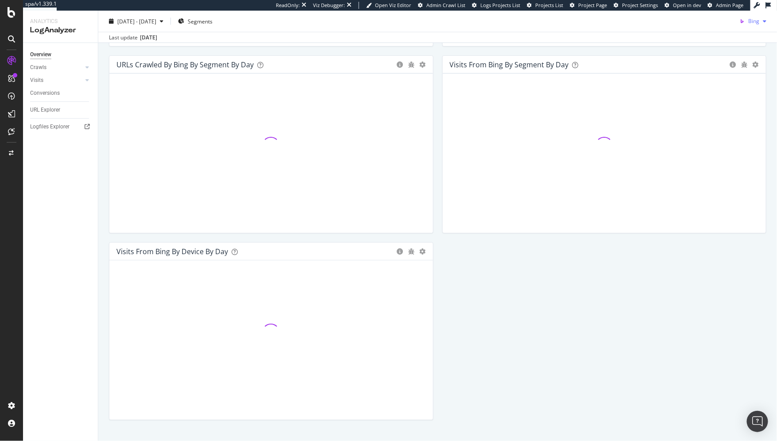
click at [748, 24] on span "Bing" at bounding box center [753, 21] width 11 height 8
click at [738, 75] on span "OpenAI" at bounding box center [751, 71] width 33 height 8
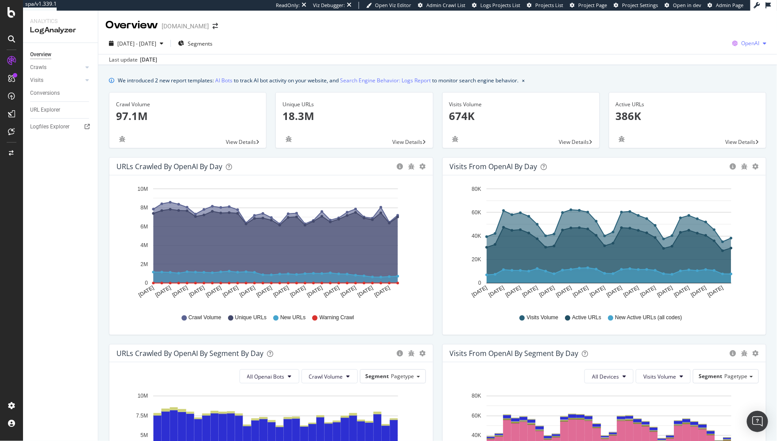
click at [728, 42] on icon "button" at bounding box center [734, 43] width 12 height 12
click at [697, 71] on span "Other AI Bots" at bounding box center [697, 69] width 33 height 8
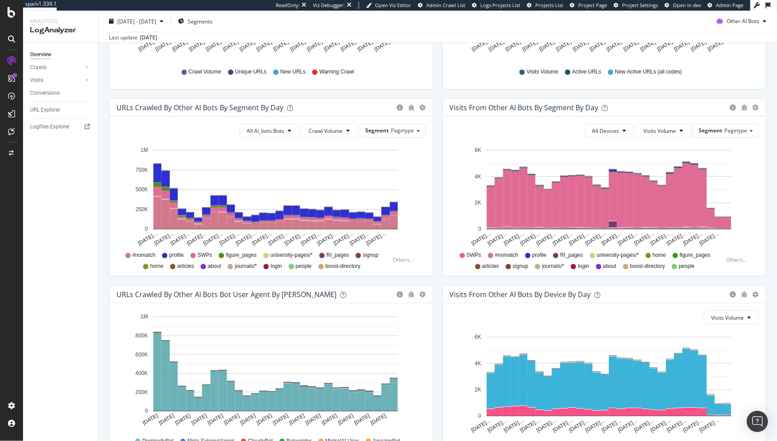
scroll to position [306, 0]
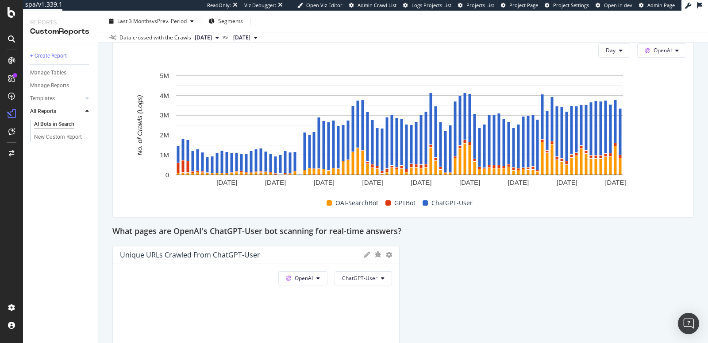
scroll to position [1216, 0]
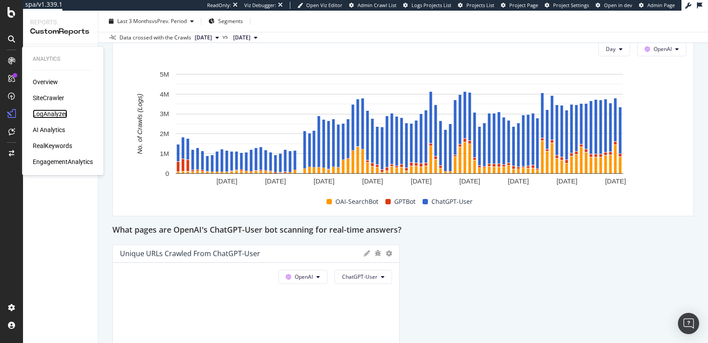
click at [41, 115] on div "LogAnalyzer" at bounding box center [50, 113] width 35 height 9
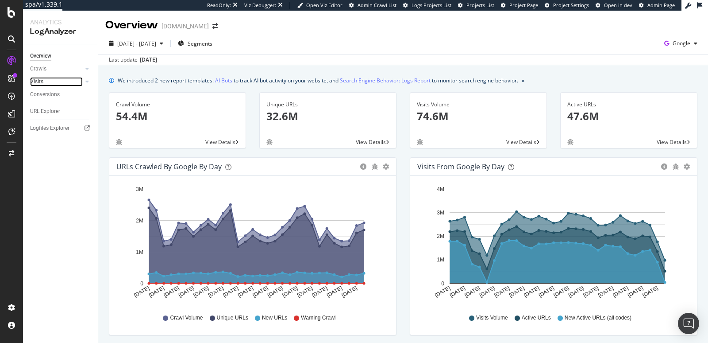
click at [45, 82] on link "Visits" at bounding box center [56, 81] width 53 height 9
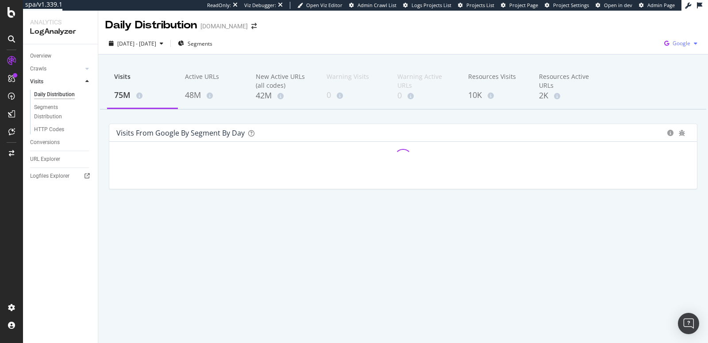
click at [677, 46] on span "Google" at bounding box center [682, 43] width 18 height 8
click at [627, 51] on span "OpenAI" at bounding box center [637, 52] width 33 height 8
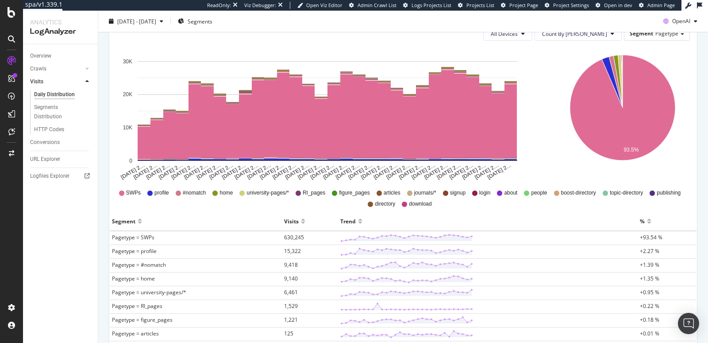
scroll to position [65, 0]
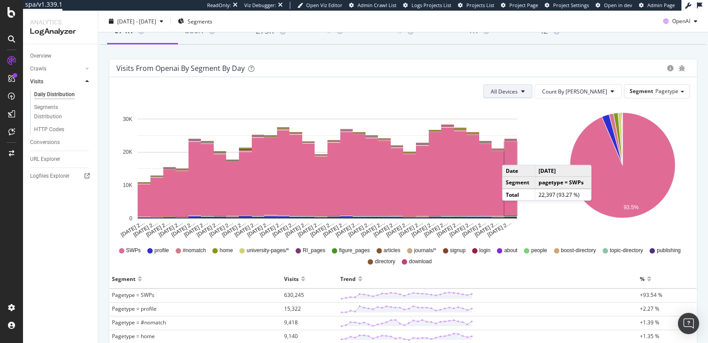
click at [518, 89] on span "All Devices" at bounding box center [504, 92] width 27 height 8
click at [574, 89] on span "Count By [PERSON_NAME]" at bounding box center [574, 92] width 65 height 8
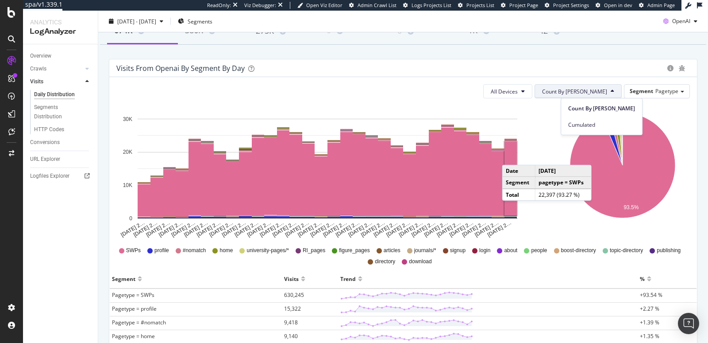
click at [487, 86] on div "All Devices Count By Day Segment Pagetype" at bounding box center [403, 91] width 574 height 14
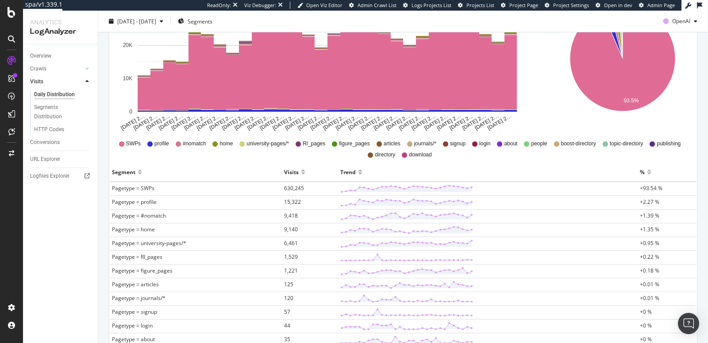
scroll to position [188, 0]
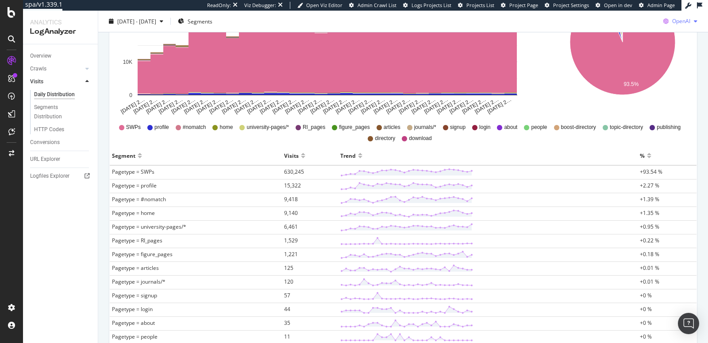
click at [673, 23] on span "OpenAI" at bounding box center [681, 21] width 18 height 8
click at [662, 85] on div "Other AI Bots" at bounding box center [673, 87] width 61 height 13
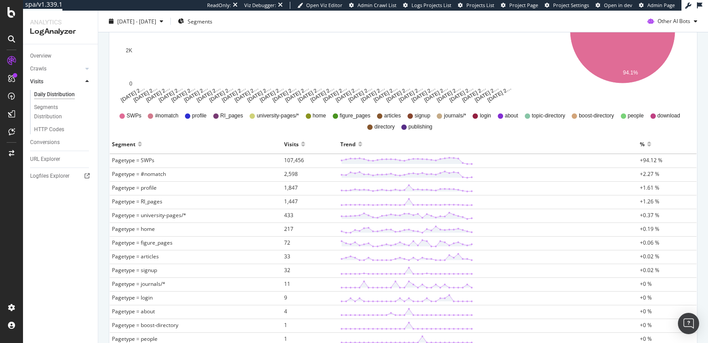
scroll to position [149, 0]
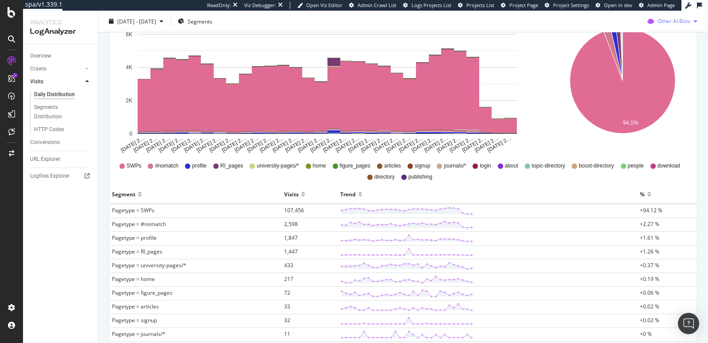
click at [678, 26] on div "Other AI Bots" at bounding box center [672, 21] width 57 height 13
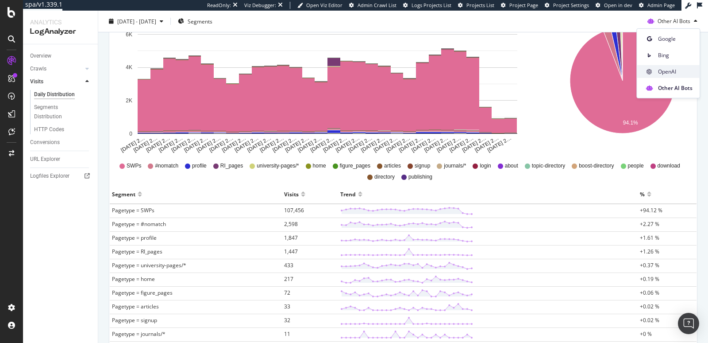
click at [664, 72] on span "OpenAI" at bounding box center [675, 71] width 35 height 8
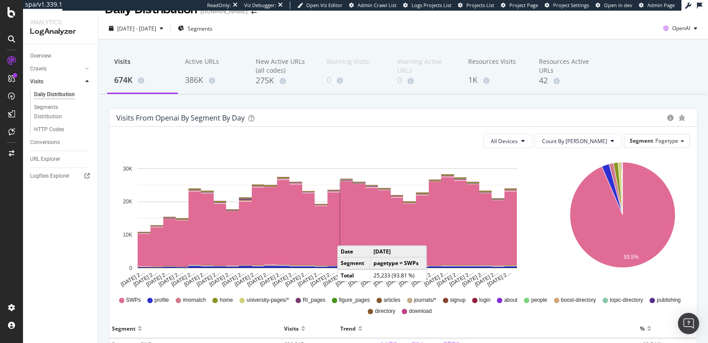
scroll to position [31, 0]
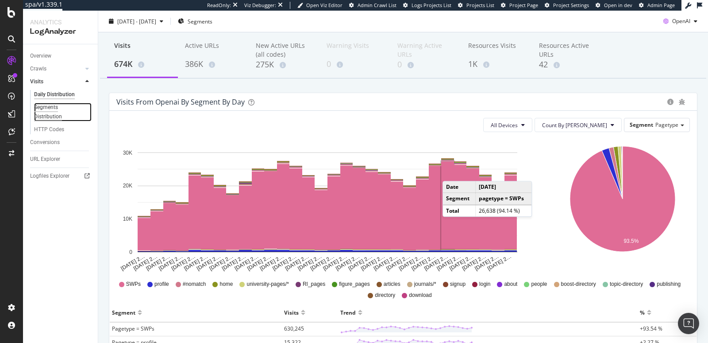
click at [41, 114] on div "Segments Distribution" at bounding box center [58, 112] width 49 height 19
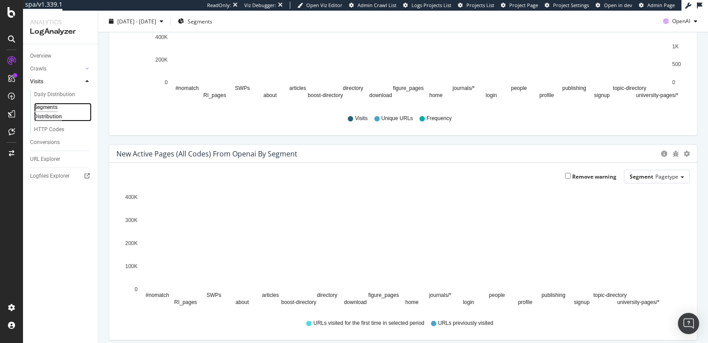
scroll to position [161, 0]
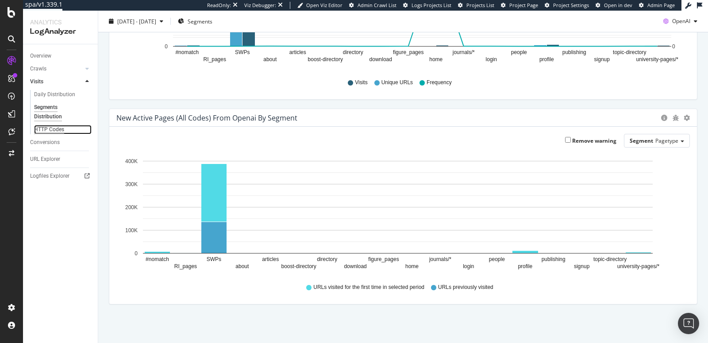
click at [56, 126] on div "HTTP Codes" at bounding box center [49, 129] width 30 height 9
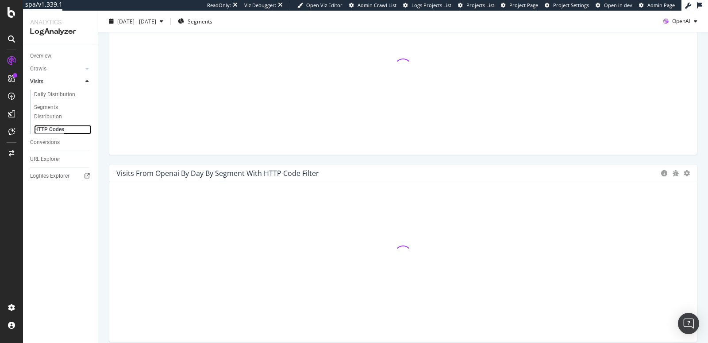
scroll to position [258, 0]
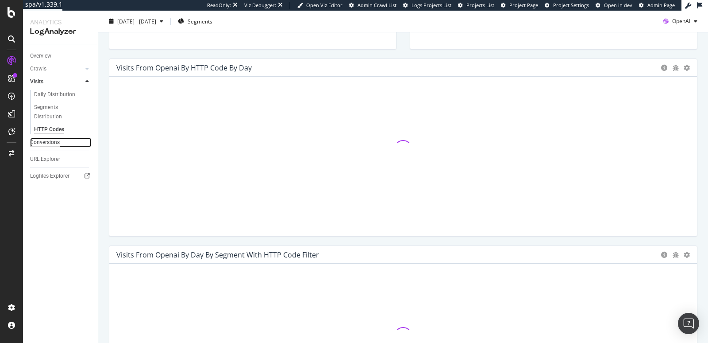
click at [42, 143] on div "Conversions" at bounding box center [45, 142] width 30 height 9
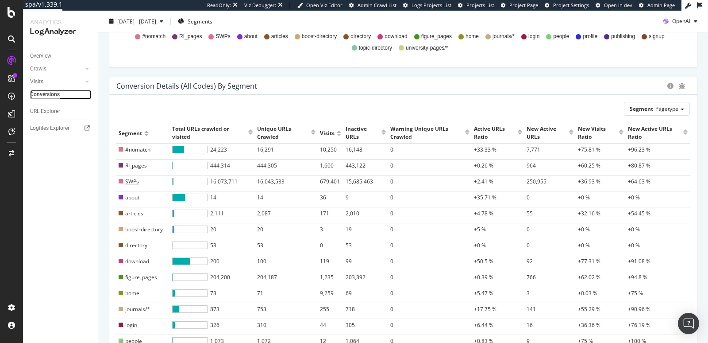
scroll to position [303, 0]
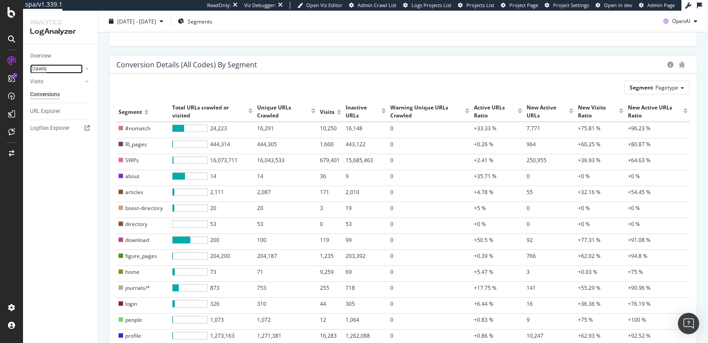
click at [36, 64] on div "Crawls" at bounding box center [38, 68] width 16 height 9
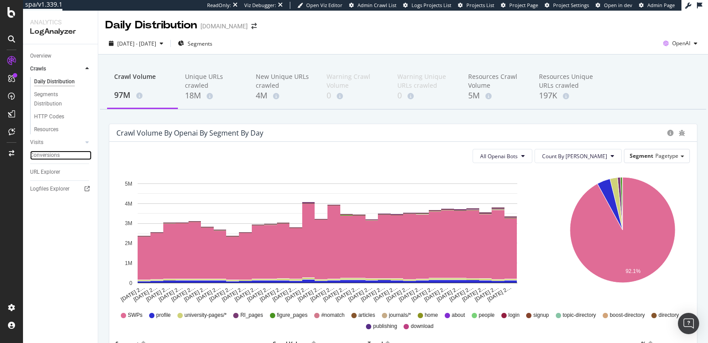
click at [37, 154] on div "Conversions" at bounding box center [45, 154] width 30 height 9
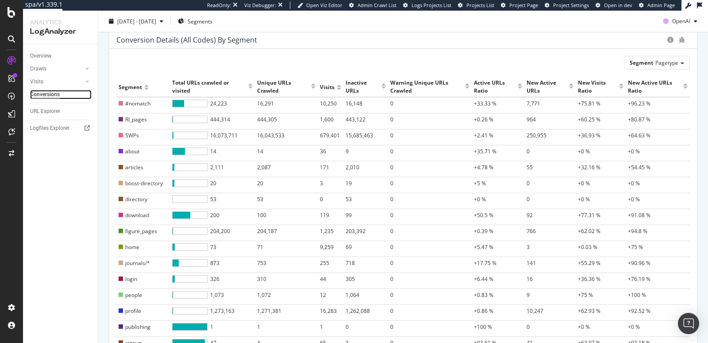
scroll to position [355, 0]
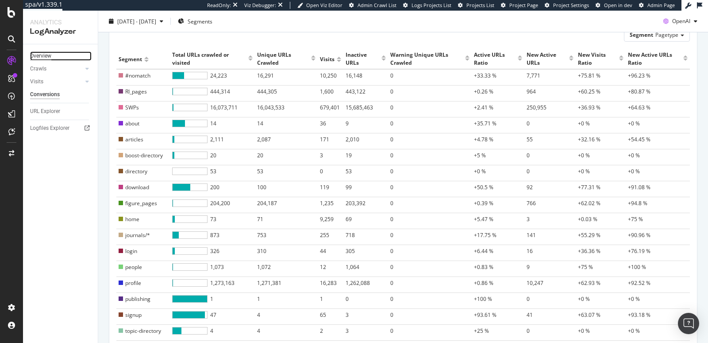
click at [37, 53] on div "Overview" at bounding box center [40, 55] width 21 height 9
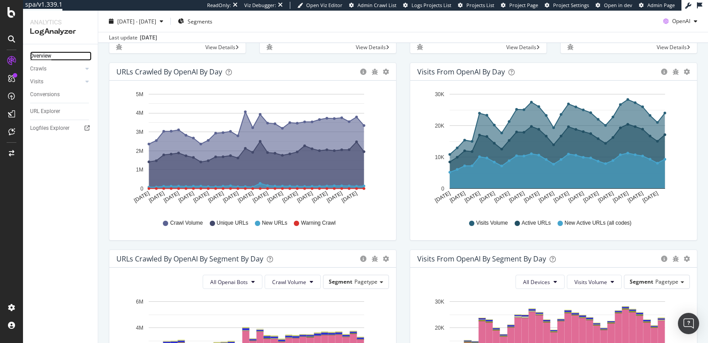
scroll to position [99, 0]
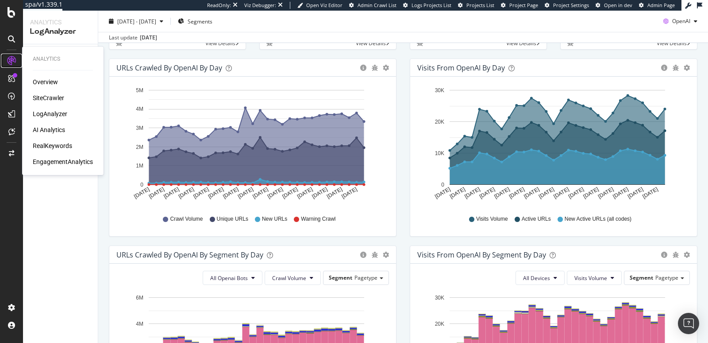
click at [7, 62] on icon at bounding box center [11, 60] width 9 height 9
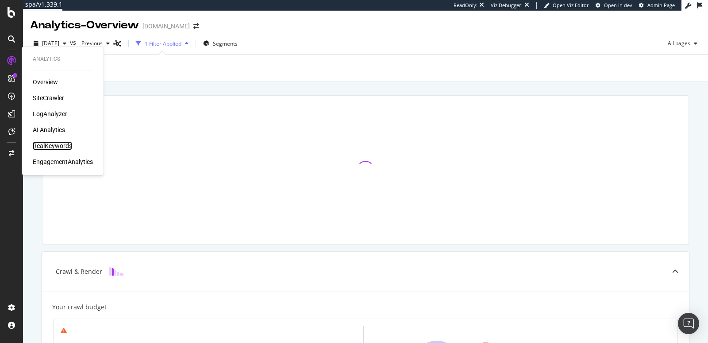
click at [41, 143] on div "RealKeywords" at bounding box center [52, 145] width 39 height 9
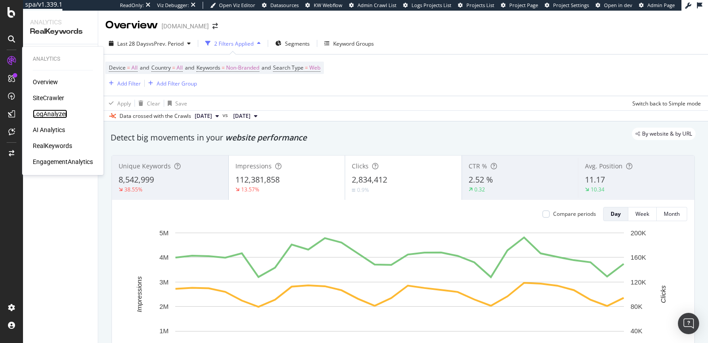
click at [55, 112] on div "LogAnalyzer" at bounding box center [50, 113] width 35 height 9
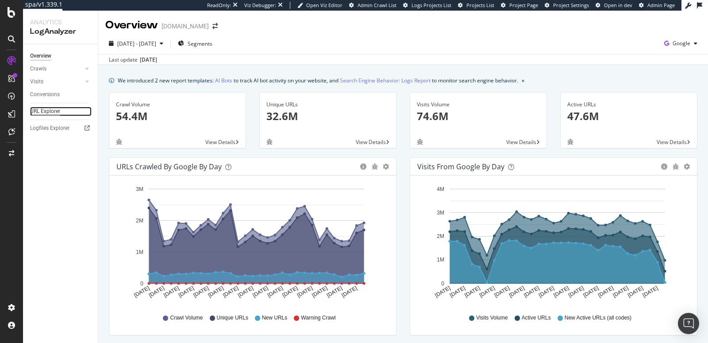
click at [53, 113] on div "URL Explorer" at bounding box center [45, 111] width 30 height 9
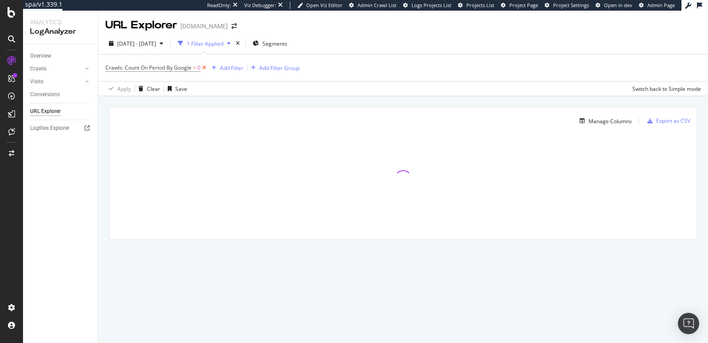
click at [204, 68] on icon at bounding box center [204, 67] width 8 height 9
click at [122, 66] on div "Add Filter" at bounding box center [128, 68] width 23 height 8
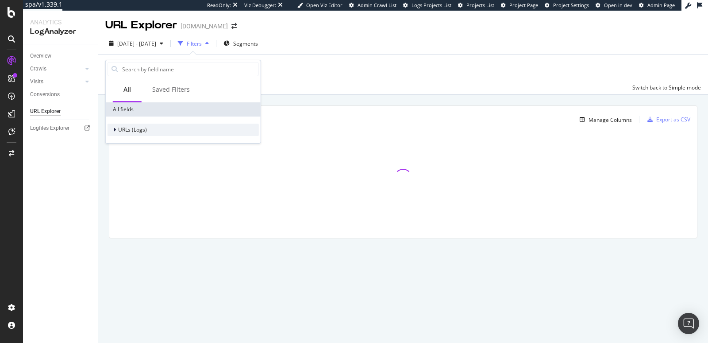
click at [133, 128] on span "URLs (Logs)" at bounding box center [132, 130] width 29 height 8
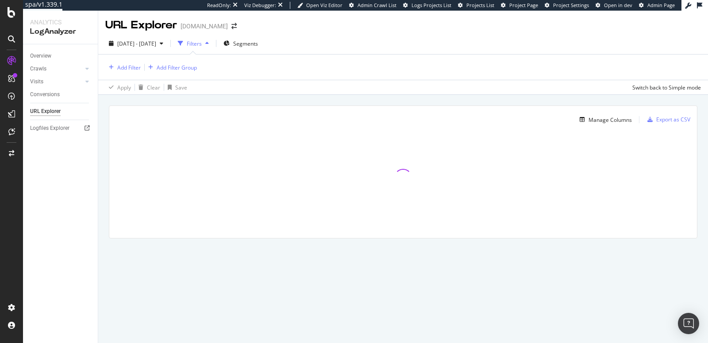
click at [433, 140] on div at bounding box center [403, 177] width 588 height 89
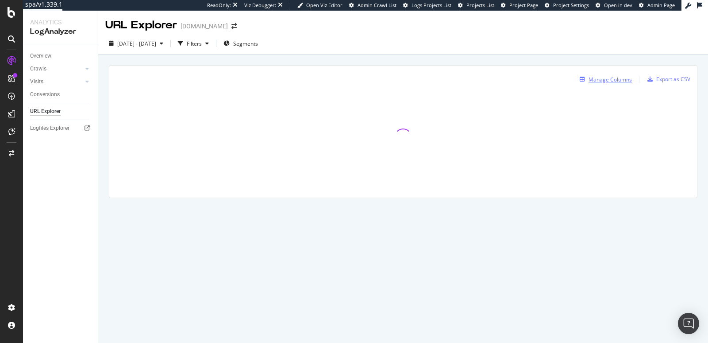
click at [598, 78] on div "Manage Columns" at bounding box center [610, 80] width 43 height 8
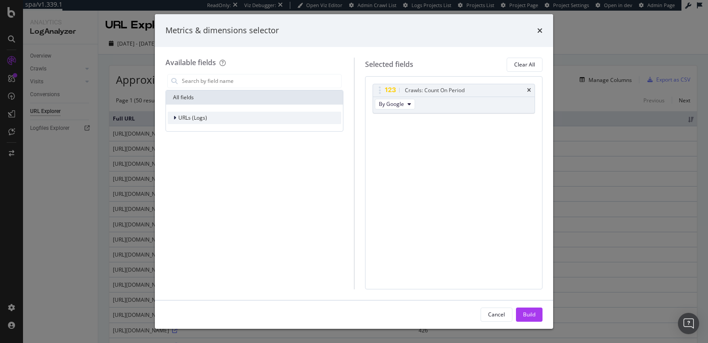
click at [181, 118] on span "URLs (Logs)" at bounding box center [192, 118] width 29 height 8
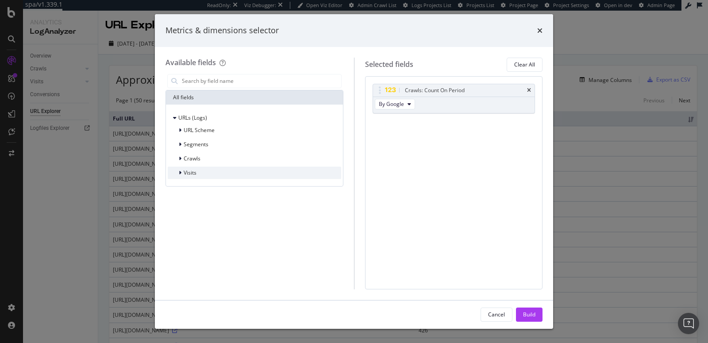
click at [184, 171] on span "Visits" at bounding box center [190, 173] width 13 height 8
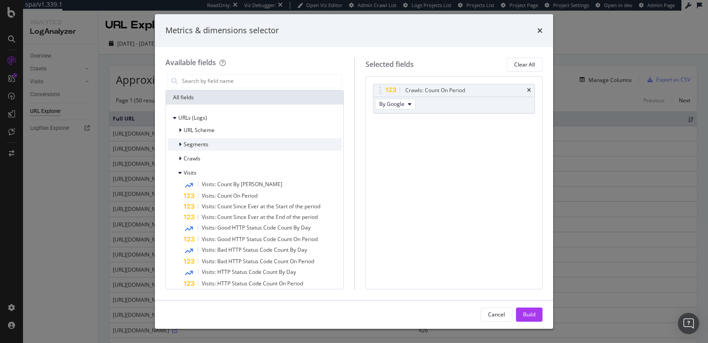
click at [204, 143] on span "Segments" at bounding box center [196, 144] width 25 height 8
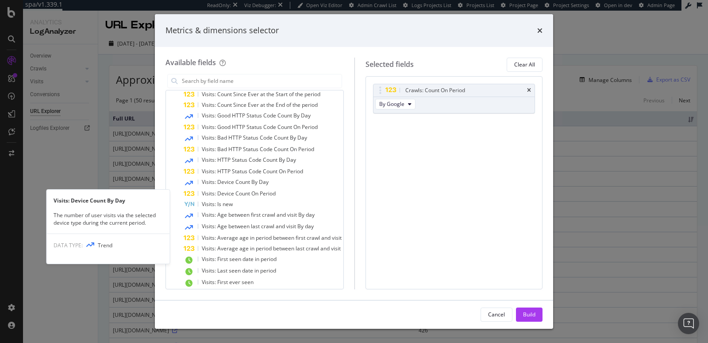
scroll to position [216, 0]
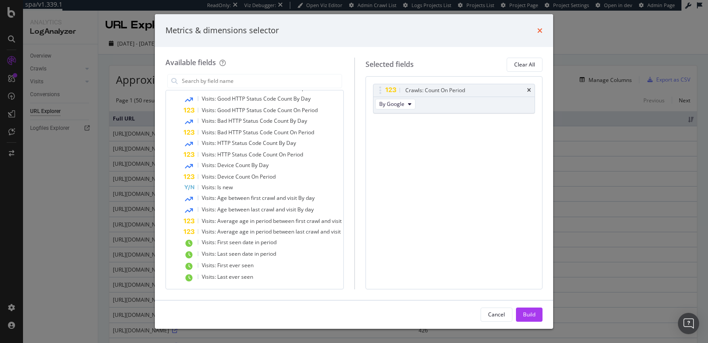
click at [538, 30] on icon "times" at bounding box center [539, 30] width 5 height 7
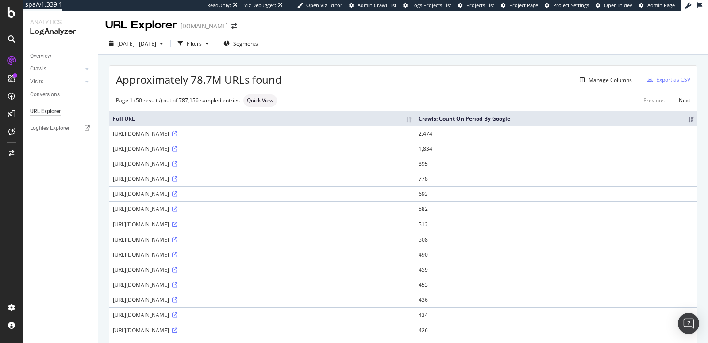
click at [682, 122] on th "Crawls: Count On Period By Google" at bounding box center [556, 118] width 282 height 15
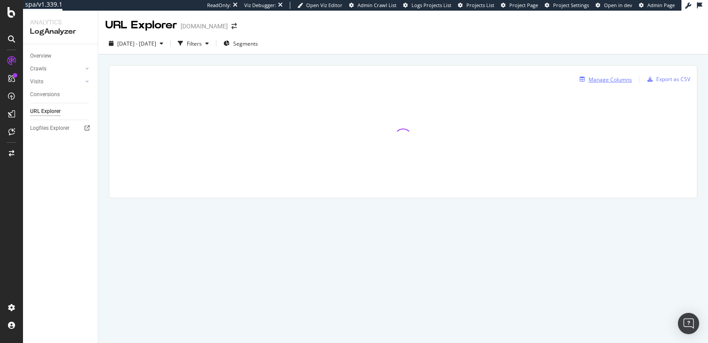
click at [608, 79] on div "Manage Columns" at bounding box center [610, 80] width 43 height 8
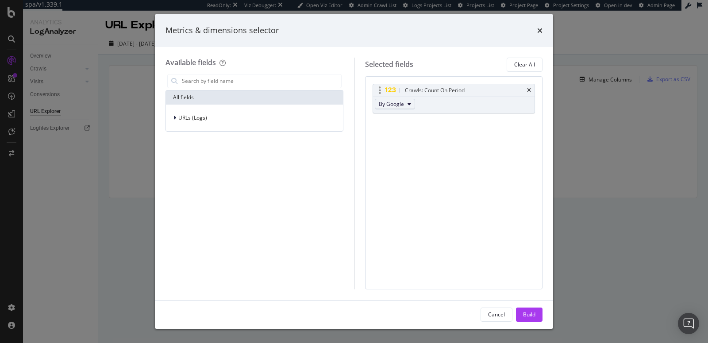
click at [401, 102] on span "By Google" at bounding box center [391, 104] width 25 height 8
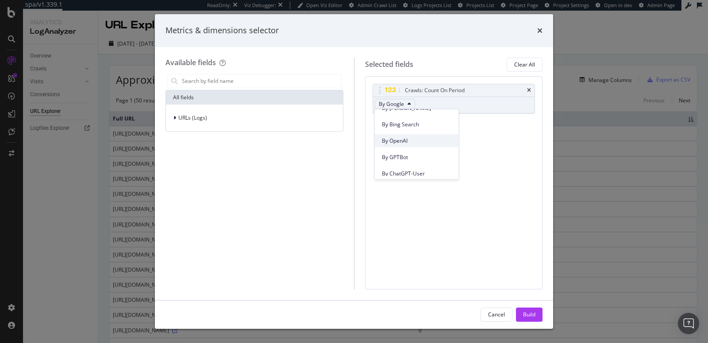
scroll to position [204, 0]
click at [412, 138] on div "By OpenAI" at bounding box center [417, 144] width 84 height 13
click at [528, 311] on div "Build" at bounding box center [529, 314] width 12 height 8
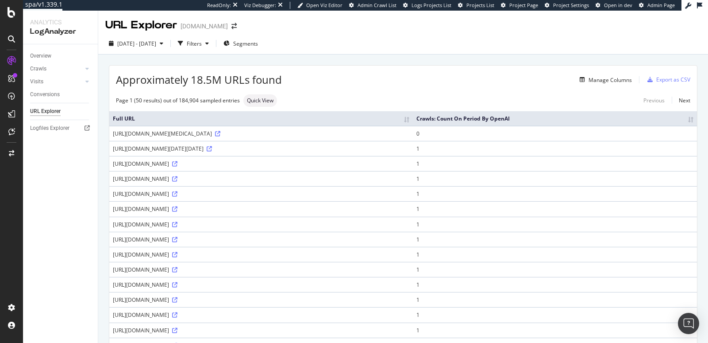
click at [683, 123] on th "Crawls: Count On Period By OpenAI" at bounding box center [555, 118] width 284 height 15
click at [686, 125] on th "Crawls: Count On Period By OpenAI" at bounding box center [555, 118] width 284 height 15
click at [610, 81] on div "Manage Columns" at bounding box center [610, 80] width 43 height 8
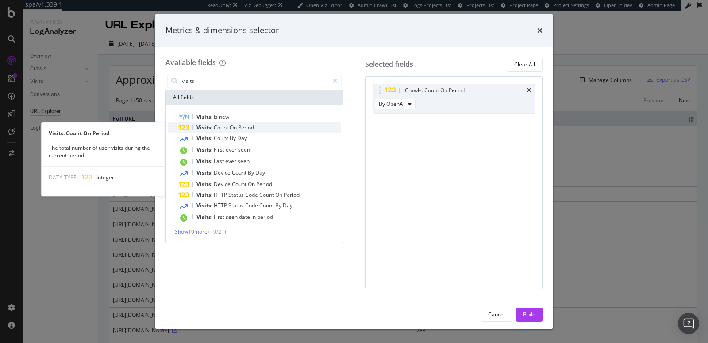
type input "visits"
click at [256, 127] on div "Visits: Count On Period" at bounding box center [259, 127] width 163 height 11
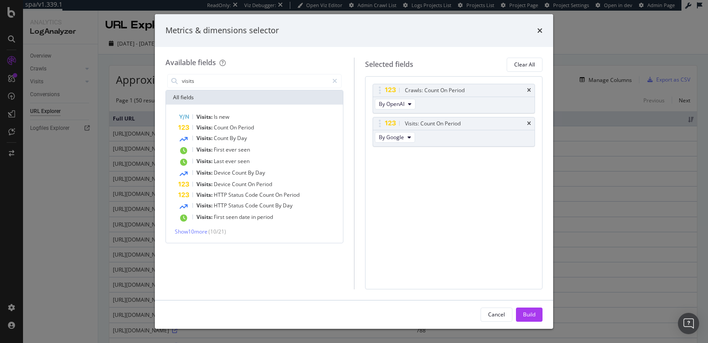
click at [393, 146] on div "Crawls: Count On Period By OpenAI Visits: Count On Period By Google You can use…" at bounding box center [454, 125] width 163 height 82
click at [393, 136] on span "By Google" at bounding box center [391, 137] width 25 height 8
click at [393, 179] on div "By OpenAI" at bounding box center [406, 184] width 63 height 13
click at [521, 311] on button "Build" at bounding box center [529, 314] width 27 height 14
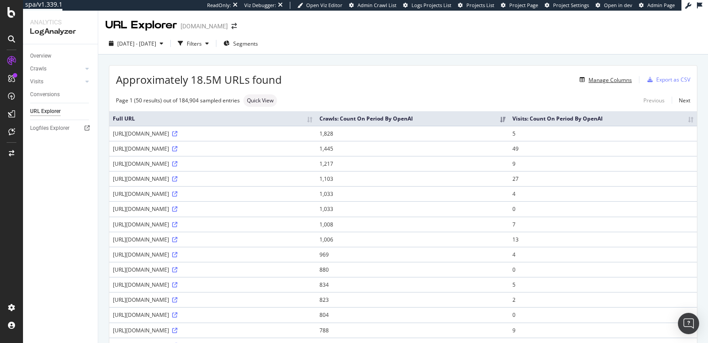
scroll to position [8, 0]
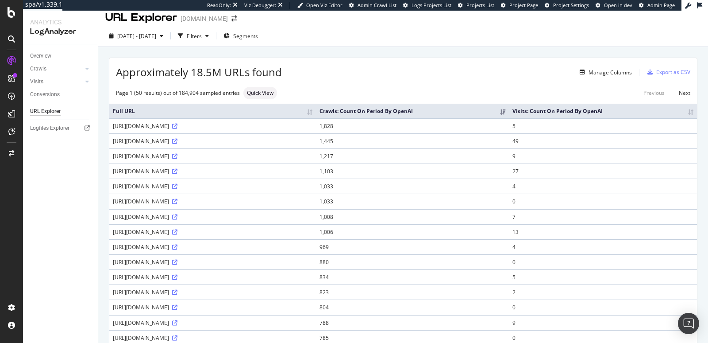
click at [684, 113] on th "Visits: Count On Period By OpenAI" at bounding box center [603, 111] width 188 height 15
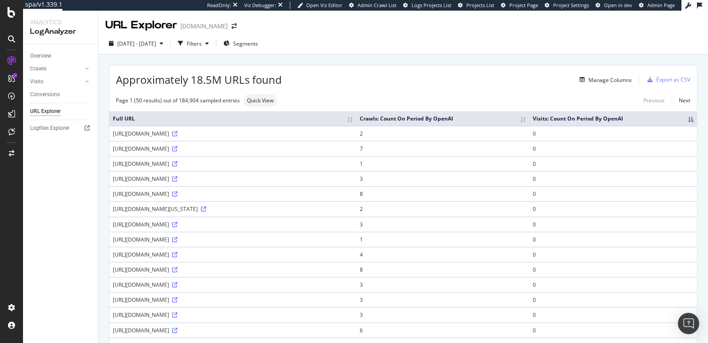
click at [684, 113] on th "Visits: Count On Period By OpenAI" at bounding box center [613, 118] width 168 height 15
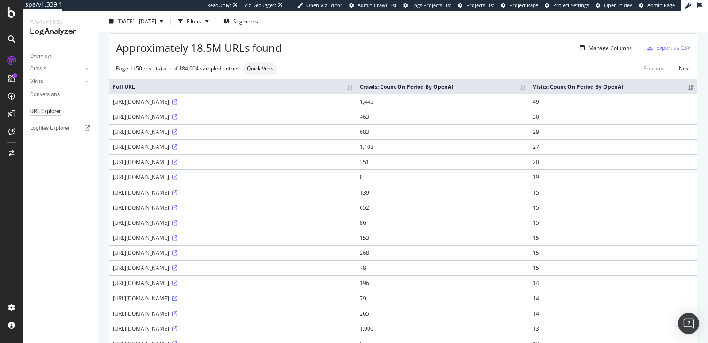
scroll to position [33, 0]
click at [589, 44] on div "Manage Columns" at bounding box center [610, 47] width 43 height 8
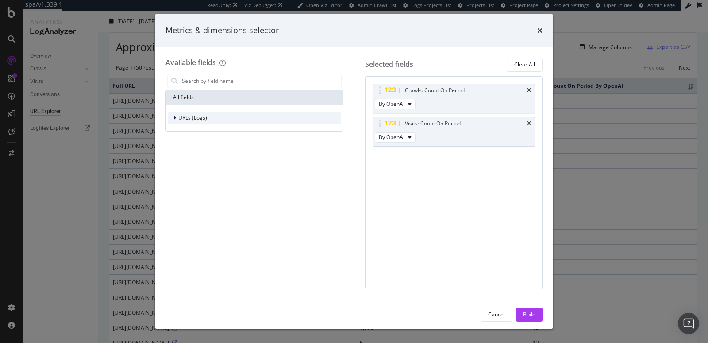
click at [239, 123] on div "URLs (Logs)" at bounding box center [254, 118] width 173 height 12
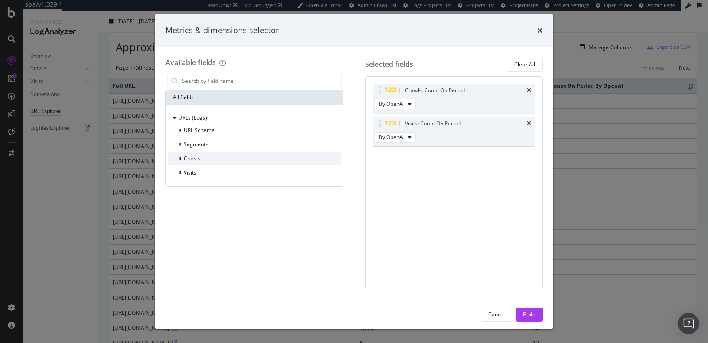
click at [221, 159] on div "Crawls" at bounding box center [254, 158] width 173 height 12
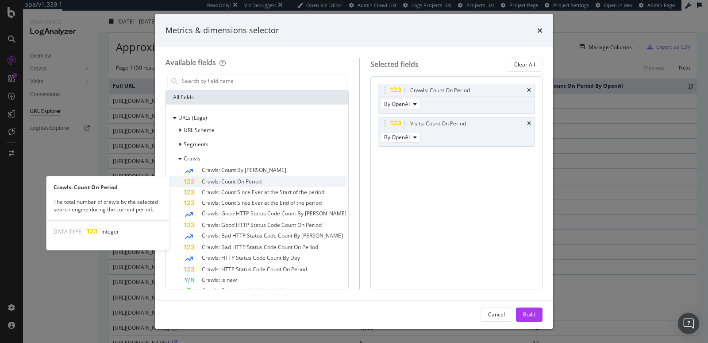
click at [221, 181] on span "Crawls: Count On Period" at bounding box center [232, 181] width 60 height 8
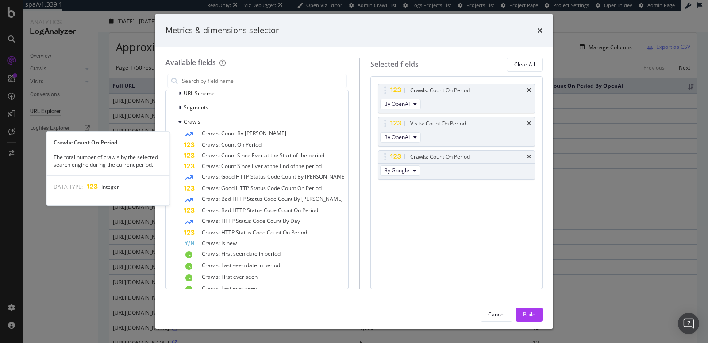
scroll to position [62, 0]
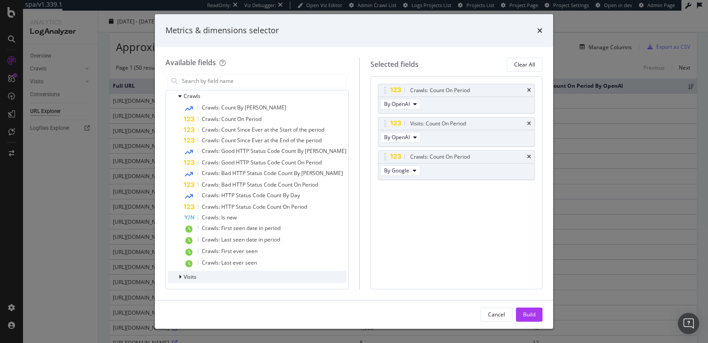
click at [192, 274] on span "Visits" at bounding box center [190, 277] width 13 height 8
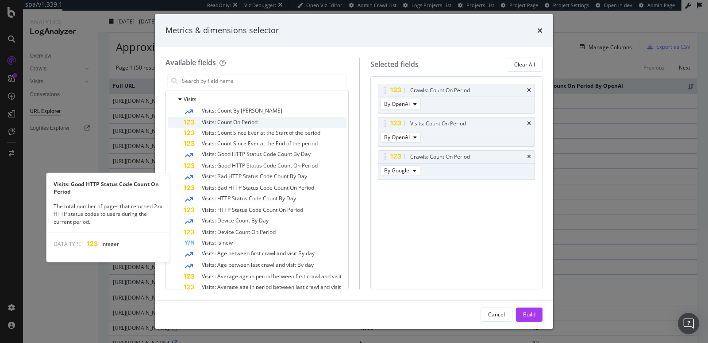
scroll to position [227, 0]
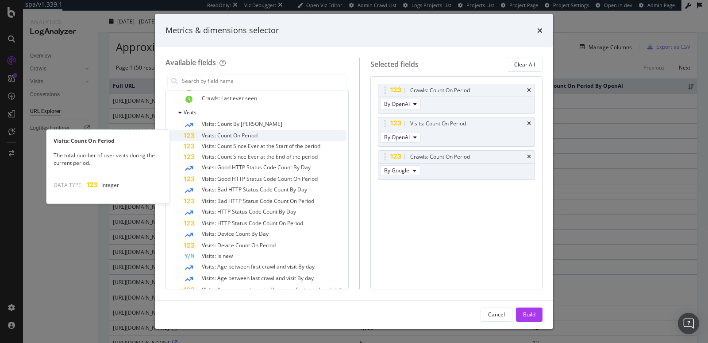
click at [235, 135] on span "Visits: Count On Period" at bounding box center [230, 135] width 56 height 8
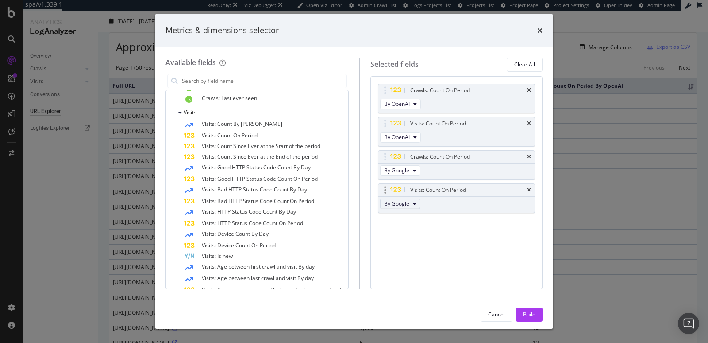
click at [394, 200] on span "By Google" at bounding box center [396, 204] width 25 height 8
click at [393, 268] on span "By Other AI Bots" at bounding box center [413, 266] width 49 height 8
click at [407, 169] on span "By Google" at bounding box center [396, 170] width 25 height 8
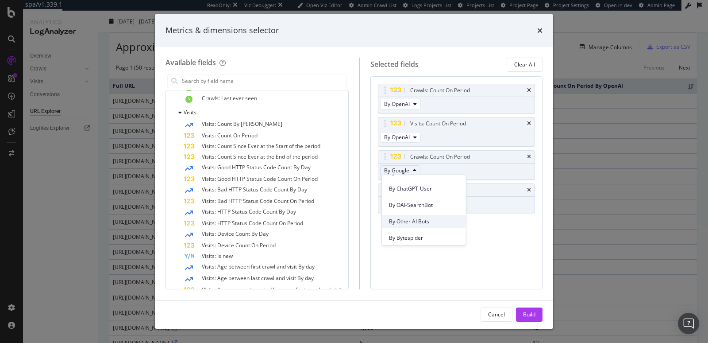
scroll to position [259, 0]
click at [412, 220] on span "By Other AI Bots" at bounding box center [424, 220] width 70 height 8
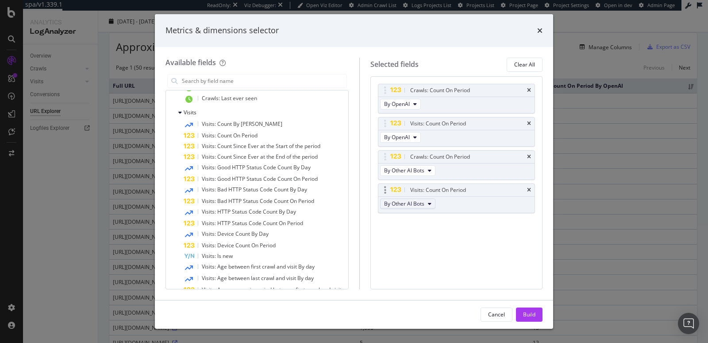
click at [408, 203] on span "By Other AI Bots" at bounding box center [404, 204] width 40 height 8
click at [425, 266] on span "By Other AI Bots" at bounding box center [413, 266] width 49 height 8
click at [491, 273] on div "Crawls: Count On Period By OpenAI Visits: Count On Period By OpenAI Crawls: Cou…" at bounding box center [456, 182] width 172 height 213
click at [524, 317] on div "Build" at bounding box center [529, 314] width 12 height 8
